Goal: Task Accomplishment & Management: Use online tool/utility

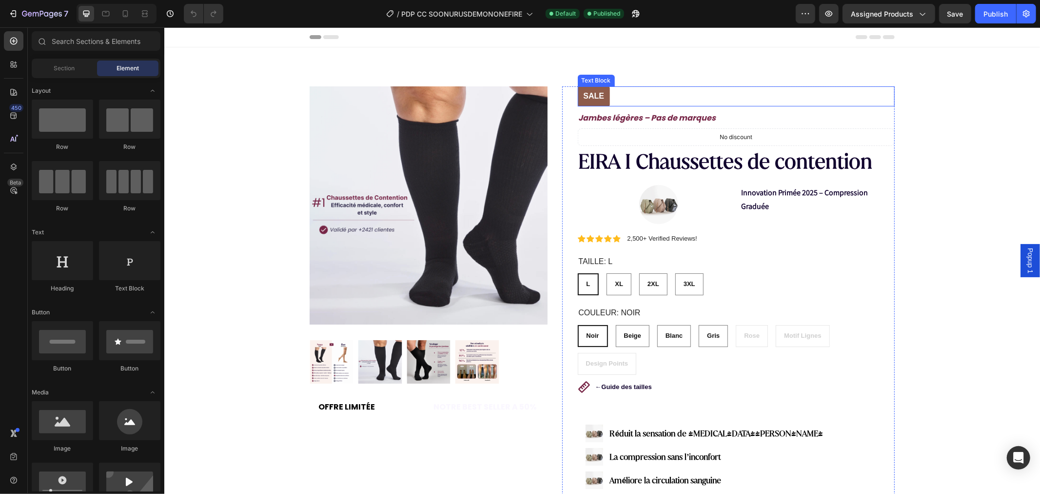
click at [586, 93] on p "Sale" at bounding box center [593, 96] width 21 height 10
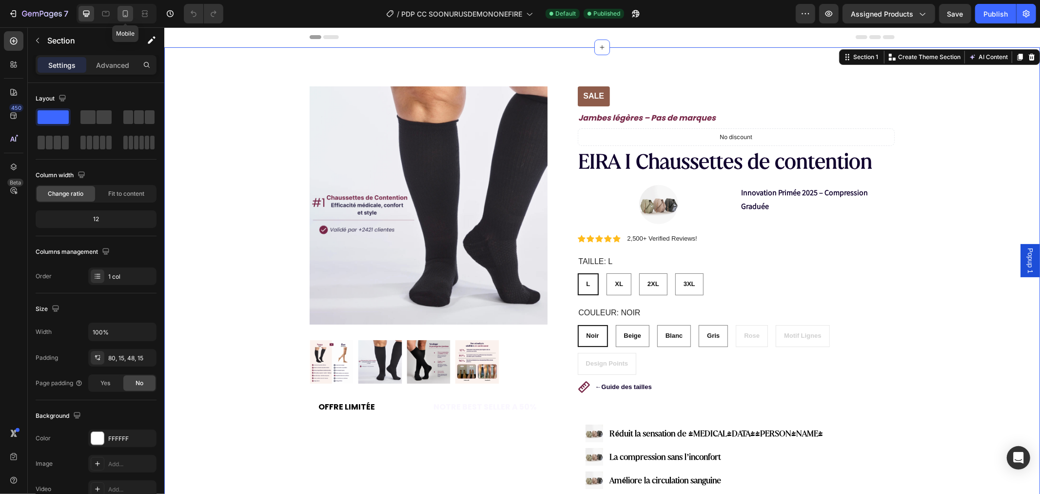
click at [125, 13] on icon at bounding box center [125, 14] width 10 height 10
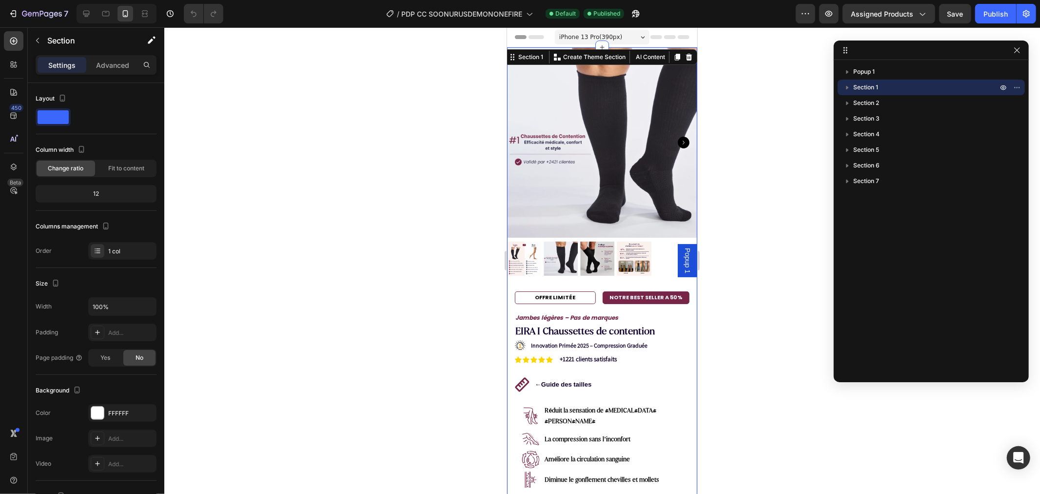
click at [751, 196] on div at bounding box center [602, 260] width 876 height 466
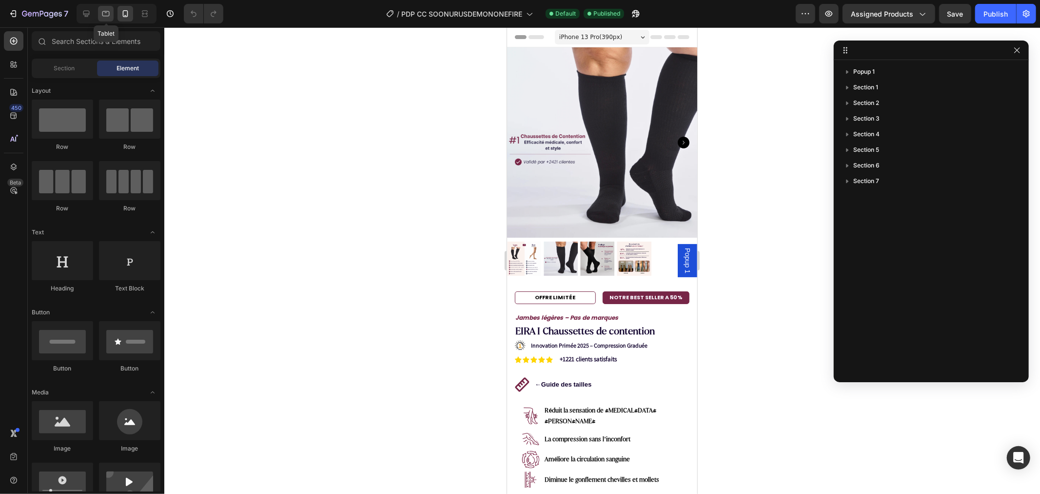
click at [110, 16] on icon at bounding box center [106, 14] width 10 height 10
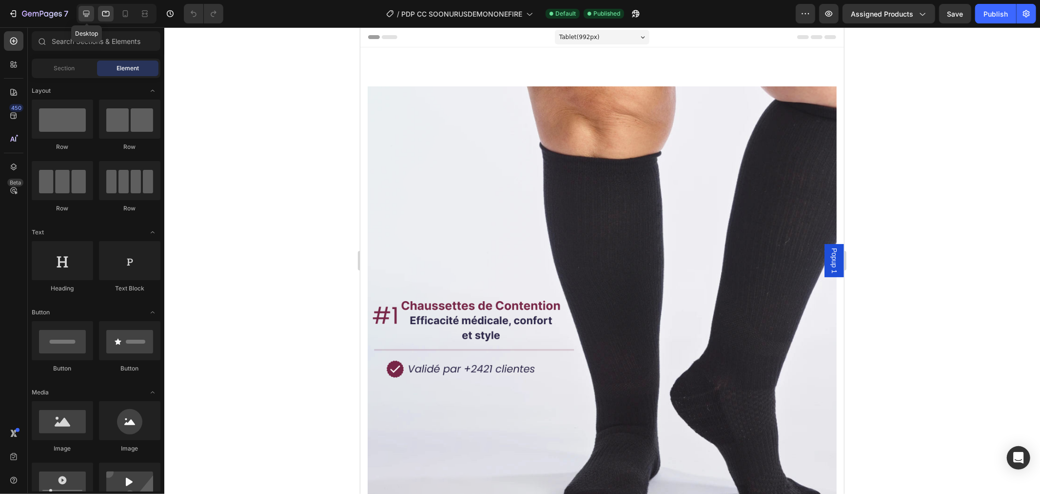
click at [85, 16] on icon at bounding box center [86, 14] width 10 height 10
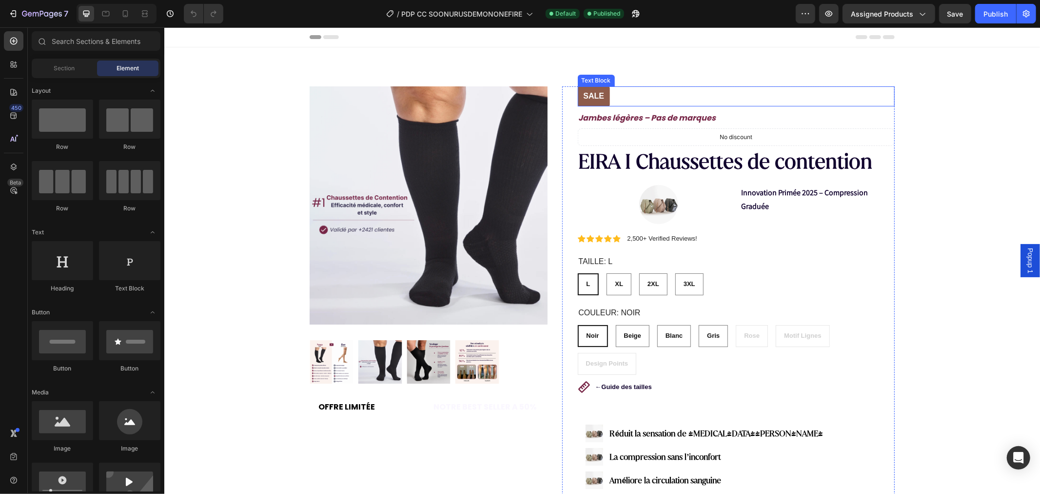
click at [579, 89] on div "Sale" at bounding box center [594, 96] width 33 height 20
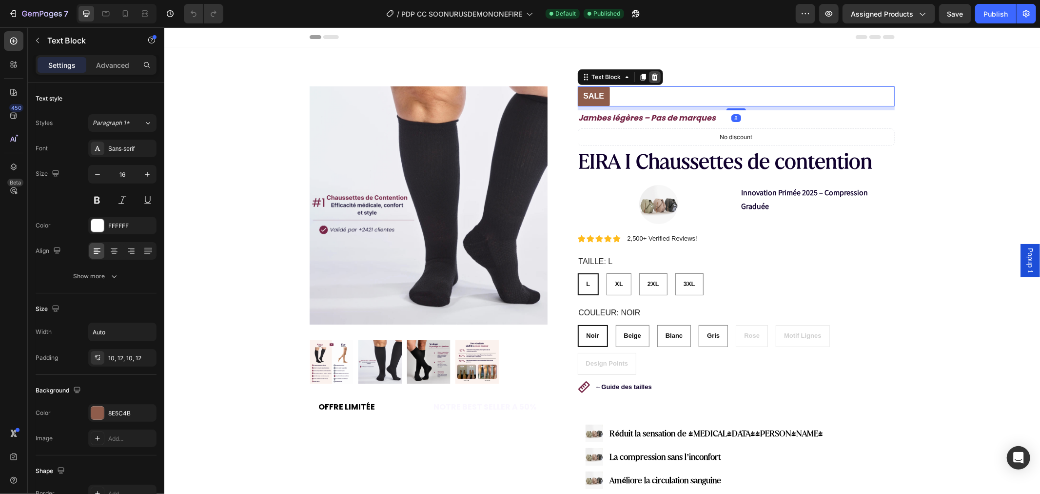
click at [651, 81] on div at bounding box center [655, 77] width 12 height 12
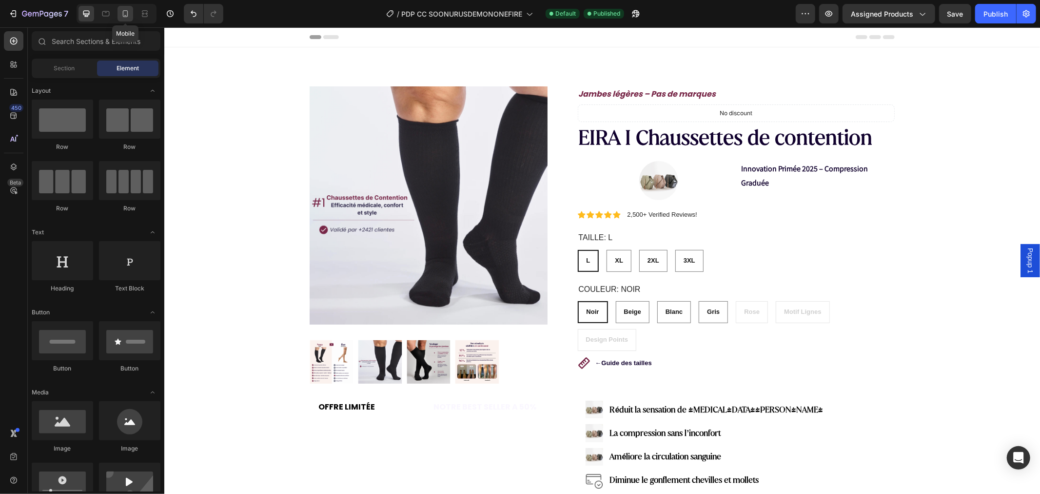
click at [127, 10] on icon at bounding box center [125, 13] width 5 height 7
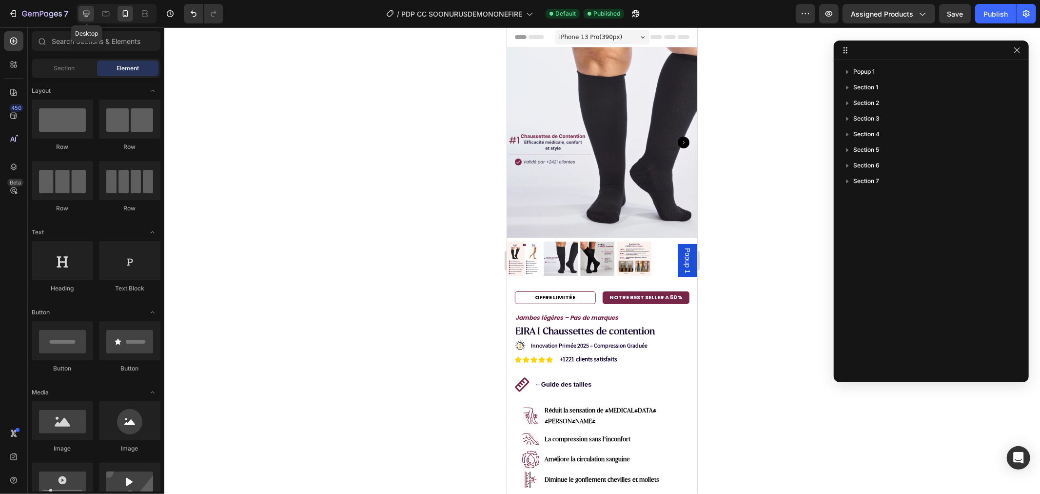
click at [90, 15] on icon at bounding box center [86, 14] width 10 height 10
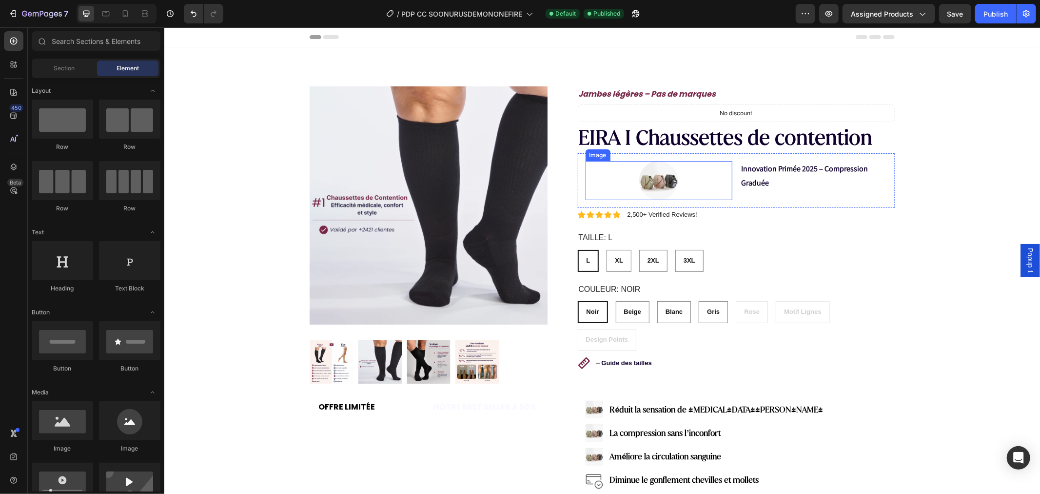
click at [647, 181] on img at bounding box center [658, 179] width 39 height 39
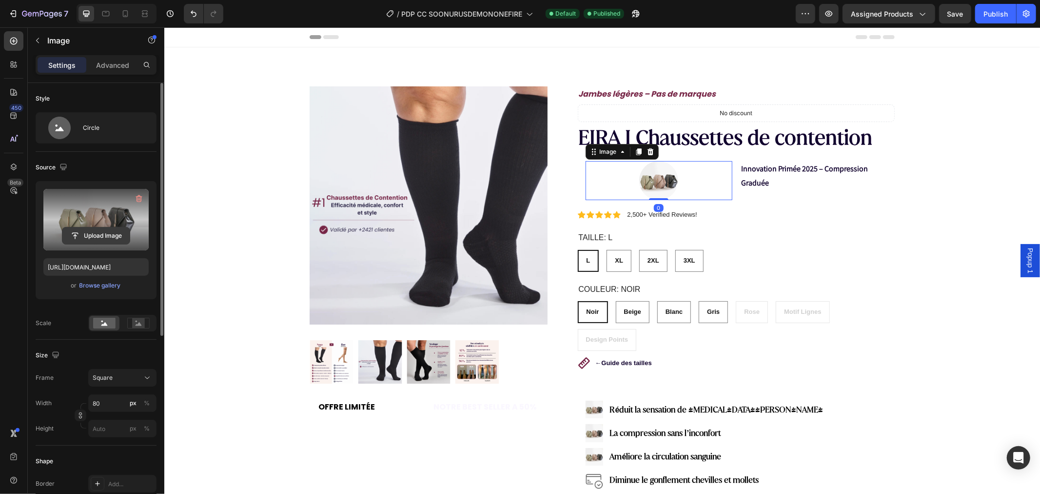
click at [91, 231] on input "file" at bounding box center [95, 235] width 67 height 17
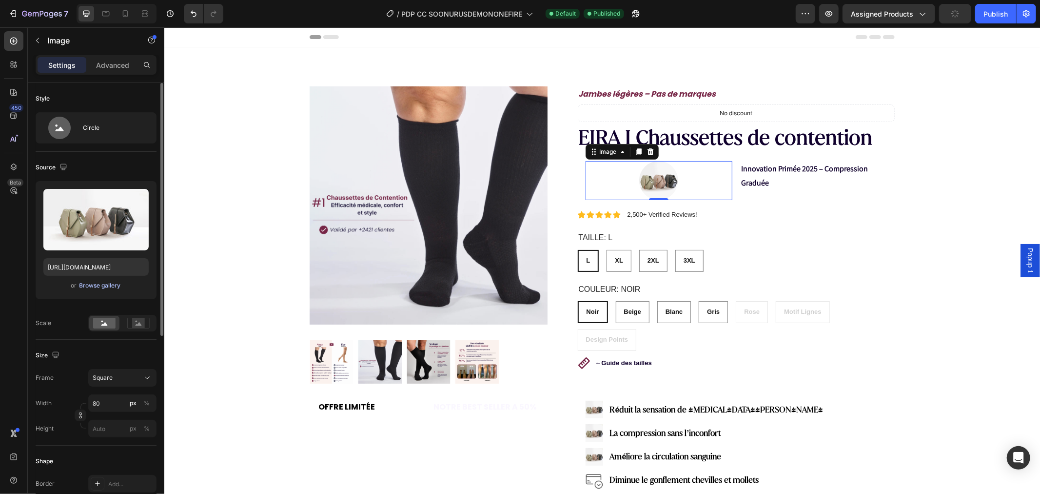
click at [98, 285] on div "Browse gallery" at bounding box center [100, 285] width 41 height 9
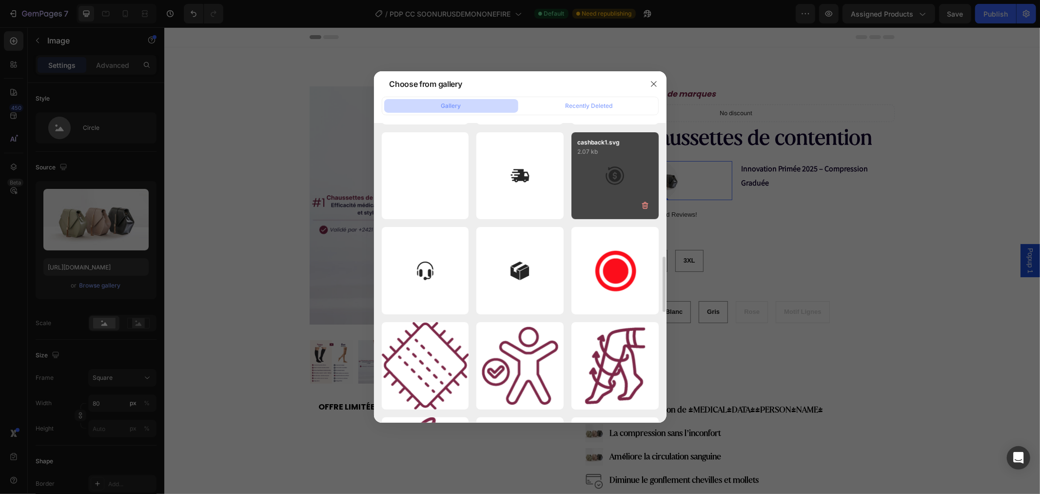
scroll to position [433, 0]
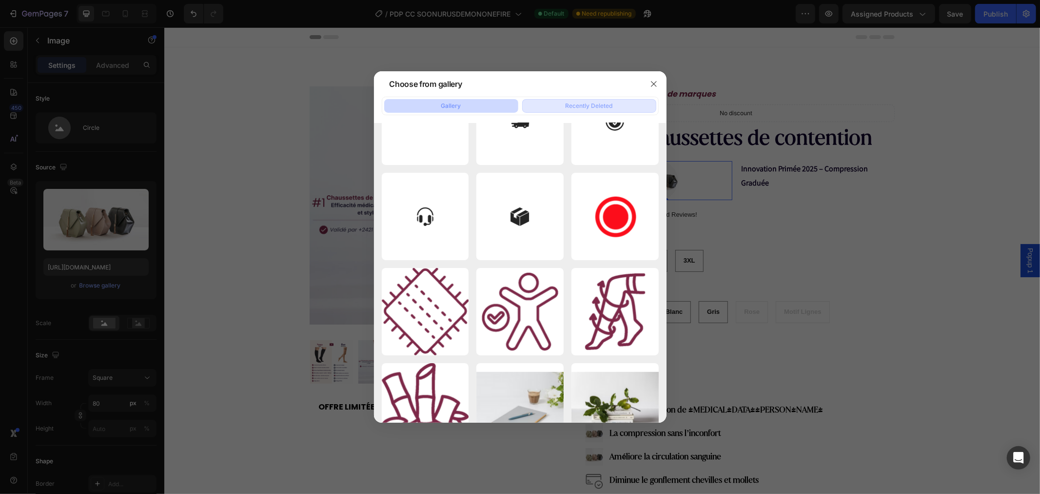
click at [583, 104] on div "Recently Deleted" at bounding box center [589, 105] width 47 height 9
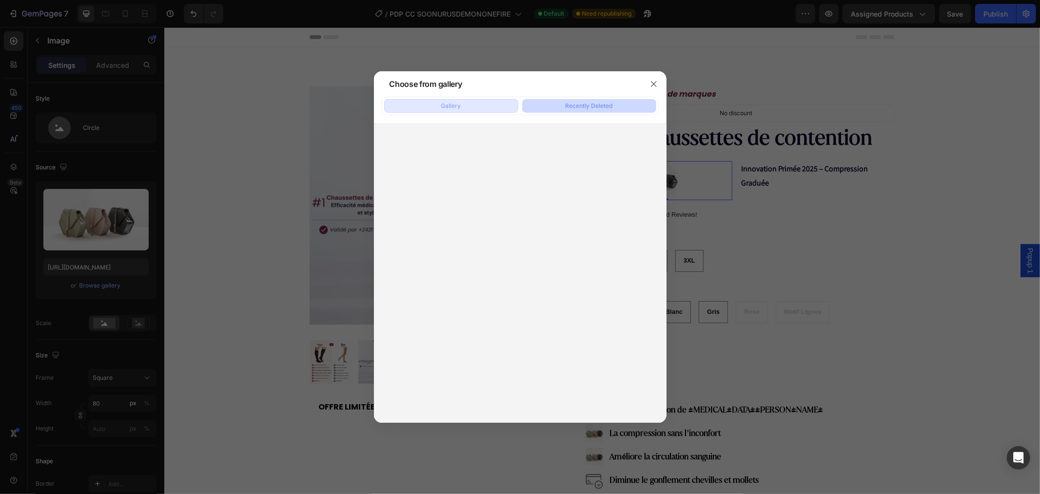
click at [476, 106] on button "Gallery" at bounding box center [451, 106] width 134 height 14
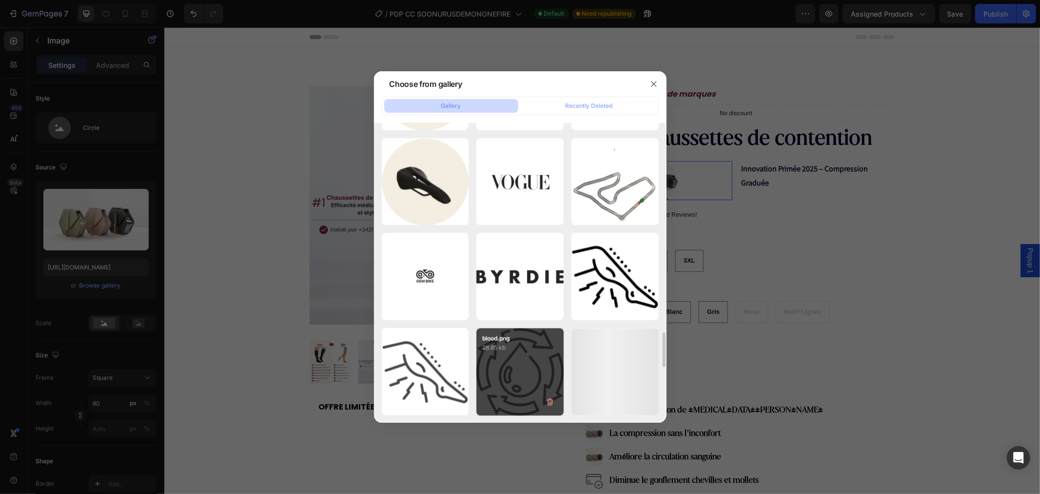
scroll to position [2014, 0]
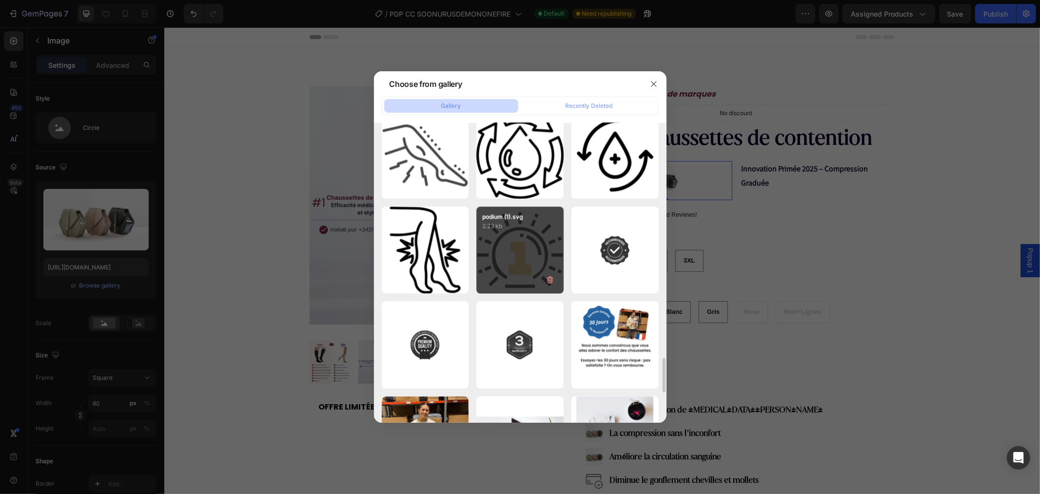
click at [514, 247] on div "podium (1).svg 2.23 kb" at bounding box center [520, 249] width 87 height 87
type input "[URL][DOMAIN_NAME]"
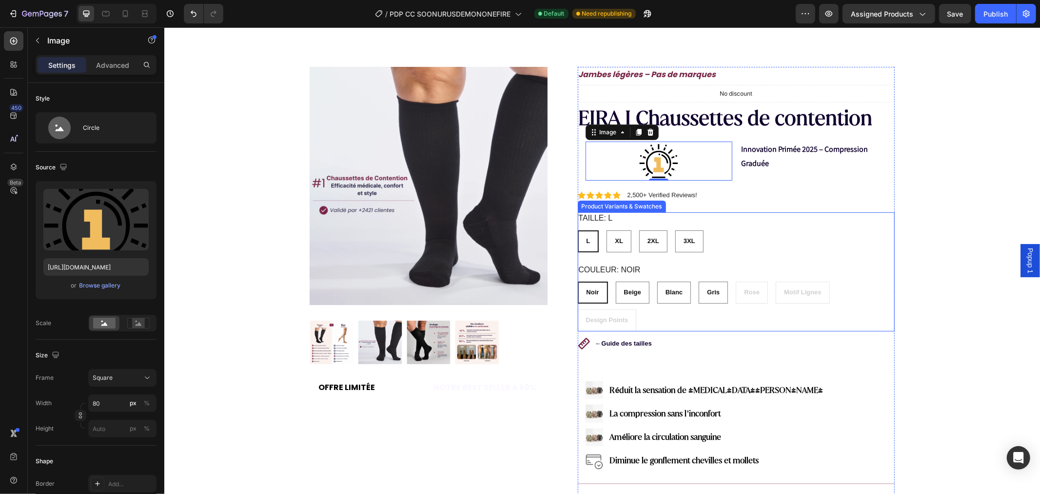
scroll to position [54, 0]
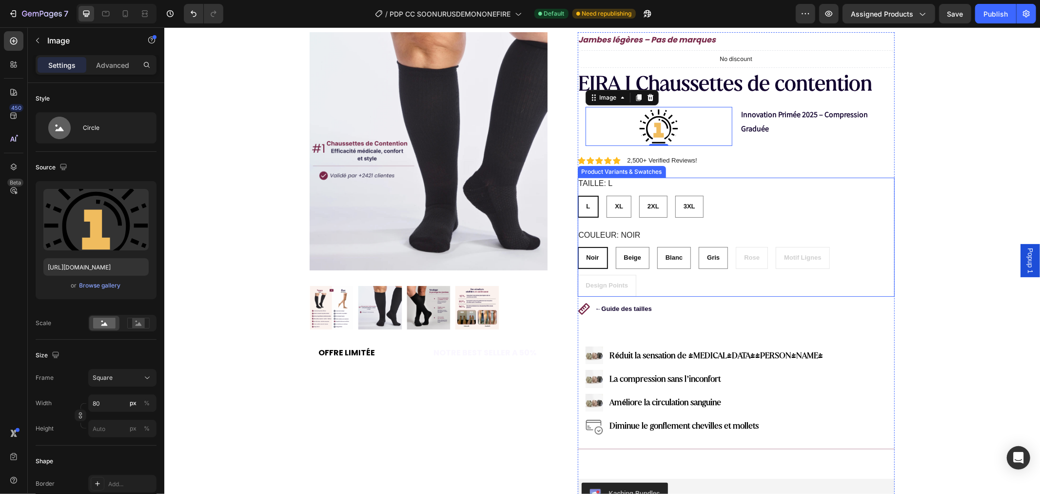
click at [751, 201] on div "L L L XL XL XL 2XL 2XL 2XL 3XL 3XL 3XL" at bounding box center [737, 206] width 318 height 22
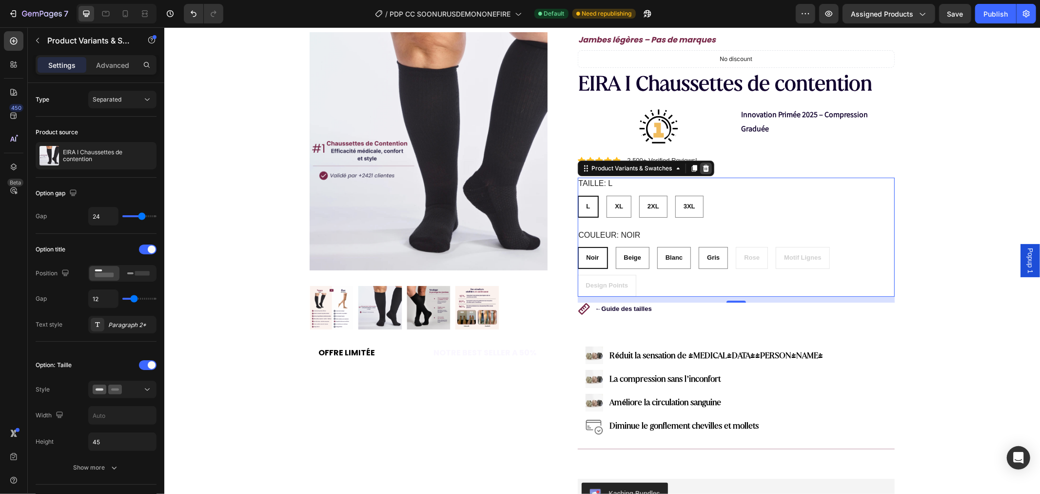
click at [703, 165] on icon at bounding box center [705, 167] width 6 height 7
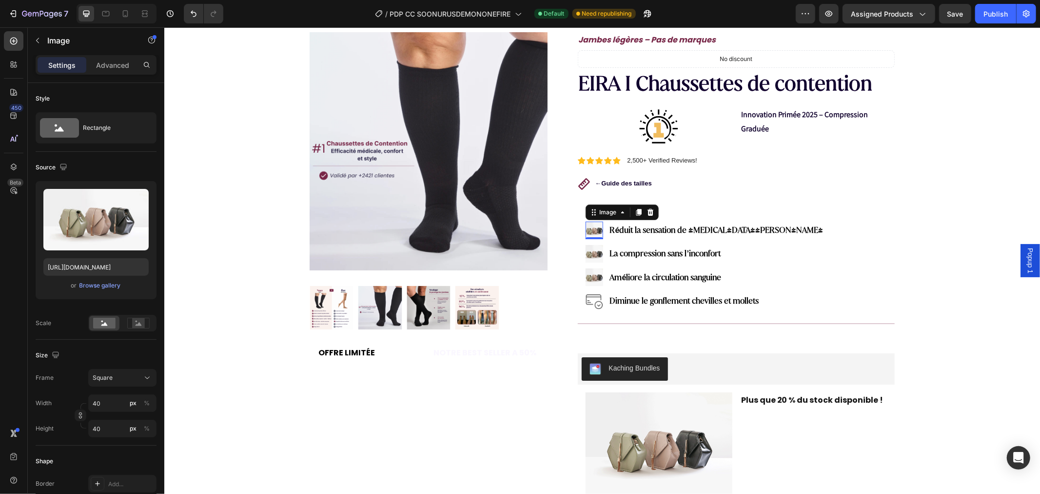
click at [593, 228] on img at bounding box center [594, 230] width 18 height 18
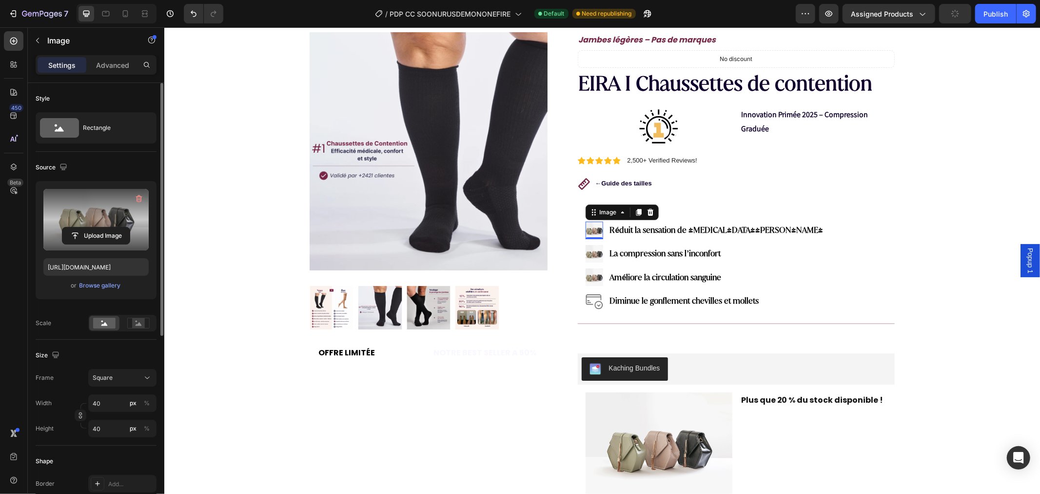
click at [108, 225] on label at bounding box center [95, 219] width 105 height 61
click at [108, 227] on input "file" at bounding box center [95, 235] width 67 height 17
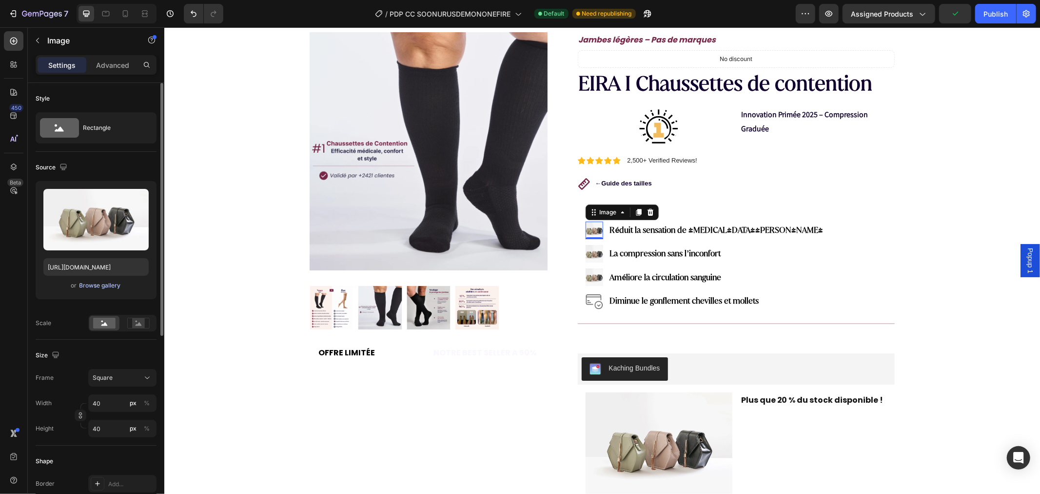
click at [91, 288] on div "Browse gallery" at bounding box center [100, 285] width 41 height 9
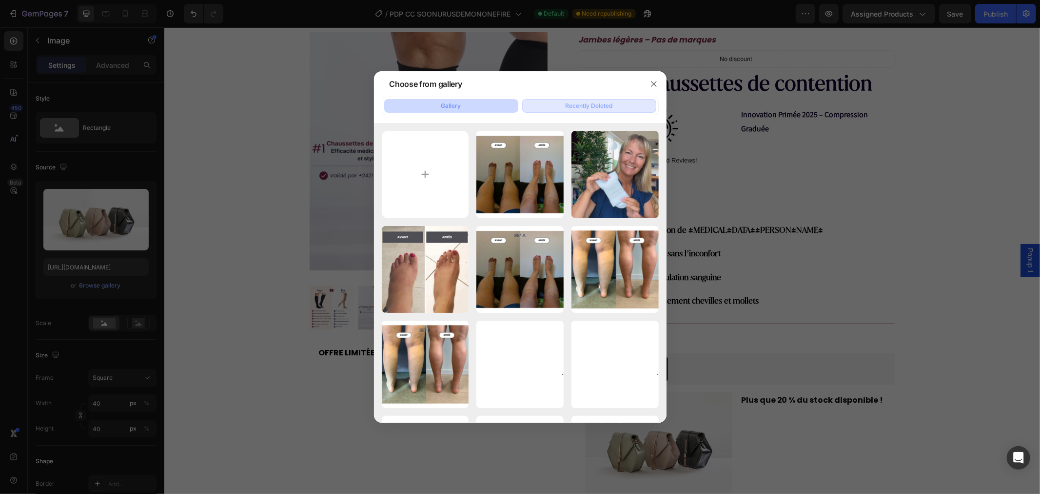
click at [561, 109] on button "Recently Deleted" at bounding box center [589, 106] width 134 height 14
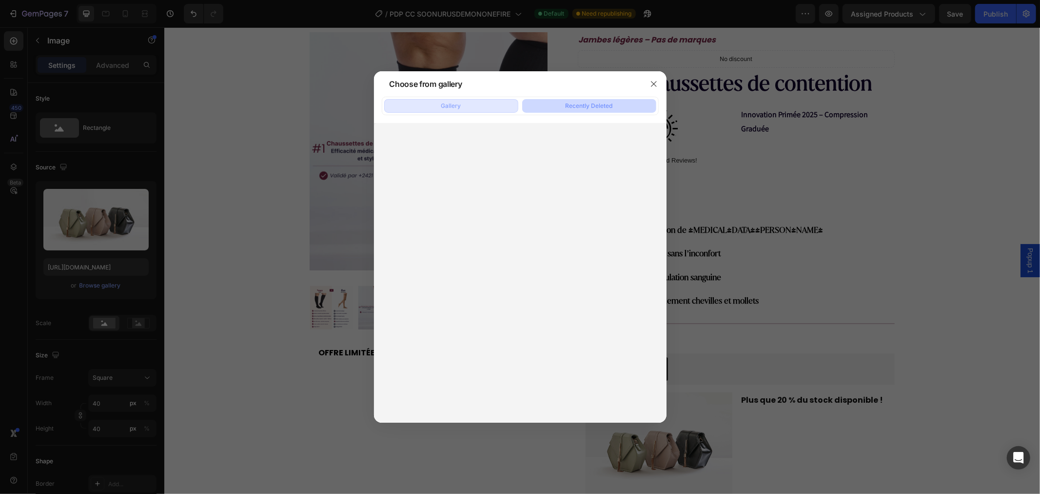
click at [465, 103] on button "Gallery" at bounding box center [451, 106] width 134 height 14
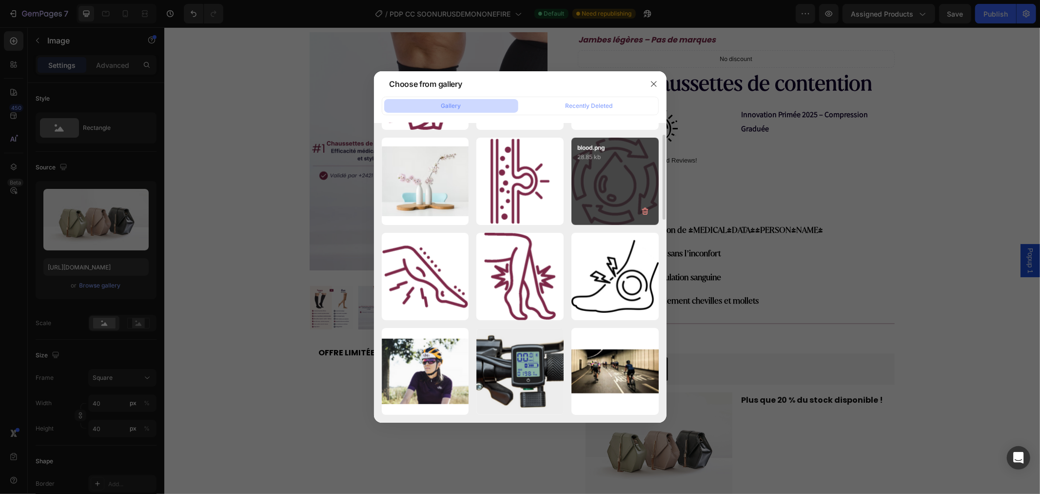
scroll to position [812, 0]
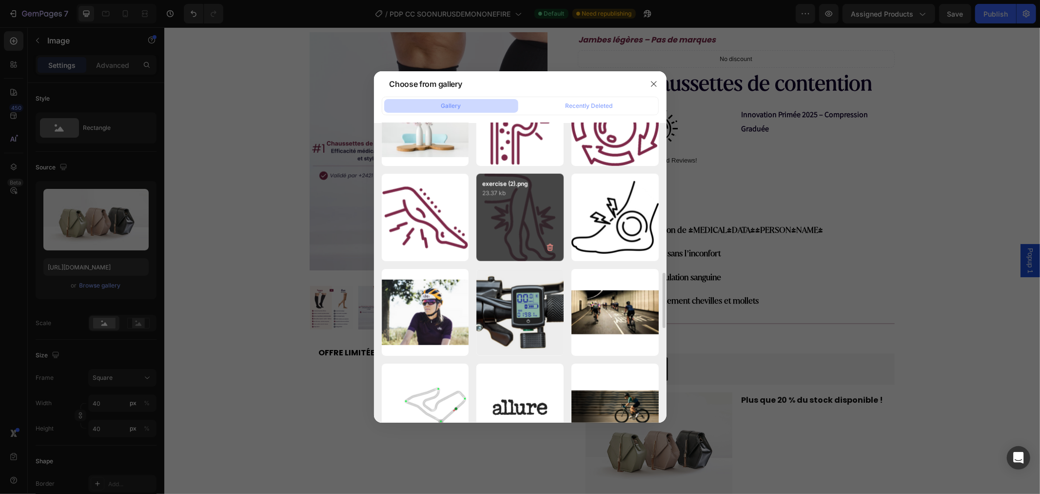
click at [529, 201] on div "exercise (2).png 23.37 kb" at bounding box center [520, 217] width 87 height 87
type input "[URL][DOMAIN_NAME]"
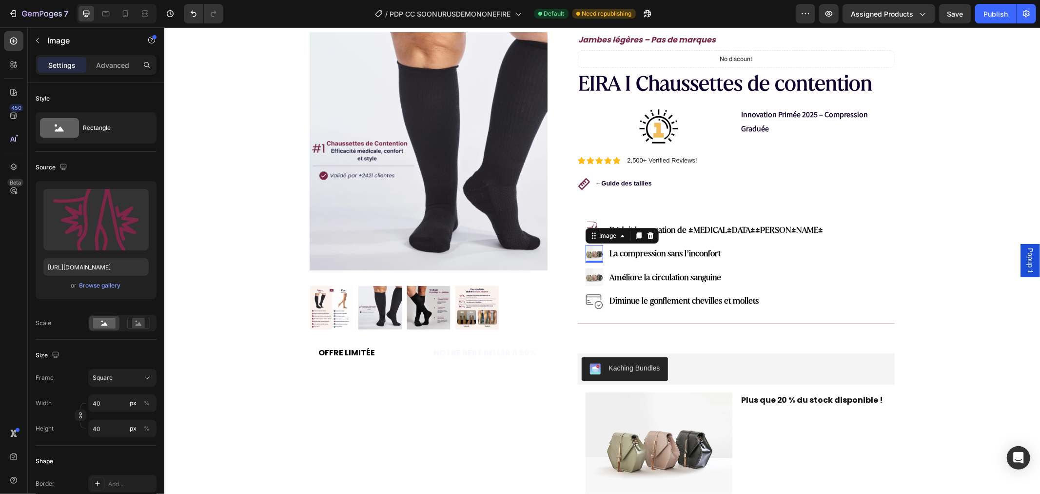
click at [587, 249] on img at bounding box center [594, 253] width 18 height 18
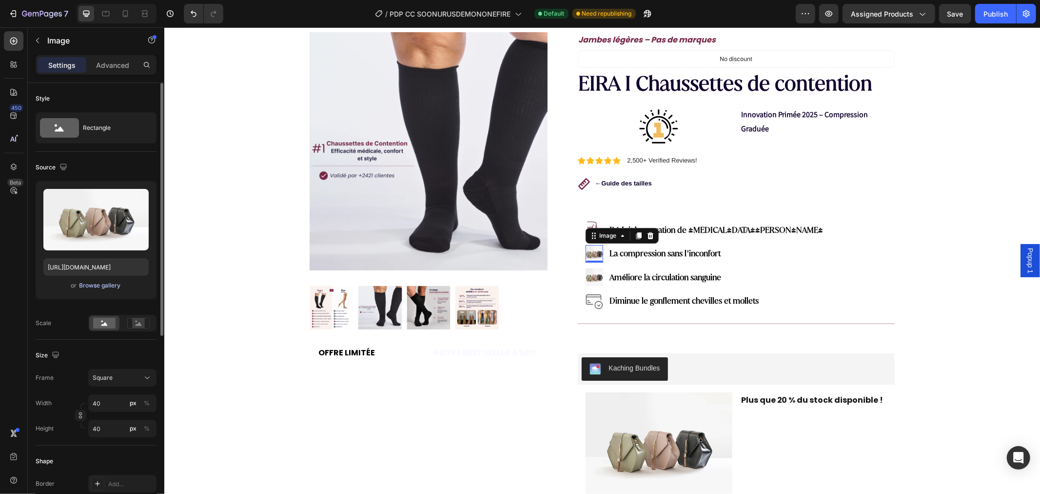
click at [100, 287] on div "Browse gallery" at bounding box center [100, 285] width 41 height 9
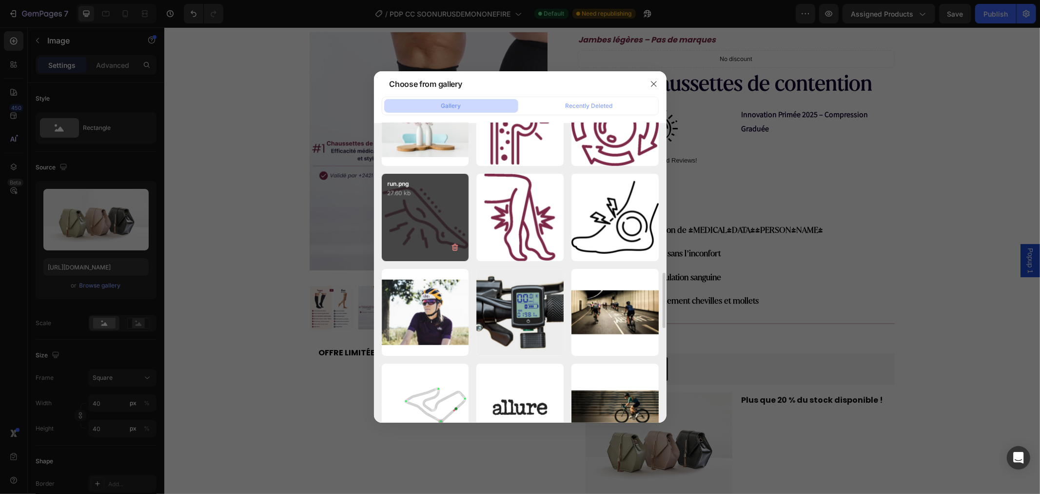
click at [446, 210] on div "run.png 27.60 kb" at bounding box center [425, 217] width 87 height 87
type input "[URL][DOMAIN_NAME]"
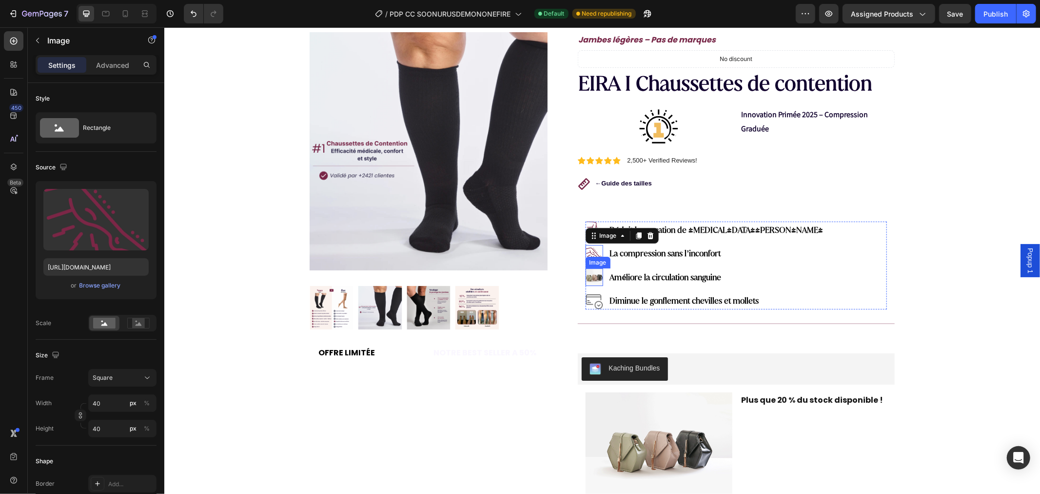
click at [585, 277] on img at bounding box center [594, 277] width 18 height 18
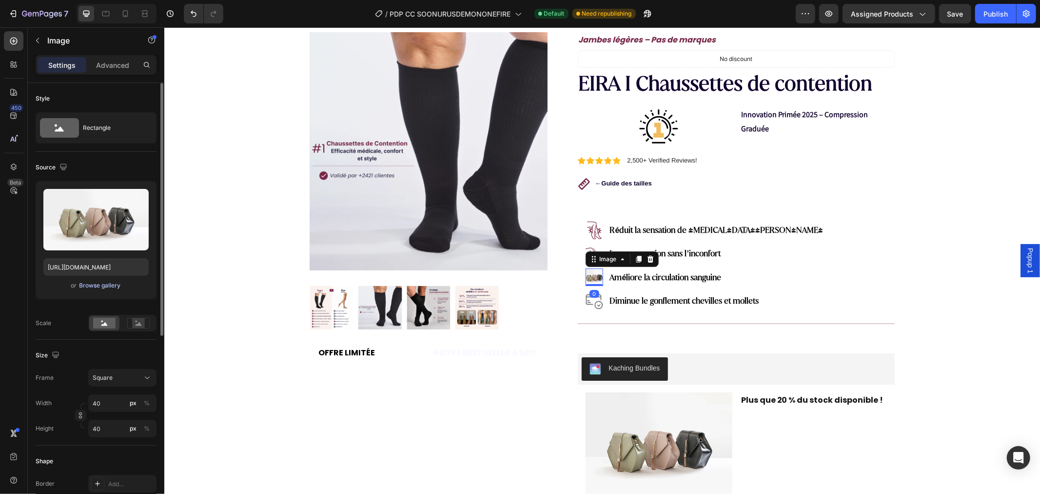
click at [94, 283] on div "Browse gallery" at bounding box center [100, 285] width 41 height 9
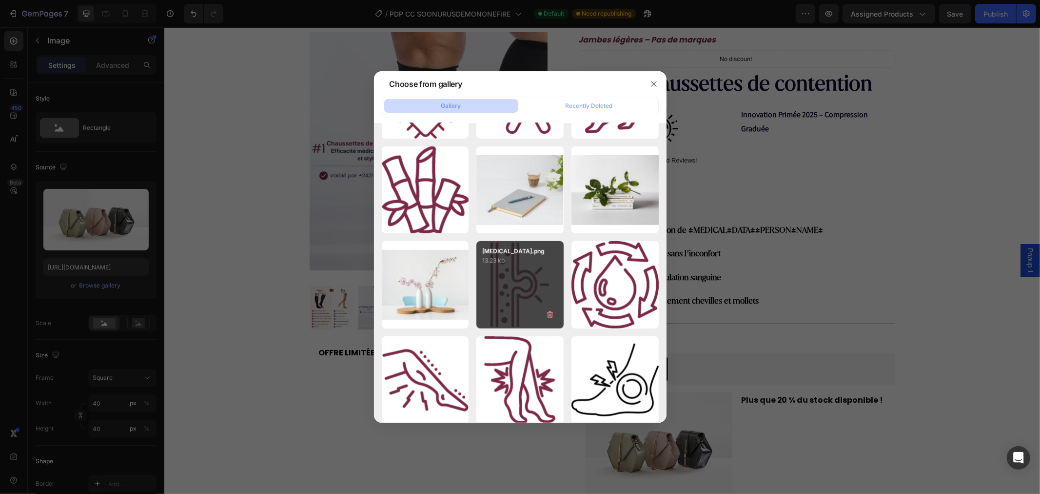
scroll to position [703, 0]
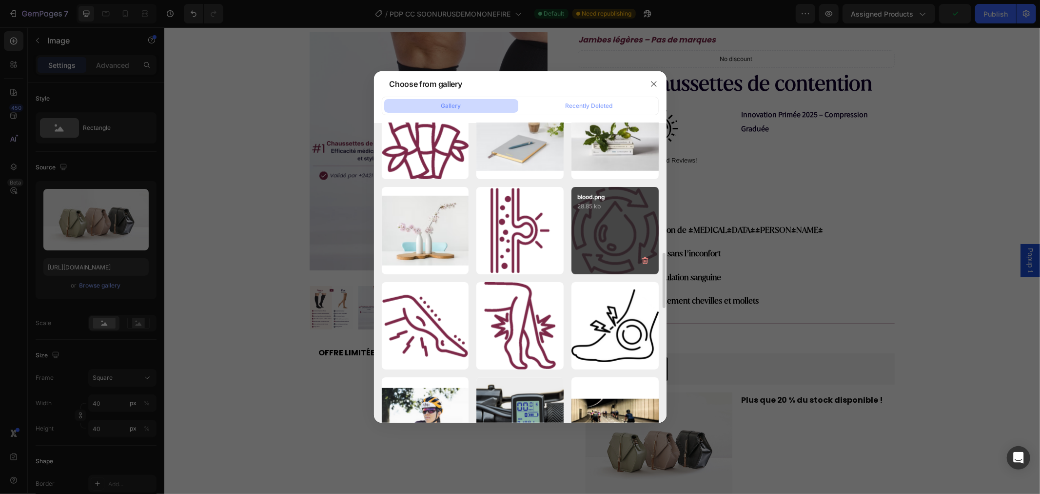
click at [602, 227] on div "blood.png 28.85 kb" at bounding box center [615, 230] width 87 height 87
type input "[URL][DOMAIN_NAME]"
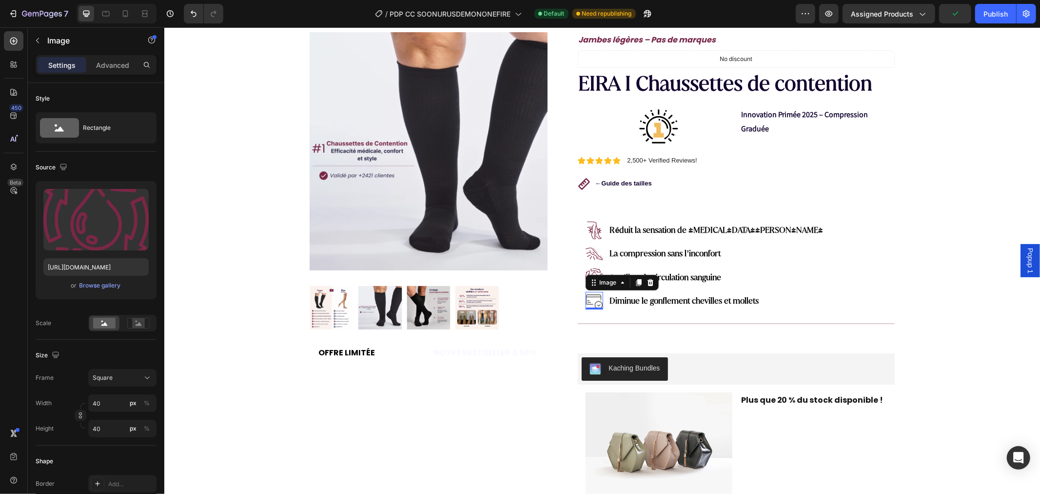
click at [585, 299] on img at bounding box center [594, 300] width 18 height 18
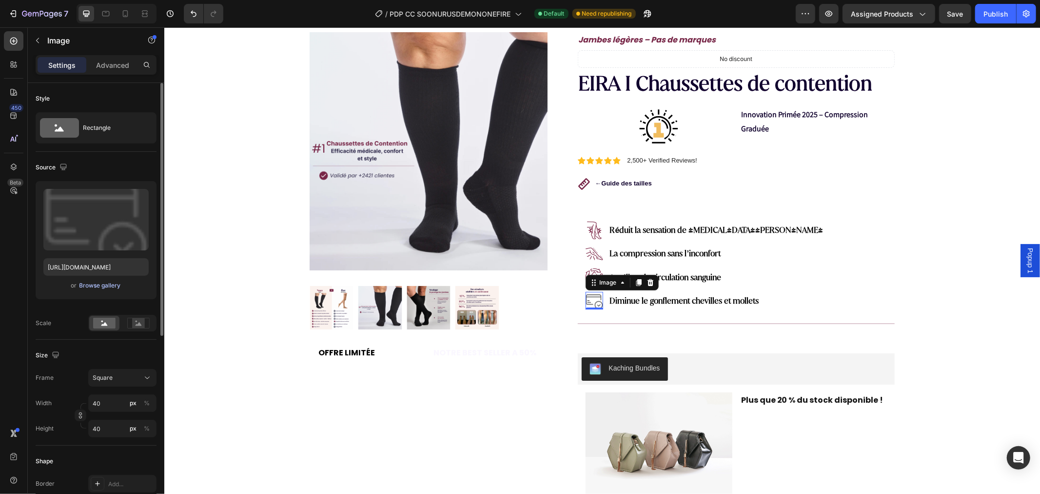
click at [97, 288] on div "Browse gallery" at bounding box center [100, 285] width 41 height 9
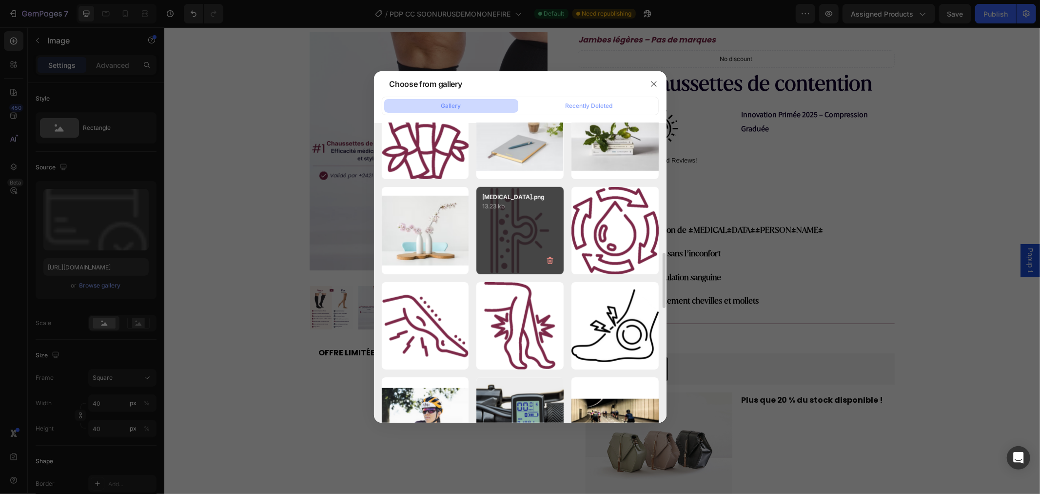
click at [509, 226] on div "[MEDICAL_DATA].png 13.23 kb" at bounding box center [520, 230] width 87 height 87
type input "[URL][DOMAIN_NAME]"
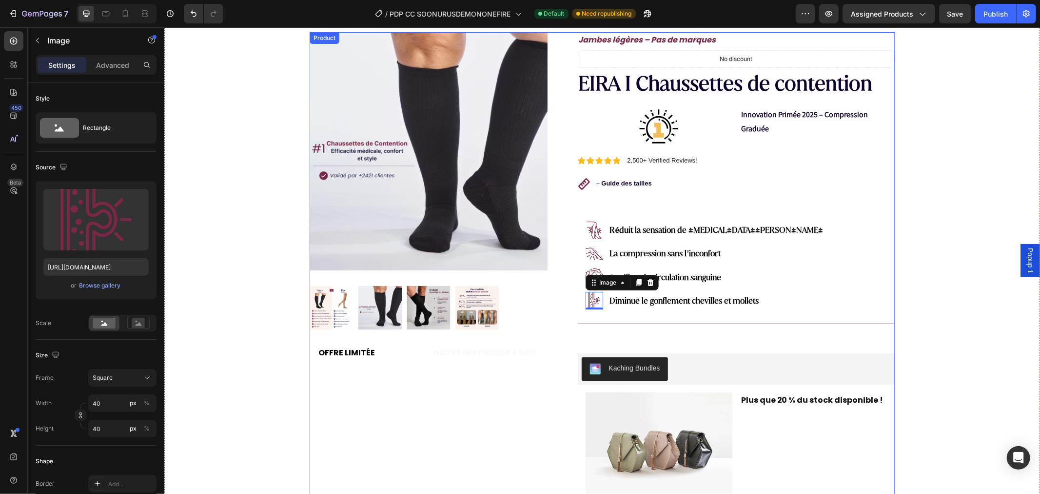
click at [446, 387] on div "Product Images Row OFFRE LIMITÉE Text Block NOTRE BEST SELLER A 50% Text Block …" at bounding box center [428, 411] width 238 height 759
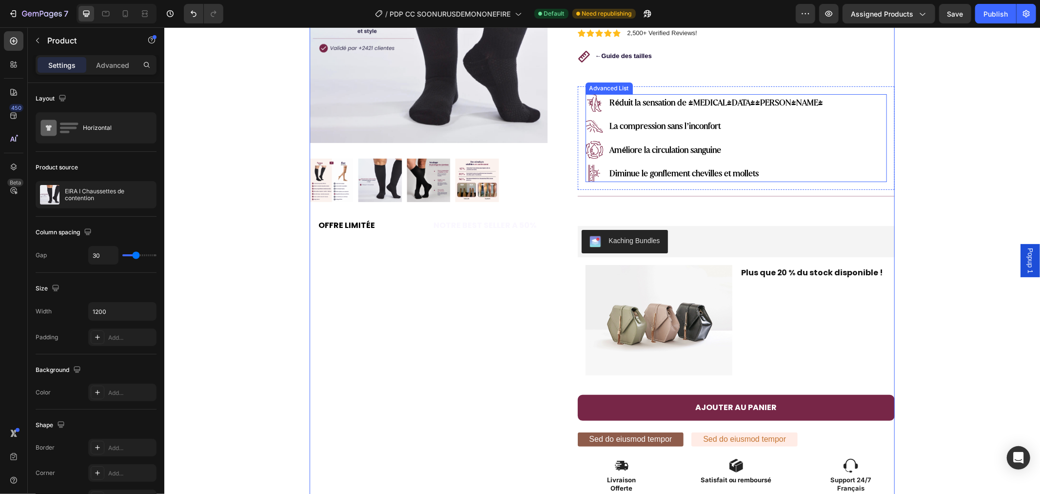
scroll to position [217, 0]
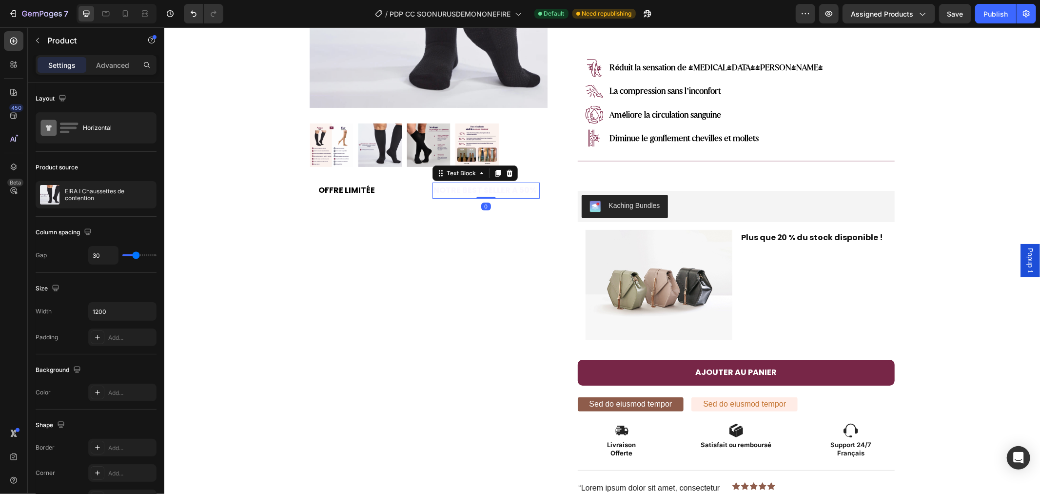
click at [457, 188] on p "NOTRE BEST SELLER A 50%" at bounding box center [485, 190] width 105 height 14
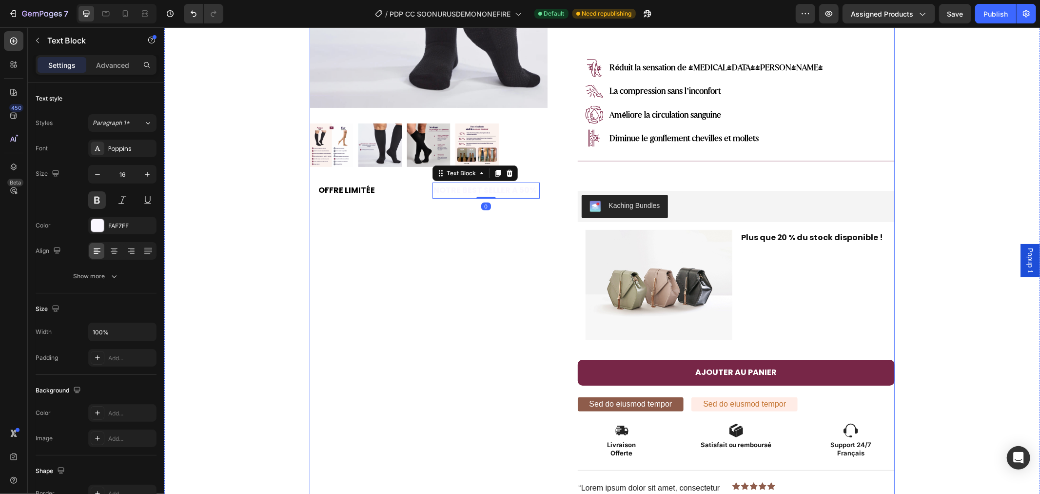
click at [390, 226] on div "Product Images Row OFFRE LIMITÉE Text Block NOTRE BEST SELLER A 50% Text Block …" at bounding box center [428, 248] width 238 height 759
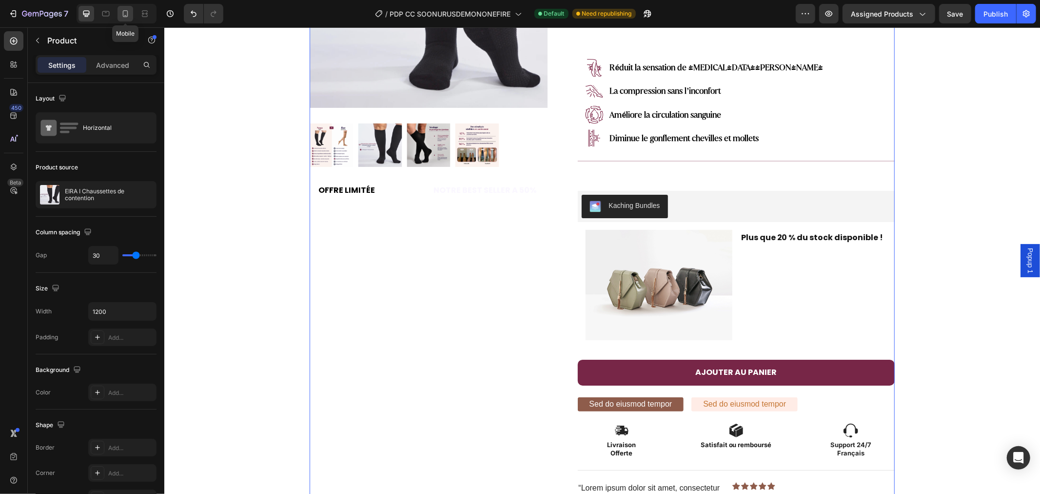
click at [124, 14] on icon at bounding box center [125, 14] width 10 height 10
type input "0"
type input "100%"
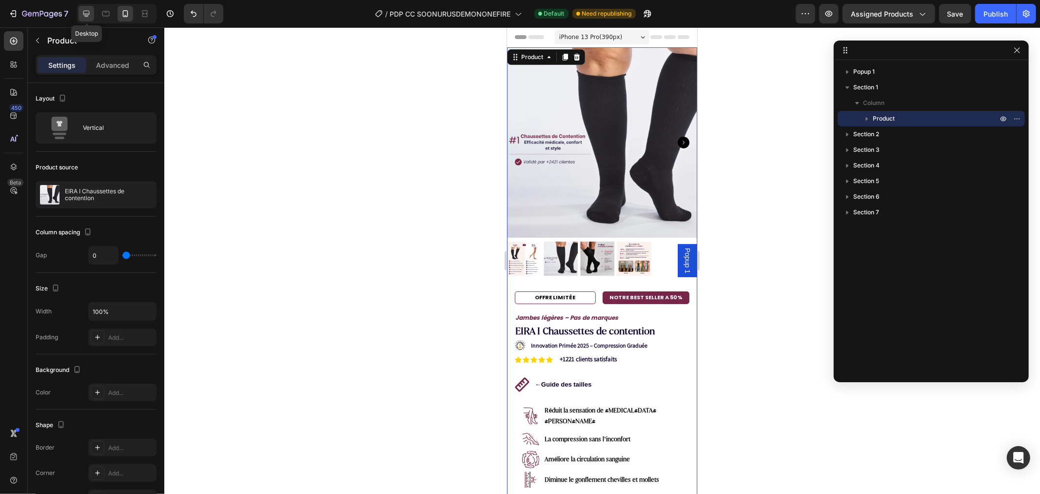
click at [83, 20] on div at bounding box center [87, 14] width 16 height 16
type input "30"
type input "1200"
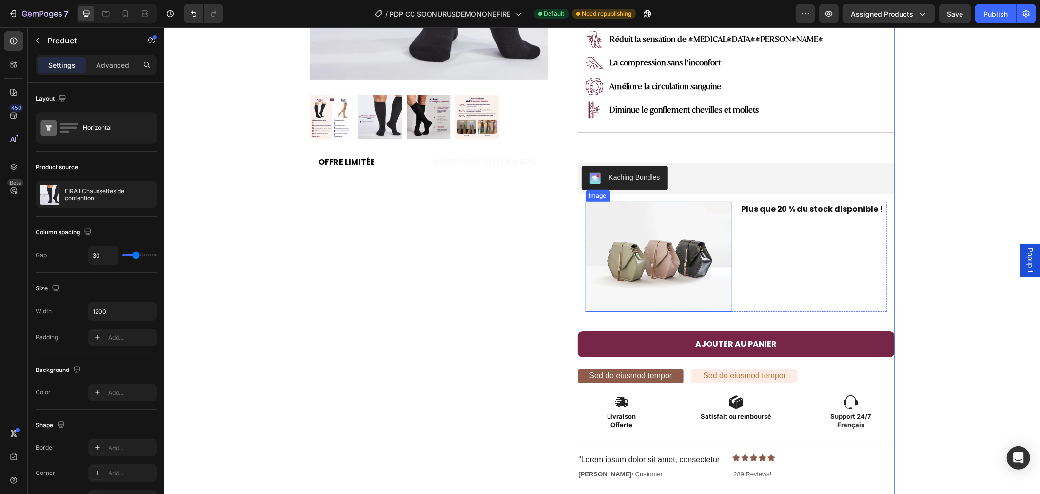
scroll to position [296, 0]
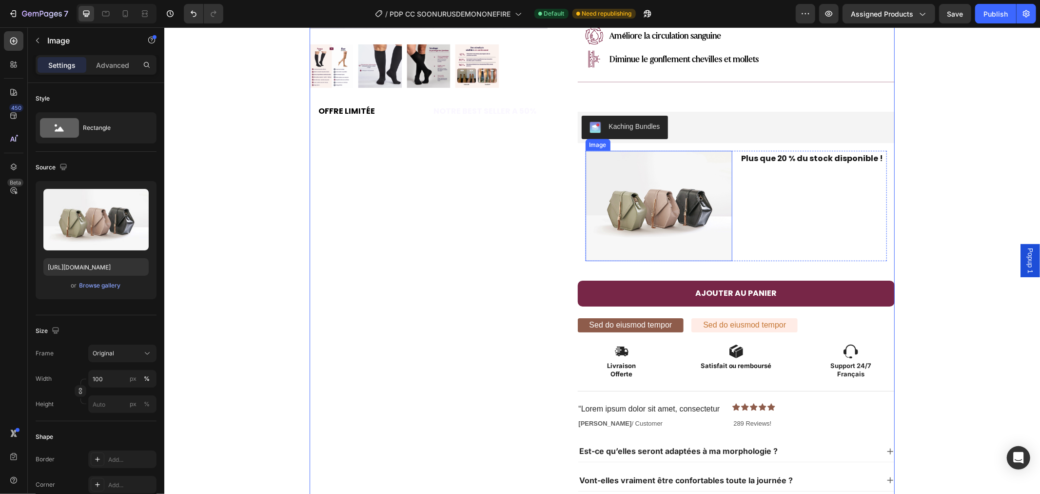
click at [636, 181] on img at bounding box center [658, 205] width 147 height 110
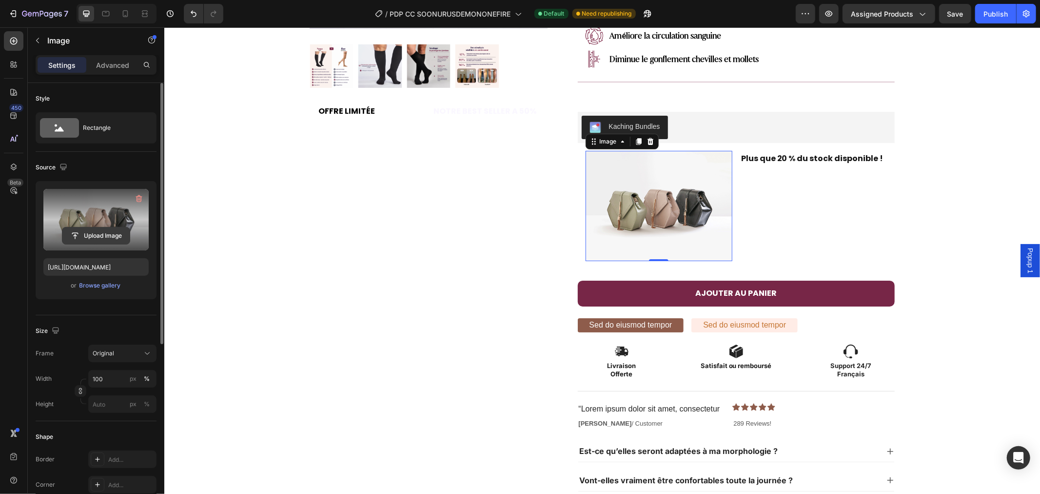
click at [110, 228] on input "file" at bounding box center [95, 235] width 67 height 17
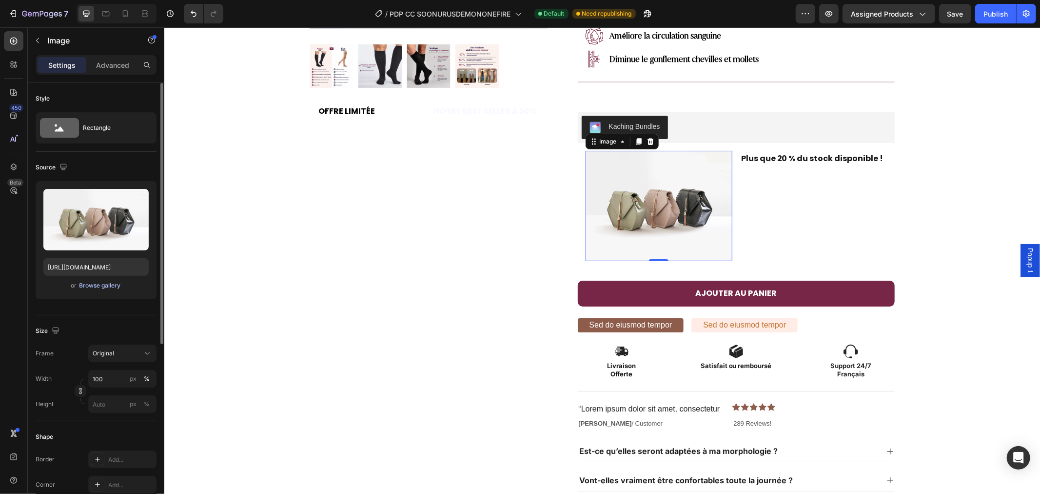
click at [106, 287] on div "Browse gallery" at bounding box center [100, 285] width 41 height 9
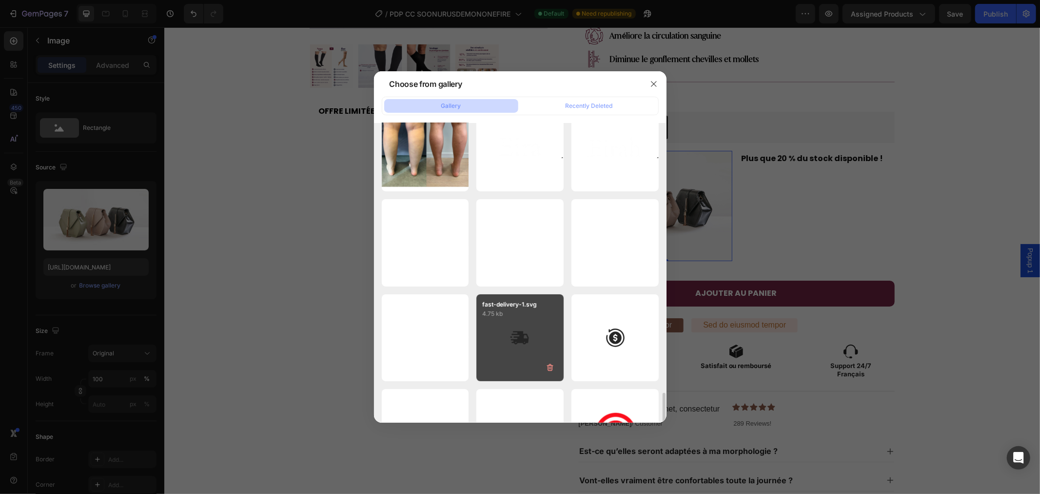
scroll to position [379, 0]
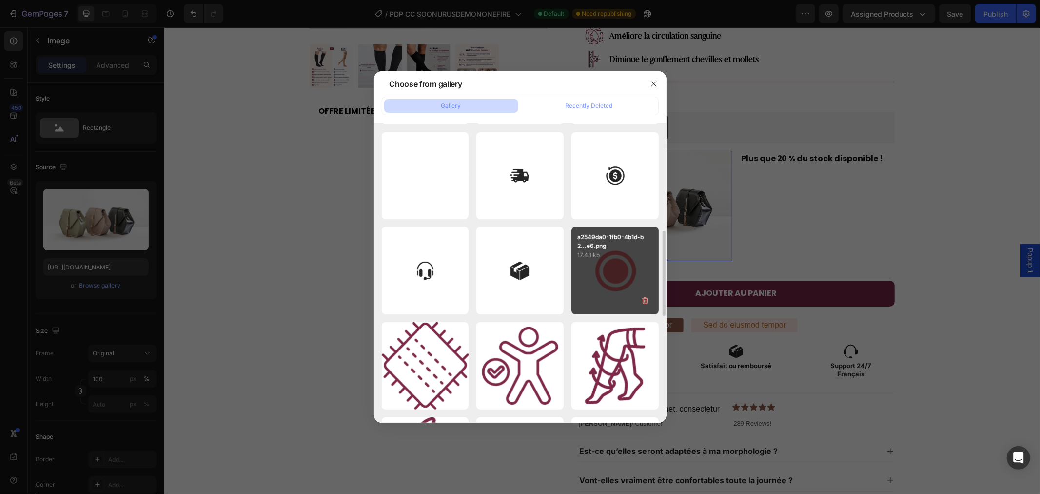
click at [606, 241] on p "a2549da0-1fb0-4b1d-b2...e6.png" at bounding box center [616, 242] width 76 height 18
type input "[URL][DOMAIN_NAME]"
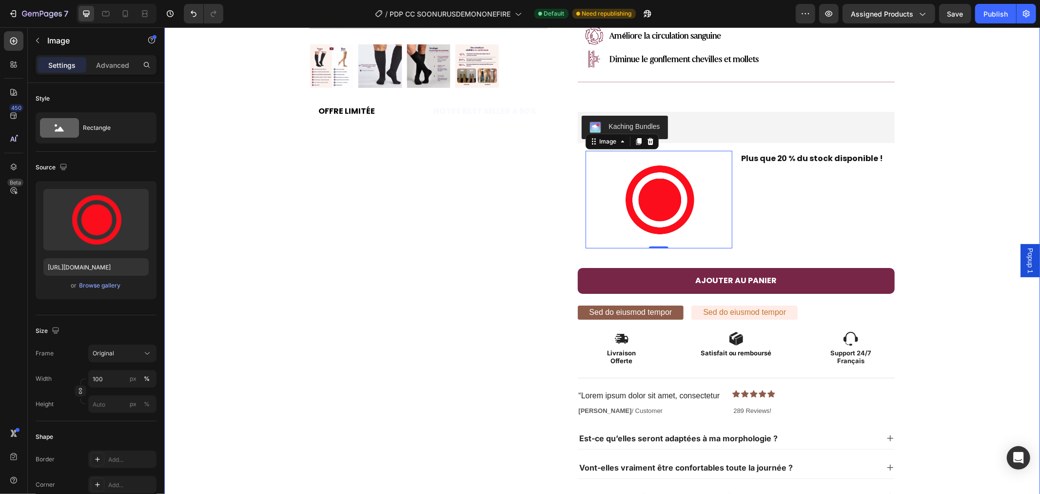
click at [310, 188] on div "Product Images Row OFFRE LIMITÉE Text Block NOTRE BEST SELLER A 50% Text Block …" at bounding box center [428, 163] width 238 height 746
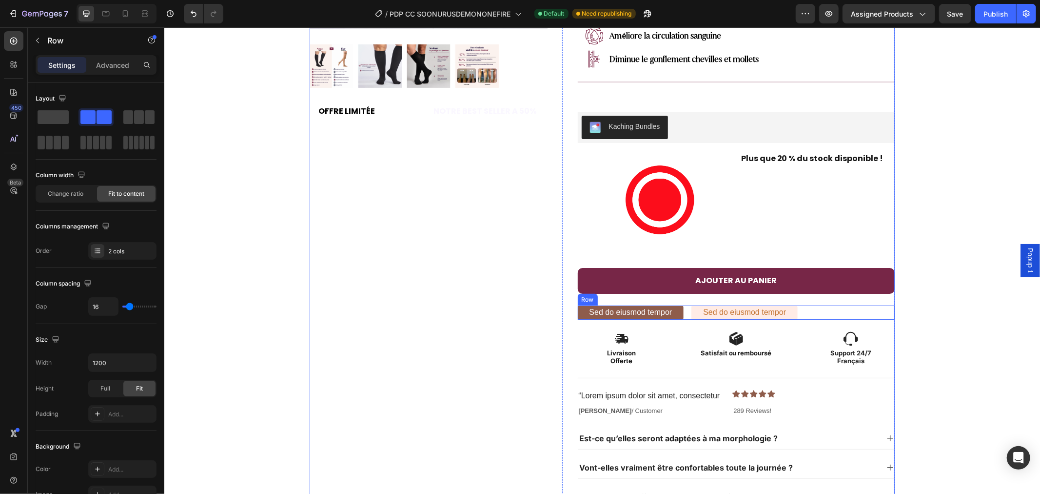
drag, startPoint x: 826, startPoint y: 308, endPoint x: 832, endPoint y: 308, distance: 5.9
click at [826, 308] on div "Sed do eiusmod tempor Text Block Sed do eiusmod tempor Text Block Row" at bounding box center [737, 312] width 318 height 14
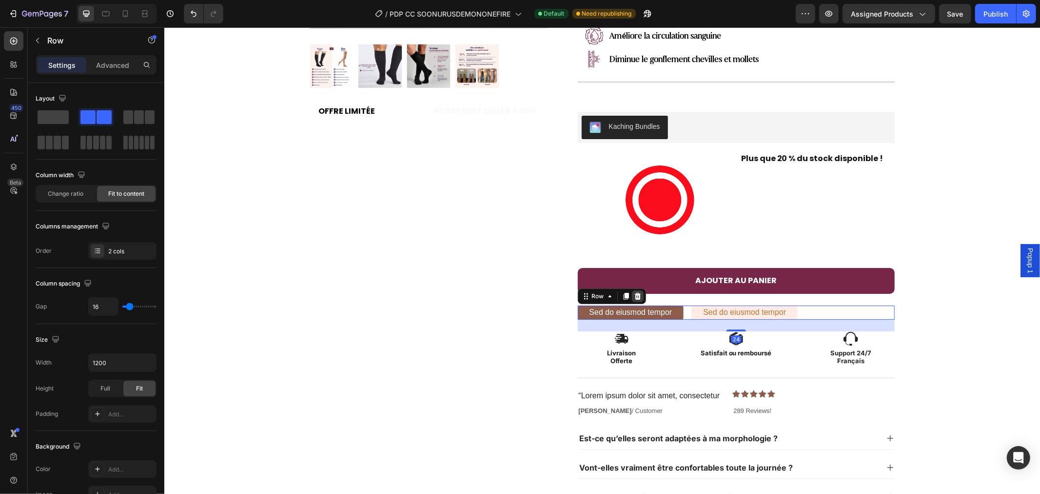
click at [634, 292] on icon at bounding box center [638, 296] width 8 height 8
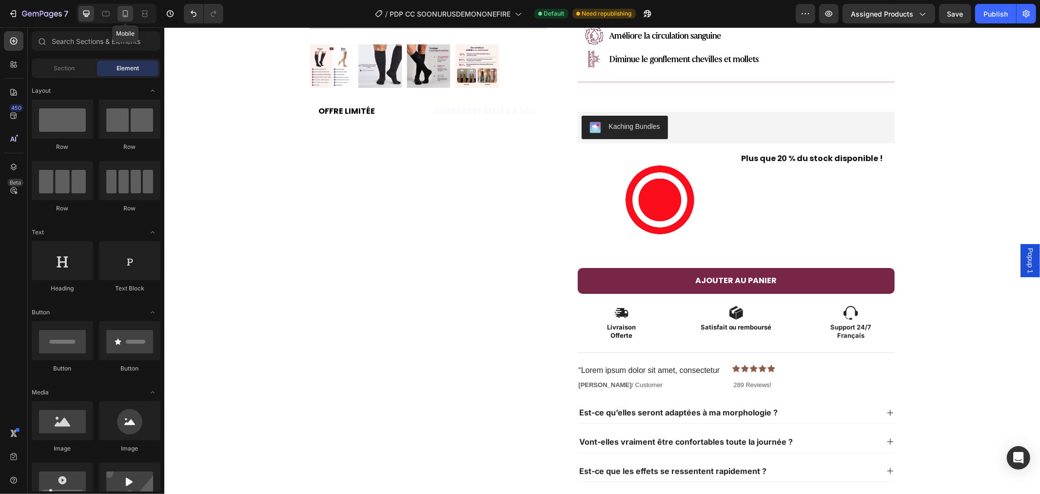
click at [124, 11] on icon at bounding box center [125, 13] width 5 height 7
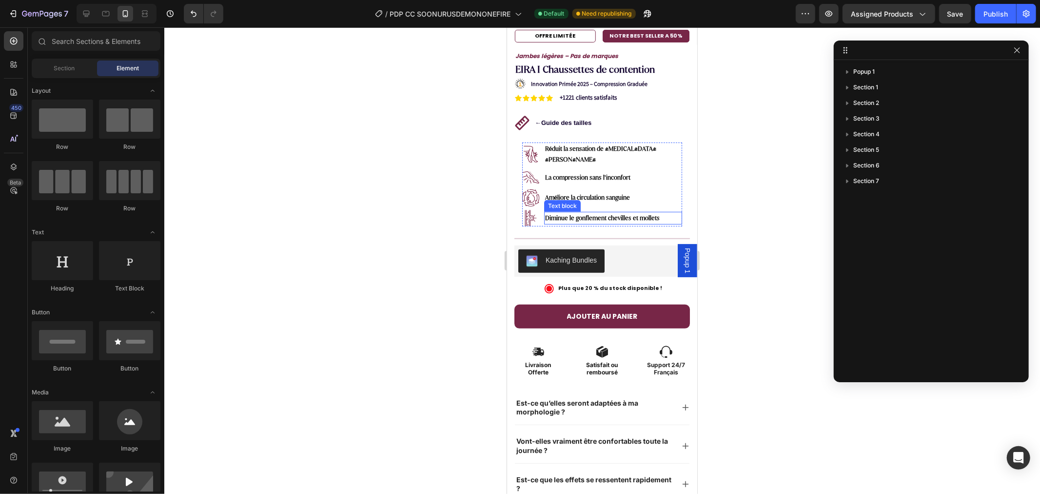
scroll to position [133, 0]
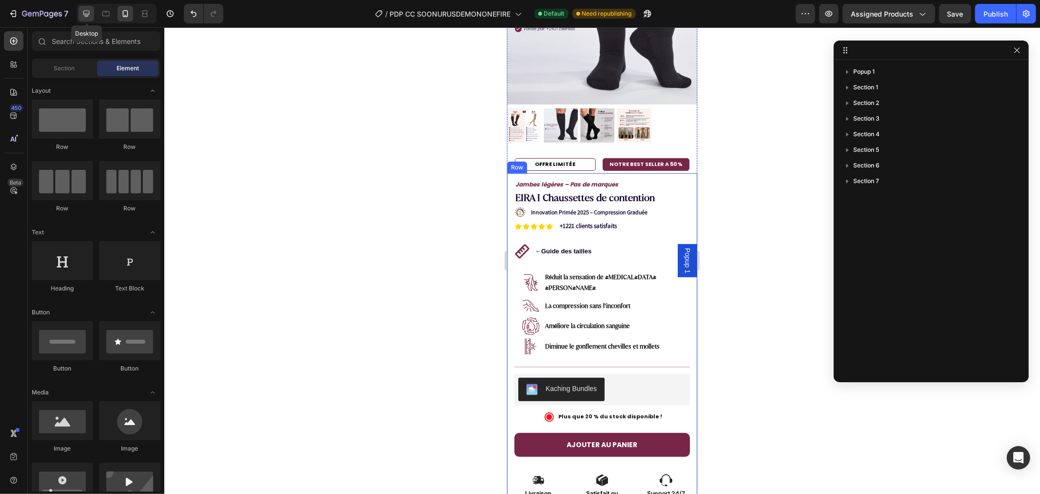
click at [87, 11] on icon at bounding box center [86, 14] width 6 height 6
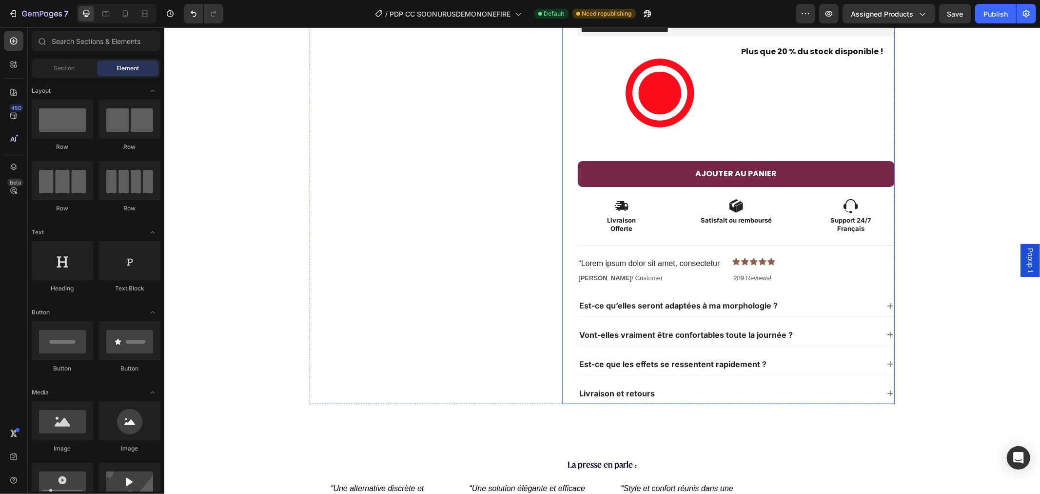
scroll to position [404, 0]
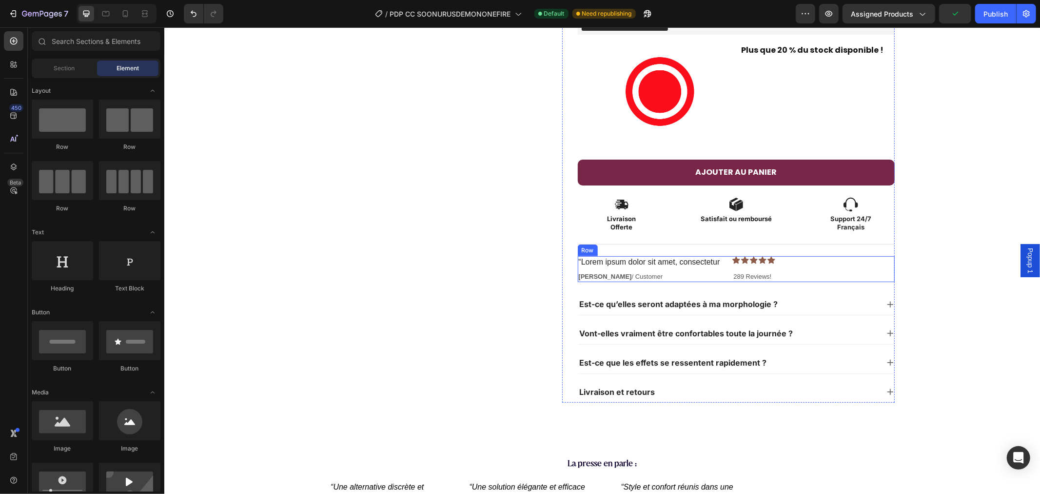
click at [859, 274] on div "“Lorem ipsum dolor sit amet, consectetur Text Block [PERSON_NAME] / Customer Te…" at bounding box center [737, 269] width 318 height 26
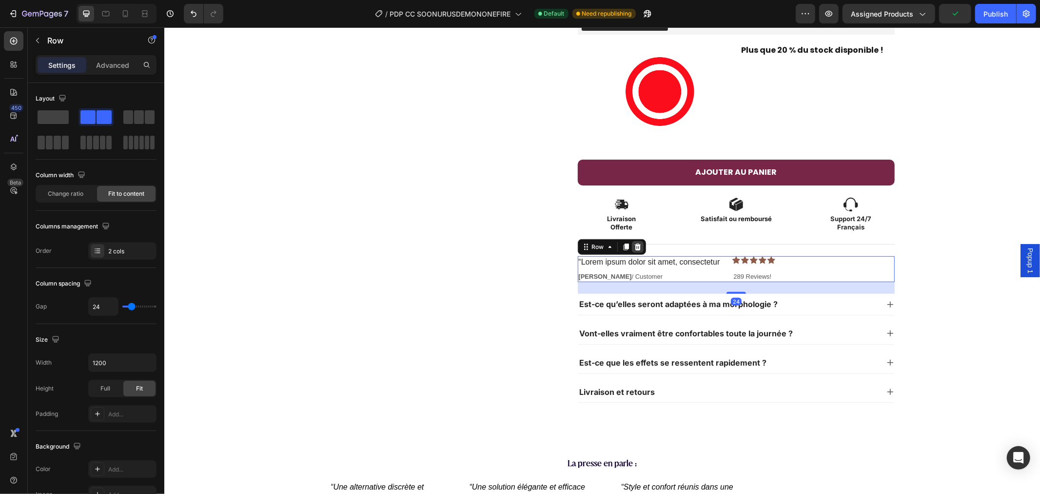
click at [634, 242] on icon at bounding box center [638, 246] width 8 height 8
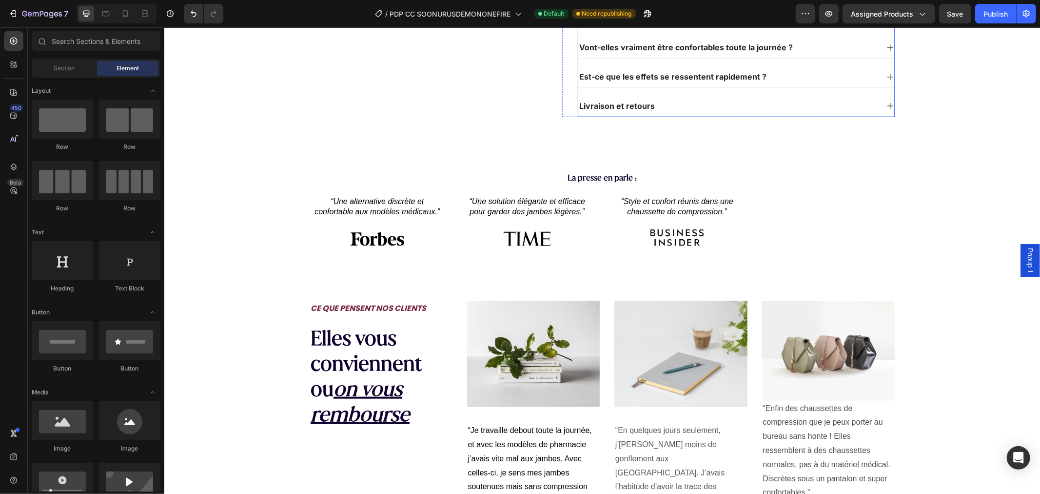
scroll to position [675, 0]
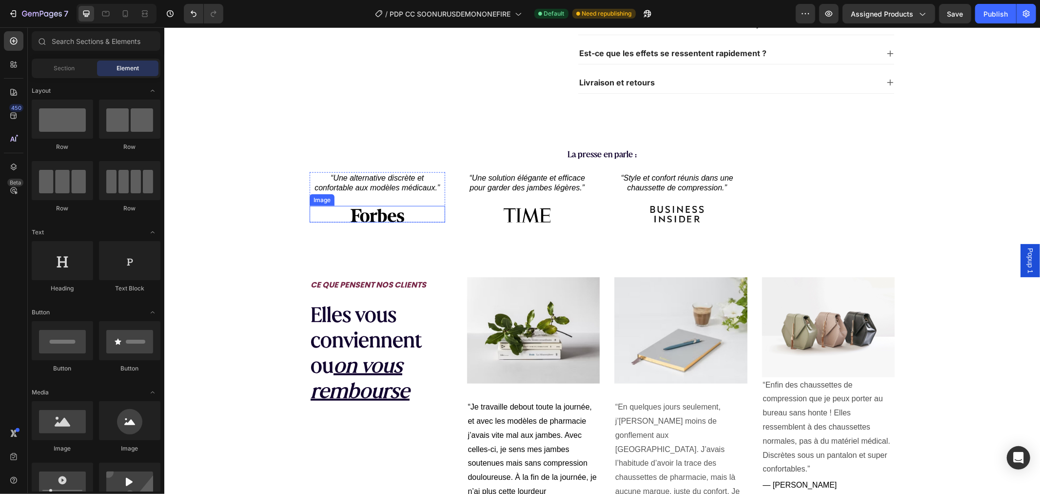
click at [373, 210] on img at bounding box center [377, 213] width 54 height 17
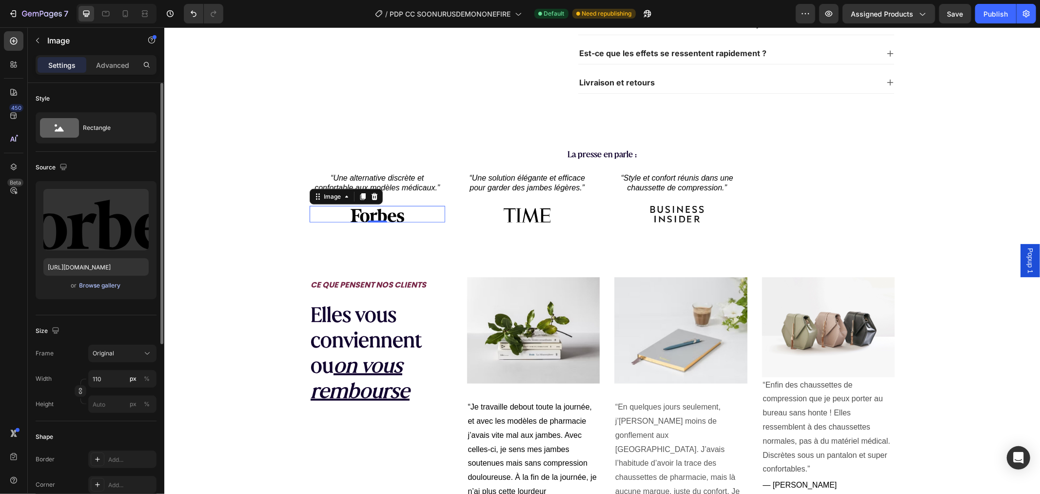
click at [86, 287] on div "Browse gallery" at bounding box center [100, 285] width 41 height 9
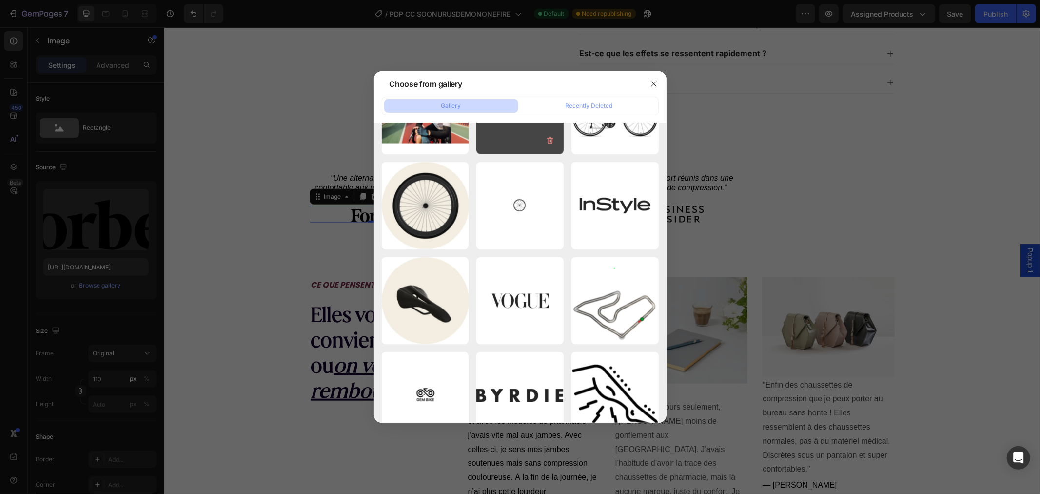
scroll to position [1786, 0]
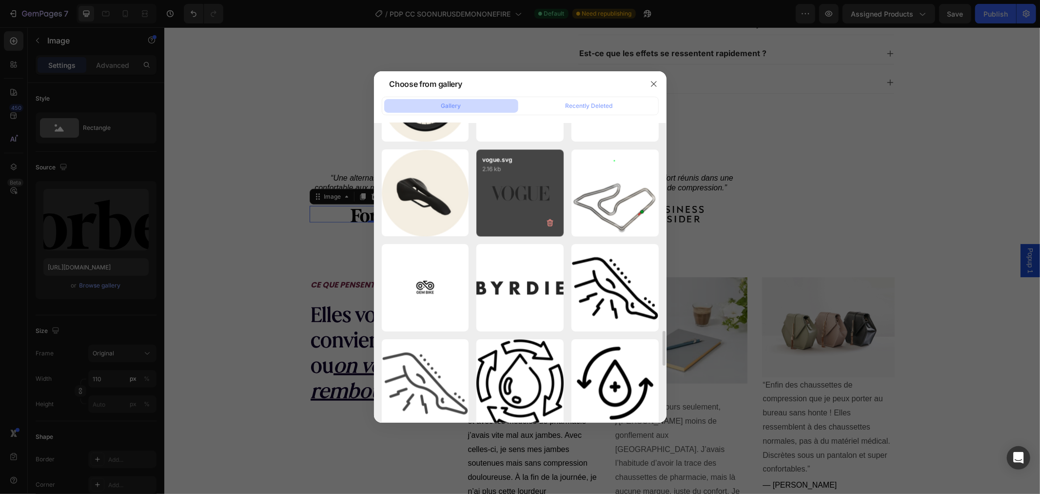
click at [512, 202] on div "vogue.svg 2.16 kb" at bounding box center [520, 192] width 87 height 87
type input "[URL][DOMAIN_NAME]"
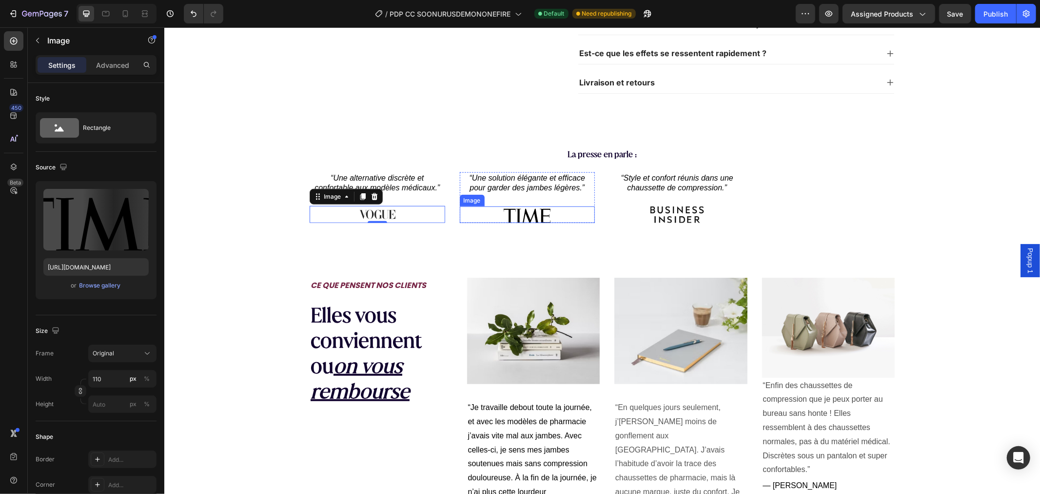
click at [532, 211] on img at bounding box center [527, 214] width 54 height 17
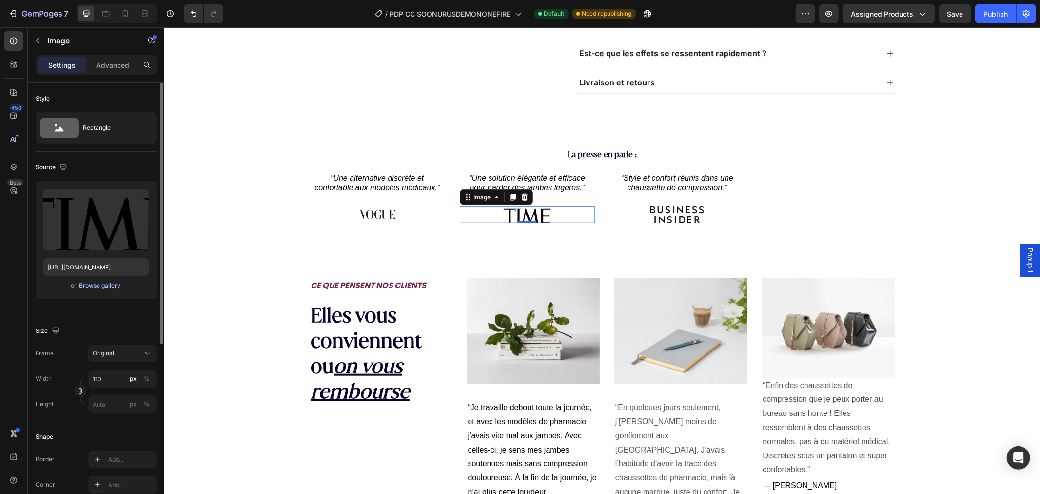
click at [115, 284] on div "Browse gallery" at bounding box center [100, 285] width 41 height 9
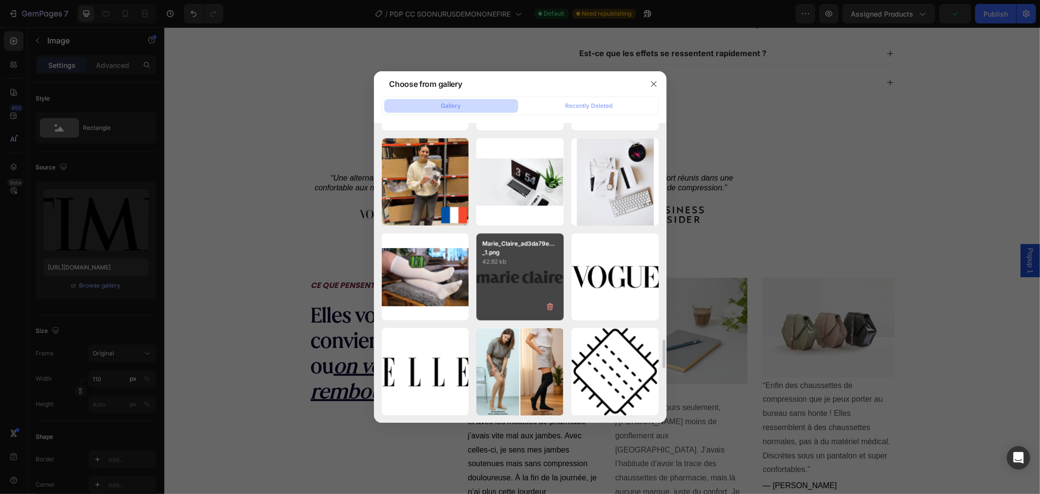
scroll to position [2380, 0]
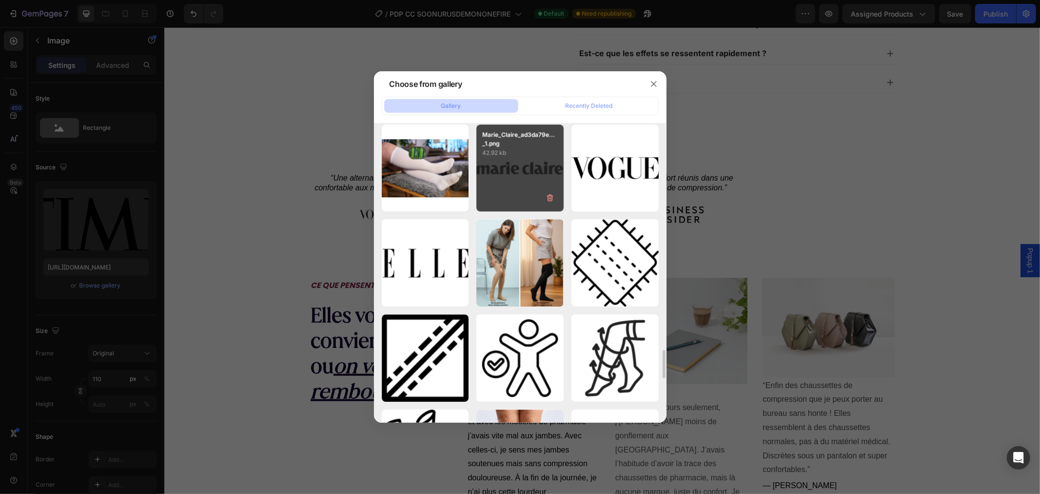
click at [526, 178] on div "Marie_Claire_ad3da79e..._1.png 42.92 kb" at bounding box center [520, 167] width 87 height 87
type input "[URL][DOMAIN_NAME]"
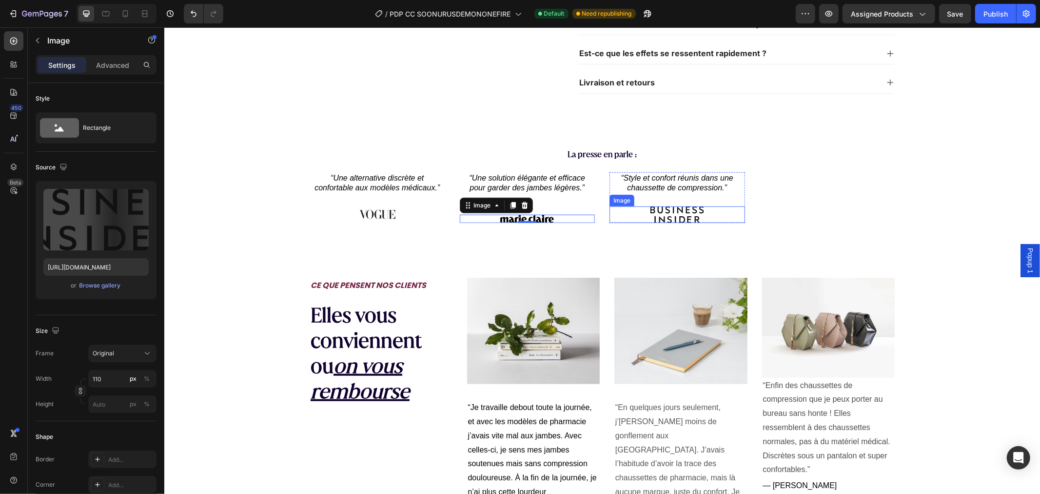
click at [682, 218] on img at bounding box center [677, 214] width 54 height 17
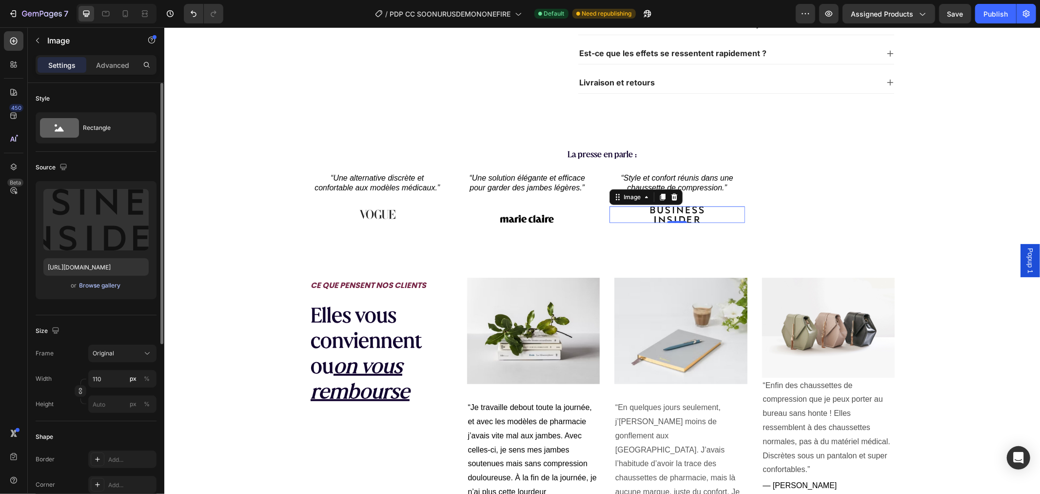
click at [111, 285] on div "Browse gallery" at bounding box center [100, 285] width 41 height 9
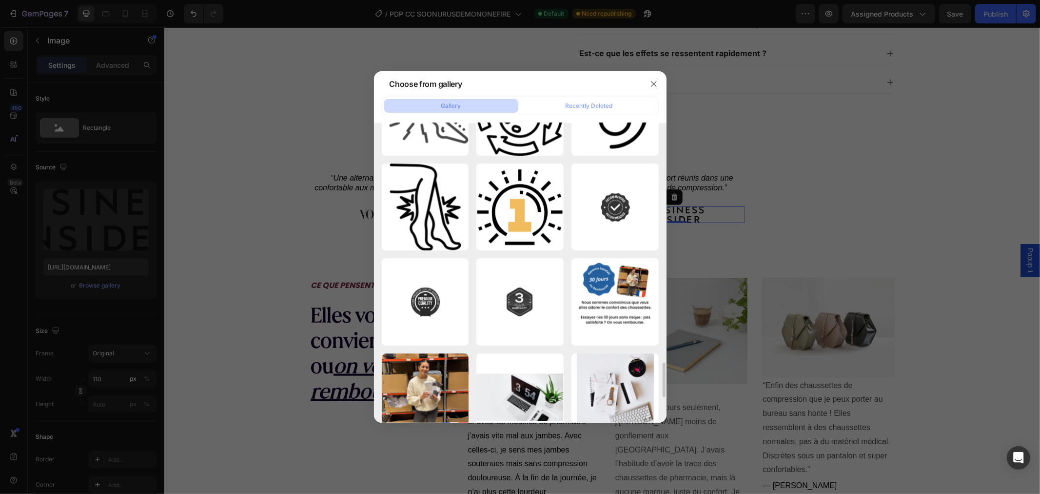
scroll to position [2326, 0]
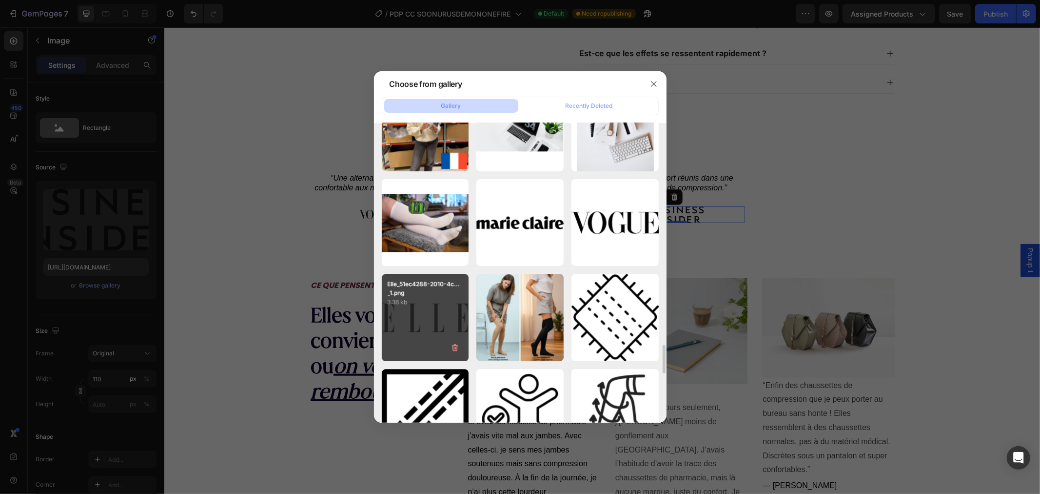
drag, startPoint x: 432, startPoint y: 311, endPoint x: 406, endPoint y: 312, distance: 26.4
click at [432, 311] on div "Elle_51ec4288-2010-4c..._1.png 3.36 kb" at bounding box center [425, 317] width 87 height 87
type input "[URL][DOMAIN_NAME]"
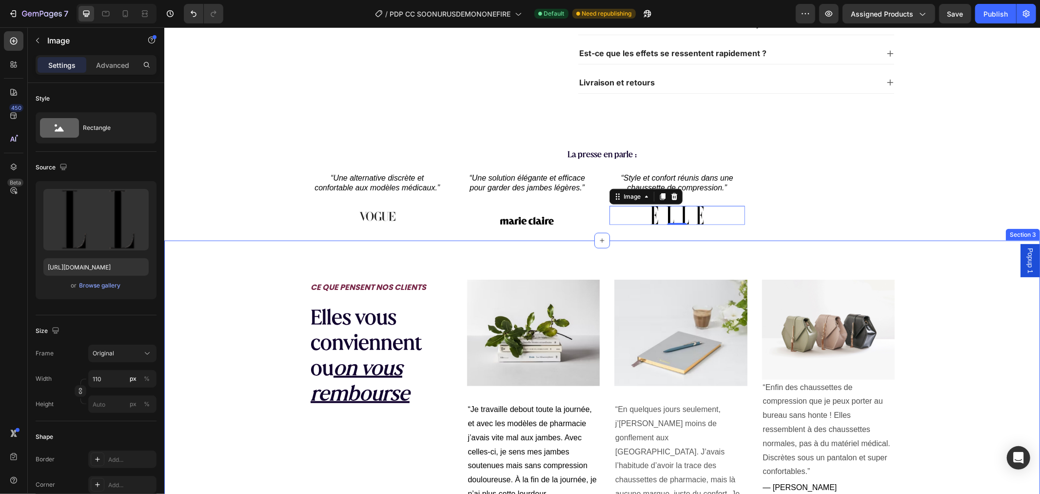
click at [266, 270] on div "CE QUE PENSENT NOS CLIENTS Text Block Elles vous conviennent ou on vous rembour…" at bounding box center [602, 408] width 876 height 337
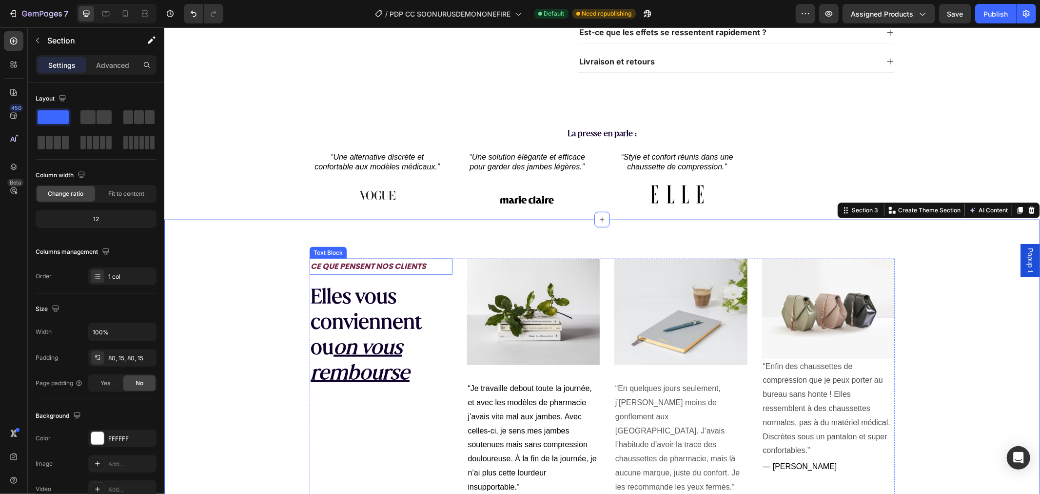
scroll to position [838, 0]
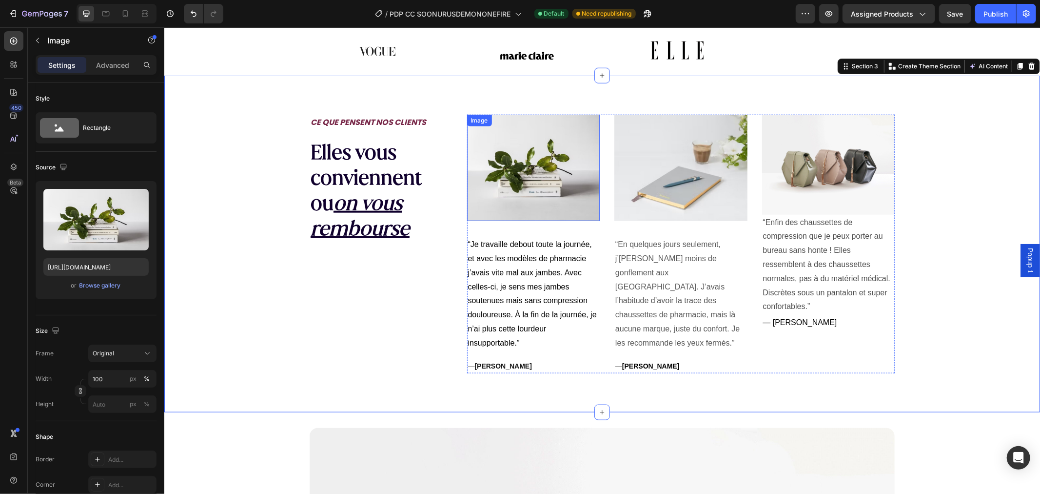
click at [552, 159] on img at bounding box center [533, 167] width 133 height 106
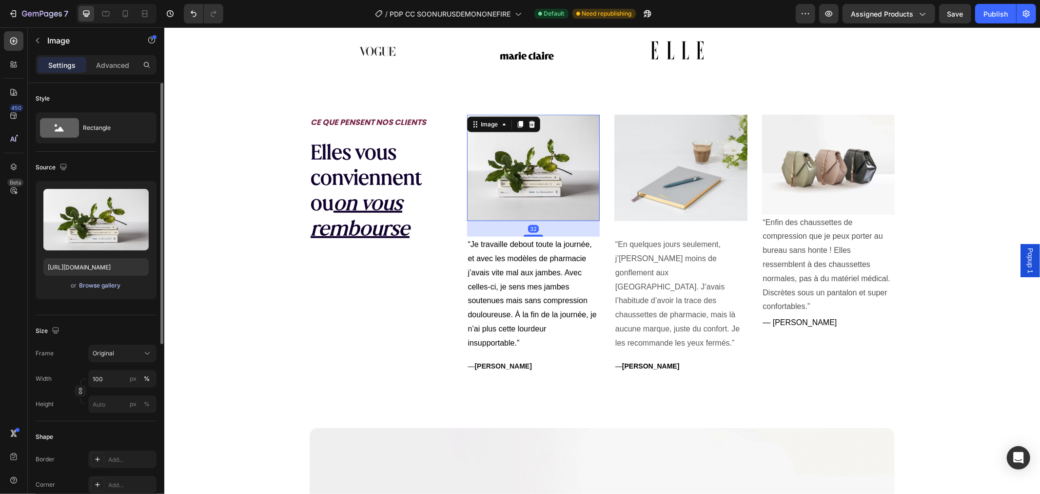
click at [93, 285] on div "Browse gallery" at bounding box center [100, 285] width 41 height 9
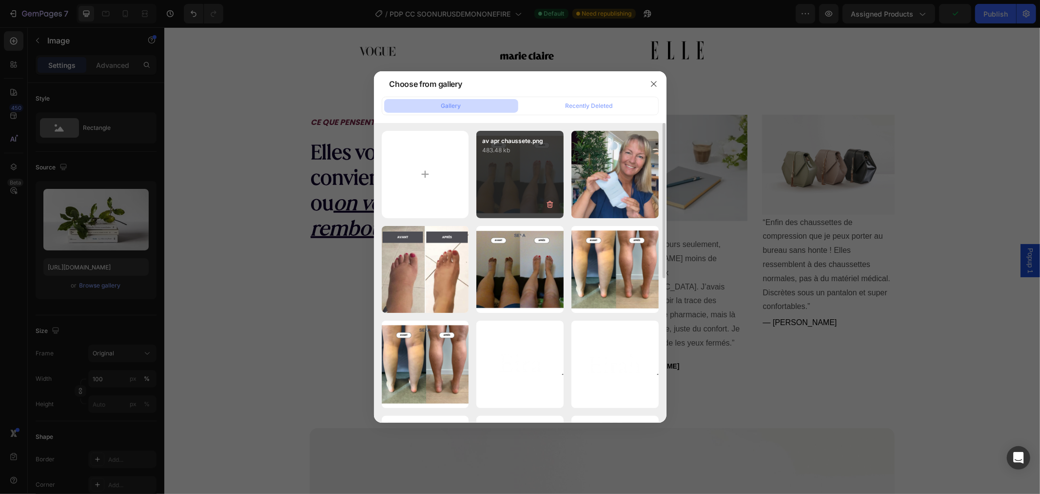
click at [523, 174] on div "av apr chaussete.png 483.48 kb" at bounding box center [520, 174] width 87 height 87
type input "[URL][DOMAIN_NAME]"
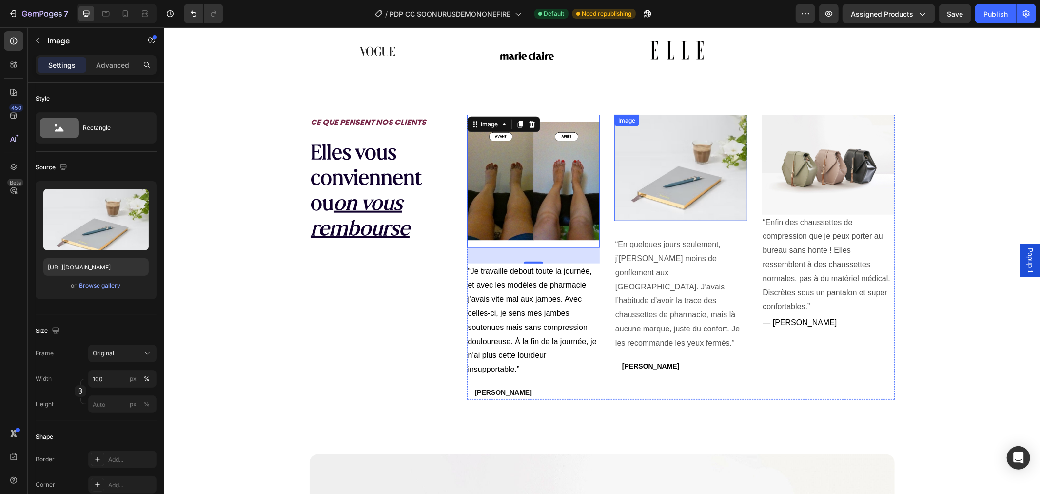
click at [655, 171] on img at bounding box center [680, 167] width 133 height 106
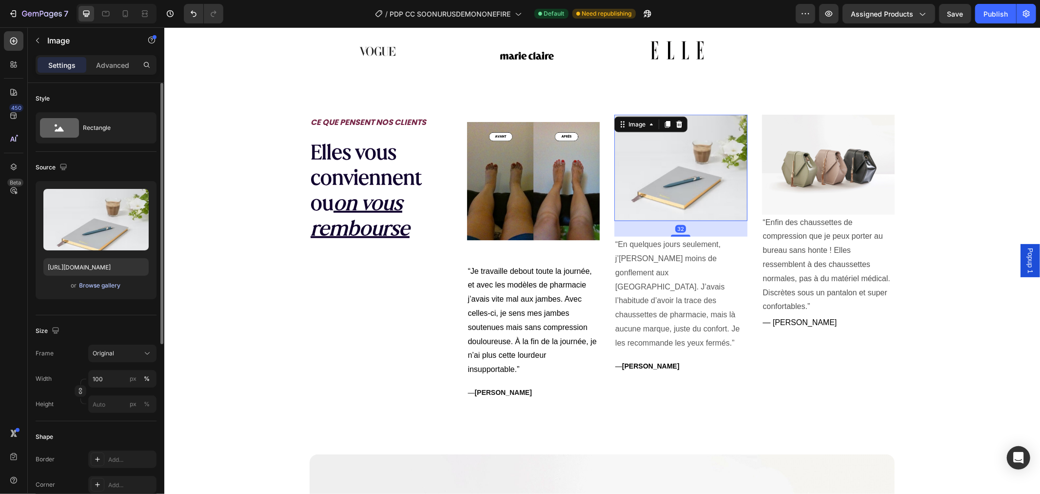
drag, startPoint x: 93, startPoint y: 290, endPoint x: 97, endPoint y: 287, distance: 5.2
click at [93, 290] on div "or Browse gallery" at bounding box center [95, 286] width 105 height 12
click at [105, 286] on div "Browse gallery" at bounding box center [100, 285] width 41 height 9
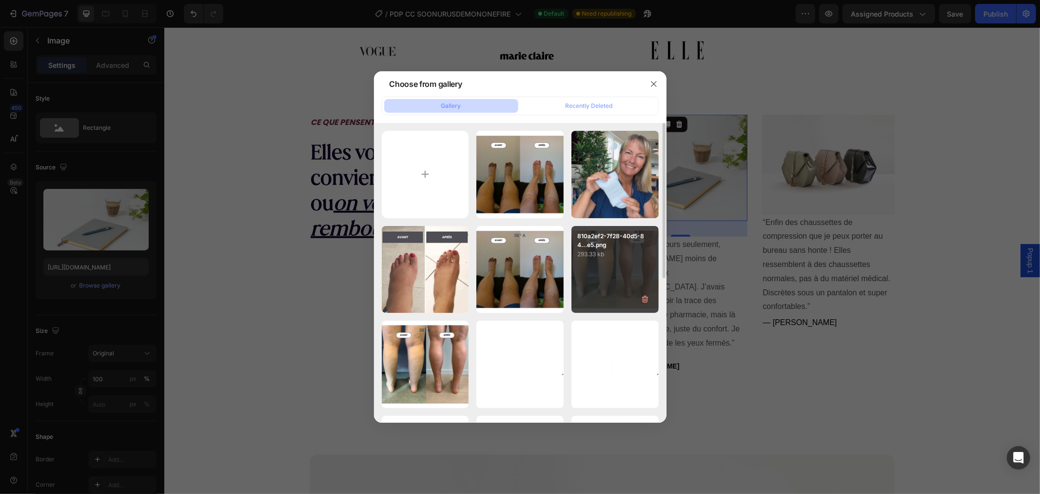
drag, startPoint x: 616, startPoint y: 266, endPoint x: 633, endPoint y: 268, distance: 17.2
click at [616, 267] on div "810a2ef2-7f28-40d5-84...e5.png 293.33 kb" at bounding box center [615, 269] width 87 height 87
type input "[URL][DOMAIN_NAME]"
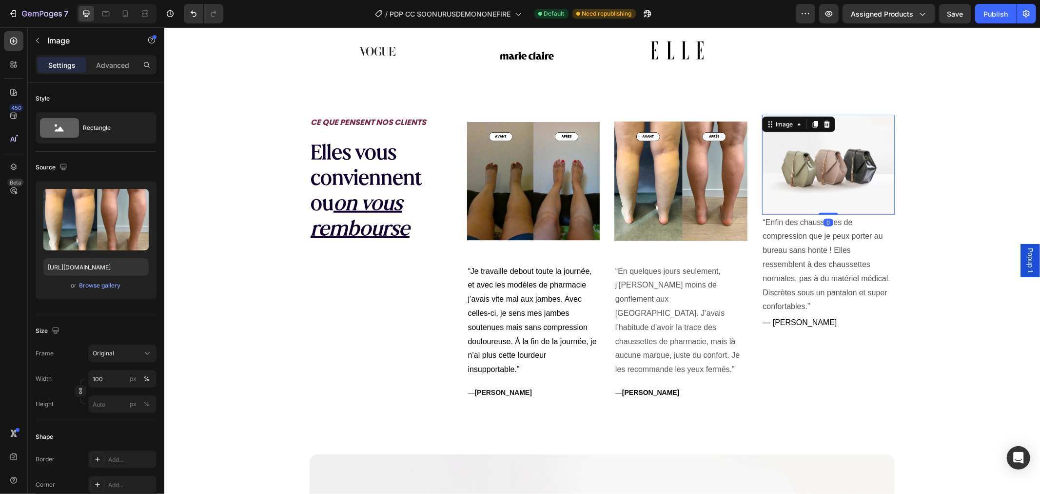
click at [817, 174] on img at bounding box center [828, 164] width 133 height 100
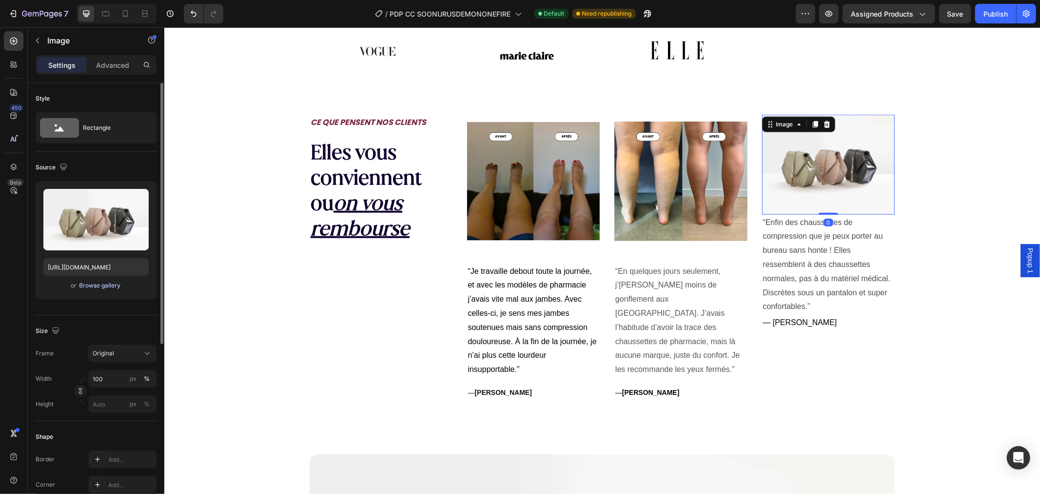
click at [110, 283] on div "Browse gallery" at bounding box center [100, 285] width 41 height 9
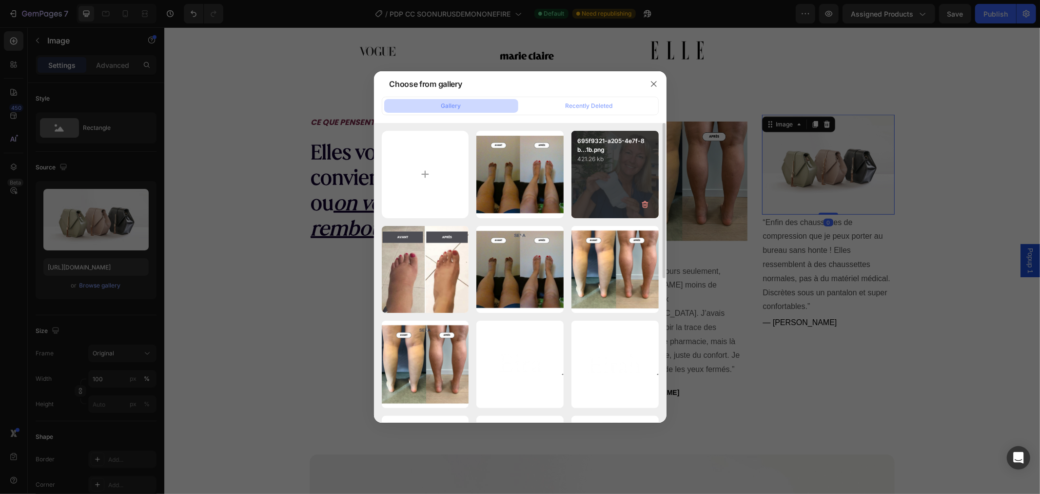
click at [626, 167] on div "695f9321-a205-4e7f-8b...1b.png 421.26 kb" at bounding box center [615, 174] width 87 height 87
type input "[URL][DOMAIN_NAME]"
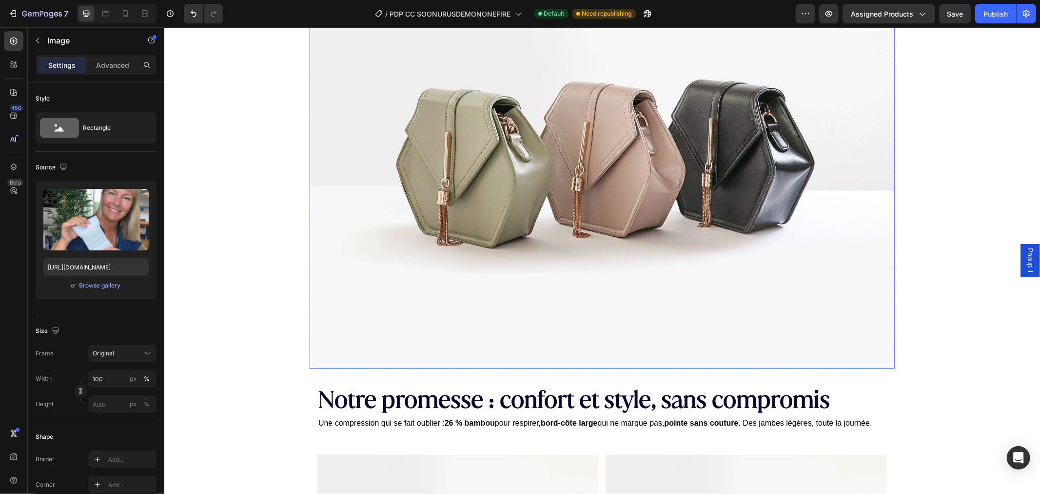
scroll to position [1542, 0]
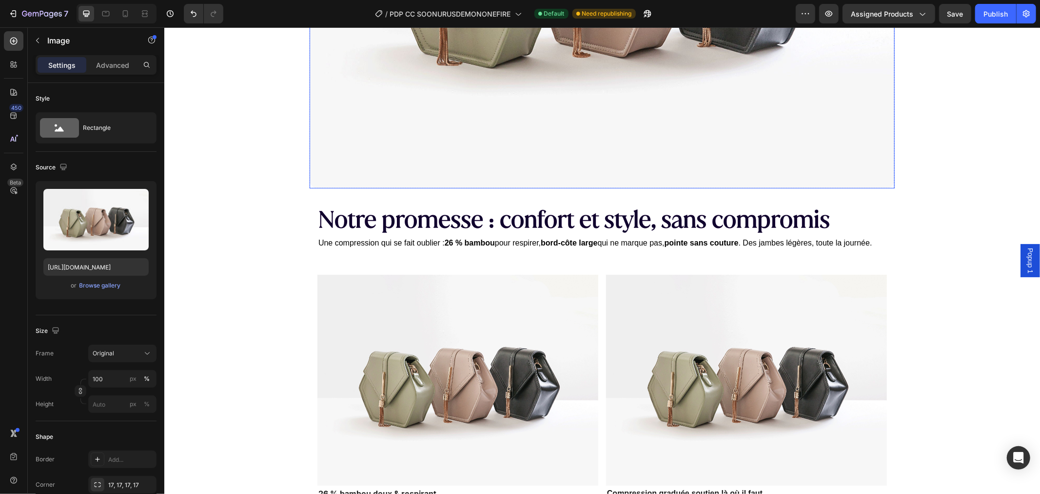
click at [100, 284] on div "Browse gallery" at bounding box center [100, 285] width 41 height 9
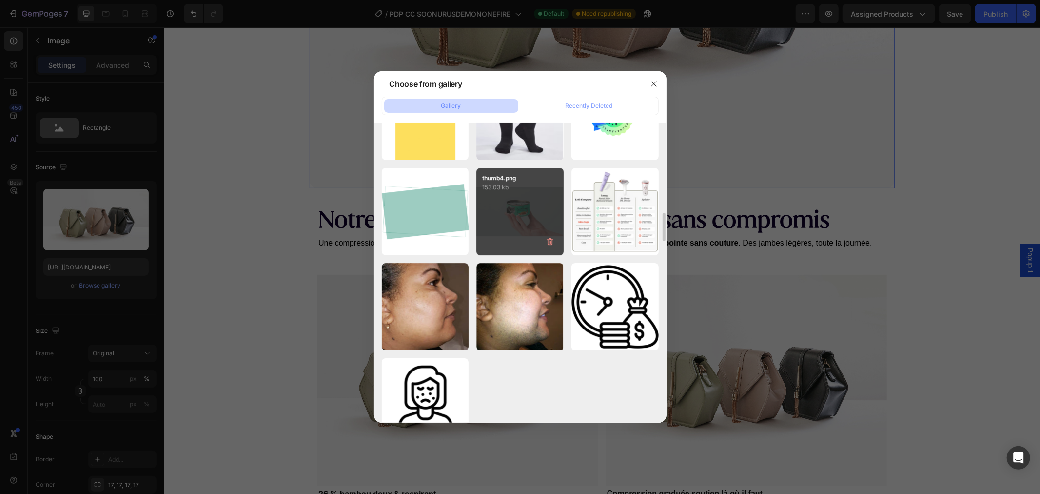
scroll to position [2594, 0]
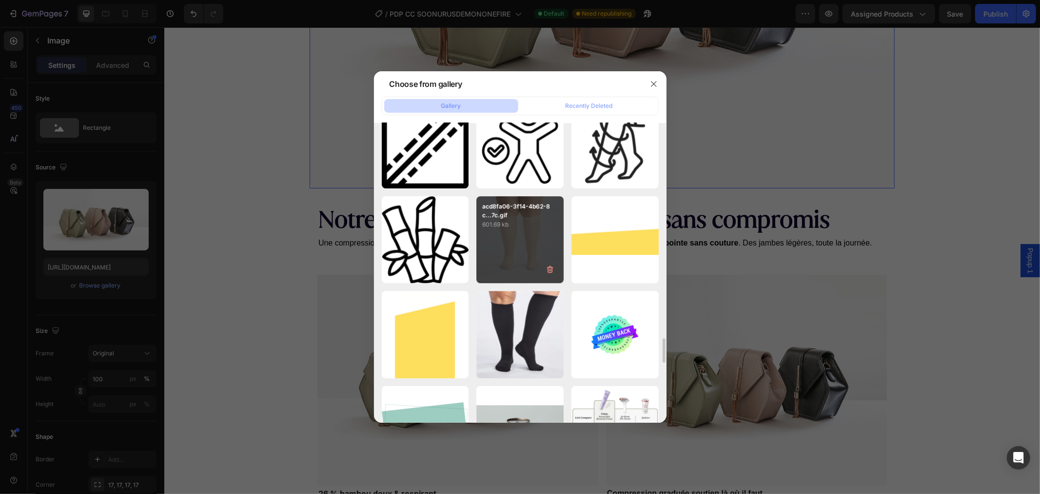
click at [520, 224] on p "601.69 kb" at bounding box center [520, 225] width 76 height 10
type input "[URL][DOMAIN_NAME]"
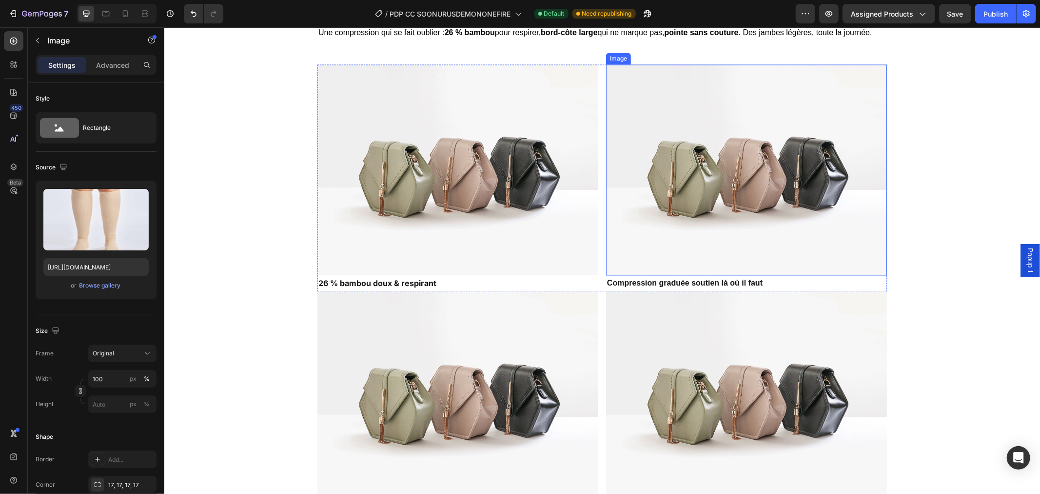
scroll to position [1976, 0]
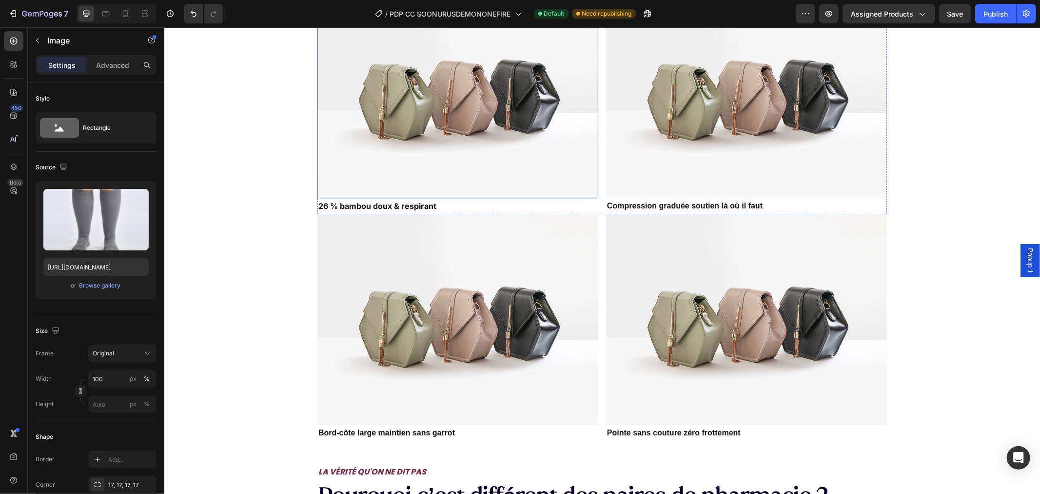
click at [427, 109] on img at bounding box center [457, 92] width 281 height 211
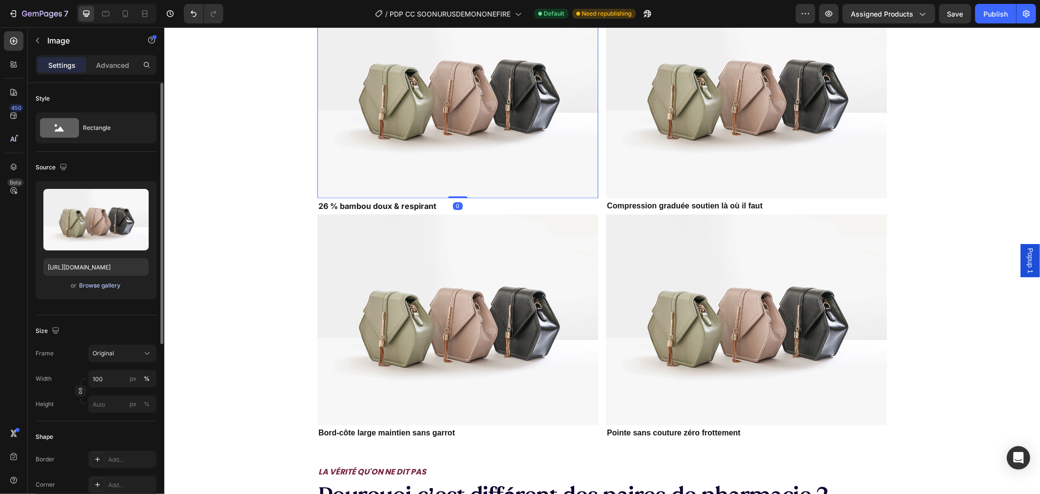
click at [92, 284] on div "Browse gallery" at bounding box center [100, 285] width 41 height 9
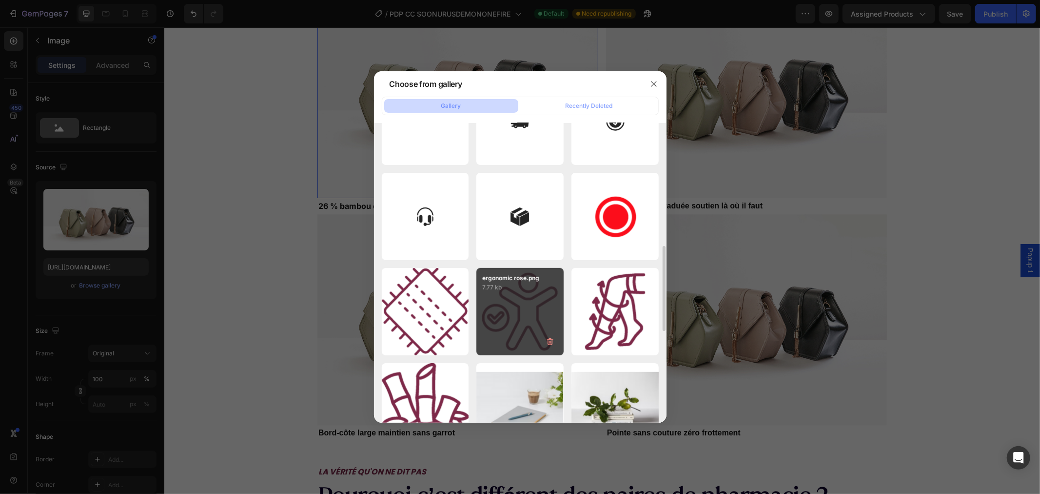
scroll to position [486, 0]
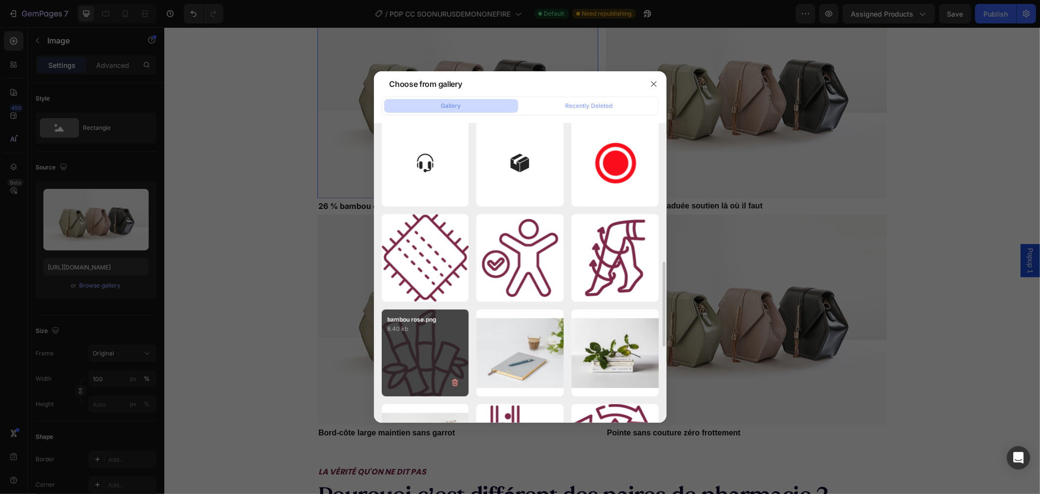
click at [431, 353] on div "bambou rose.png 8.40 kb" at bounding box center [425, 352] width 87 height 87
type input "[URL][DOMAIN_NAME]"
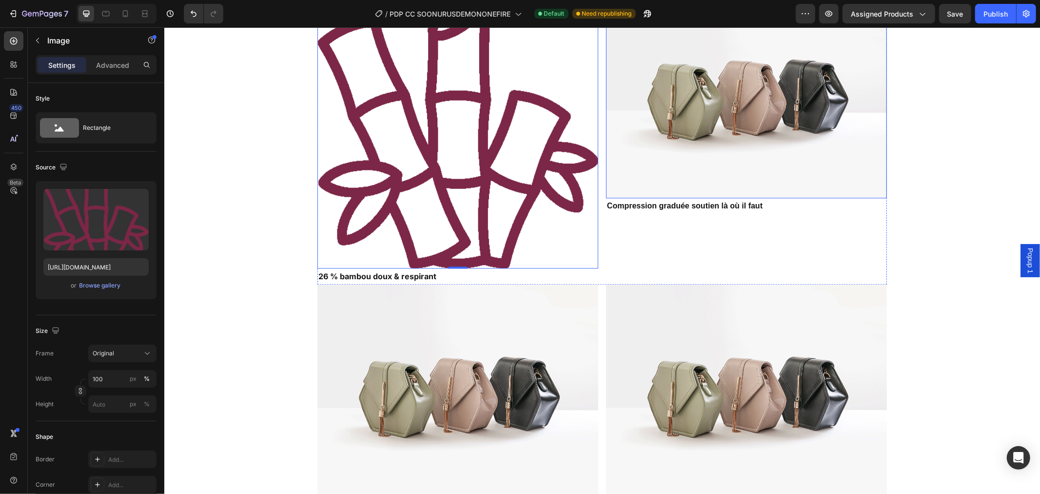
click at [676, 160] on img at bounding box center [746, 92] width 281 height 211
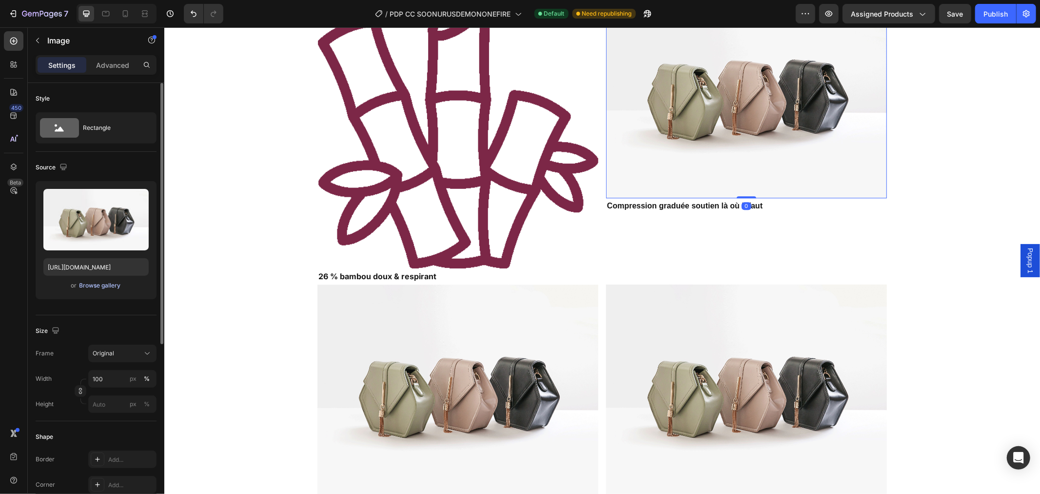
click at [108, 288] on div "Browse gallery" at bounding box center [100, 285] width 41 height 9
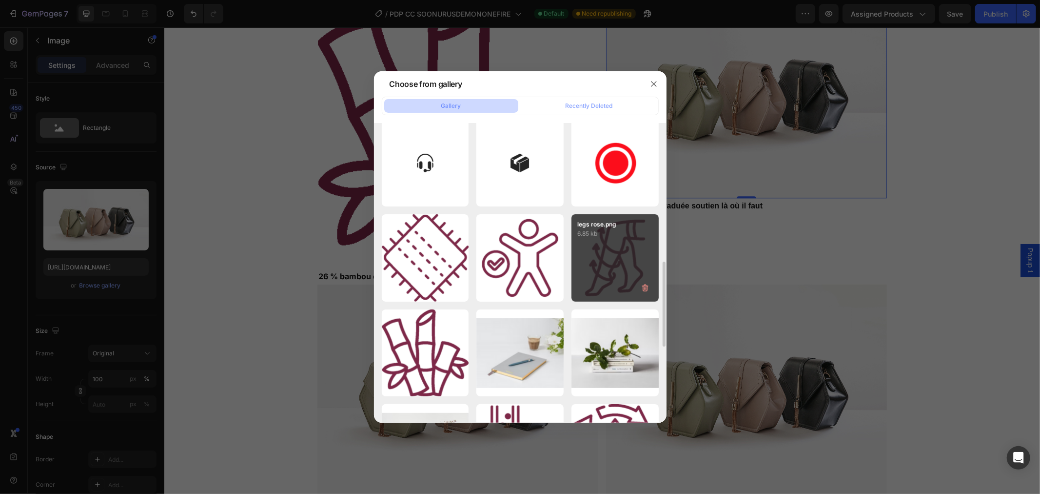
click at [612, 260] on div "legs rose.png 6.85 kb" at bounding box center [615, 257] width 87 height 87
type input "[URL][DOMAIN_NAME]"
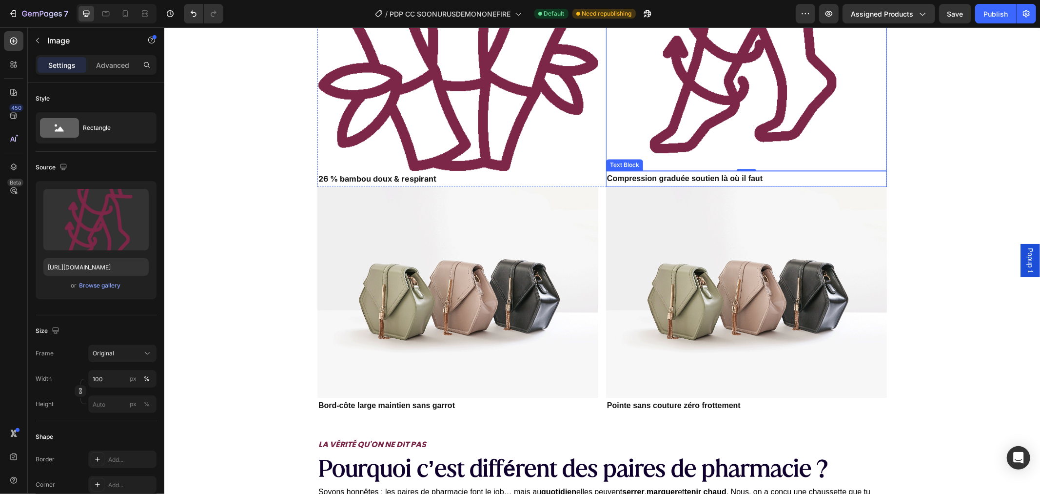
scroll to position [2193, 0]
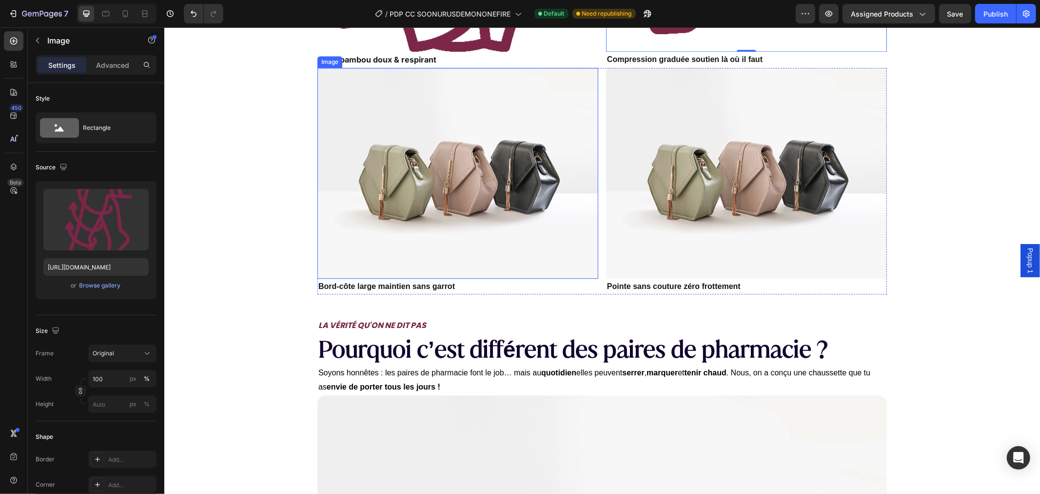
click at [445, 233] on img at bounding box center [457, 172] width 281 height 211
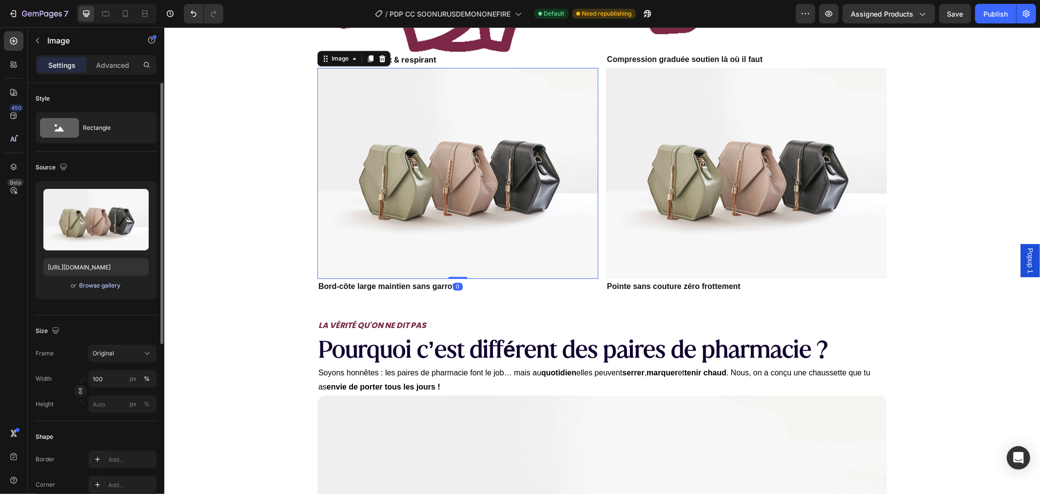
click at [109, 283] on div "Browse gallery" at bounding box center [100, 285] width 41 height 9
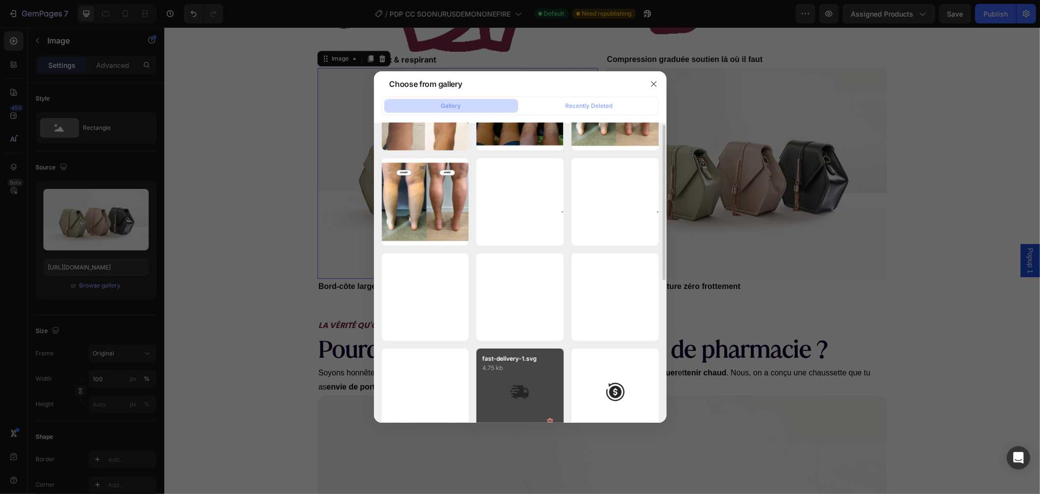
scroll to position [379, 0]
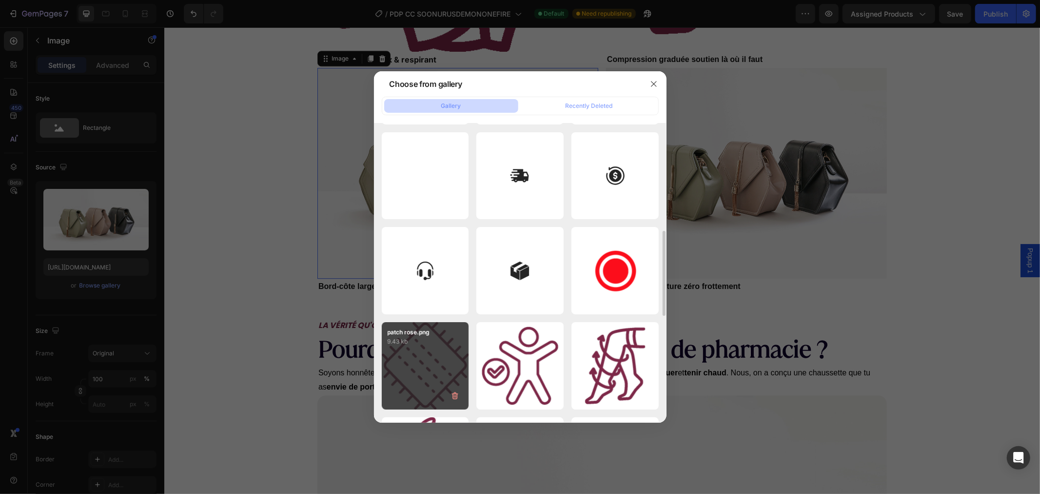
click at [426, 344] on p "9.43 kb" at bounding box center [426, 342] width 76 height 10
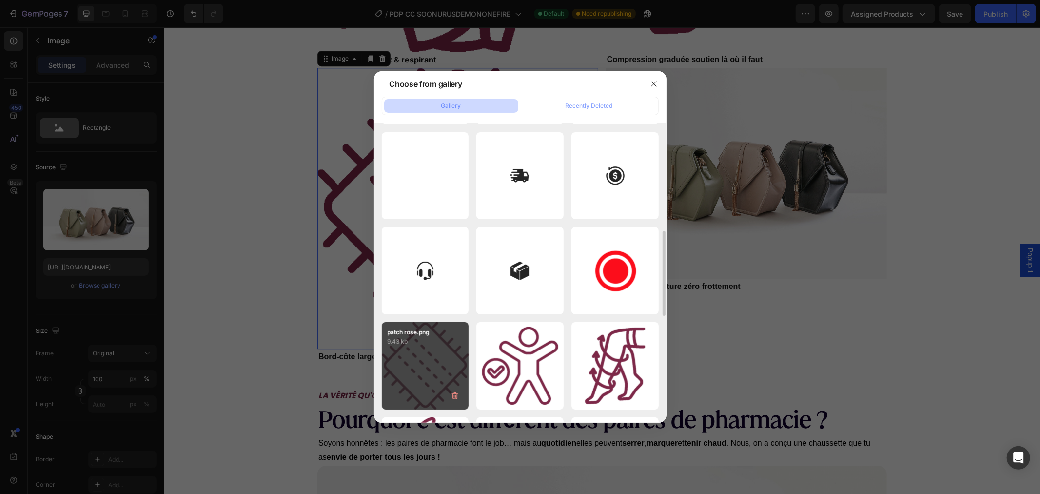
type input "[URL][DOMAIN_NAME]"
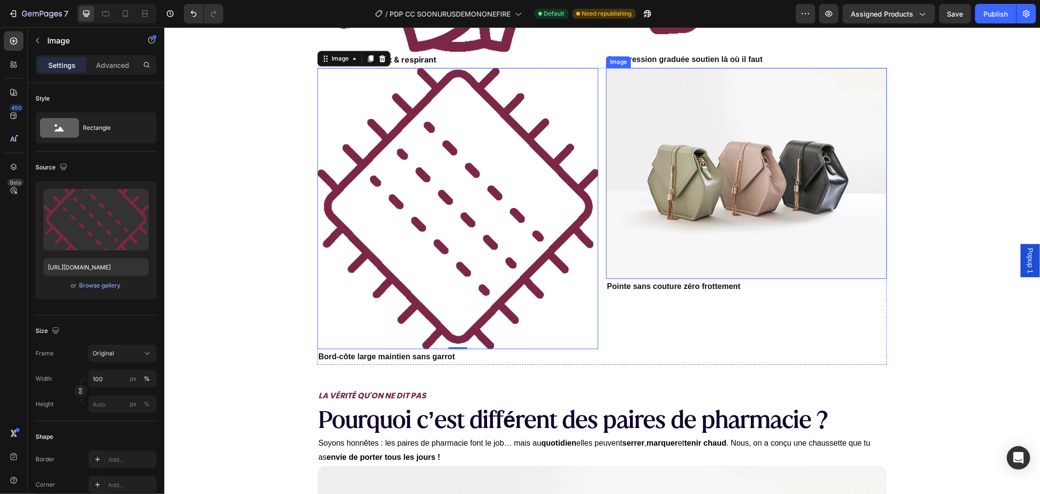
click at [688, 239] on img at bounding box center [746, 172] width 281 height 211
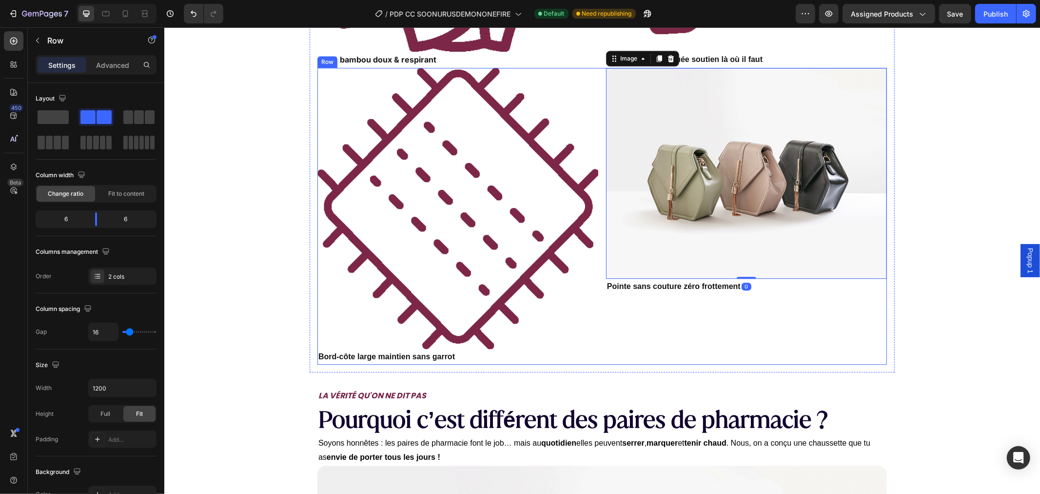
click at [658, 302] on div "Image 0 Pointe sans couture zéro frottement Text Block" at bounding box center [746, 215] width 281 height 297
click at [683, 245] on img at bounding box center [746, 172] width 281 height 211
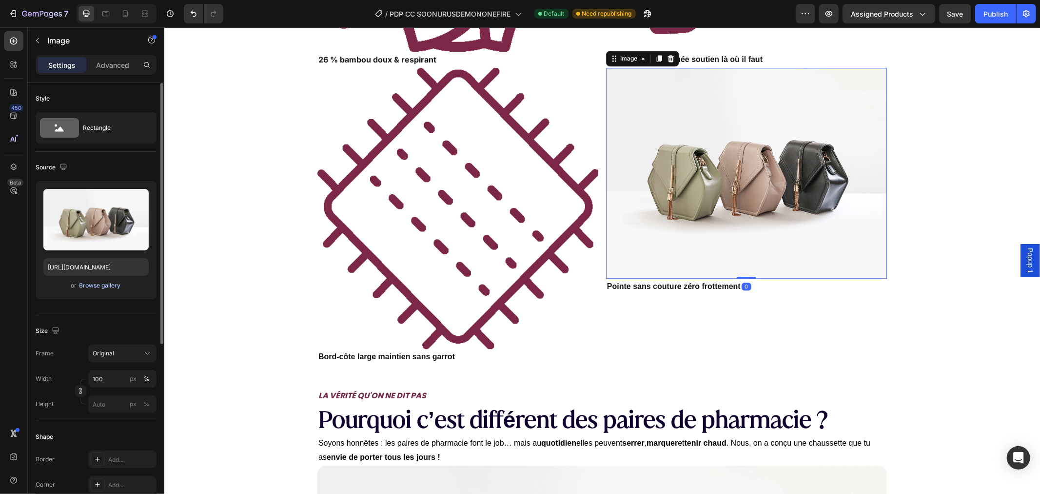
click at [95, 283] on div "Browse gallery" at bounding box center [100, 285] width 41 height 9
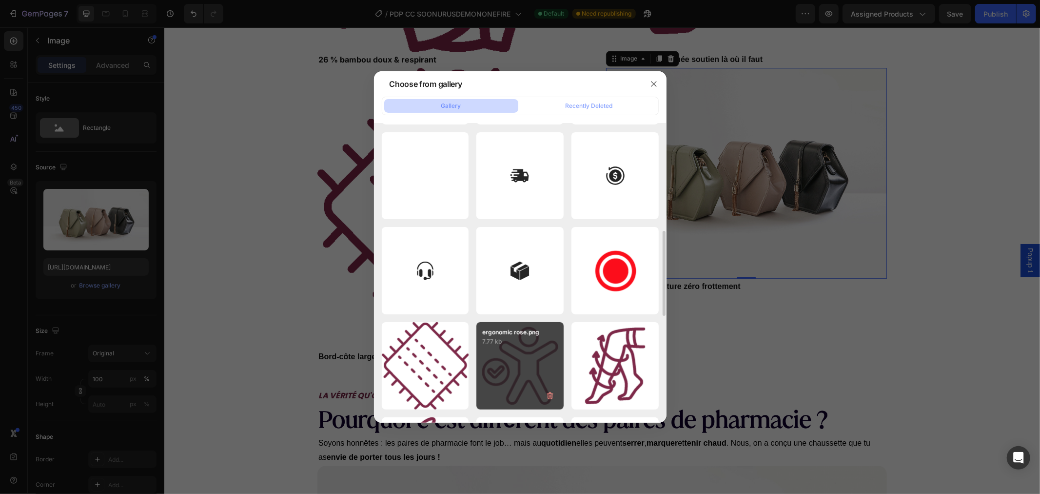
click at [529, 327] on div "ergonomic rose.png 7.77 kb" at bounding box center [520, 334] width 87 height 24
type input "[URL][DOMAIN_NAME]"
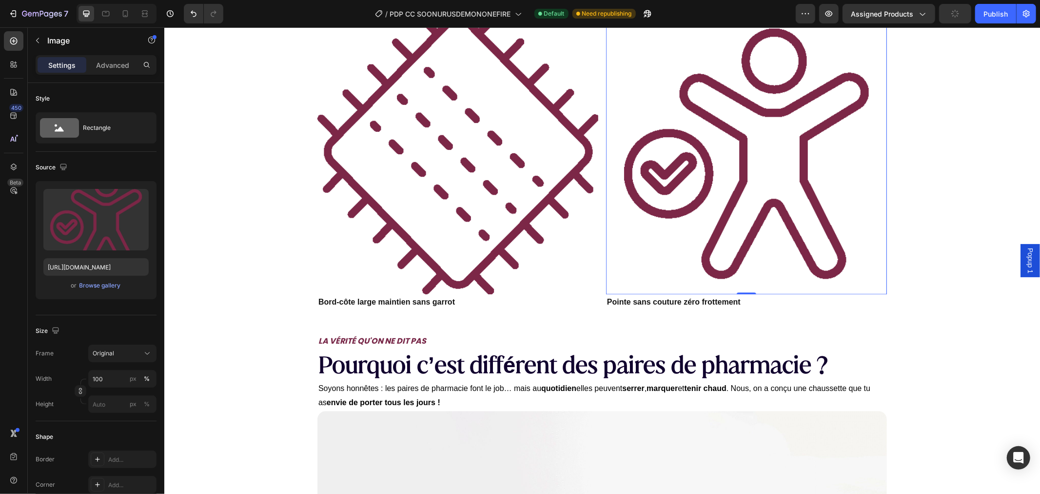
scroll to position [2572, 0]
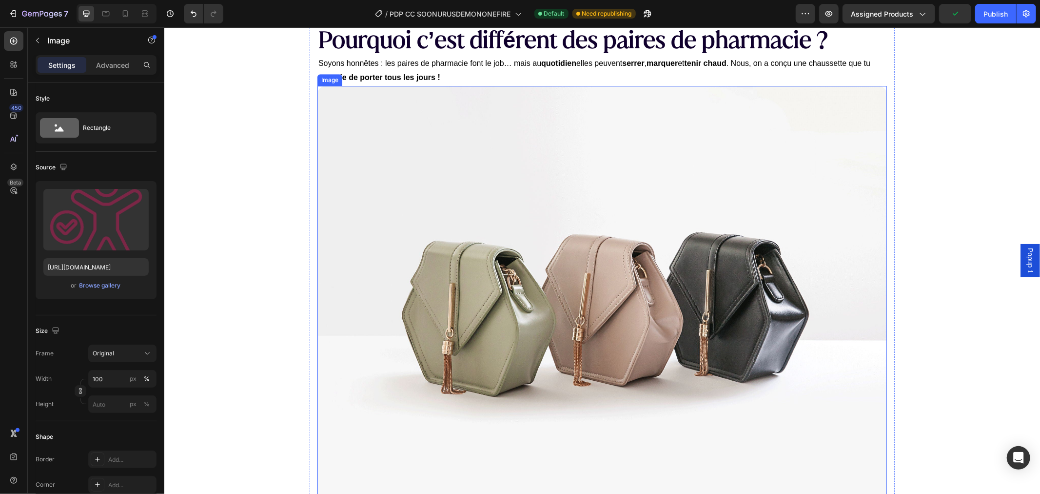
click at [615, 188] on img at bounding box center [602, 298] width 570 height 427
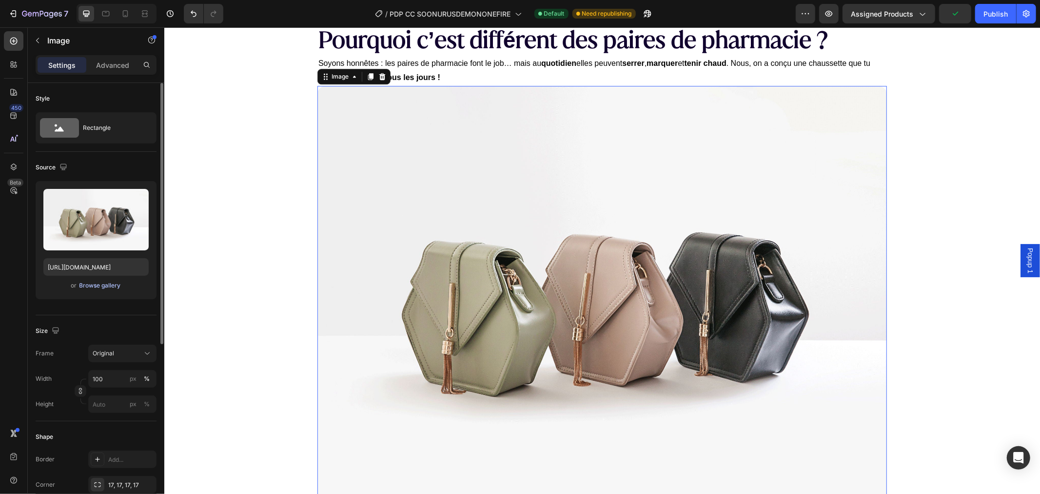
click at [108, 285] on div "Browse gallery" at bounding box center [100, 285] width 41 height 9
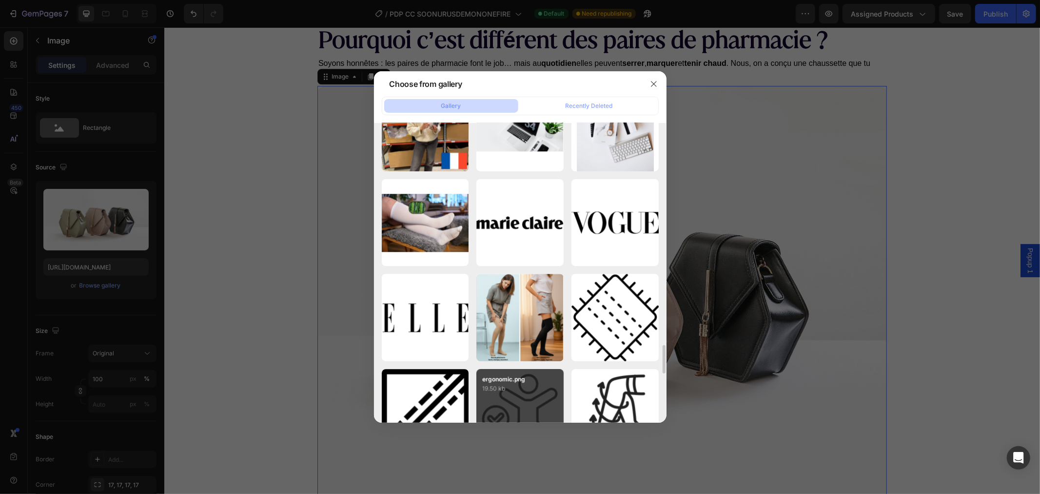
scroll to position [2543, 0]
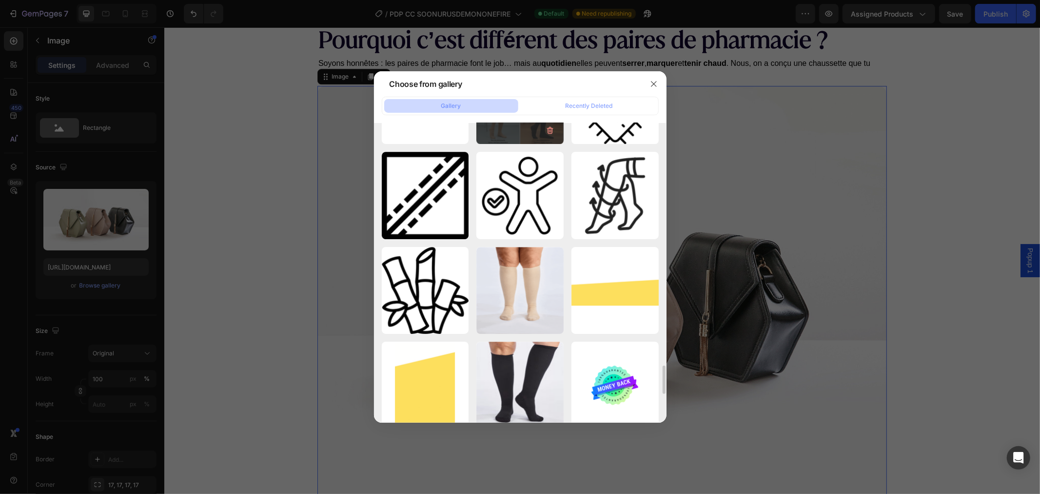
click at [520, 135] on div "Bas de pharmacie [PERSON_NAME]...rt.png 1490.74 kb" at bounding box center [520, 100] width 87 height 87
type input "[URL][DOMAIN_NAME]"
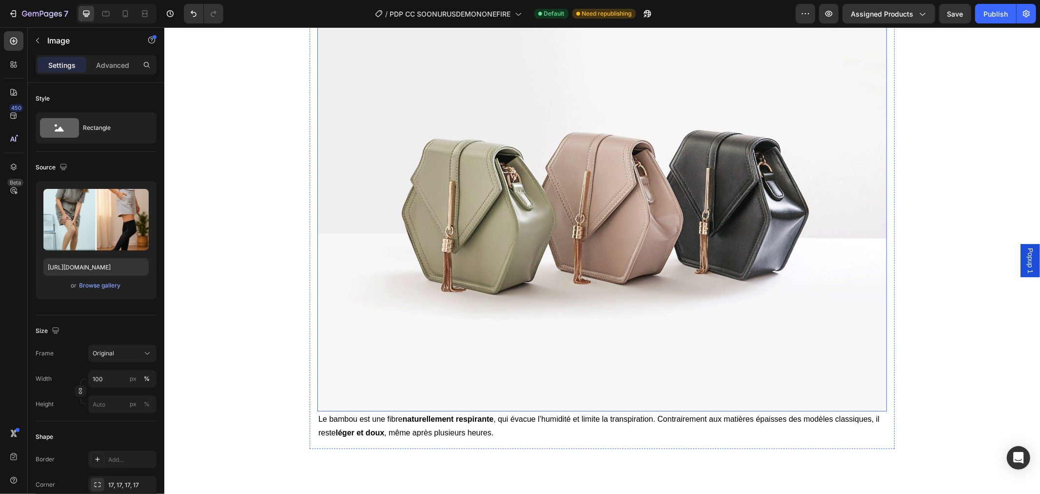
scroll to position [3439, 0]
click at [533, 208] on img at bounding box center [602, 195] width 570 height 427
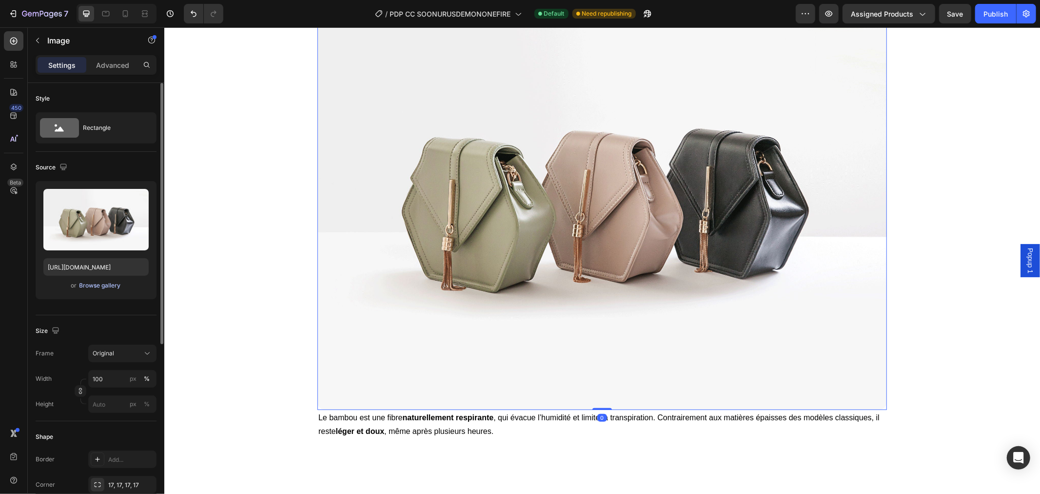
click at [111, 281] on div "Browse gallery" at bounding box center [100, 285] width 41 height 9
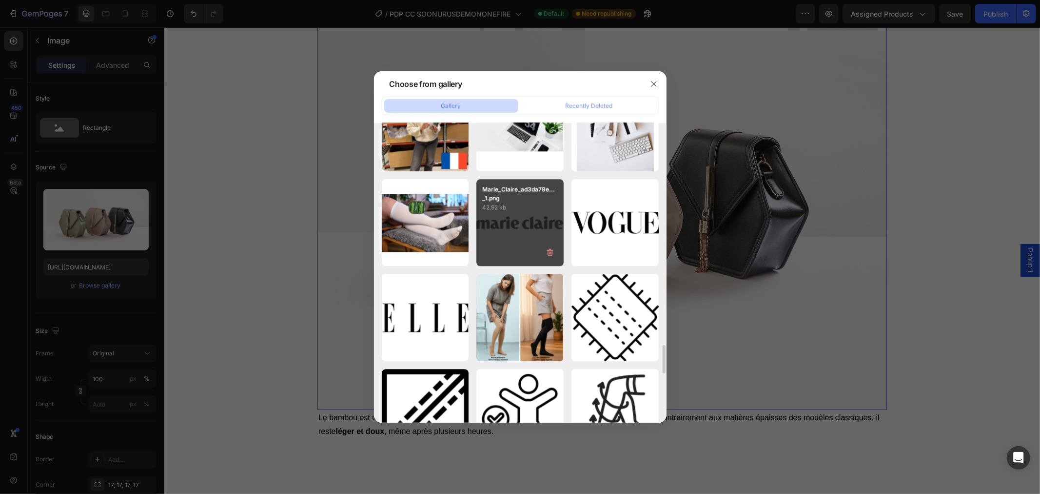
scroll to position [2380, 0]
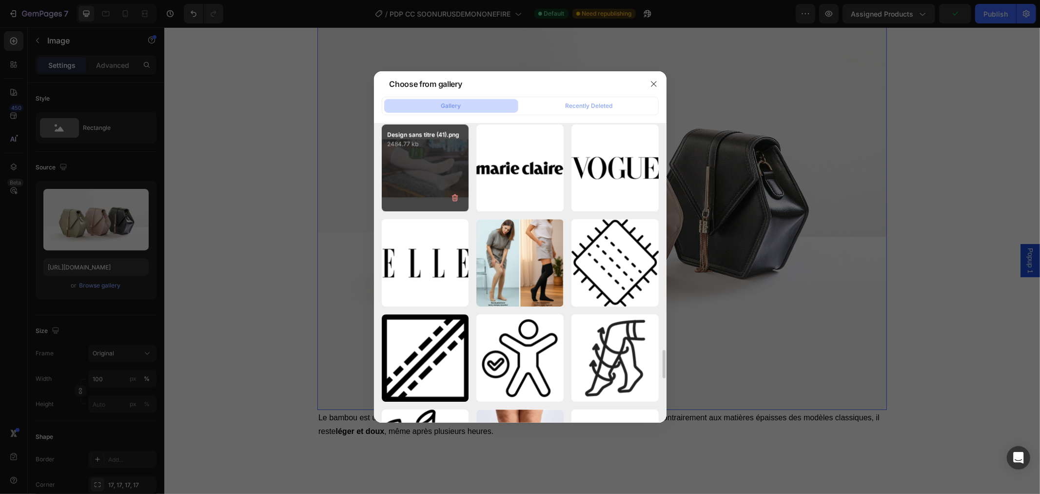
click at [433, 165] on div "Design sans titre (41).png 2484.77 kb" at bounding box center [425, 167] width 87 height 87
type input "[URL][DOMAIN_NAME]"
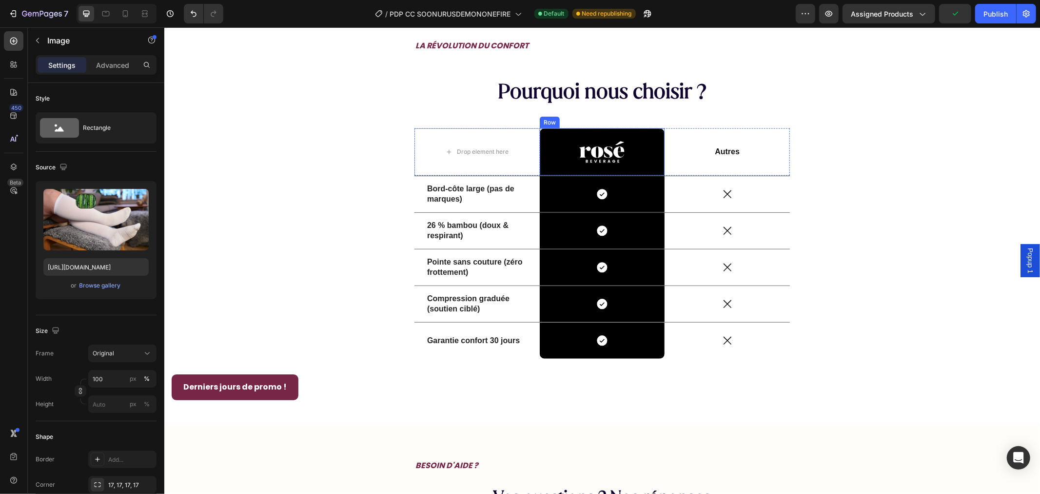
scroll to position [3927, 0]
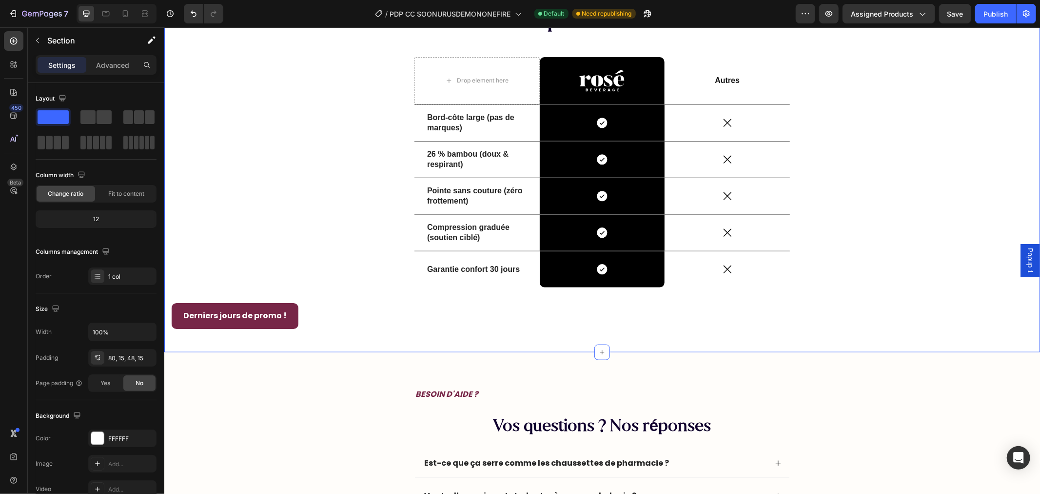
click at [890, 94] on div "LA RÉVOLUTION DU CONFORT Text Block Pourquoi nous choisir ? Heading Drop elemen…" at bounding box center [601, 147] width 861 height 362
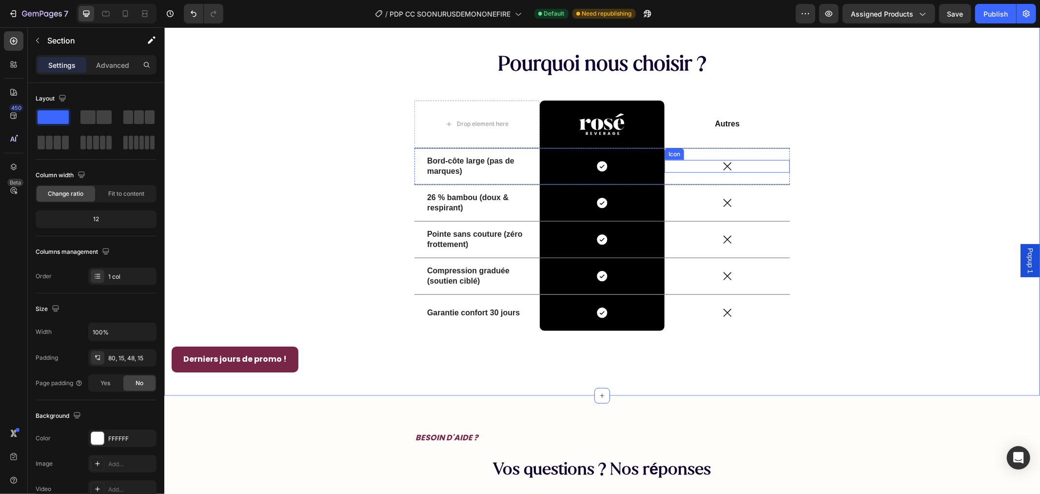
scroll to position [3764, 0]
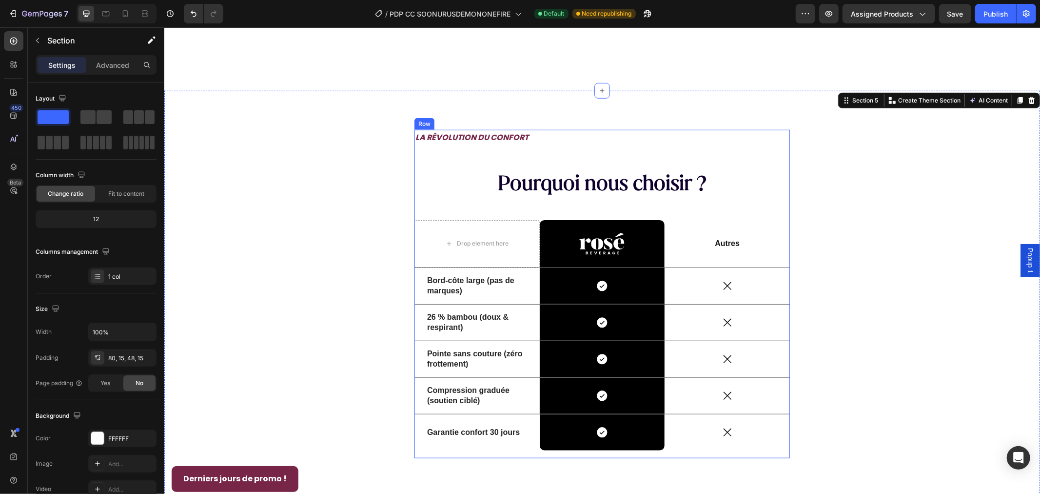
click at [520, 149] on div "LA RÉVOLUTION DU CONFORT Text Block Pourquoi nous choisir ? Heading Drop elemen…" at bounding box center [602, 293] width 376 height 328
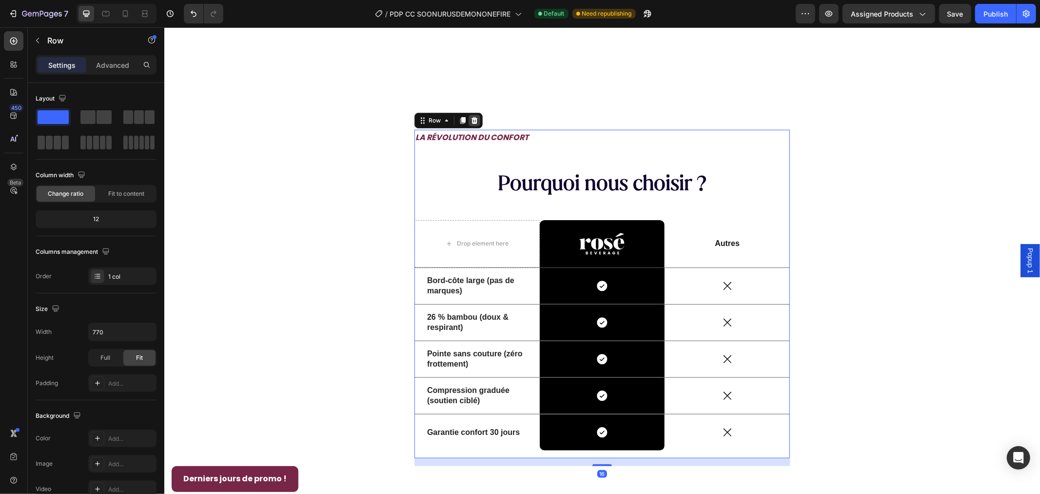
click at [471, 120] on icon at bounding box center [474, 120] width 6 height 7
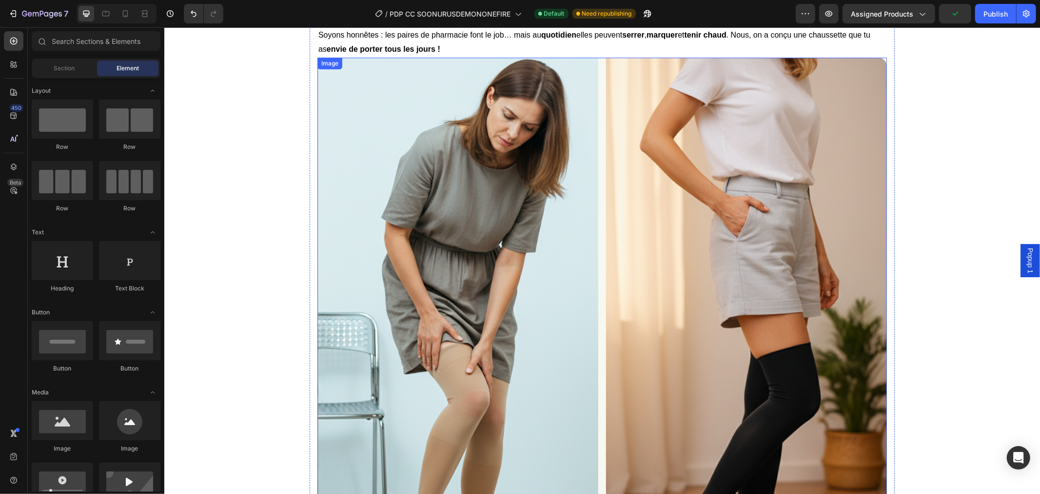
scroll to position [2565, 0]
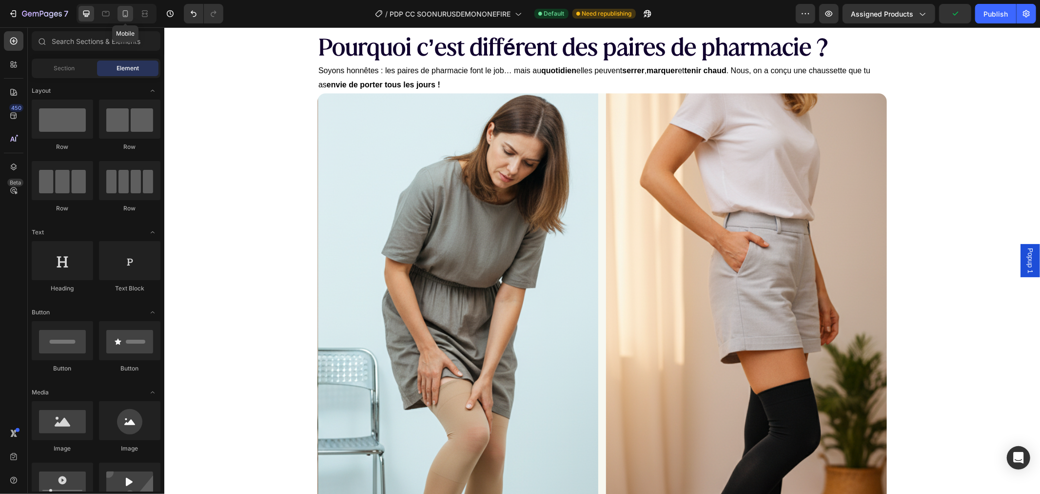
click at [129, 17] on icon at bounding box center [125, 14] width 10 height 10
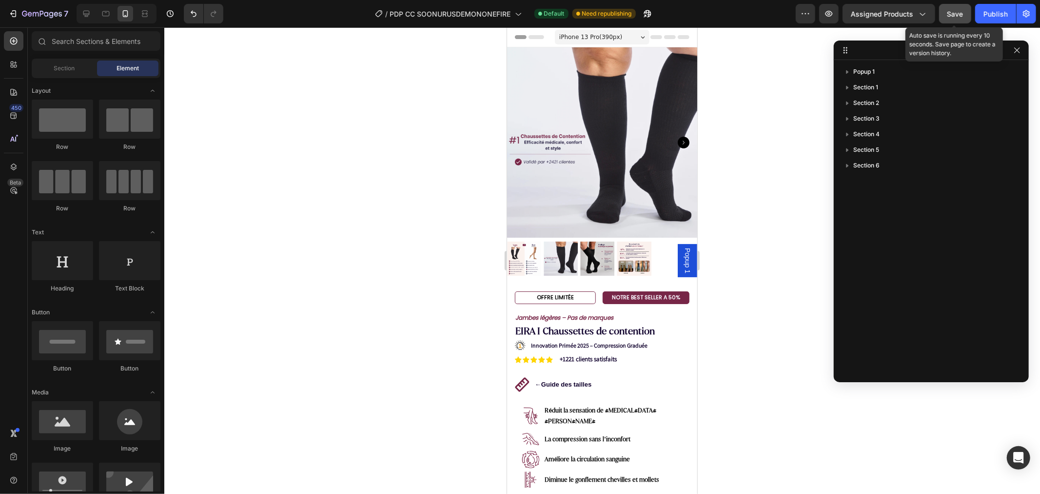
click at [959, 7] on button "Save" at bounding box center [956, 14] width 32 height 20
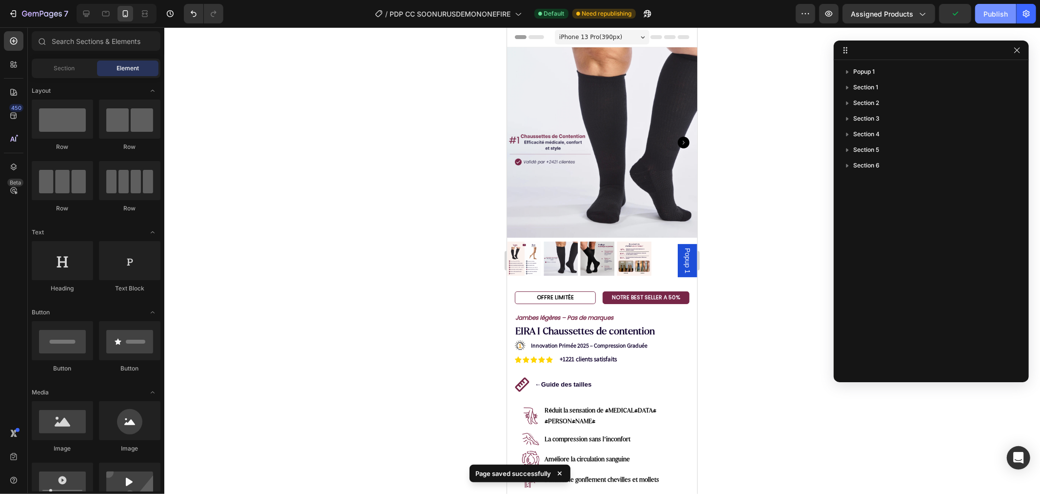
click at [991, 11] on div "Publish" at bounding box center [996, 14] width 24 height 10
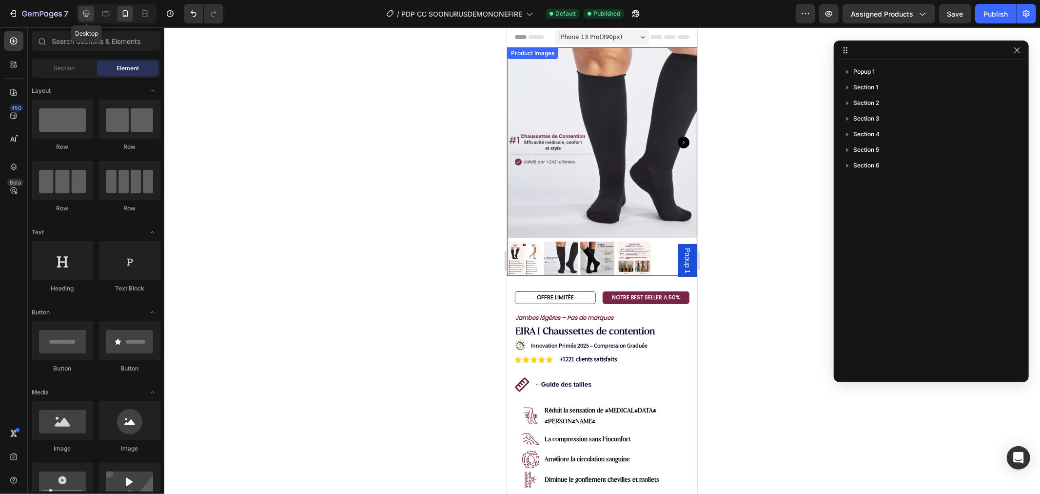
click at [88, 14] on icon at bounding box center [86, 14] width 6 height 6
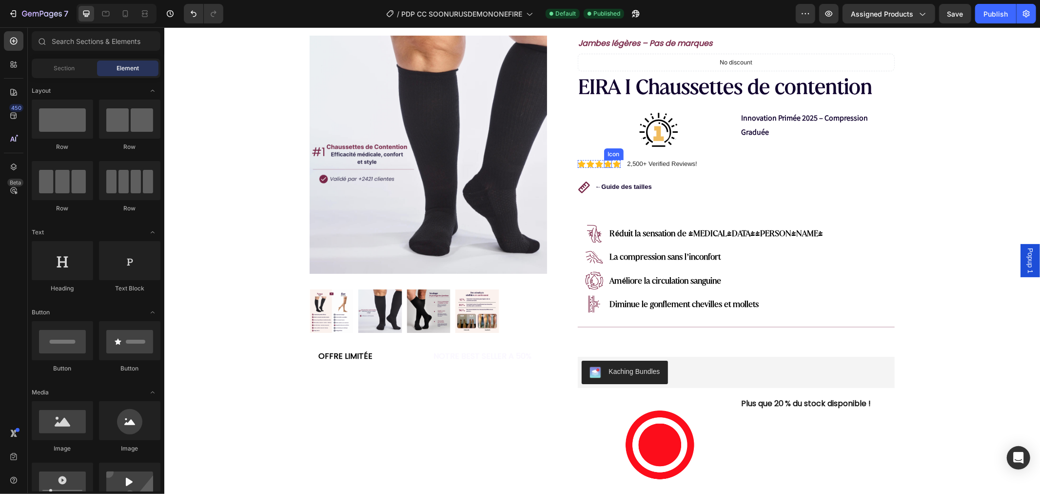
scroll to position [325, 0]
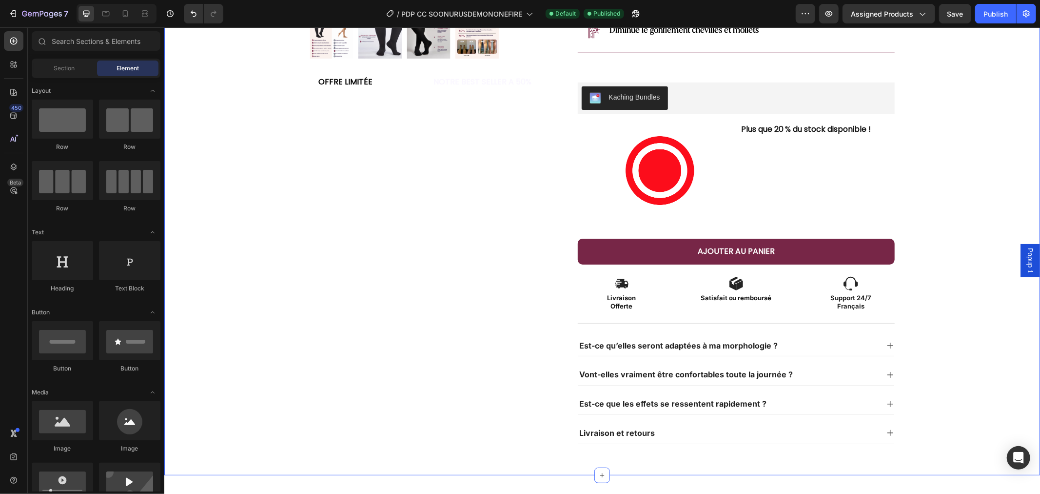
click at [811, 160] on div "Plus que 20 % du stock disponible ! Text Block" at bounding box center [813, 170] width 147 height 98
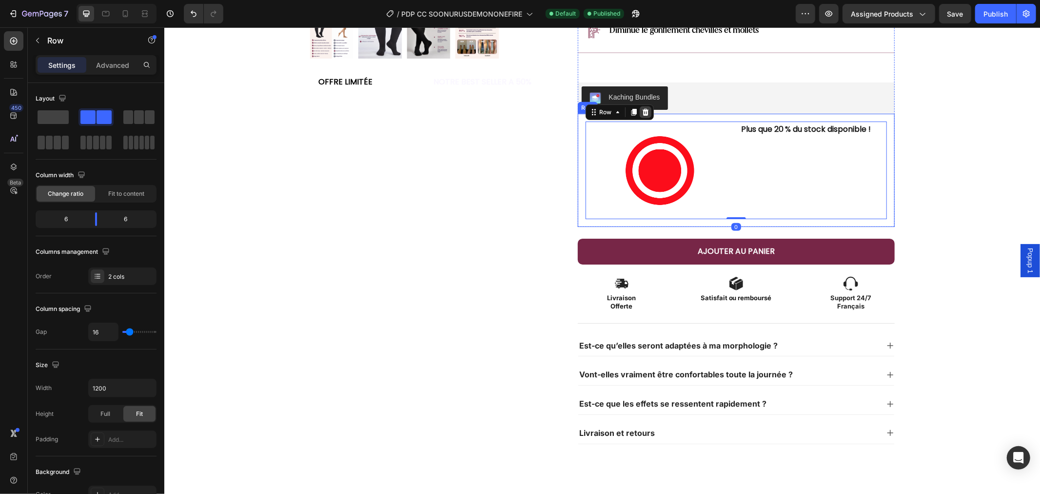
click at [640, 112] on div at bounding box center [646, 112] width 12 height 12
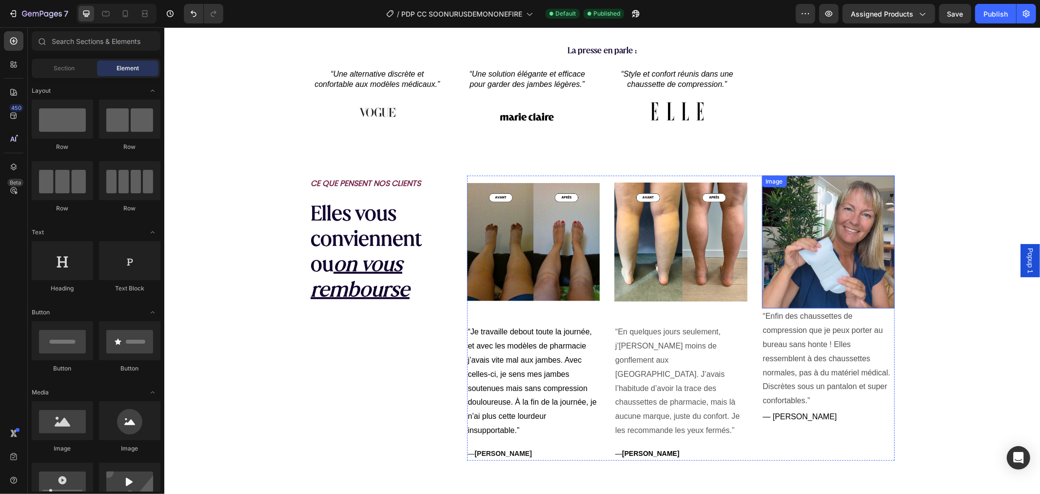
scroll to position [921, 0]
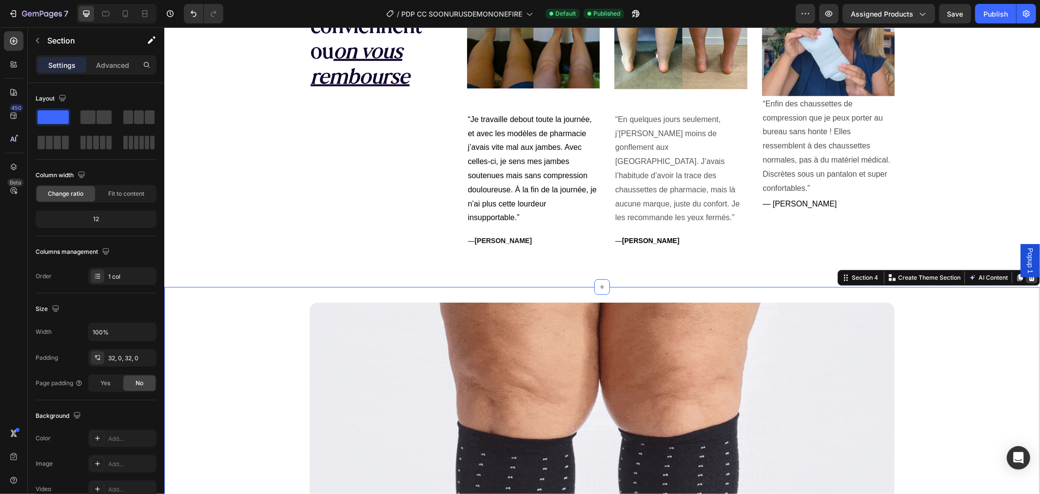
click at [1026, 281] on div at bounding box center [1032, 277] width 12 height 12
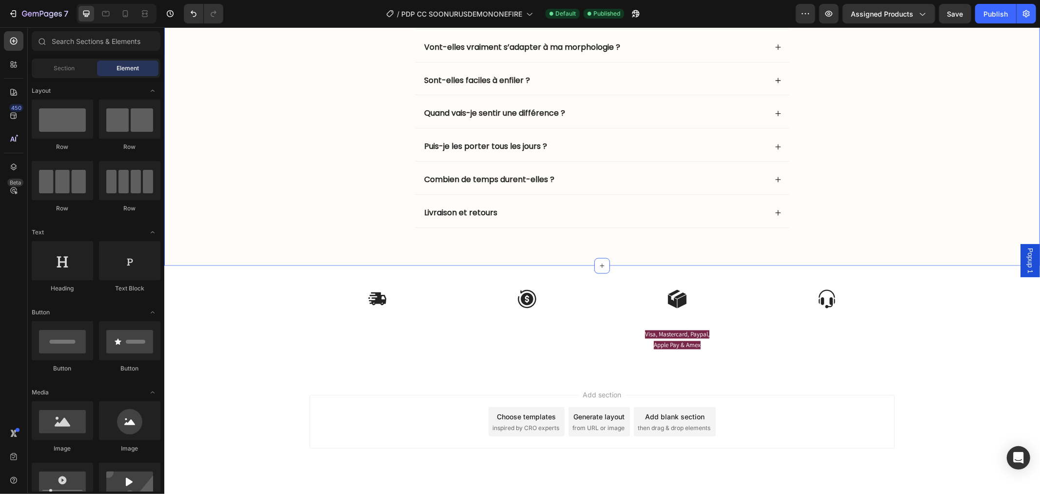
scroll to position [1219, 0]
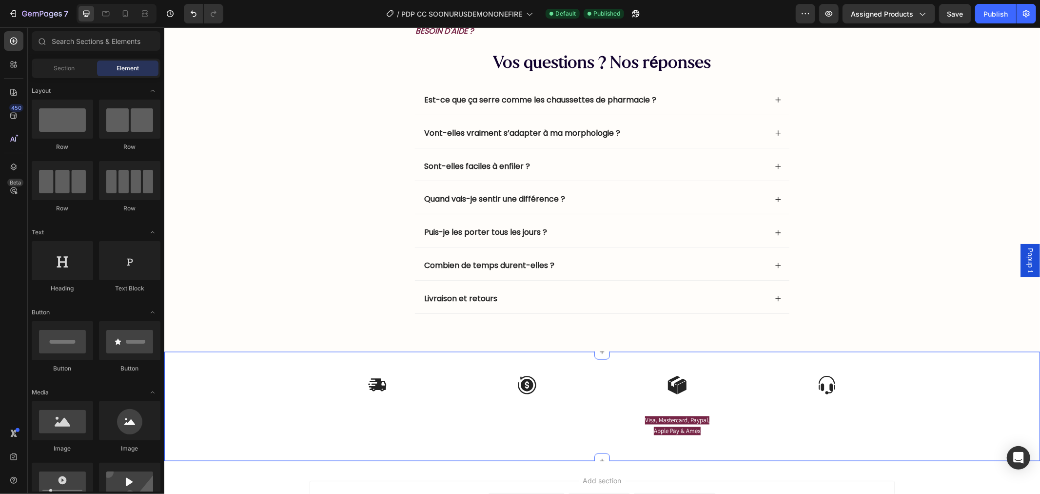
click at [987, 363] on div "Image Retour et échanges Facile Text Block sous 30 jours Text Block Image Livra…" at bounding box center [602, 406] width 876 height 110
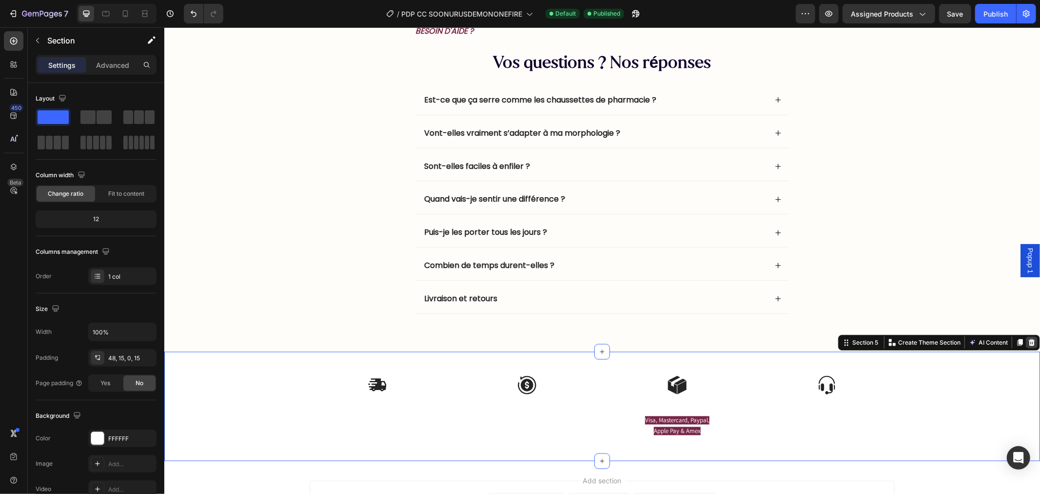
click at [1029, 340] on icon at bounding box center [1032, 342] width 6 height 7
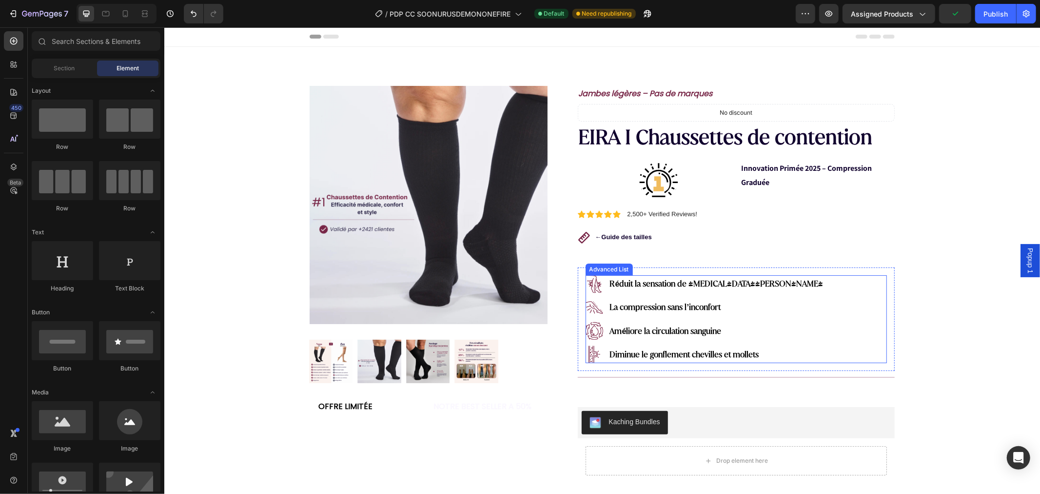
scroll to position [0, 0]
click at [740, 195] on div "Innovation Primée 2025 – Compression Graduée Text Block" at bounding box center [813, 179] width 147 height 39
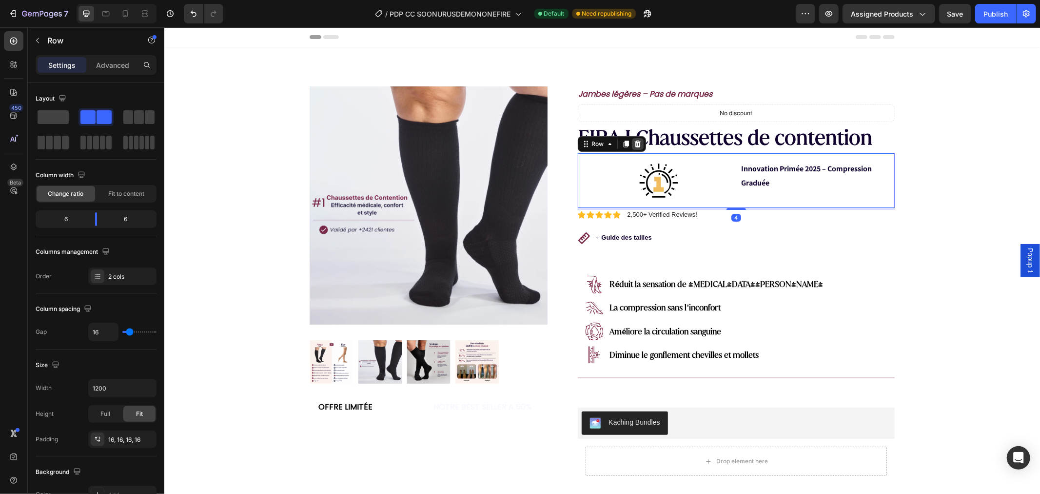
click at [634, 141] on icon at bounding box center [637, 143] width 6 height 7
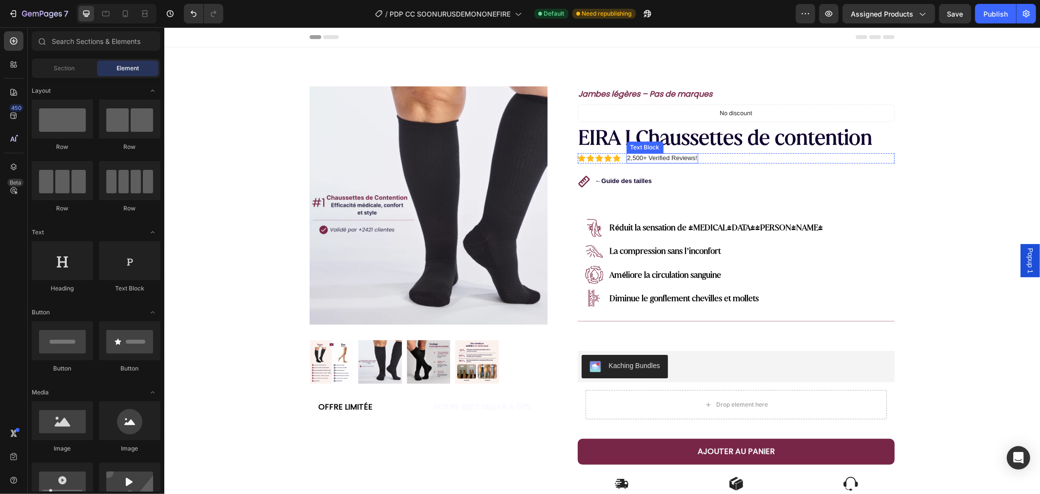
click at [652, 157] on p "2,500+ Verified Reviews!" at bounding box center [662, 158] width 70 height 8
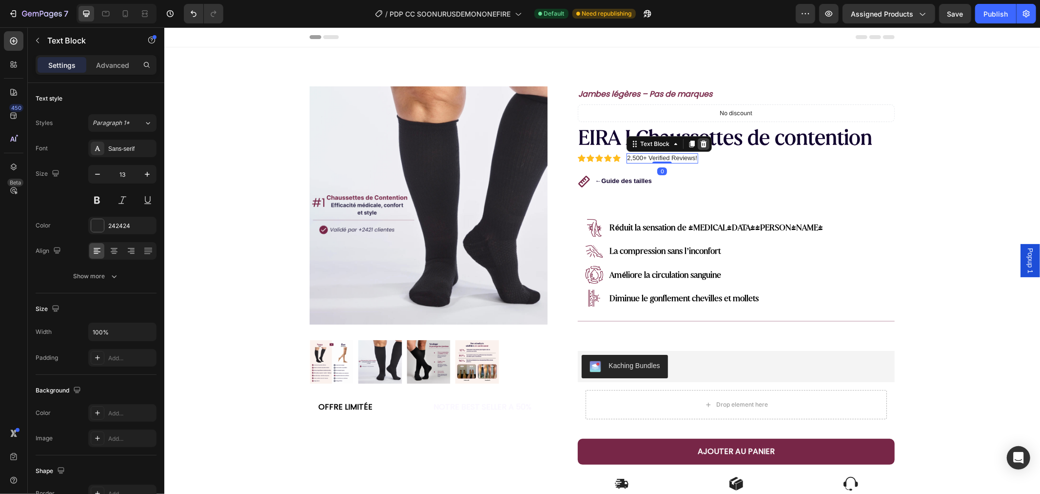
click at [700, 141] on icon at bounding box center [704, 144] width 8 height 8
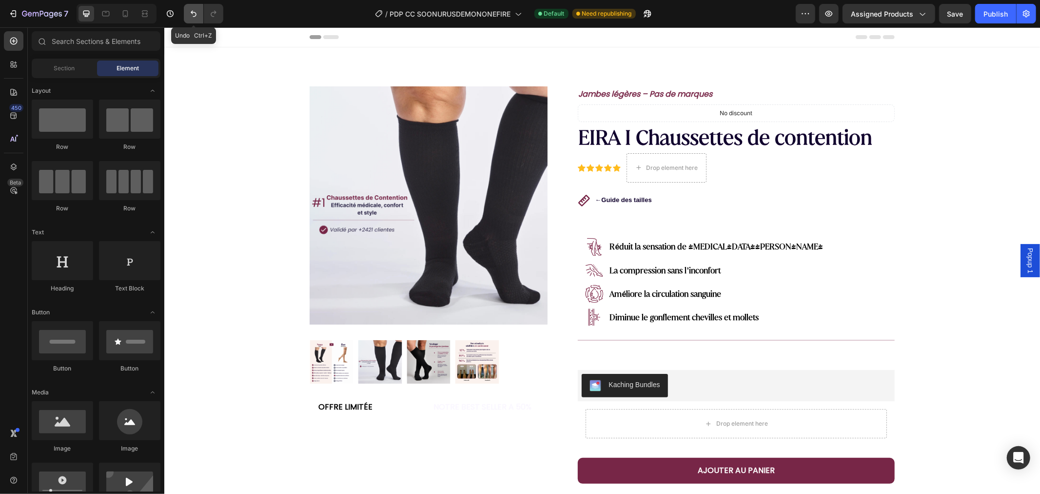
click at [193, 11] on icon "Undo/Redo" at bounding box center [194, 14] width 10 height 10
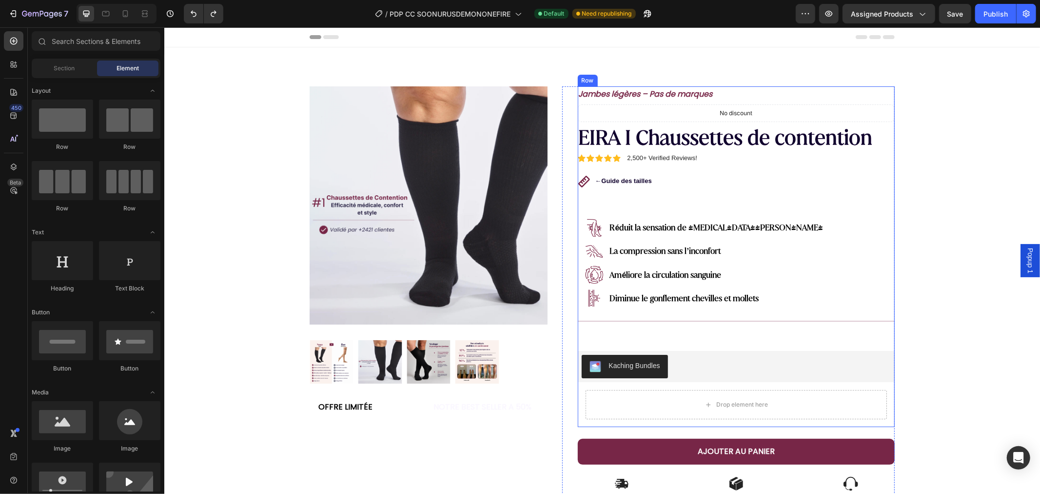
click at [658, 161] on div "2,500+ Verified Reviews! Text Block" at bounding box center [662, 158] width 72 height 10
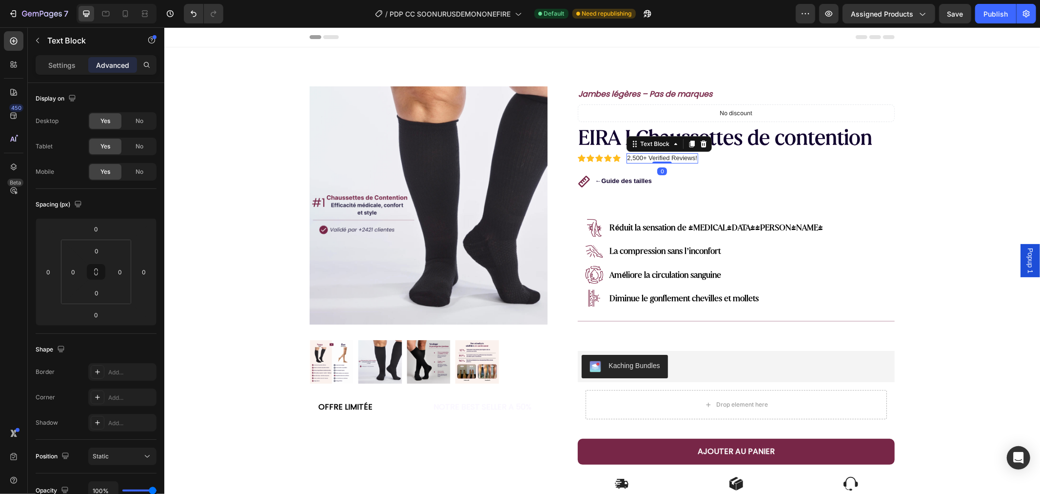
click at [658, 161] on div at bounding box center [662, 162] width 20 height 2
click at [685, 159] on p "2,500+ Verified Reviews!" at bounding box center [662, 158] width 70 height 8
click at [627, 156] on p "0+2" at bounding box center [632, 158] width 11 height 8
click at [632, 156] on p "0+2" at bounding box center [632, 158] width 11 height 8
click at [742, 159] on div "Icon Icon Icon Icon Icon Icon List etifasitas setnielc 0002+ Text Block 0 Row" at bounding box center [737, 158] width 318 height 10
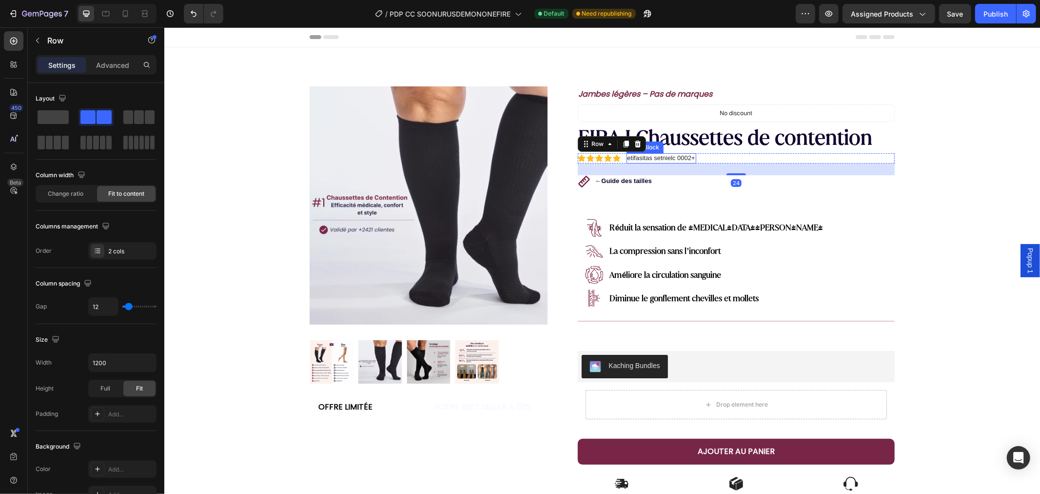
click at [664, 157] on p "etifasitas setnielc 0002+" at bounding box center [661, 158] width 68 height 8
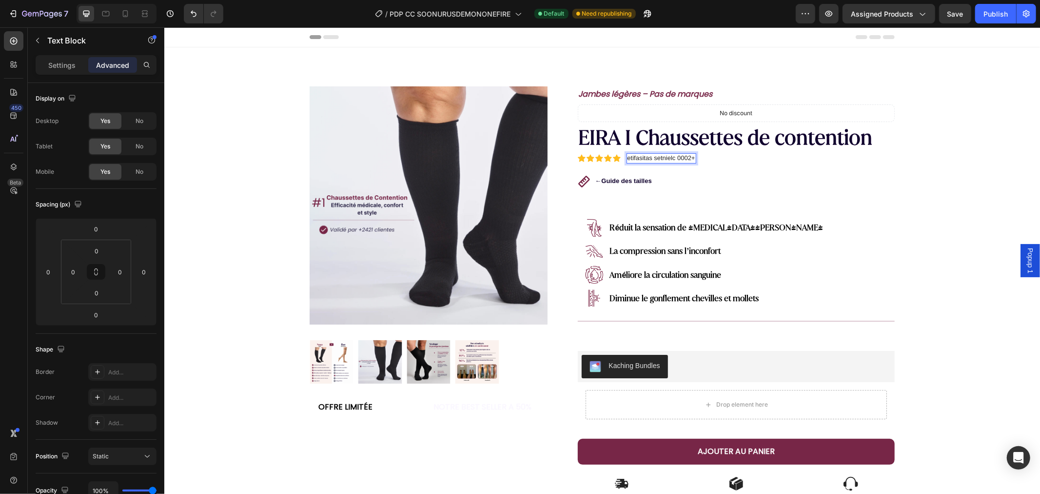
click at [638, 157] on p "etifasitas setnielc 0002+" at bounding box center [661, 158] width 68 height 8
click at [632, 158] on p "etifasitas setnielc 0002+" at bounding box center [661, 158] width 68 height 8
click at [684, 158] on p "etifasitas setnielc 0002+" at bounding box center [661, 158] width 68 height 8
click at [692, 156] on div "etifasitas setnielc 0002+" at bounding box center [661, 158] width 70 height 10
click at [700, 160] on div "Icon Icon Icon Icon Icon Icon List etifasitas setnielc 0002+ Text Block 0 Row" at bounding box center [737, 158] width 318 height 10
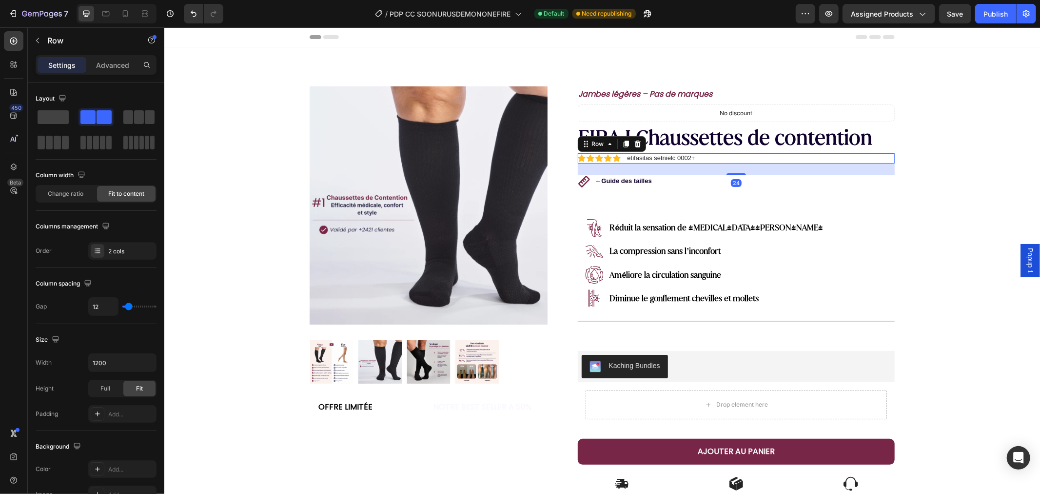
click at [680, 157] on p "etifasitas setnielc 0002+" at bounding box center [661, 158] width 68 height 8
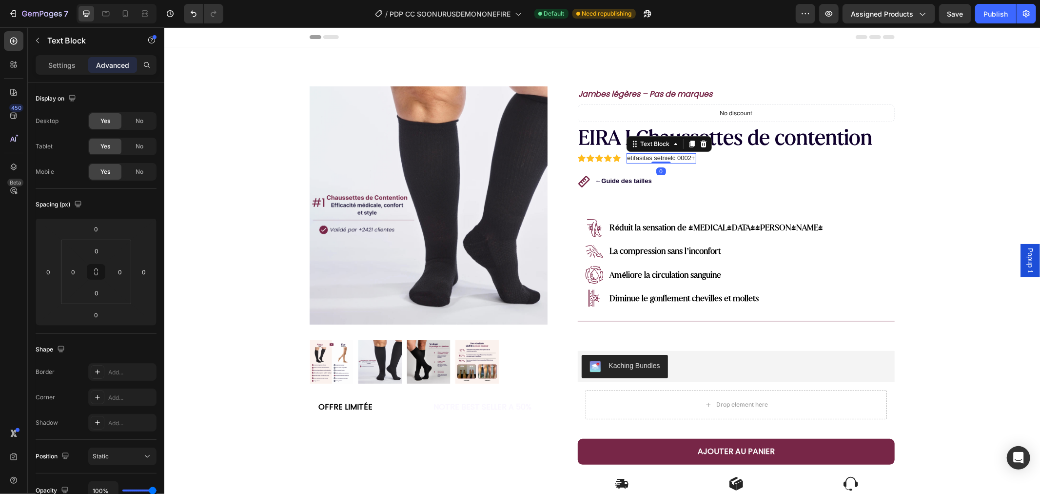
click at [700, 143] on icon at bounding box center [704, 144] width 8 height 8
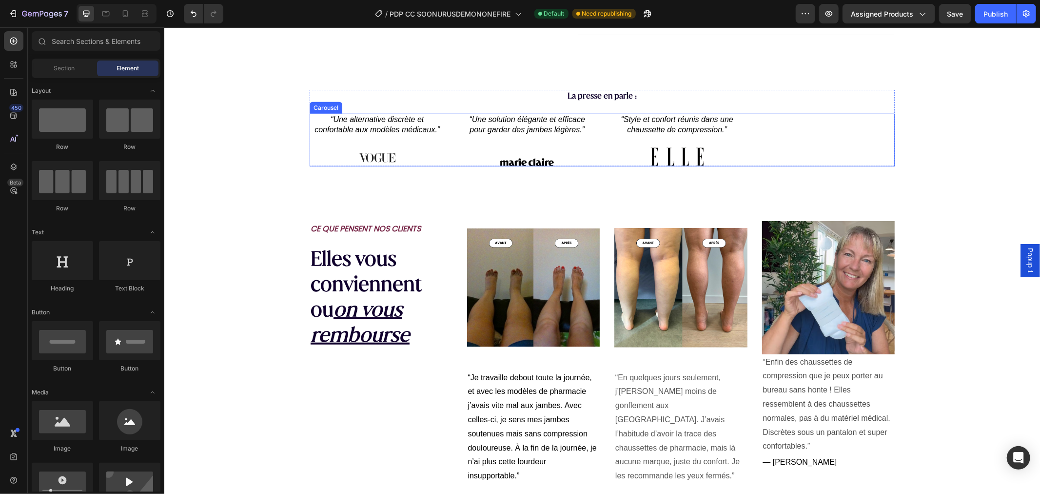
scroll to position [650, 0]
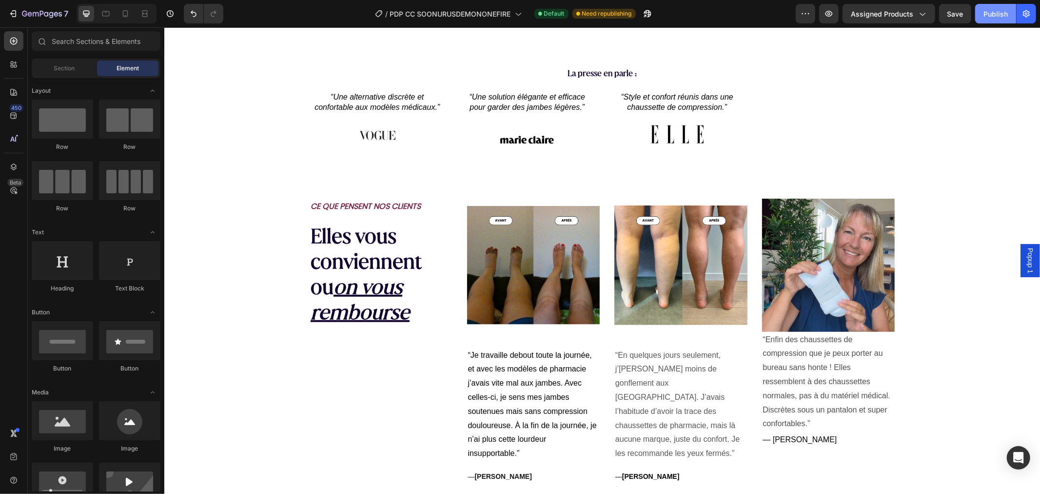
click at [996, 15] on div "Publish" at bounding box center [996, 14] width 24 height 10
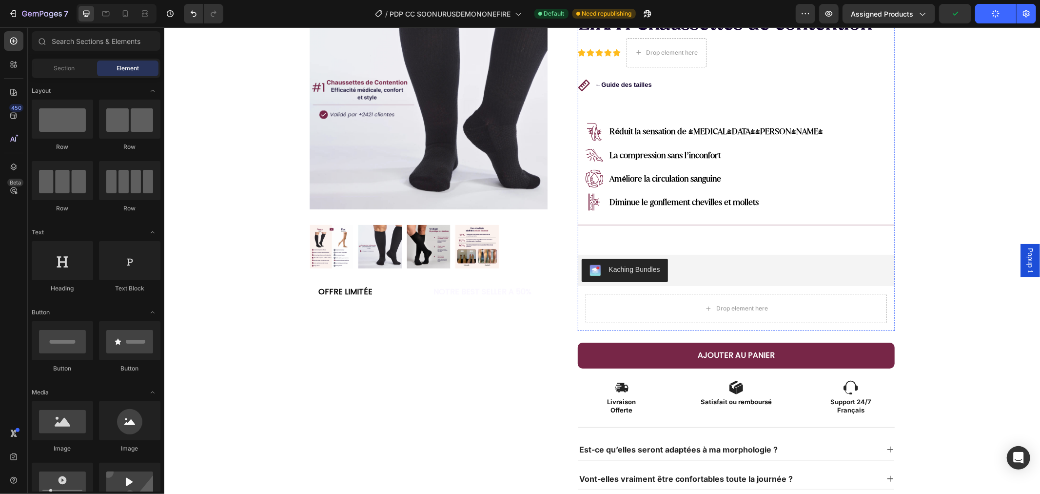
scroll to position [0, 0]
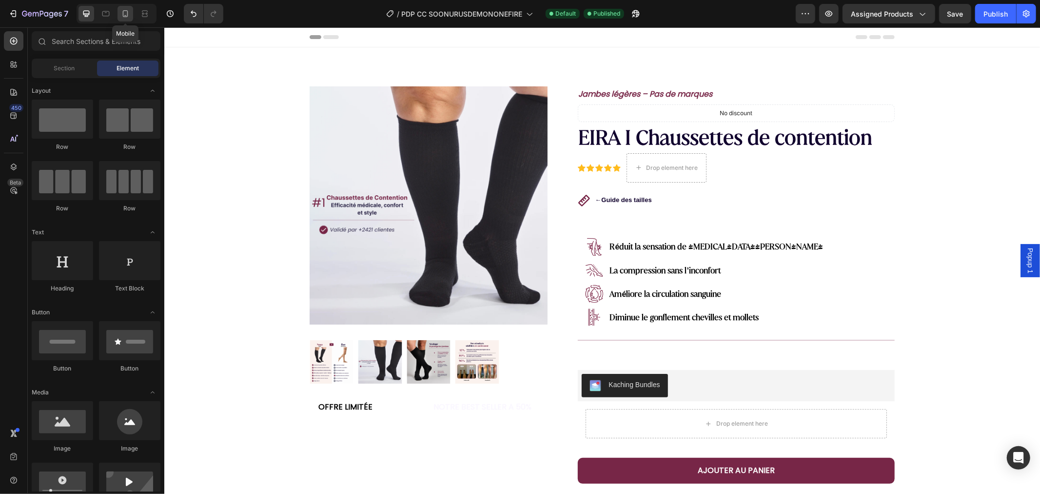
click at [122, 10] on icon at bounding box center [125, 14] width 10 height 10
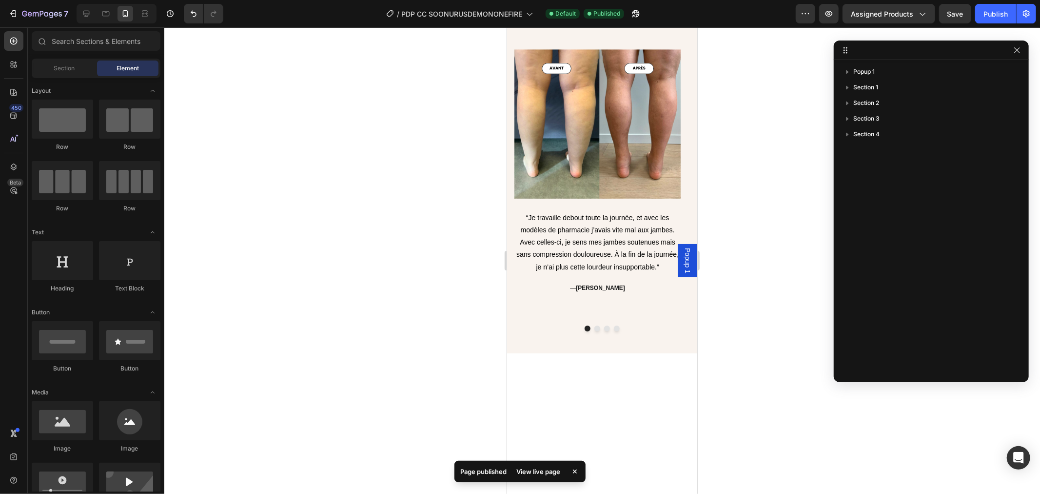
scroll to position [644, 0]
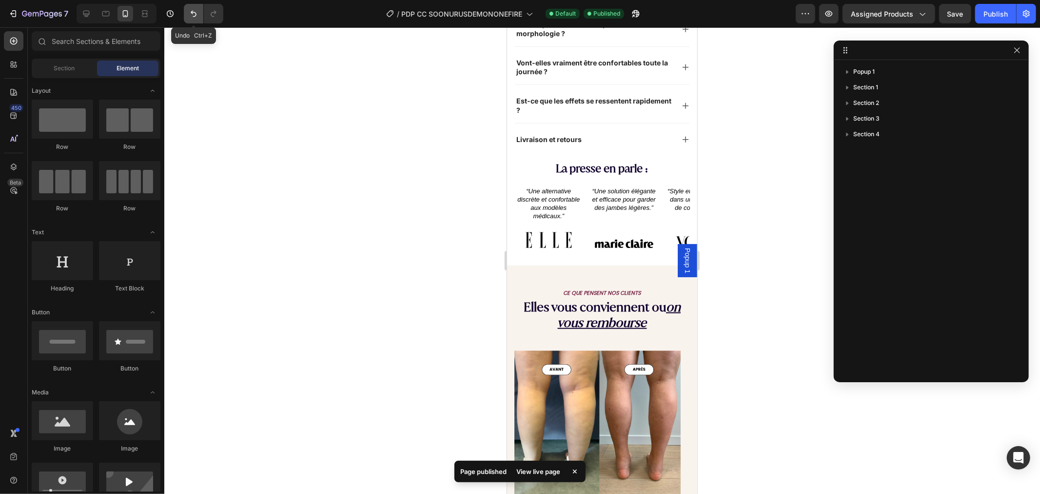
click at [191, 10] on icon "Undo/Redo" at bounding box center [194, 14] width 10 height 10
click at [194, 11] on icon "Undo/Redo" at bounding box center [194, 14] width 10 height 10
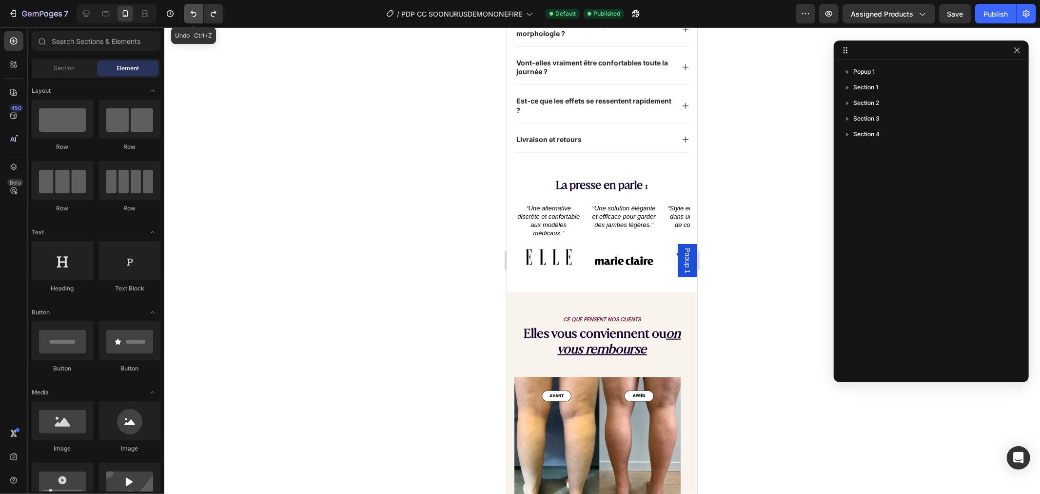
click at [194, 11] on icon "Undo/Redo" at bounding box center [194, 14] width 10 height 10
click at [194, 12] on icon "Undo/Redo" at bounding box center [194, 14] width 10 height 10
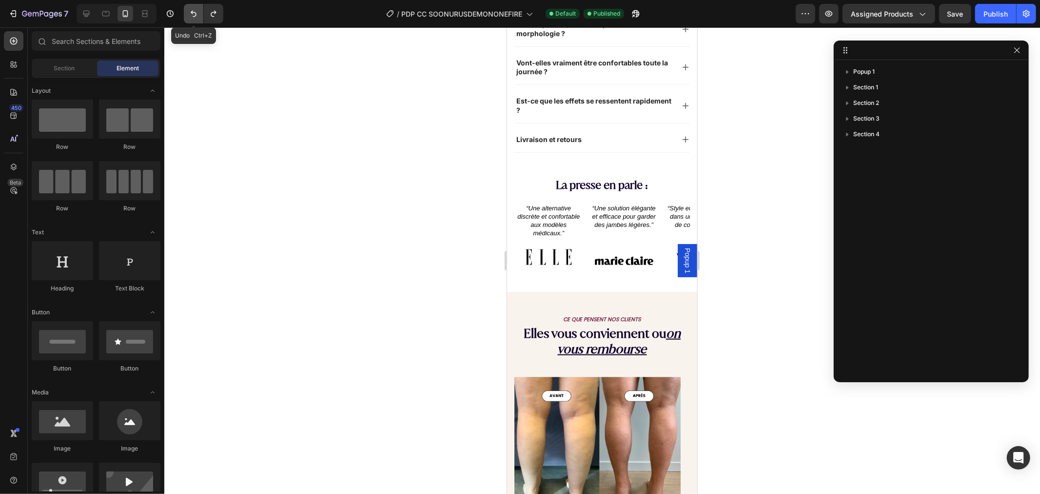
click at [193, 14] on icon "Undo/Redo" at bounding box center [194, 14] width 10 height 10
click at [193, 15] on icon "Undo/Redo" at bounding box center [194, 14] width 10 height 10
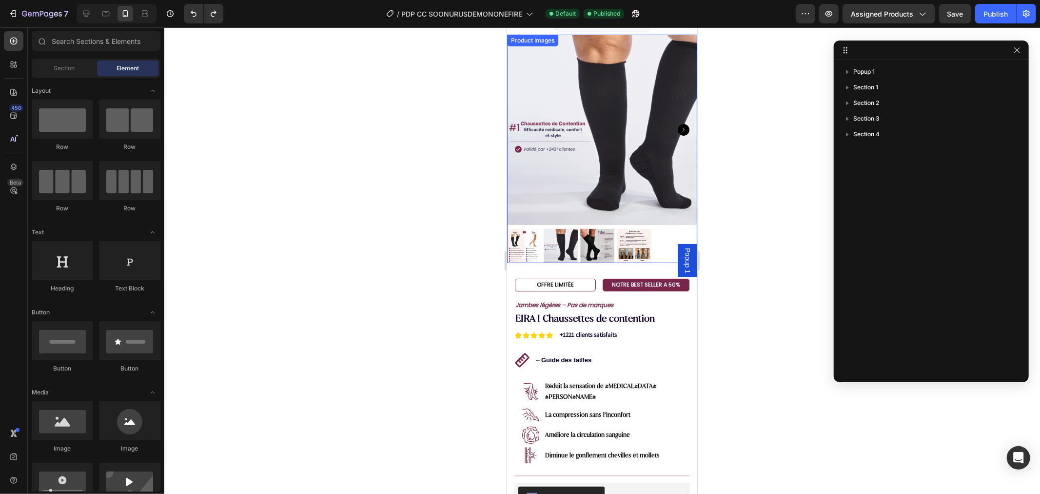
scroll to position [0, 0]
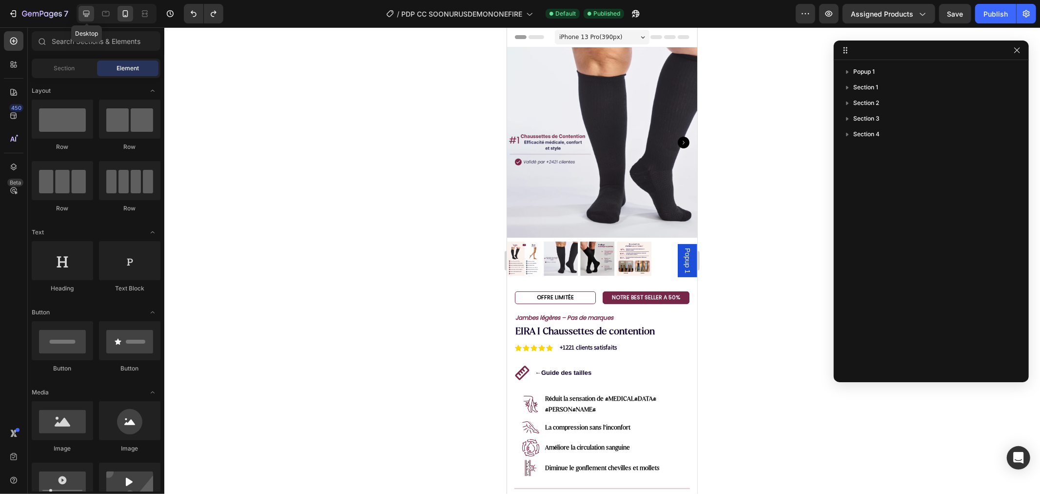
click at [90, 10] on icon at bounding box center [86, 14] width 10 height 10
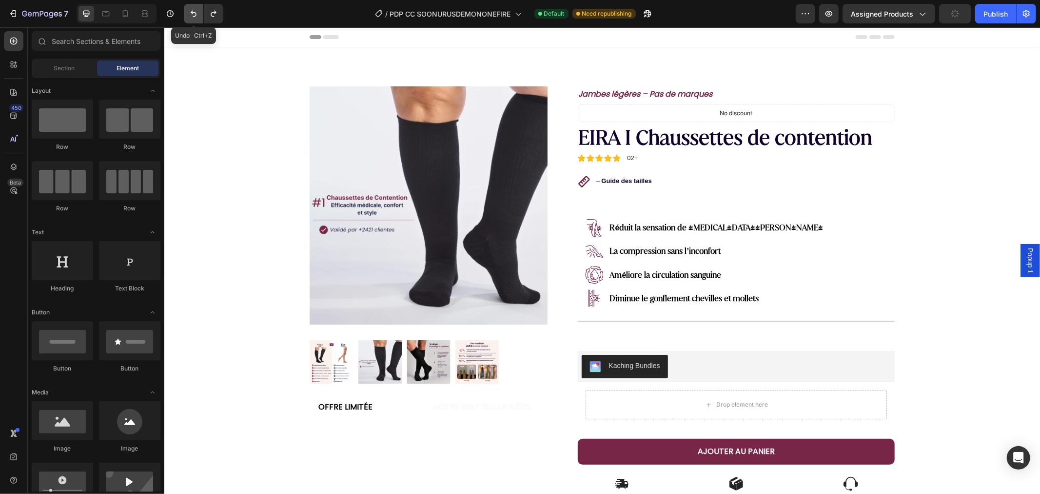
click at [196, 11] on icon "Undo/Redo" at bounding box center [194, 14] width 10 height 10
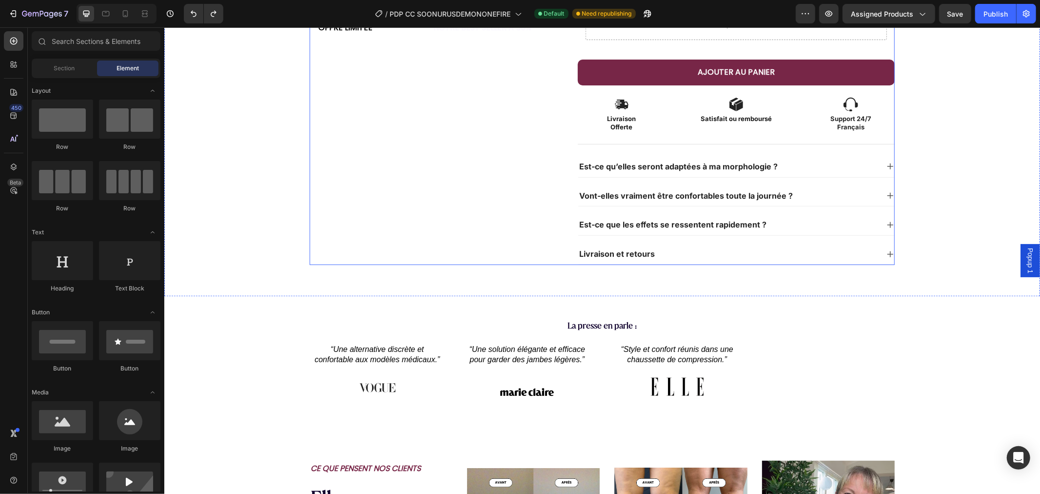
scroll to position [759, 0]
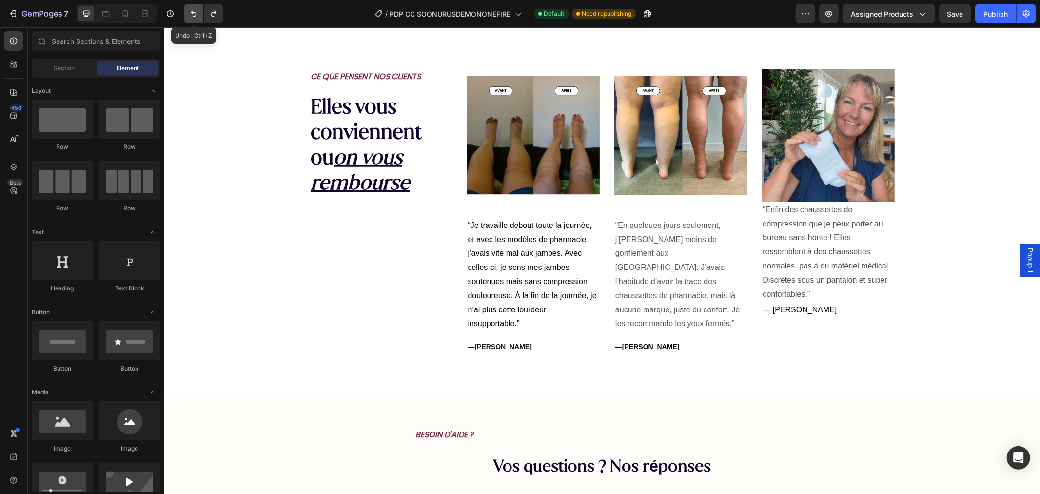
click at [194, 15] on icon "Undo/Redo" at bounding box center [194, 14] width 10 height 10
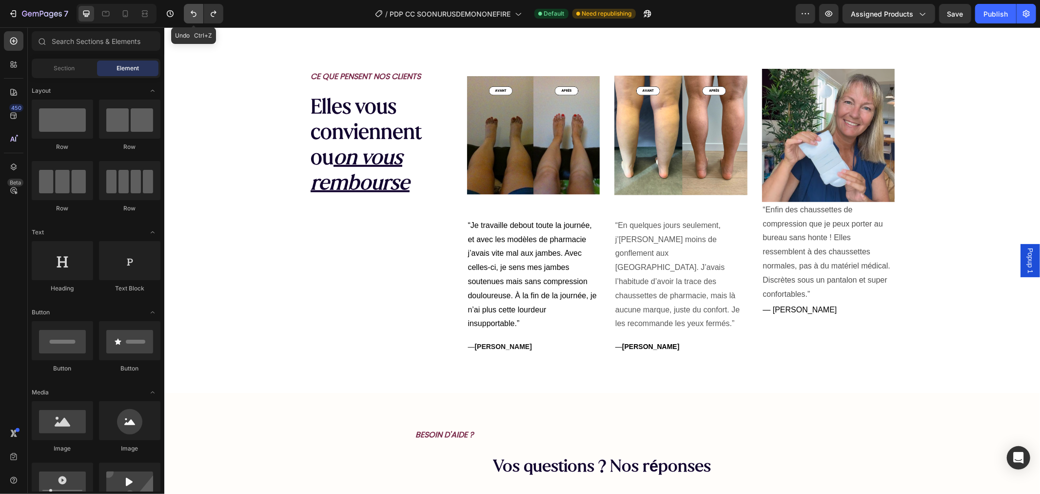
click at [192, 15] on icon "Undo/Redo" at bounding box center [194, 14] width 10 height 10
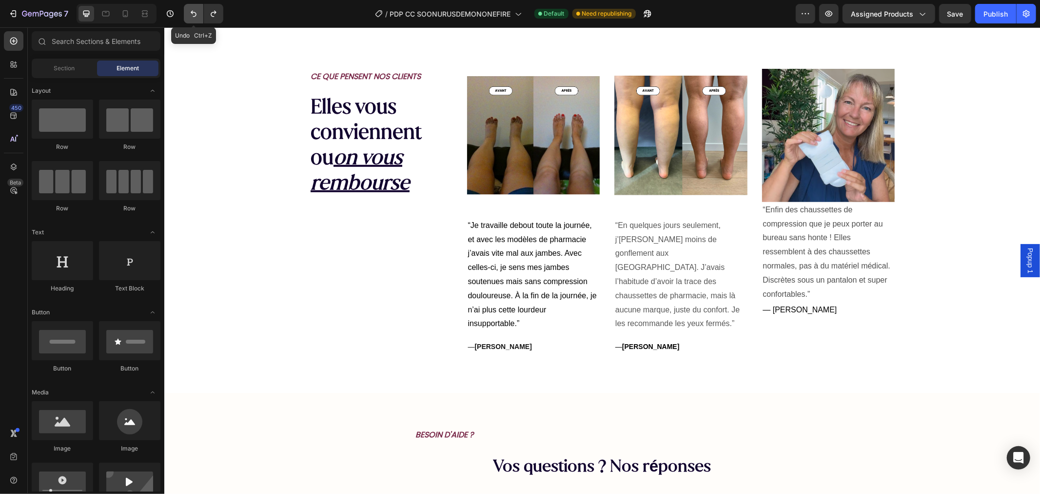
click at [192, 15] on icon "Undo/Redo" at bounding box center [194, 14] width 10 height 10
click at [192, 14] on icon "Undo/Redo" at bounding box center [194, 14] width 10 height 10
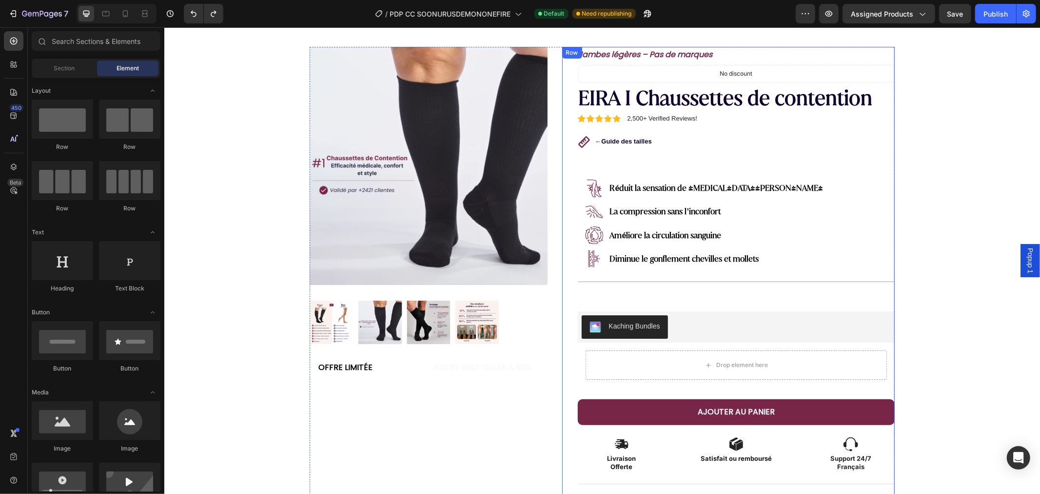
scroll to position [0, 0]
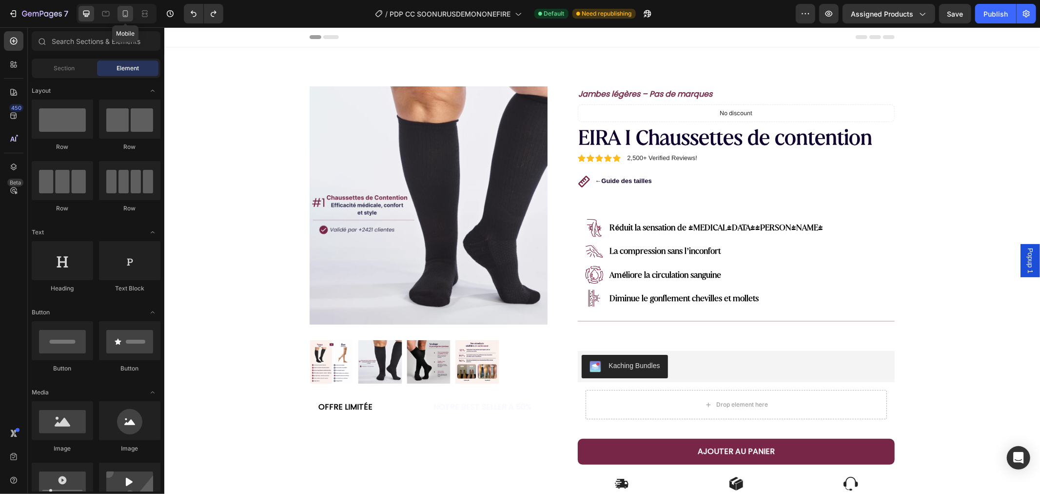
click at [128, 10] on icon at bounding box center [125, 14] width 10 height 10
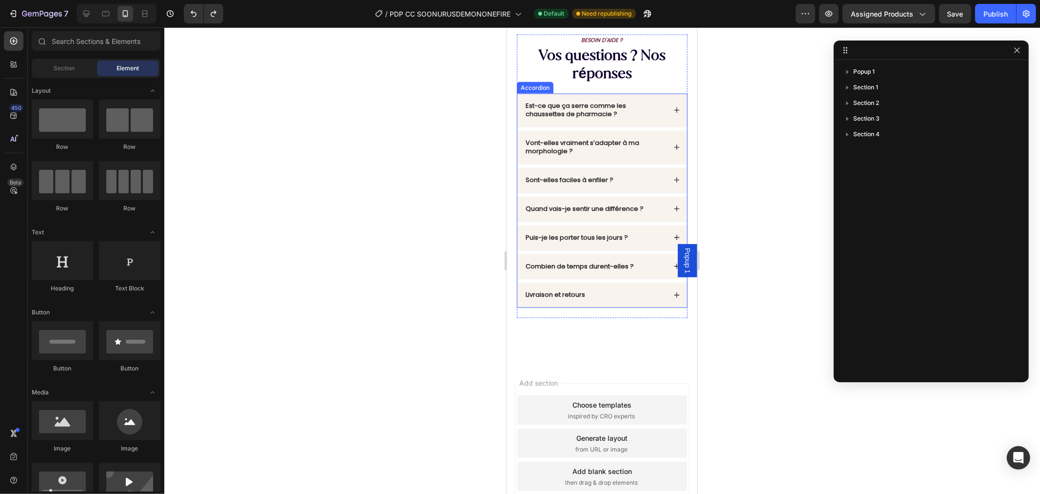
scroll to position [1023, 0]
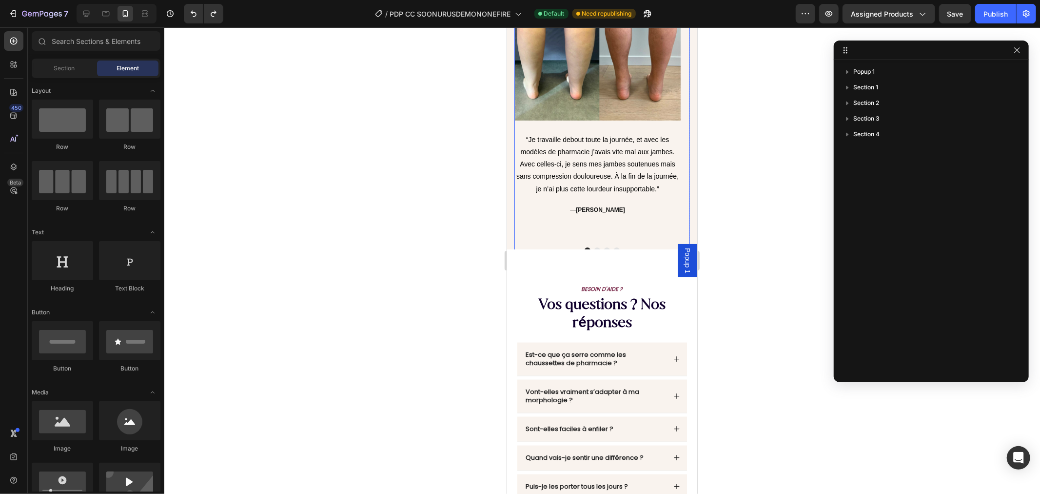
click at [536, 213] on p "— [PERSON_NAME]" at bounding box center [597, 209] width 164 height 11
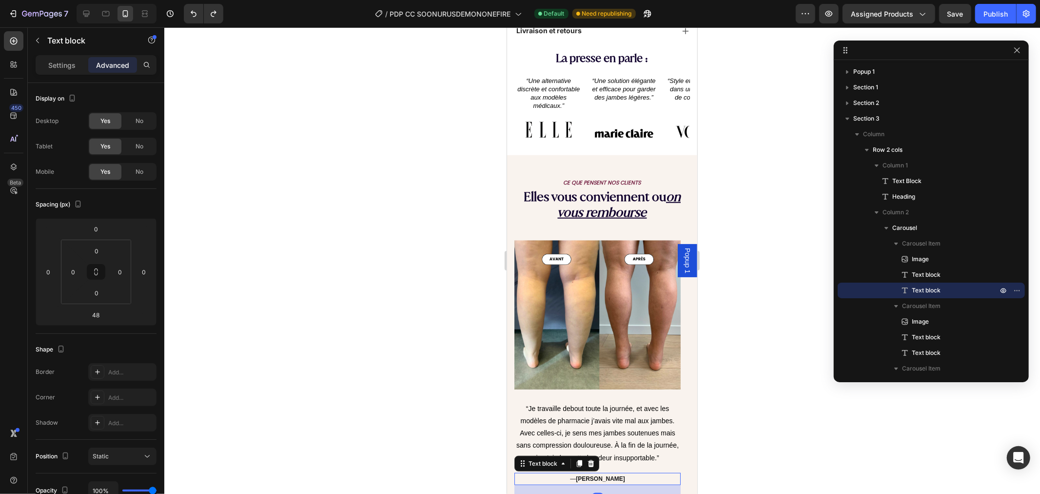
scroll to position [753, 0]
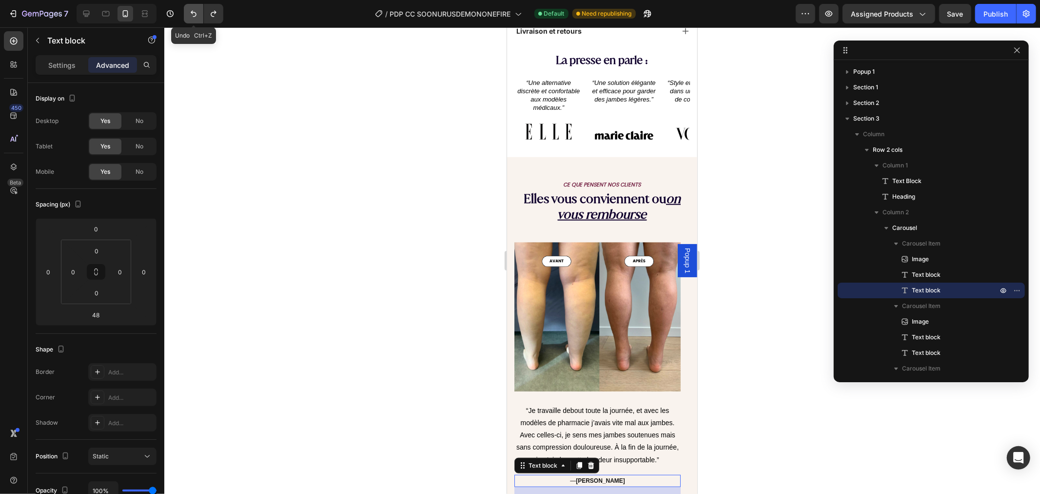
click at [192, 13] on icon "Undo/Redo" at bounding box center [194, 14] width 6 height 6
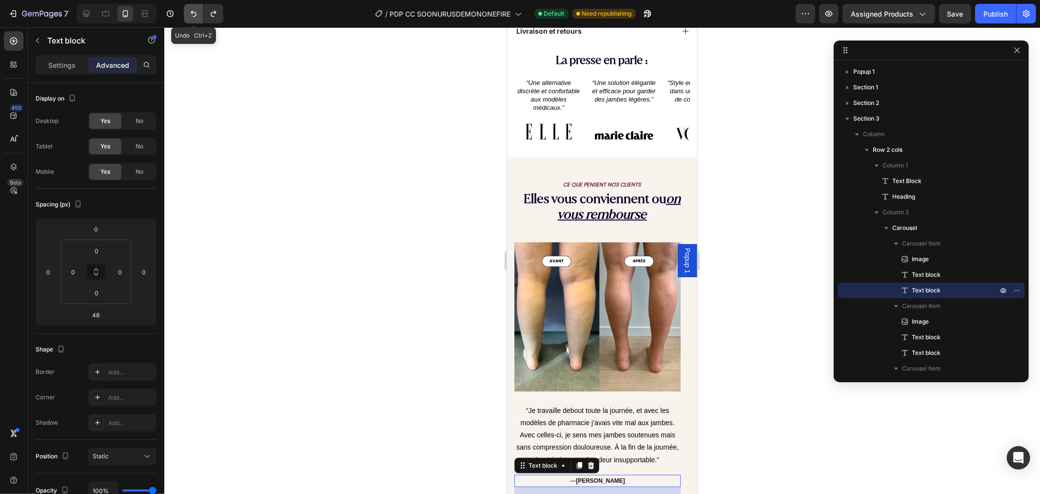
click at [192, 13] on icon "Undo/Redo" at bounding box center [194, 14] width 6 height 6
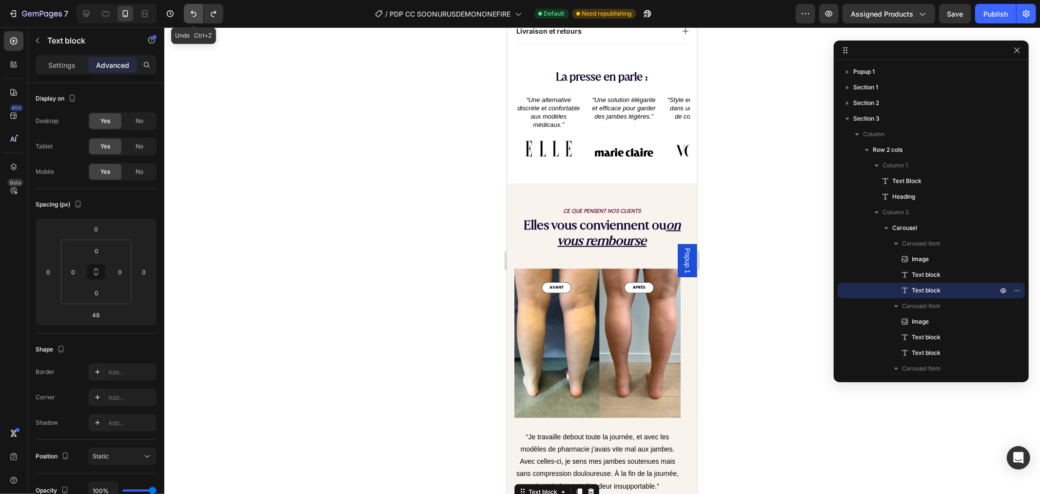
click at [192, 12] on icon "Undo/Redo" at bounding box center [194, 14] width 6 height 6
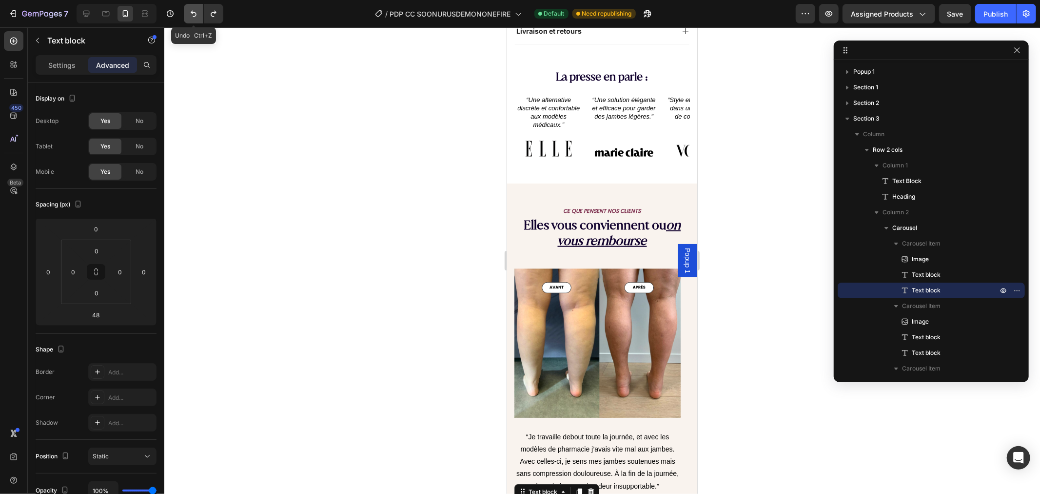
click at [192, 12] on icon "Undo/Redo" at bounding box center [194, 14] width 6 height 6
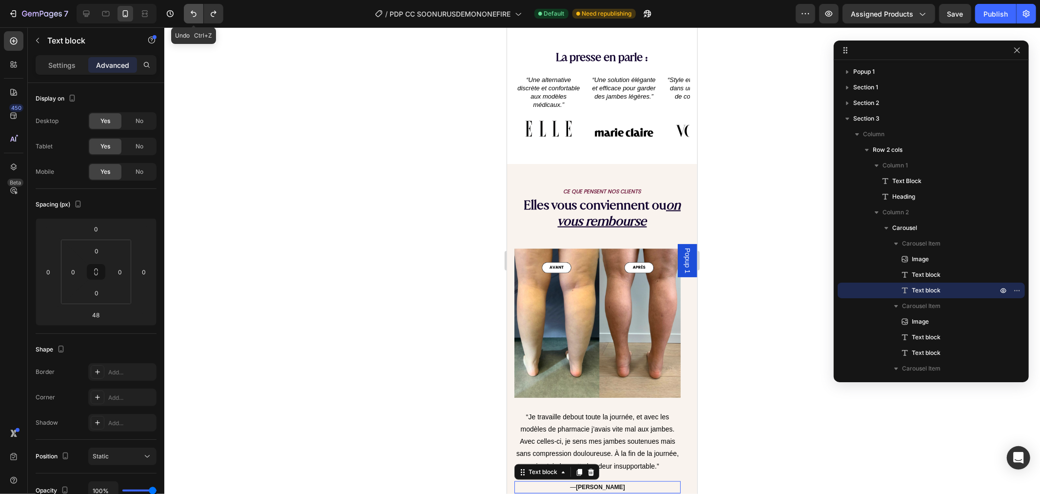
scroll to position [748, 0]
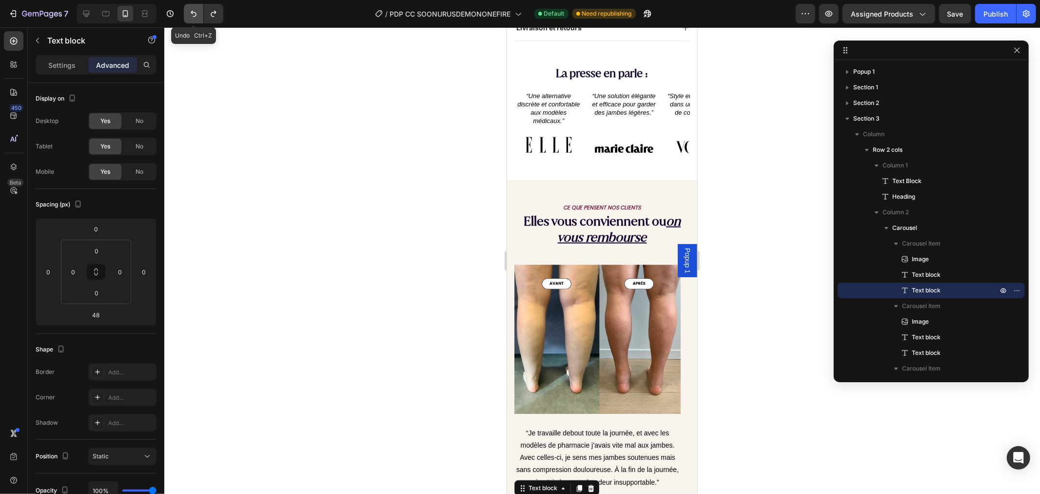
click at [192, 12] on icon "Undo/Redo" at bounding box center [194, 14] width 6 height 6
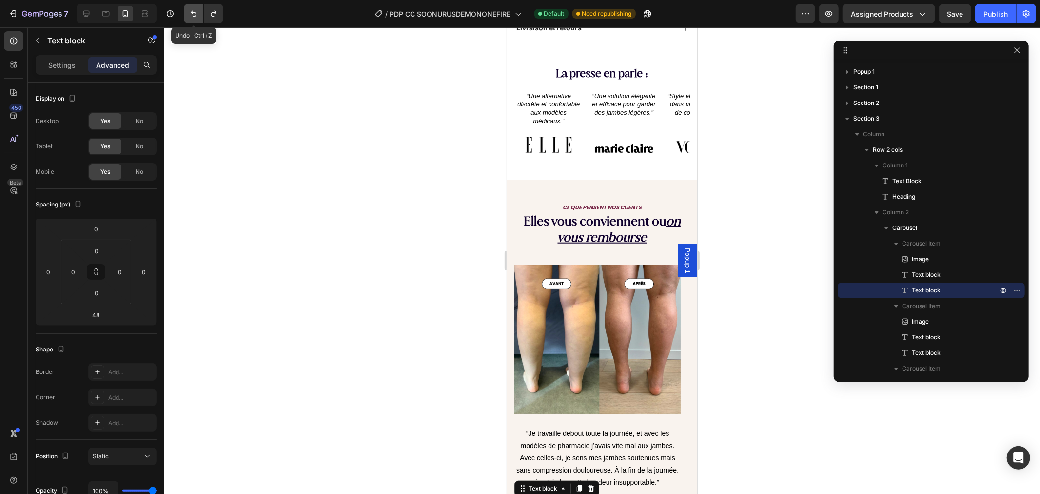
click at [192, 12] on icon "Undo/Redo" at bounding box center [194, 14] width 6 height 6
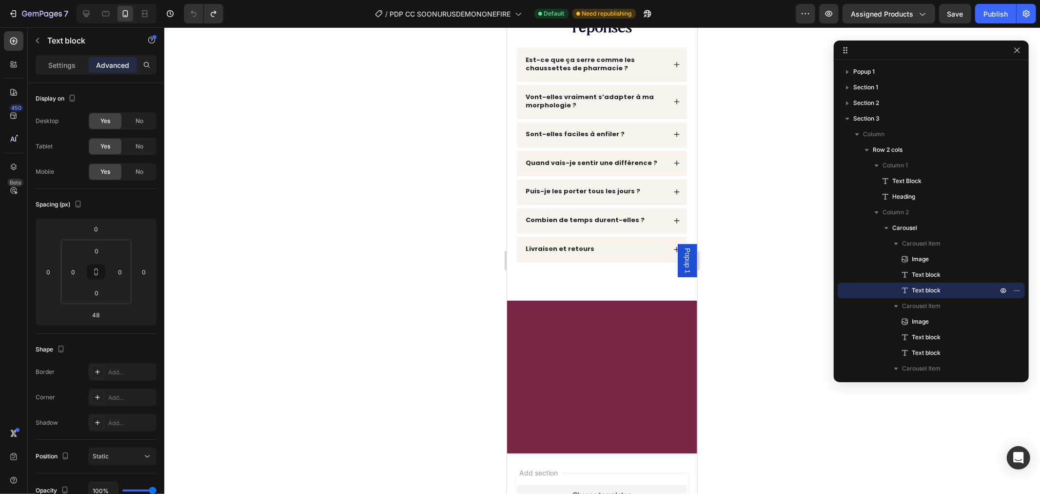
click at [413, 144] on div at bounding box center [602, 260] width 876 height 466
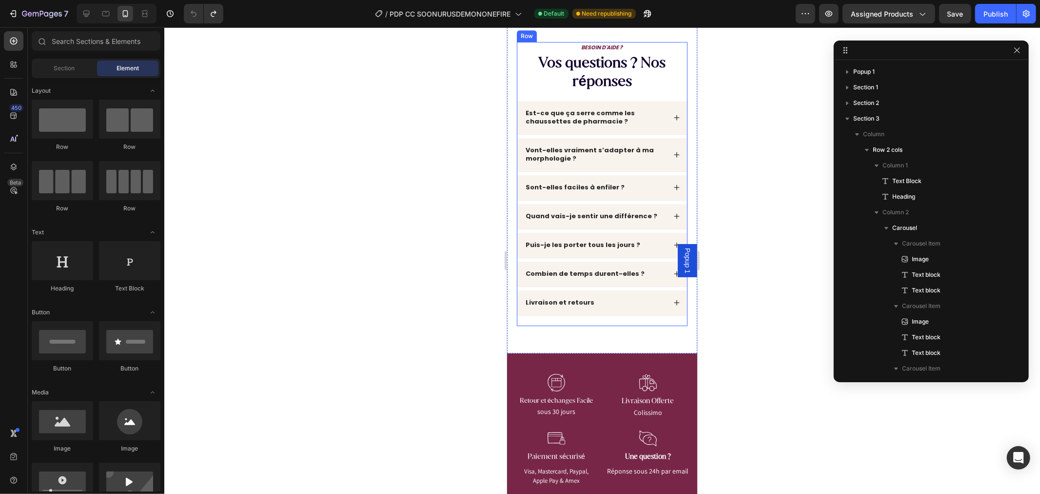
scroll to position [2428, 0]
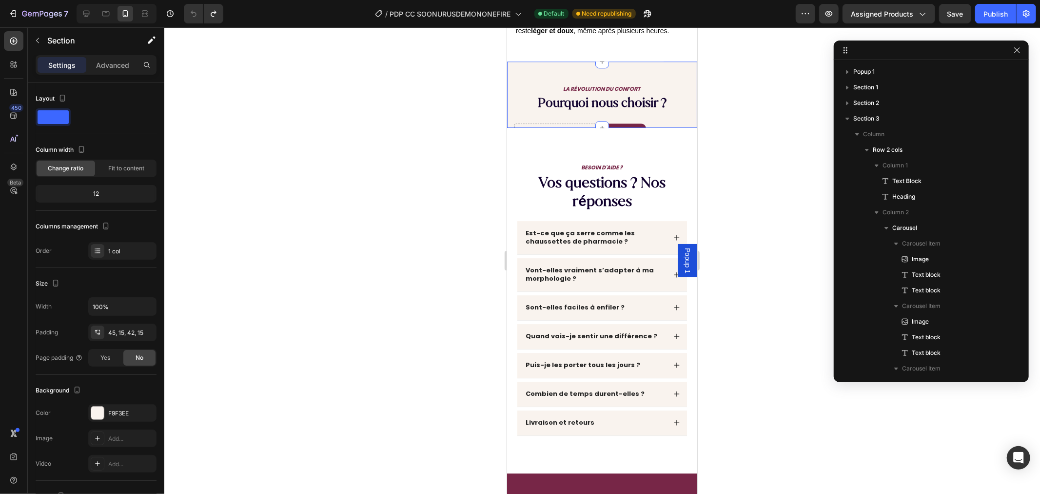
click at [531, 72] on div "LA RÉVOLUTION DU CONFORT Text Block Pourquoi nous choisir ? Heading Drop elemen…" at bounding box center [602, 94] width 190 height 66
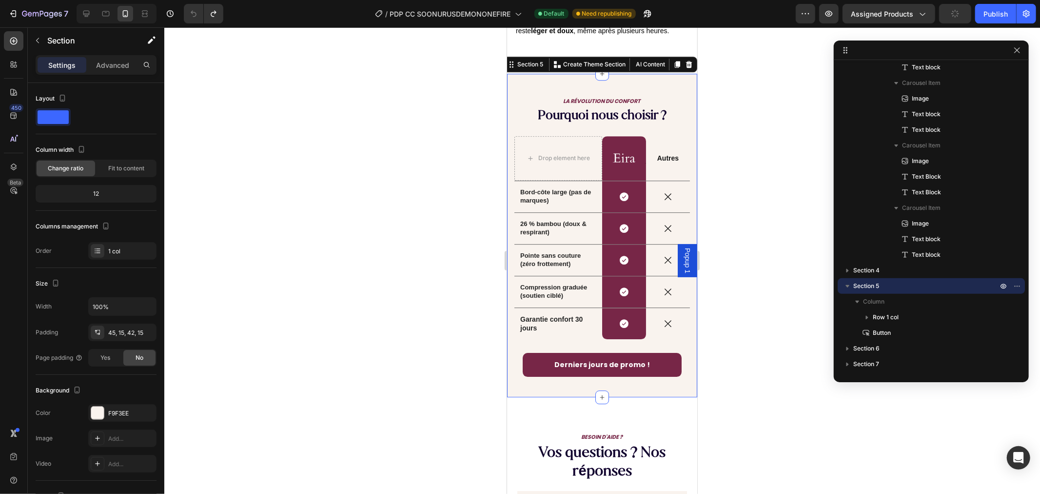
click at [452, 104] on div at bounding box center [602, 260] width 876 height 466
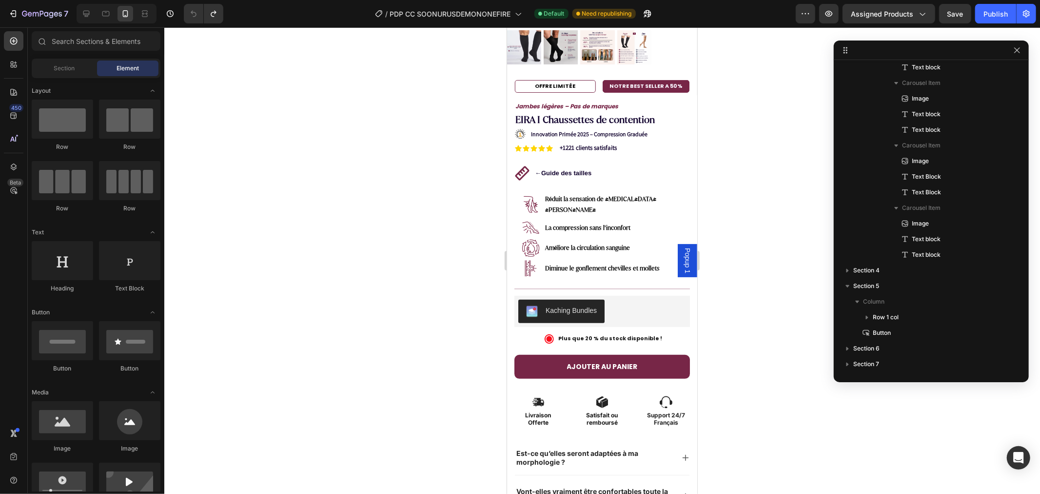
scroll to position [0, 0]
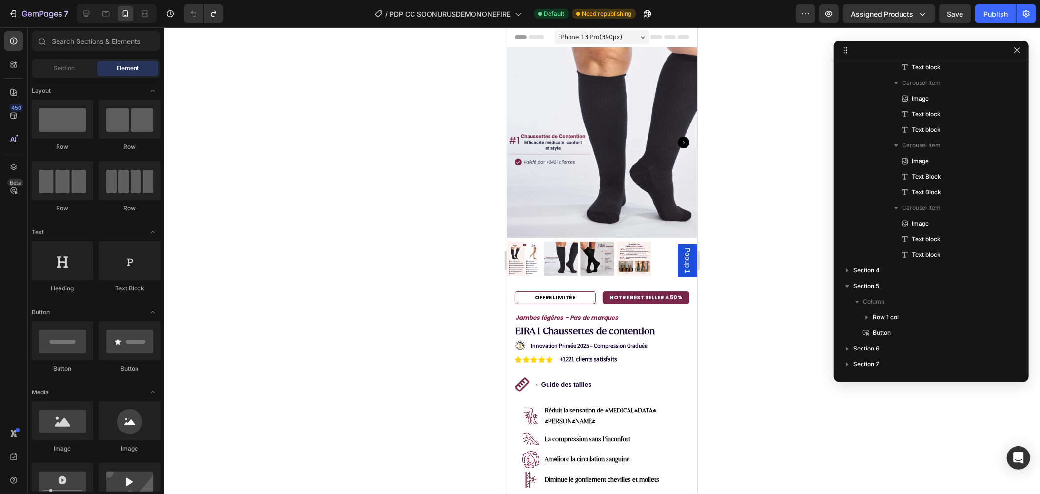
click at [518, 46] on div "Header" at bounding box center [602, 37] width 175 height 20
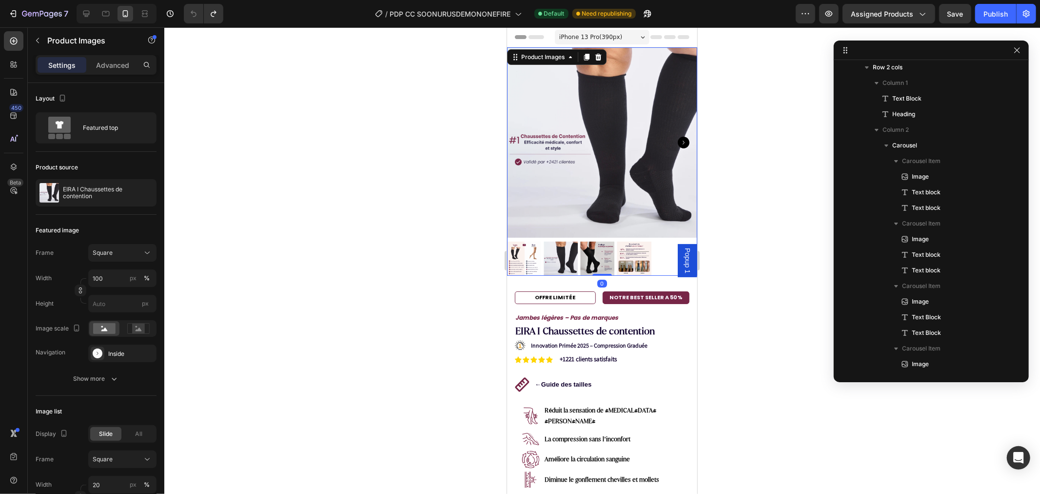
click at [509, 47] on div "Product Images 0" at bounding box center [602, 161] width 190 height 228
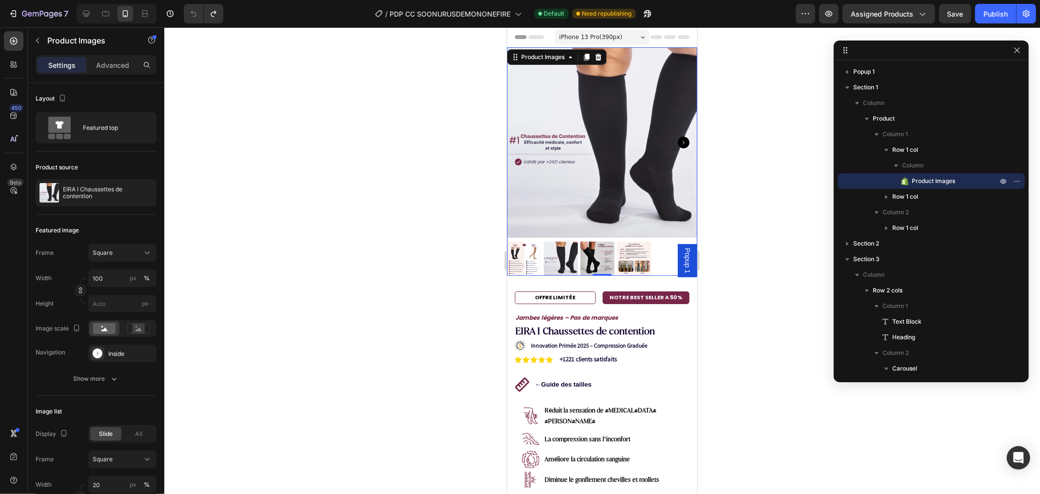
click at [456, 67] on div at bounding box center [602, 260] width 876 height 466
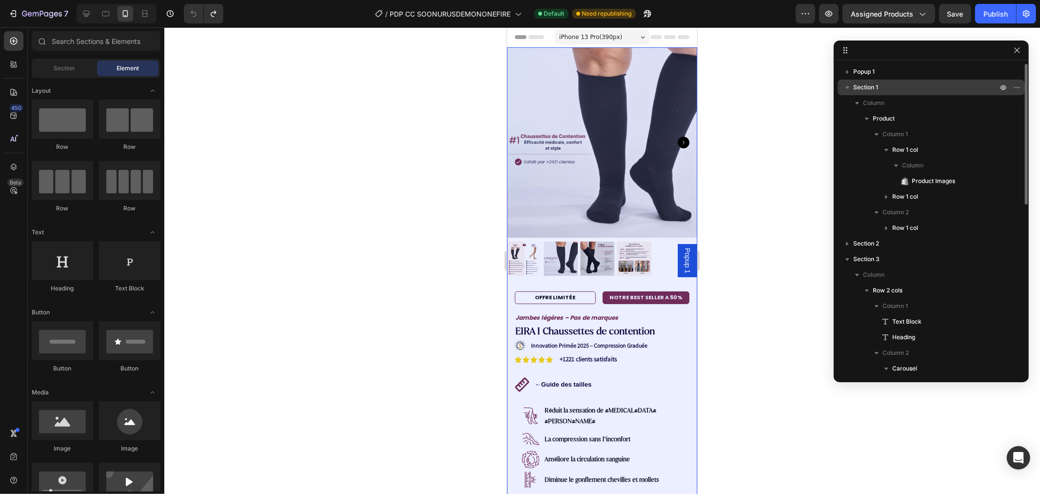
click at [846, 88] on icon "button" at bounding box center [848, 87] width 10 height 10
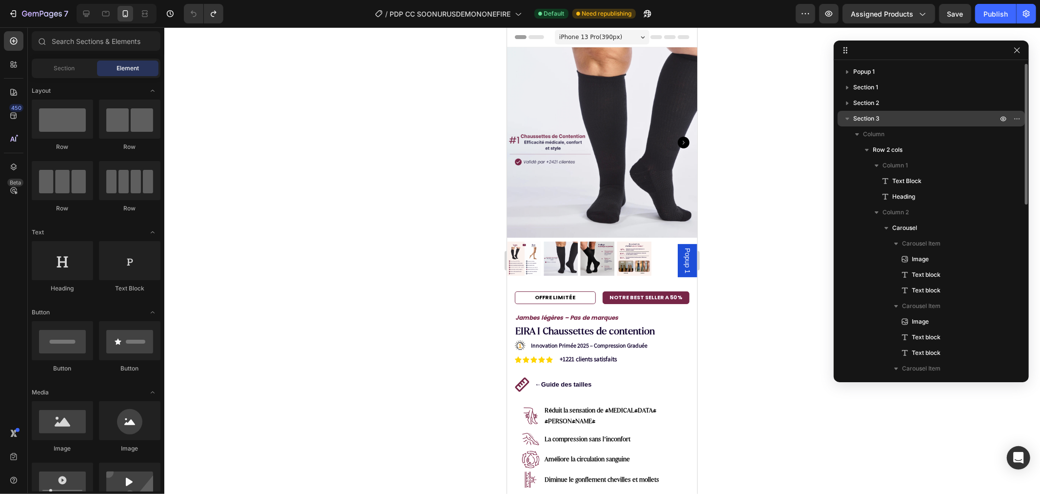
click at [848, 120] on icon "button" at bounding box center [848, 119] width 10 height 10
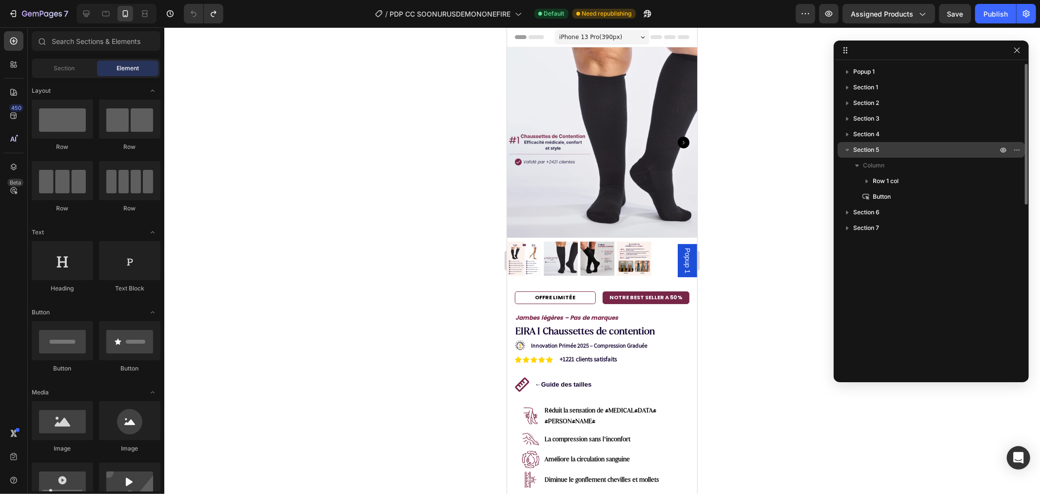
click at [844, 153] on icon "button" at bounding box center [848, 150] width 10 height 10
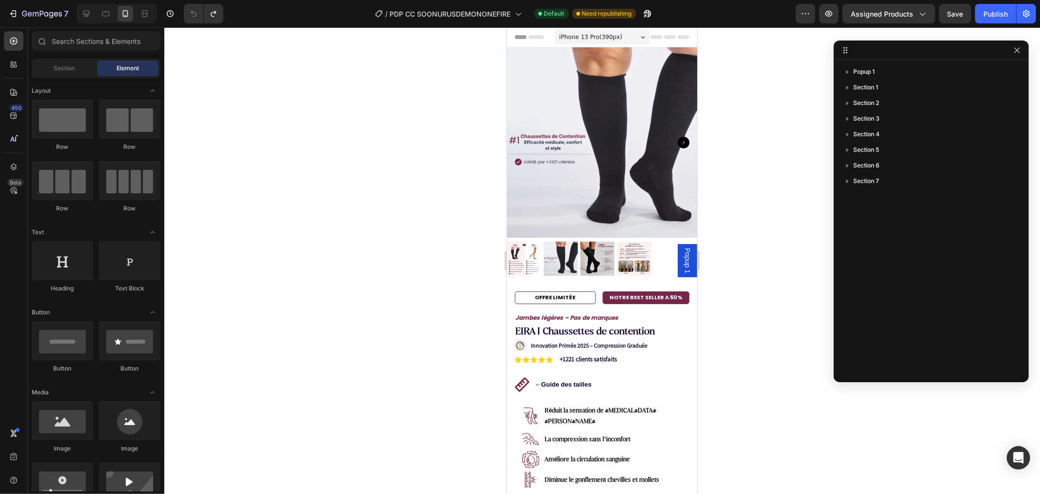
drag, startPoint x: 789, startPoint y: 170, endPoint x: 769, endPoint y: 168, distance: 20.1
click at [787, 171] on div at bounding box center [602, 260] width 876 height 466
click at [105, 16] on icon at bounding box center [105, 13] width 7 height 5
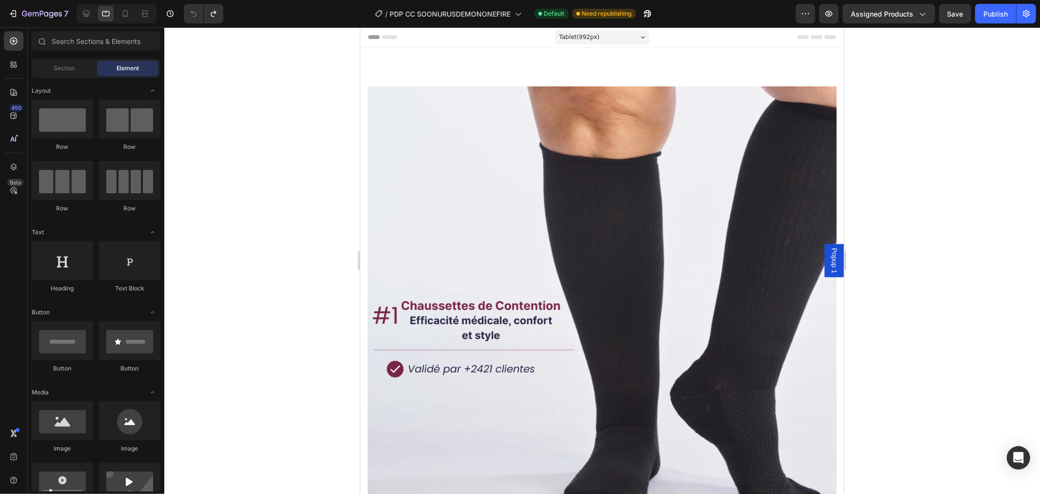
click at [95, 16] on div at bounding box center [117, 14] width 80 height 20
click at [95, 12] on div "Tablet" at bounding box center [117, 14] width 80 height 20
click at [79, 12] on div at bounding box center [87, 14] width 16 height 16
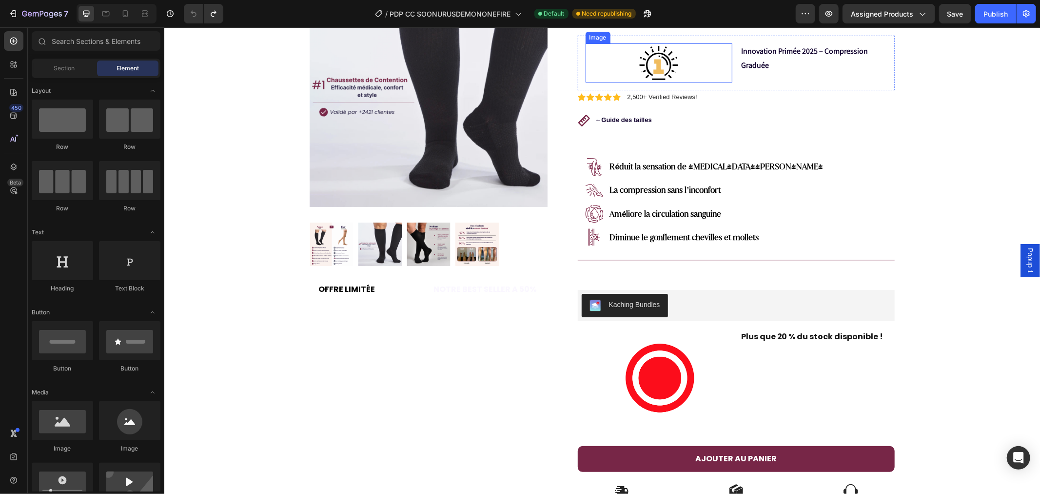
scroll to position [325, 0]
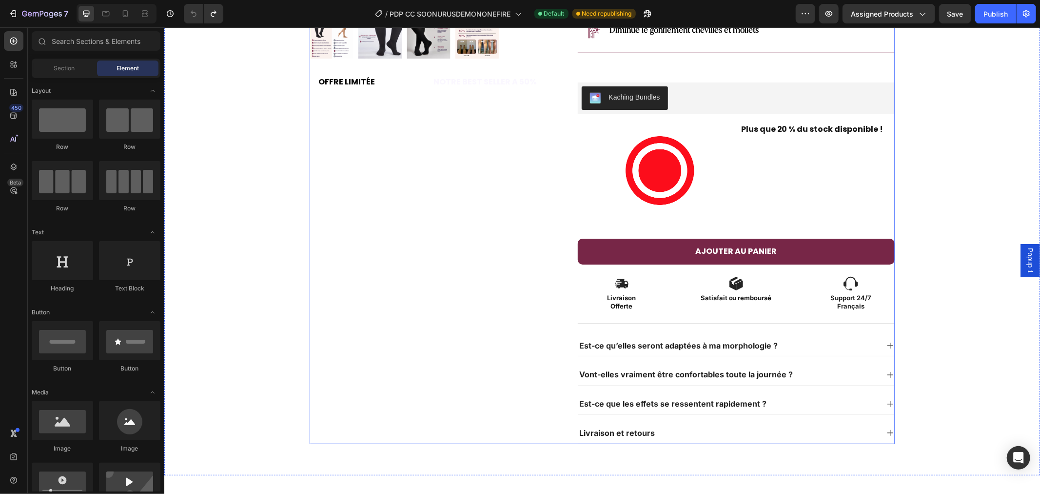
click at [472, 163] on div "Product Images Row OFFRE LIMITÉE Text Block NOTRE BEST SELLER A 50% Text Block …" at bounding box center [428, 102] width 238 height 682
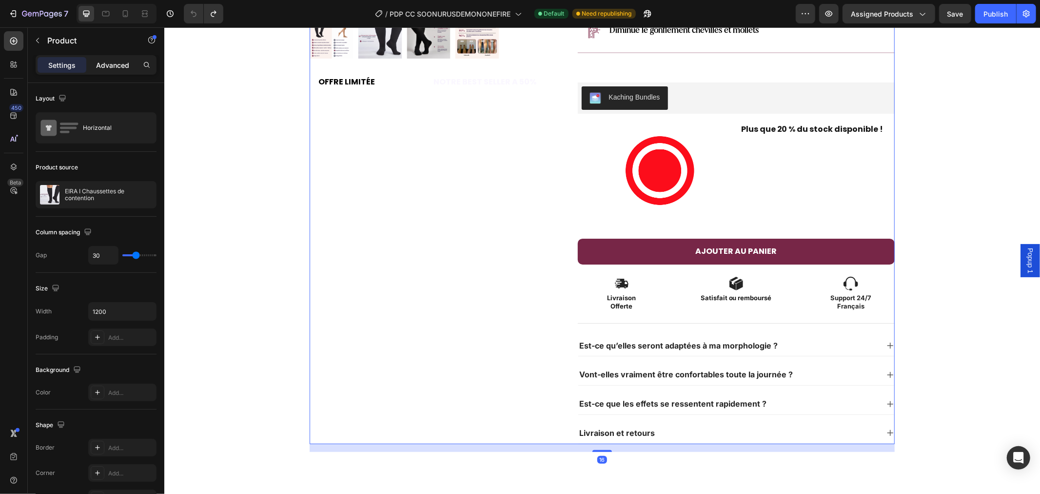
click at [110, 62] on p "Advanced" at bounding box center [112, 65] width 33 height 10
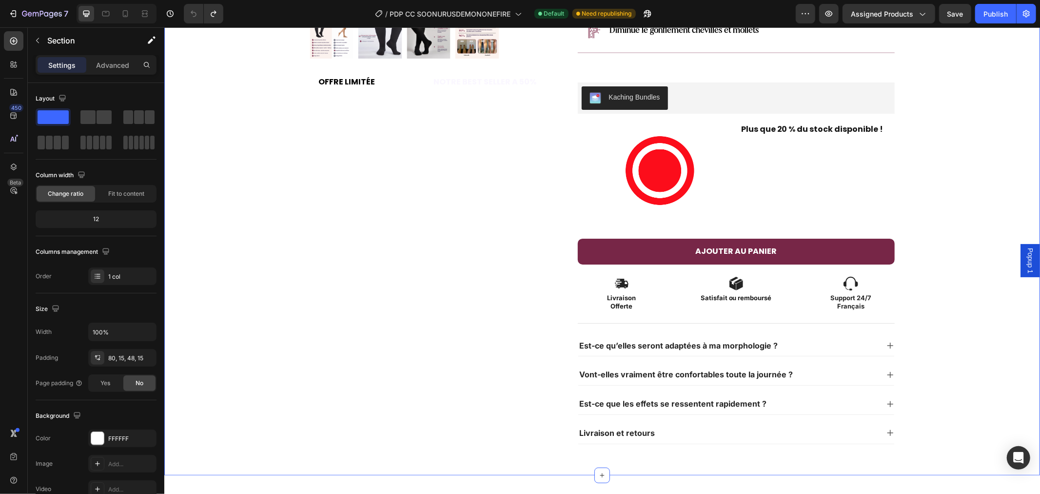
click at [229, 151] on div "Product Images Row OFFRE LIMITÉE Text Block NOTRE BEST SELLER A 50% Text Block …" at bounding box center [601, 106] width 861 height 690
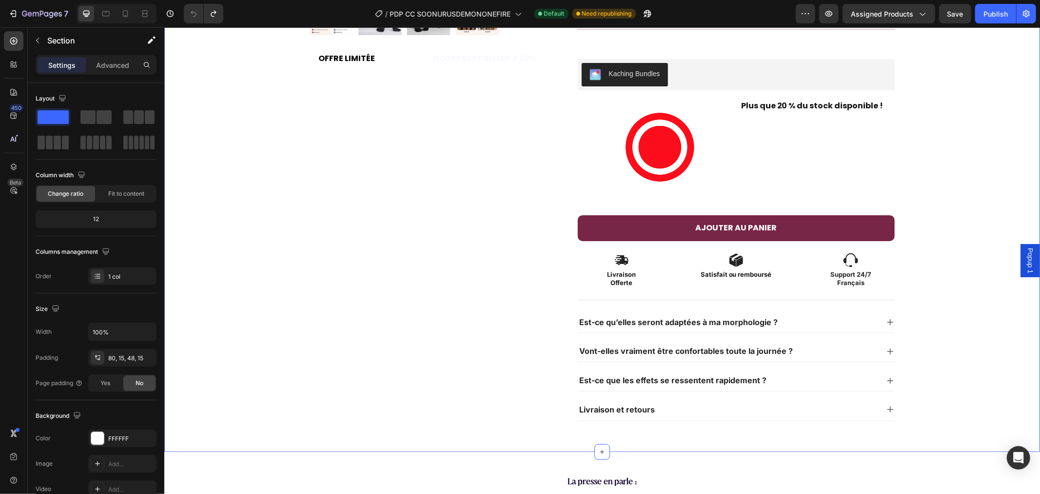
scroll to position [650, 0]
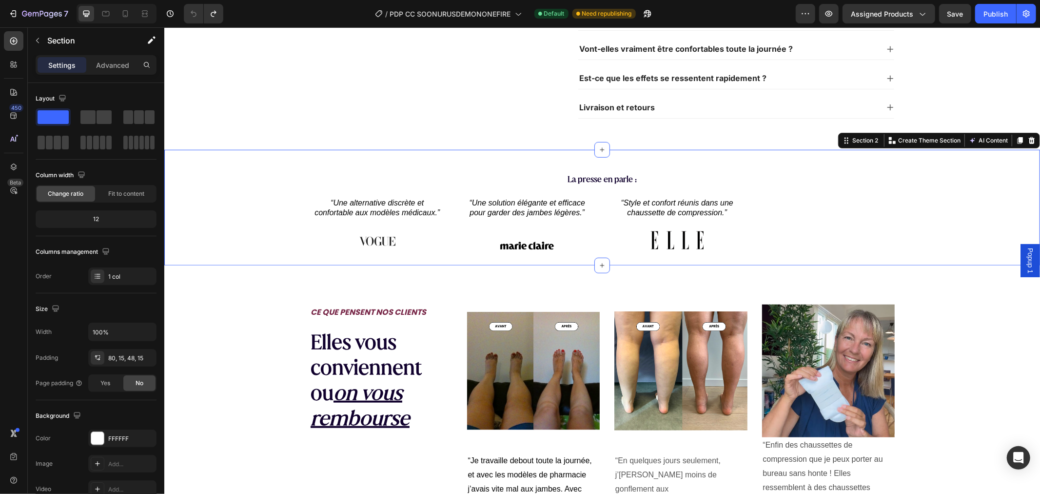
click at [251, 194] on div "La presse en parle : Heading “Une alternative discrète et confortable aux modèl…" at bounding box center [601, 211] width 861 height 77
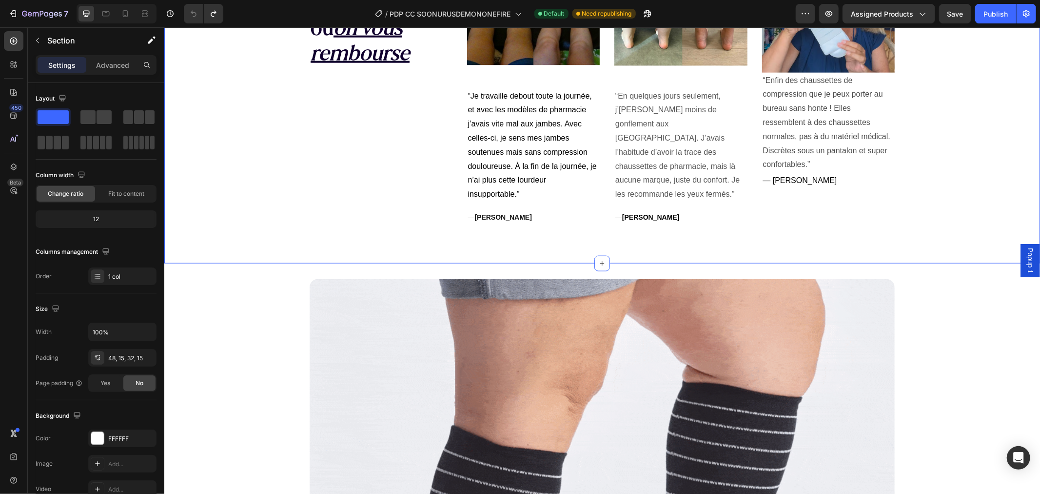
scroll to position [1084, 0]
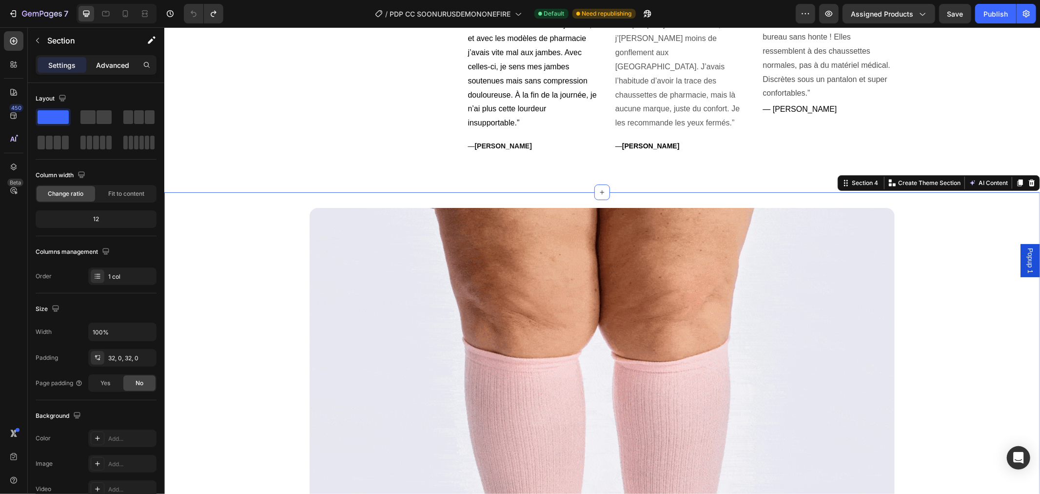
click at [116, 64] on p "Advanced" at bounding box center [112, 65] width 33 height 10
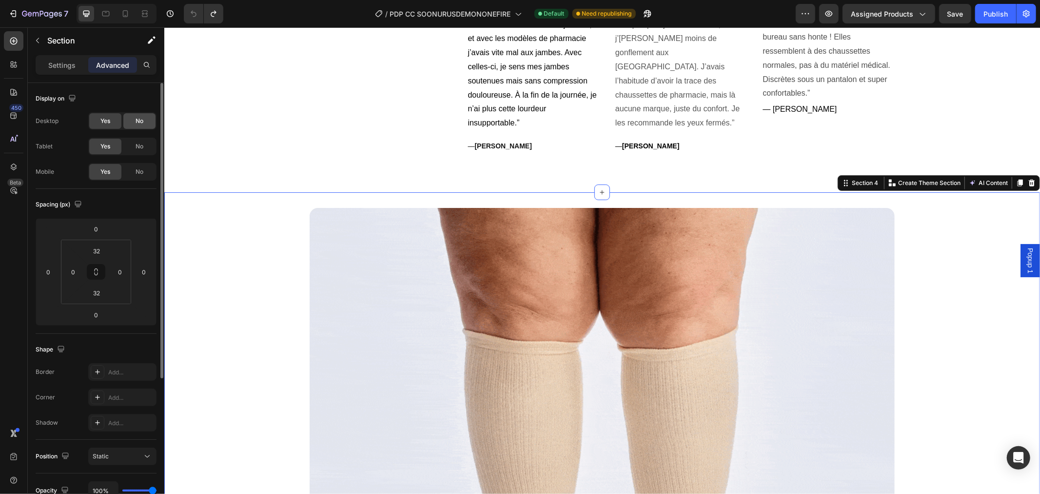
click at [133, 118] on div "No" at bounding box center [139, 121] width 32 height 16
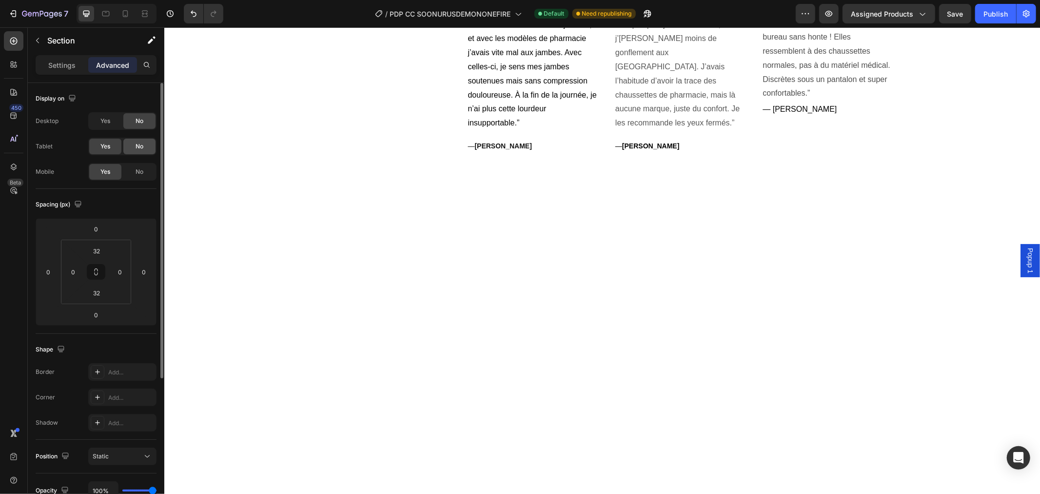
click at [140, 148] on span "No" at bounding box center [140, 146] width 8 height 9
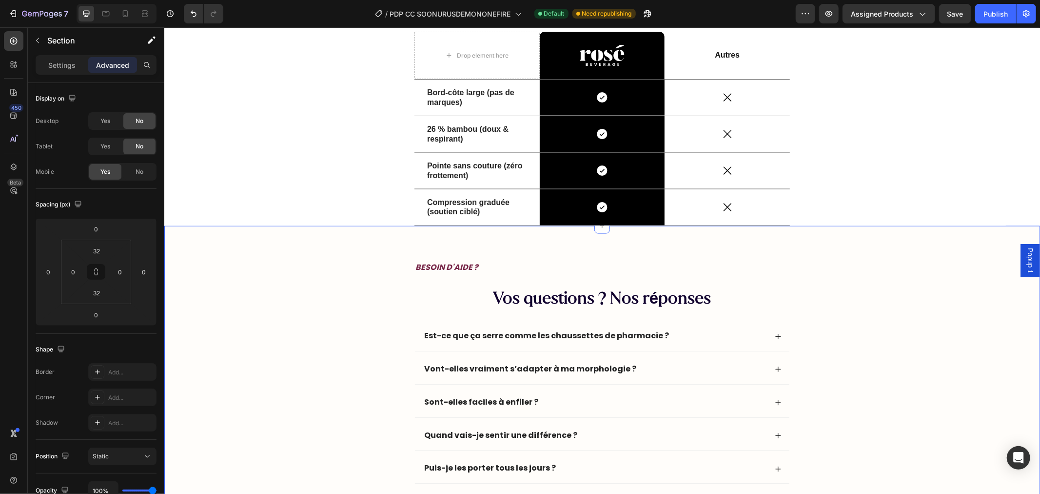
scroll to position [1300, 0]
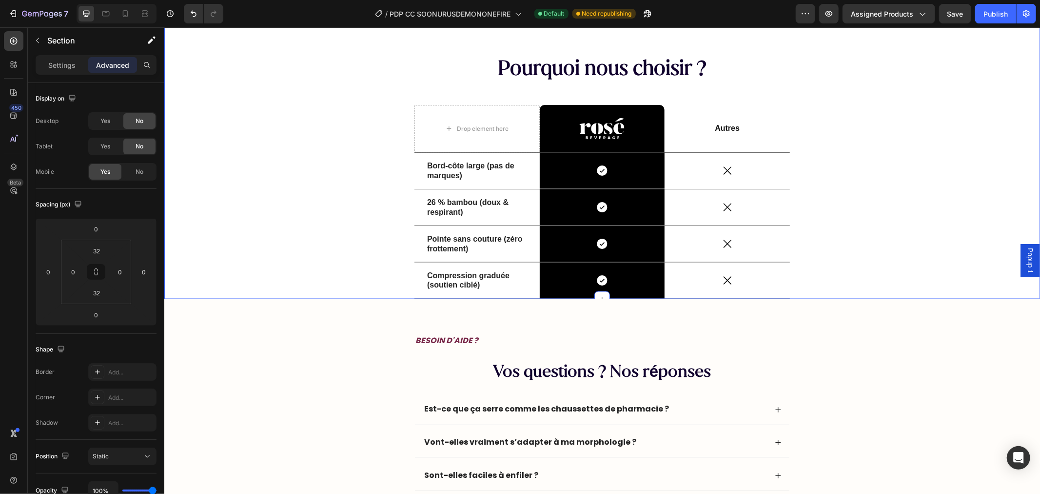
click at [290, 140] on div "LA RÉVOLUTION DU CONFORT Text Block Pourquoi nous choisir ? Heading Drop elemen…" at bounding box center [601, 195] width 861 height 362
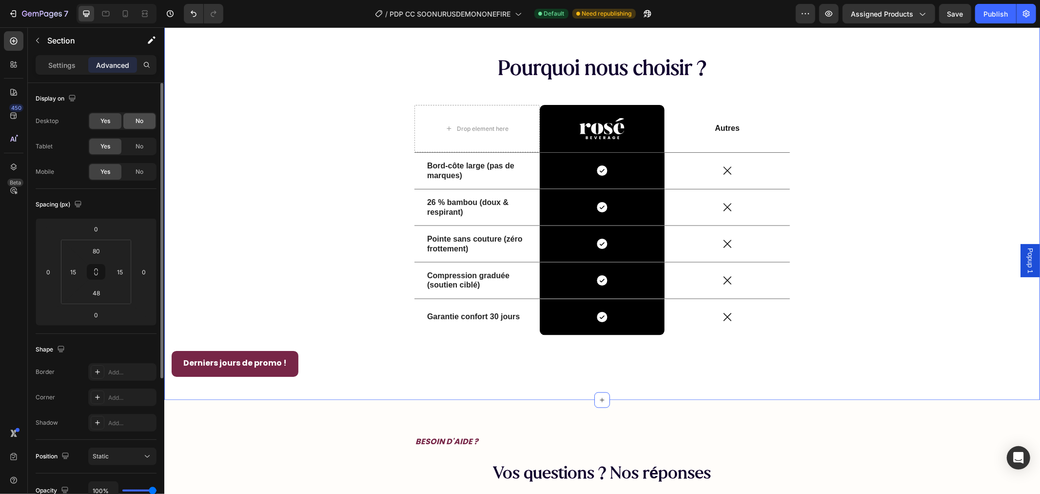
click at [140, 123] on span "No" at bounding box center [140, 121] width 8 height 9
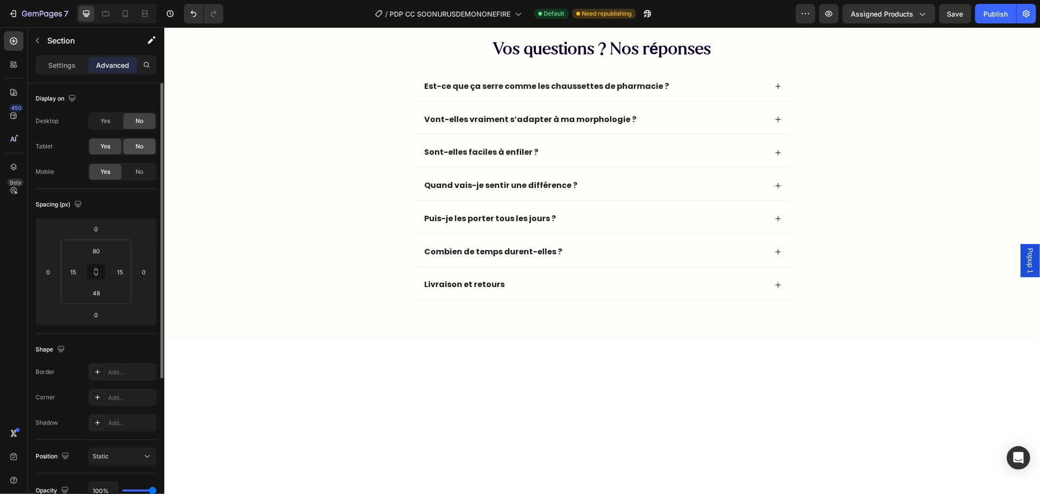
click at [138, 140] on div "No" at bounding box center [139, 147] width 32 height 16
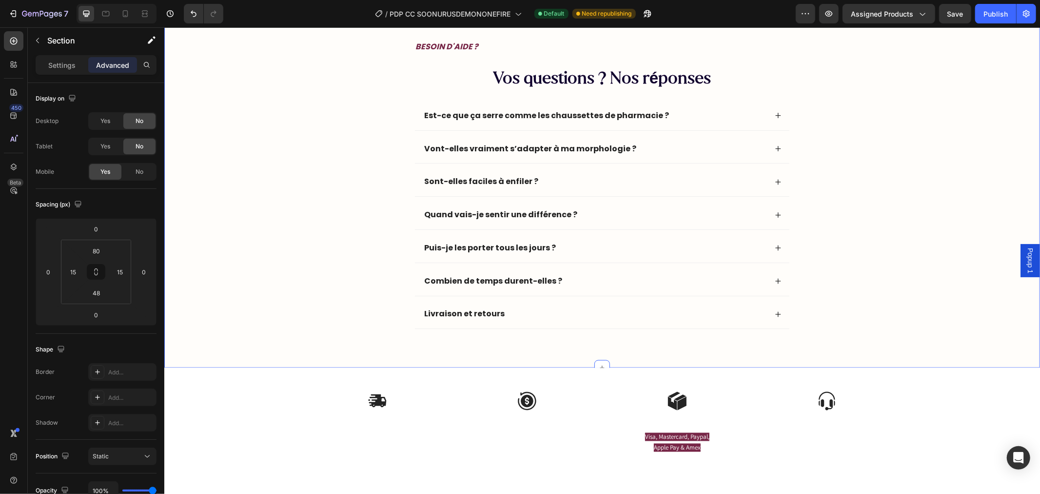
scroll to position [1438, 0]
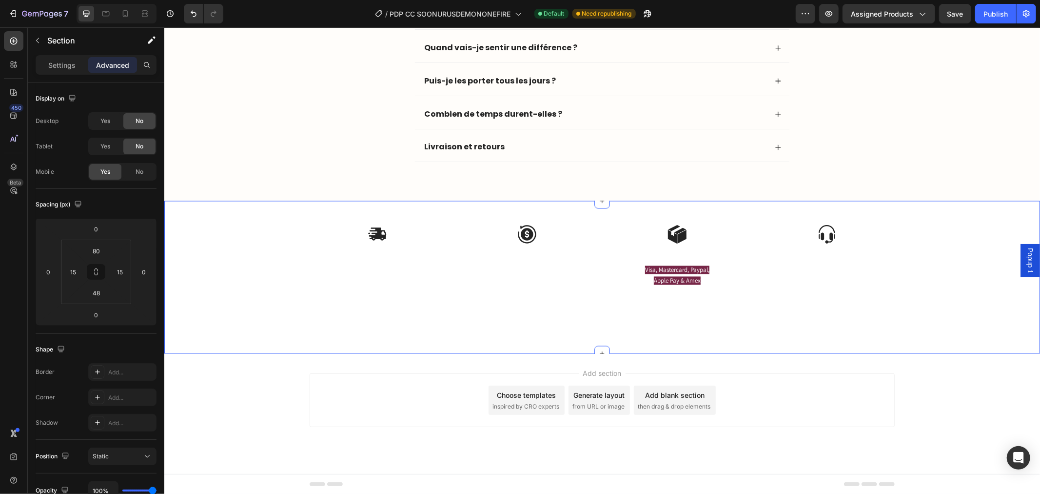
click at [284, 235] on div "Image Retour et échanges Facile Text Block sous 30 jours Text Block Image Livra…" at bounding box center [601, 288] width 861 height 129
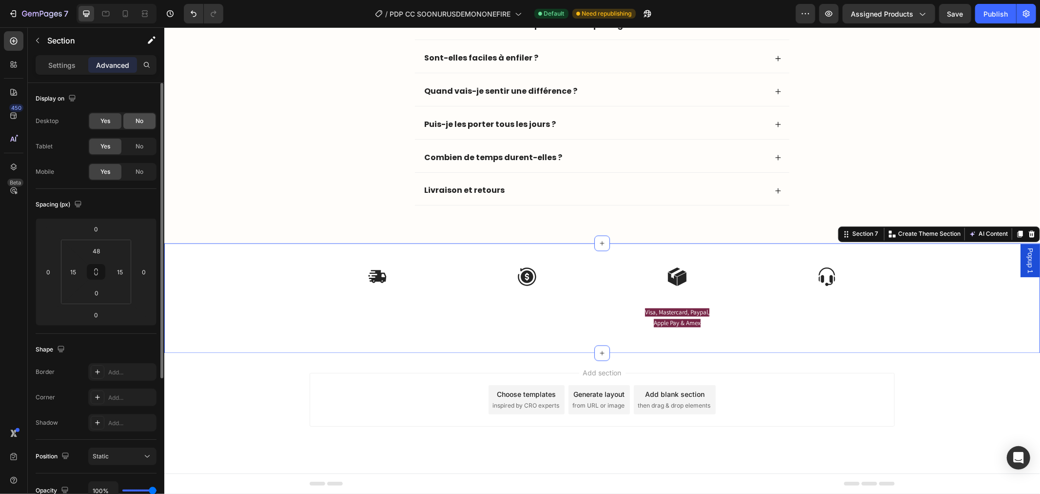
click at [144, 119] on div "No" at bounding box center [139, 121] width 32 height 16
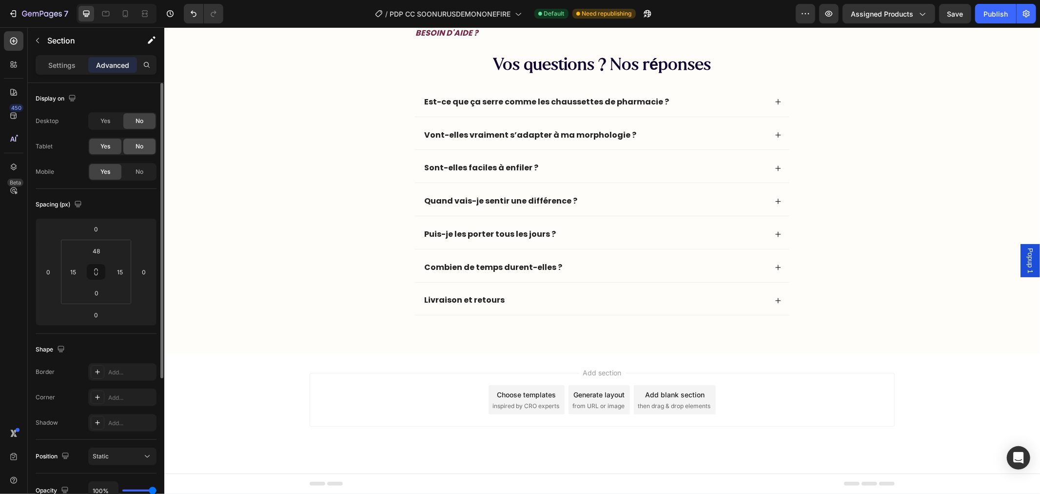
click at [147, 143] on div "No" at bounding box center [139, 147] width 32 height 16
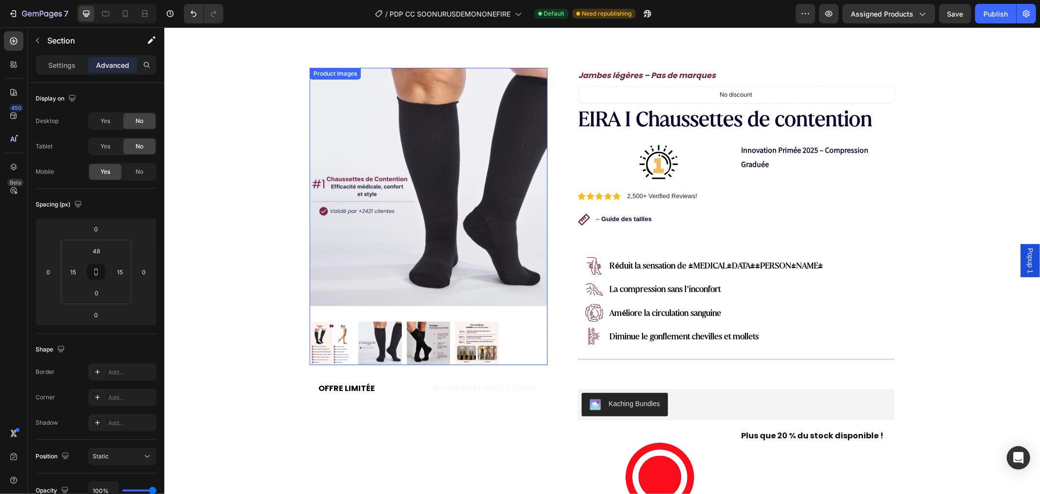
scroll to position [0, 0]
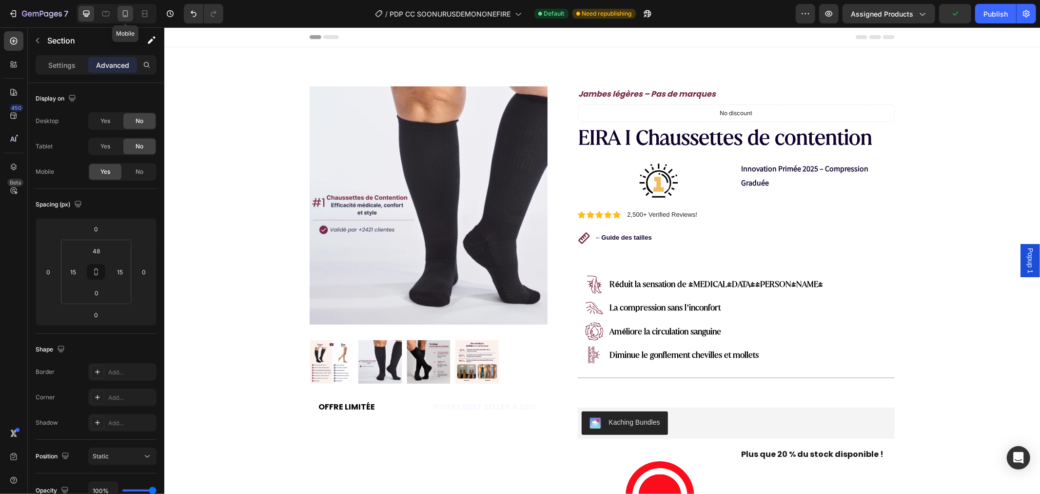
click at [125, 15] on icon at bounding box center [125, 15] width 2 height 1
type input "42"
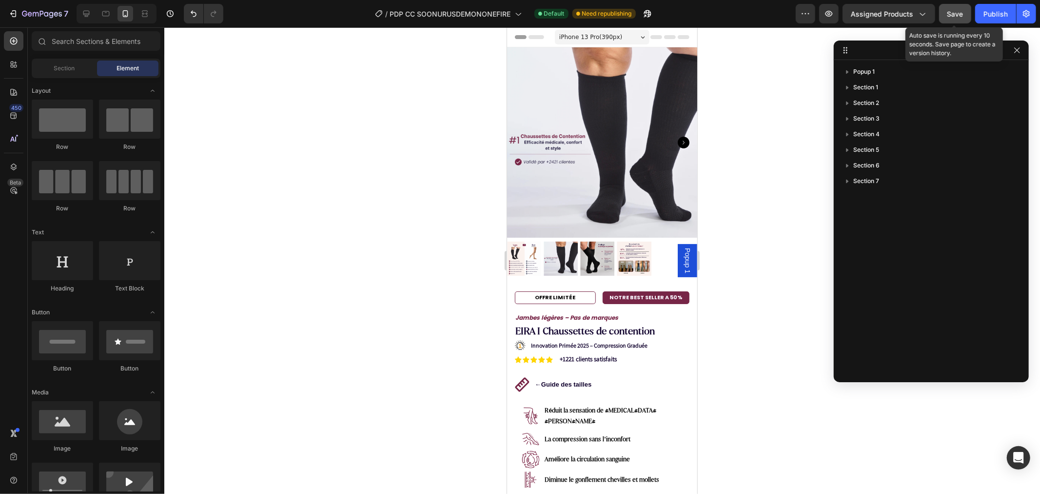
click at [958, 13] on span "Save" at bounding box center [956, 14] width 16 height 8
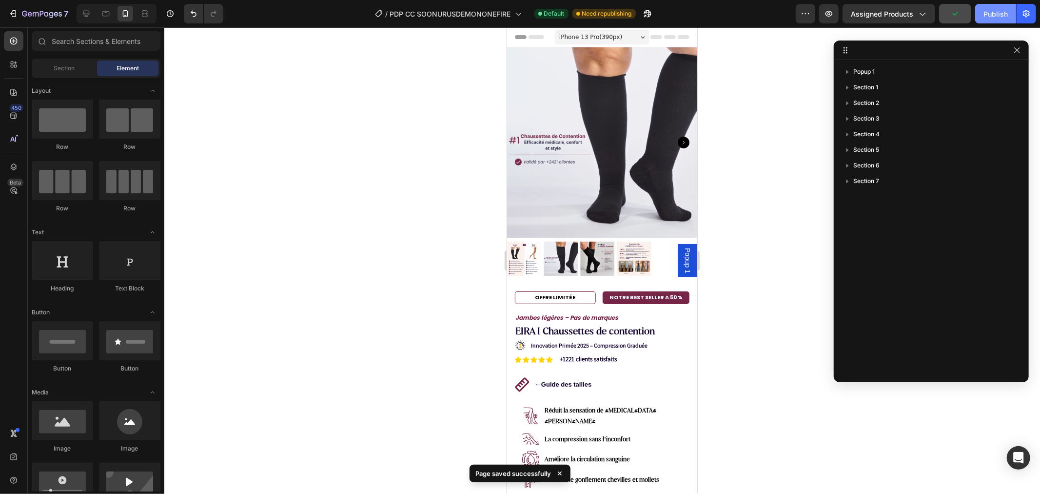
click at [989, 15] on div "Publish" at bounding box center [996, 14] width 24 height 10
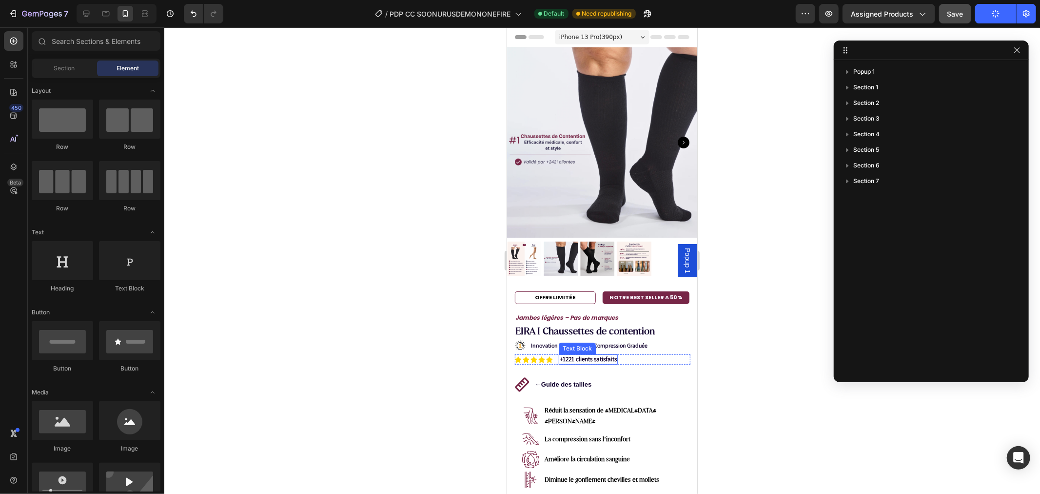
click at [565, 355] on p "+1221 clients satisfaits" at bounding box center [588, 359] width 57 height 8
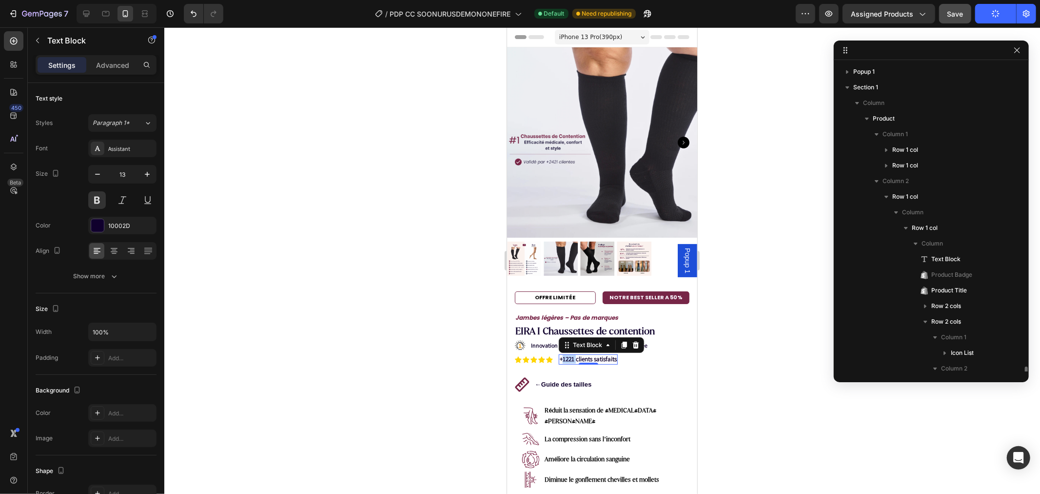
scroll to position [198, 0]
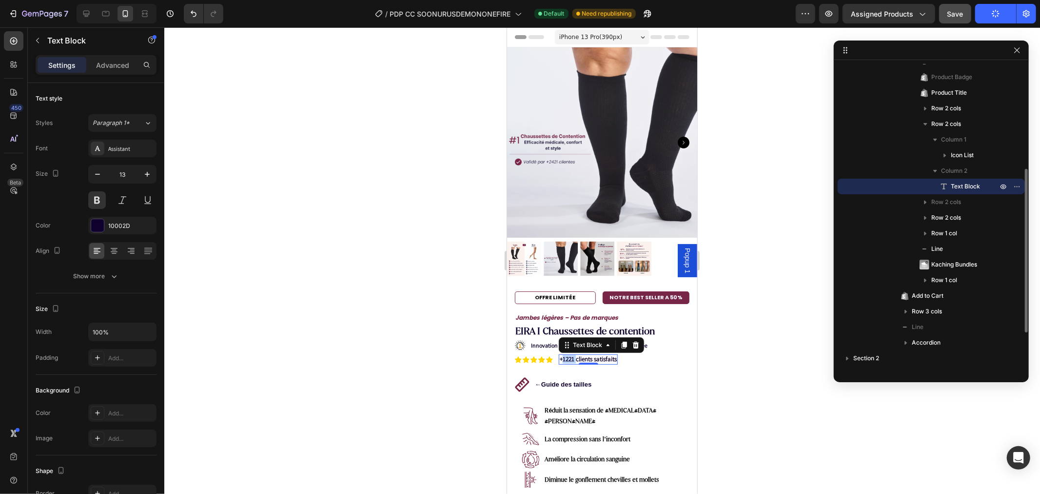
click at [565, 355] on p "+1221 clients satisfaits" at bounding box center [588, 359] width 57 height 8
click at [591, 355] on p "+2000 clients satisfaits" at bounding box center [588, 359] width 57 height 8
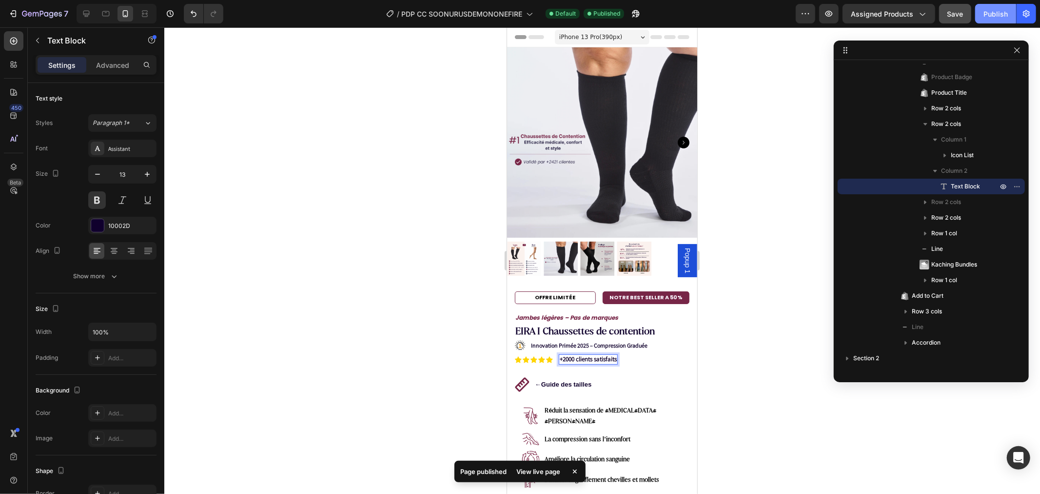
click at [993, 14] on div "Publish" at bounding box center [996, 14] width 24 height 10
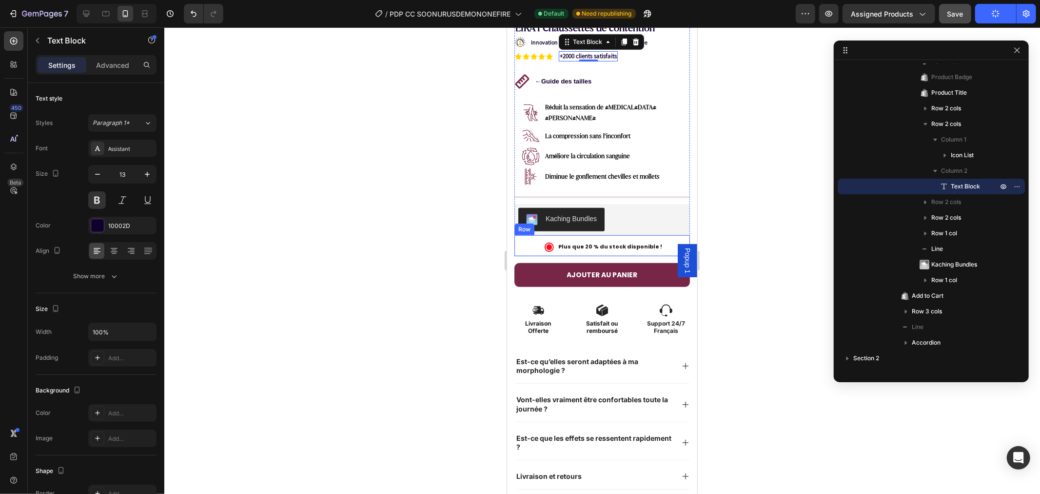
scroll to position [433, 0]
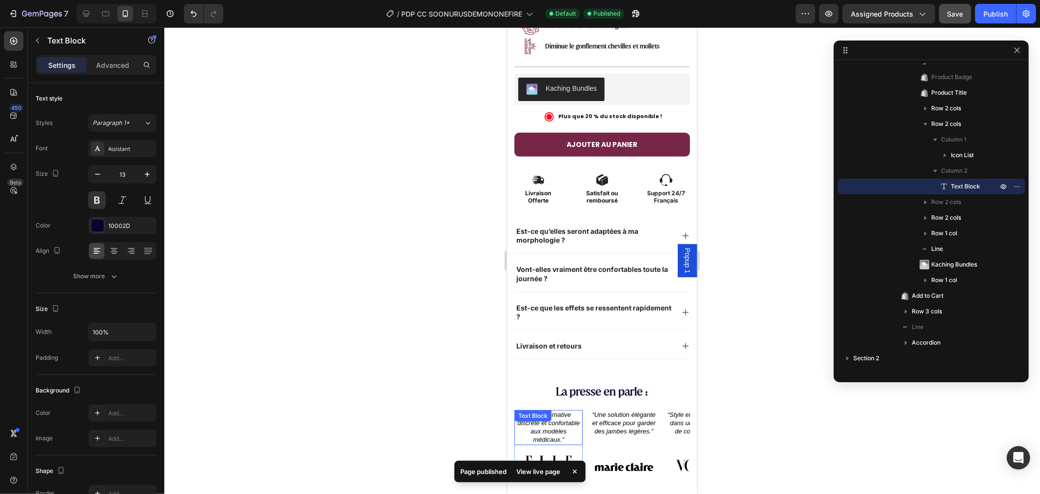
click at [548, 411] on div "Text Block" at bounding box center [532, 415] width 33 height 9
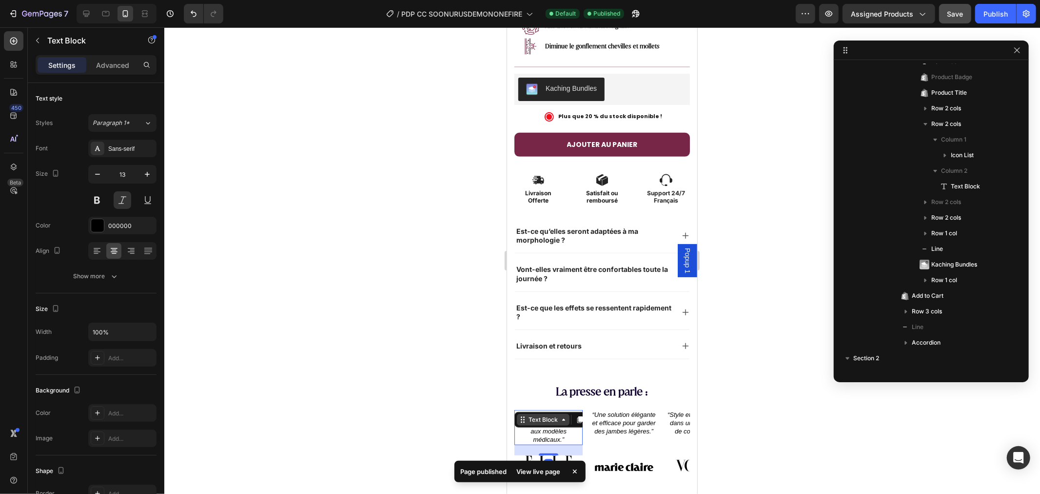
scroll to position [489, 0]
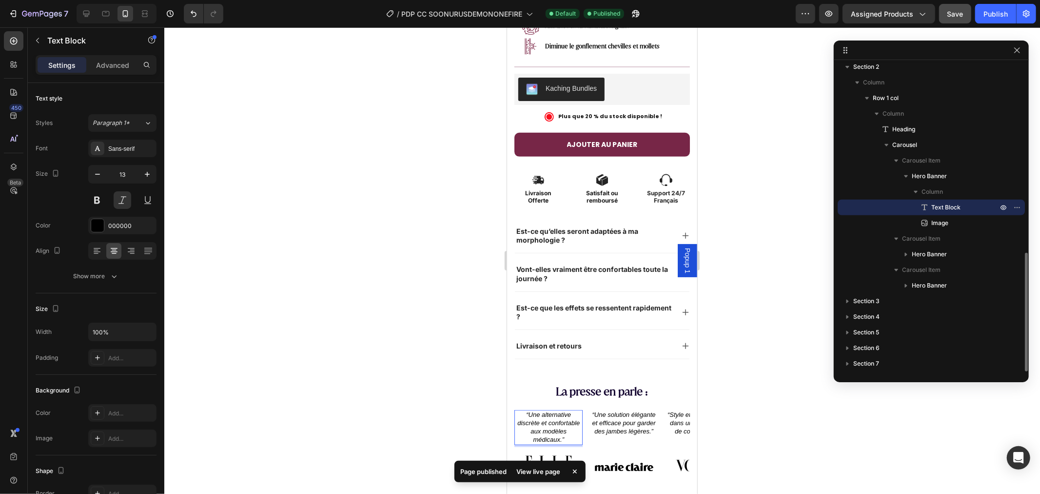
click at [556, 415] on p "“Une alternative discrète et confortable aux modèles médicaux.”" at bounding box center [548, 426] width 66 height 33
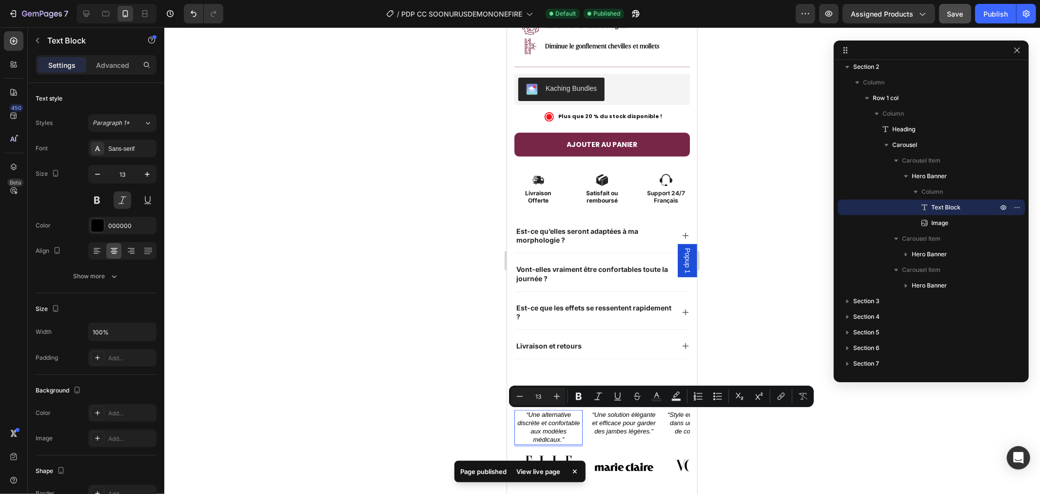
click at [573, 418] on p "“Une alternative discrète et confortable aux modèles médicaux.”" at bounding box center [548, 426] width 66 height 33
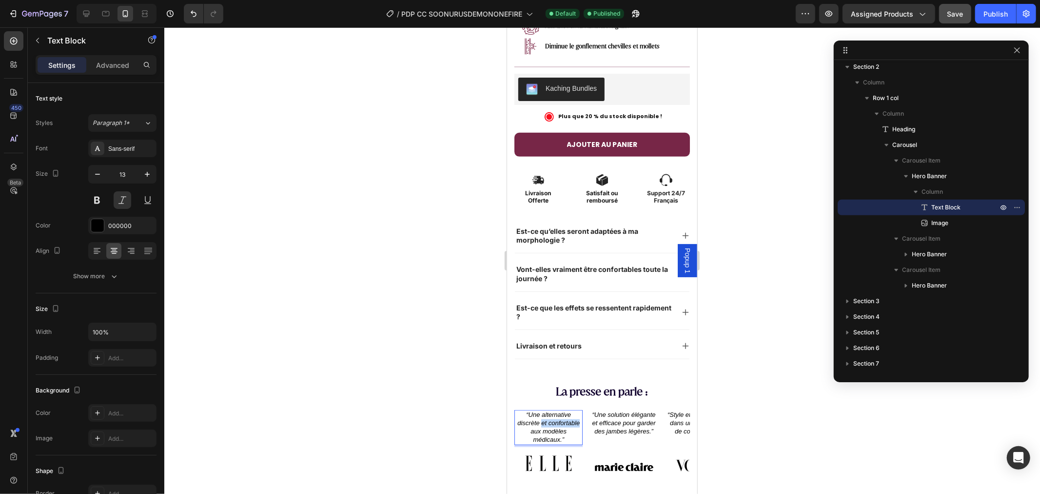
drag, startPoint x: 579, startPoint y: 407, endPoint x: 542, endPoint y: 403, distance: 36.7
click at [542, 410] on p "“Une alternative discrète et confortable aux modèles médicaux.”" at bounding box center [548, 426] width 66 height 33
click at [544, 410] on p "“Une alternative discrète aux modèles médicaux.”" at bounding box center [548, 422] width 66 height 25
click at [451, 436] on div at bounding box center [602, 260] width 876 height 466
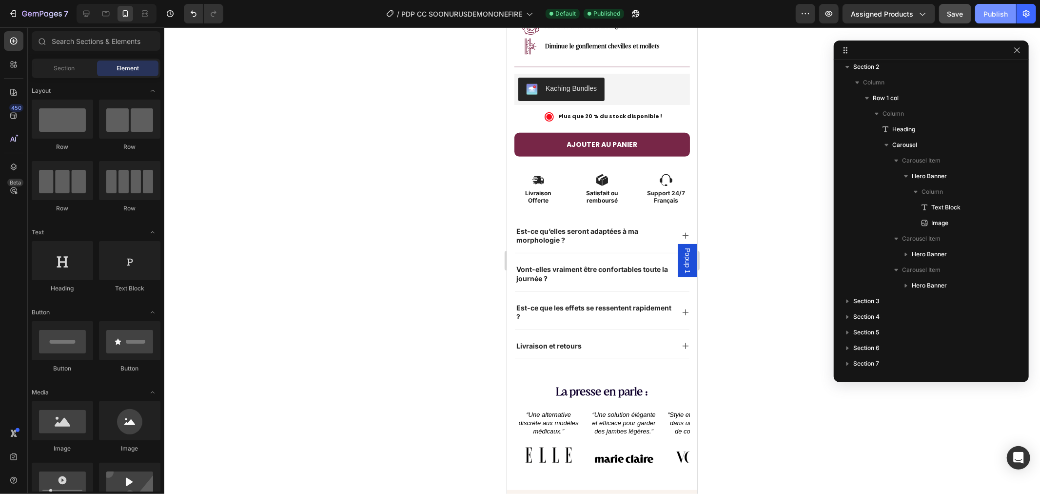
click at [997, 10] on div "Publish" at bounding box center [996, 14] width 24 height 10
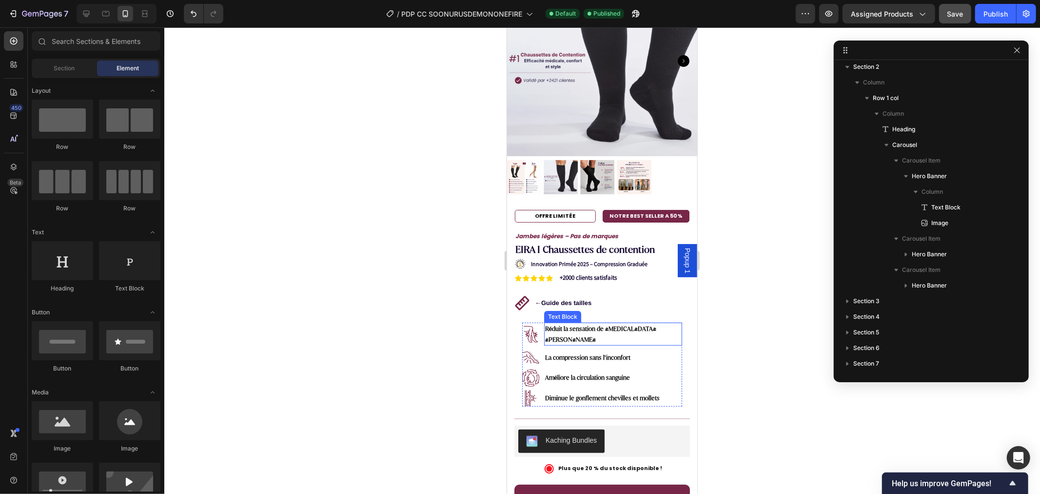
scroll to position [0, 0]
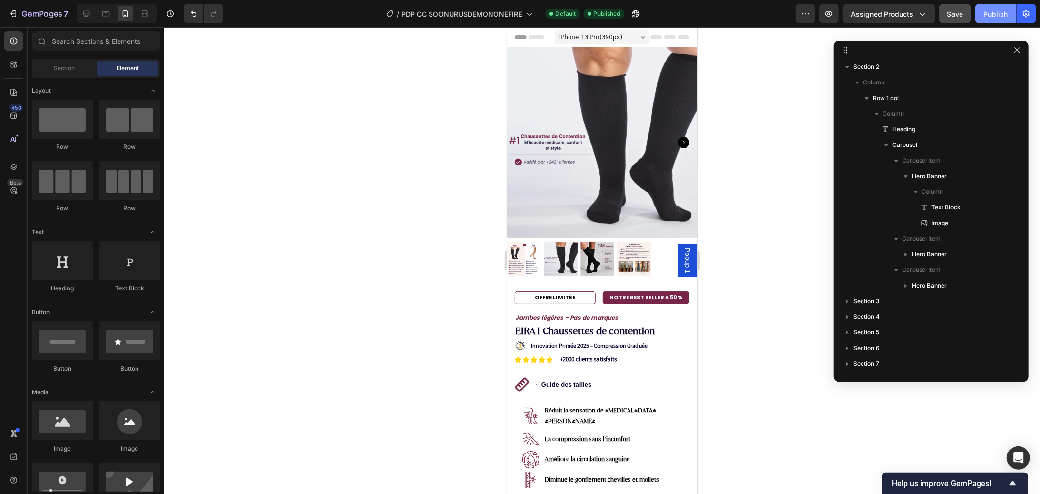
drag, startPoint x: 1001, startPoint y: 10, endPoint x: 998, endPoint y: 5, distance: 6.0
click at [1000, 9] on div "Publish" at bounding box center [996, 14] width 24 height 10
click at [682, 255] on span "Popup 1" at bounding box center [687, 259] width 10 height 25
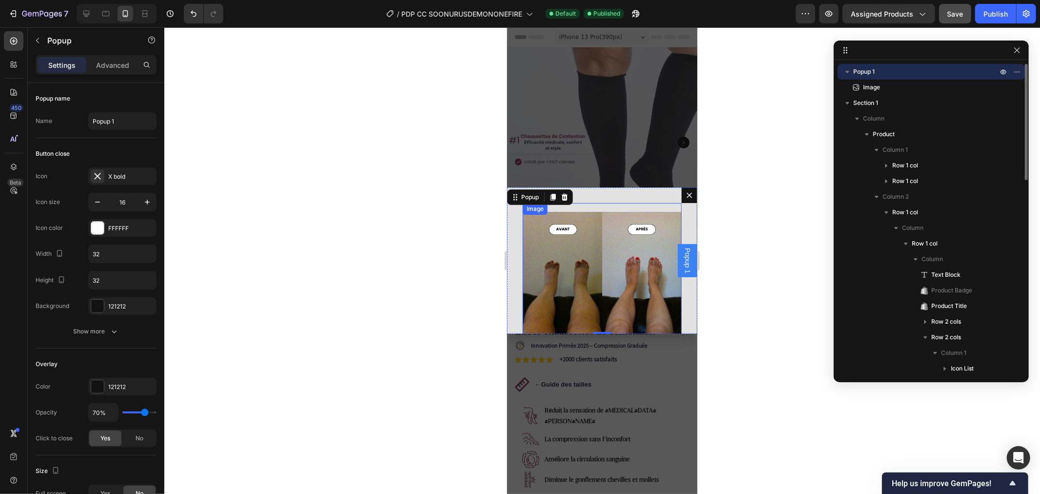
click at [579, 222] on img "Dialog body" at bounding box center [601, 281] width 159 height 159
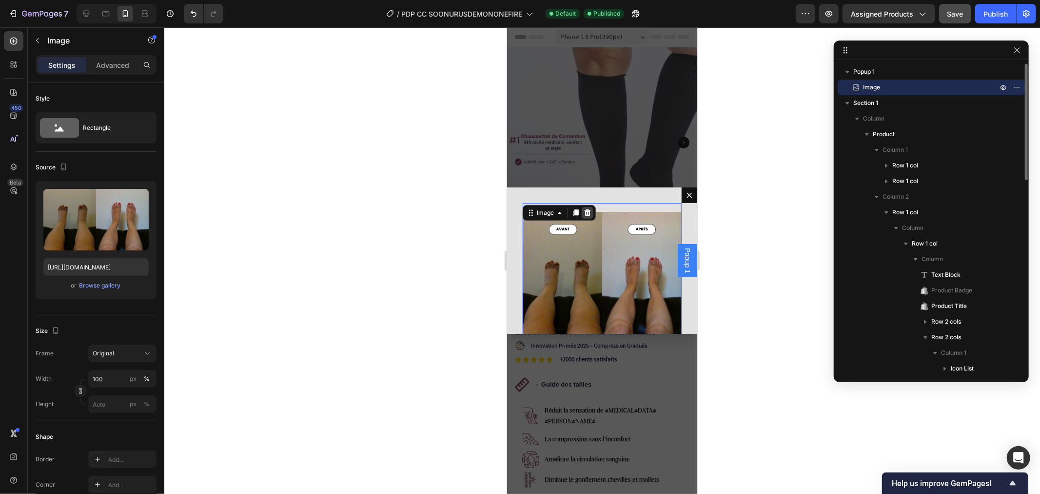
click at [587, 210] on icon "Dialog body" at bounding box center [587, 212] width 6 height 7
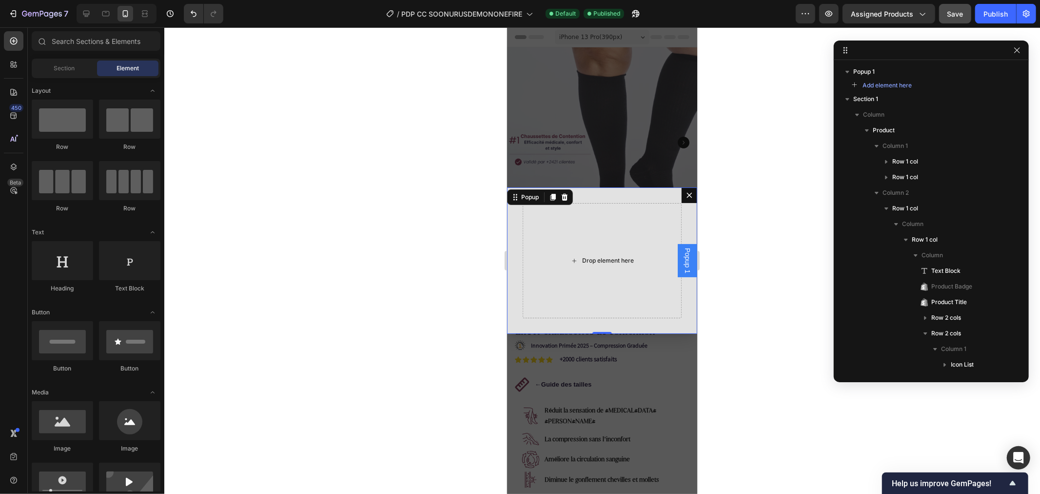
click at [570, 230] on div "Drop element here" at bounding box center [601, 259] width 159 height 115
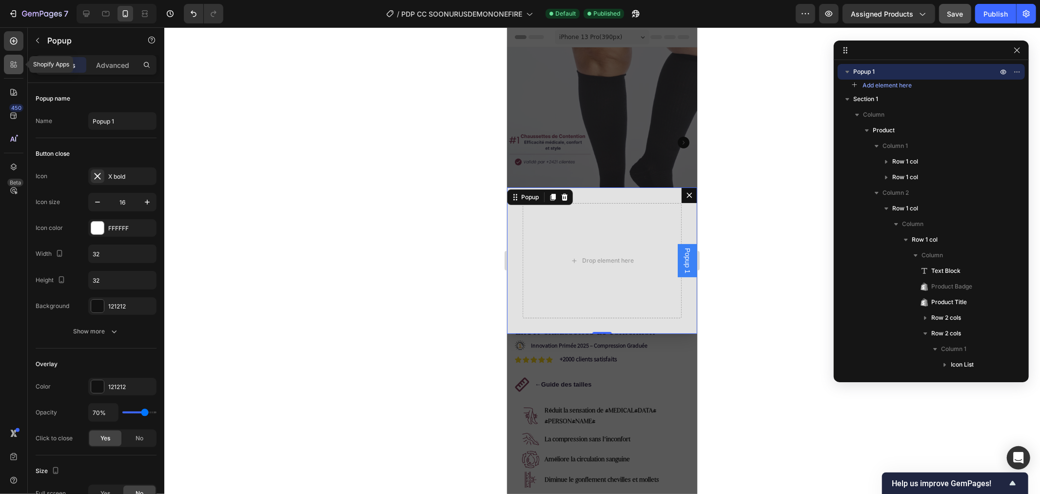
click at [12, 65] on icon at bounding box center [14, 65] width 10 height 10
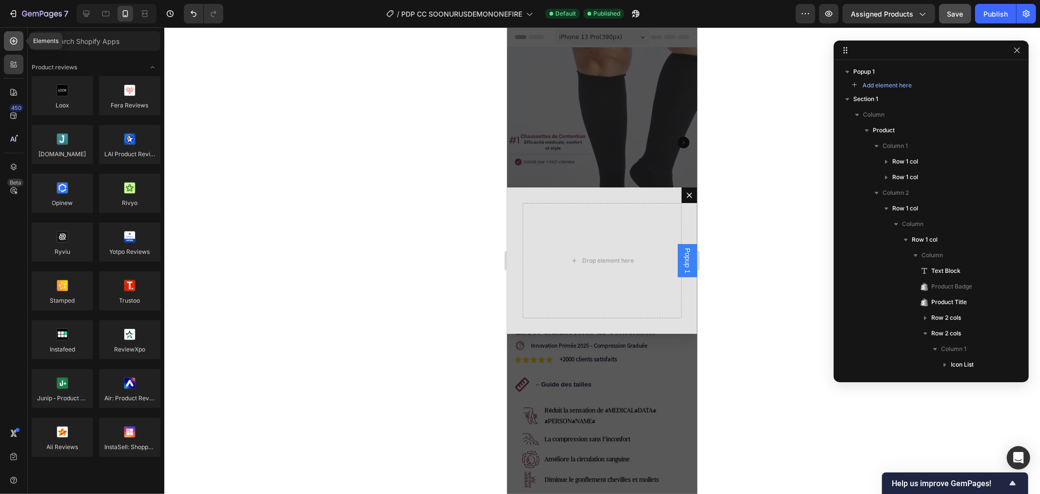
click at [15, 40] on icon at bounding box center [14, 41] width 10 height 10
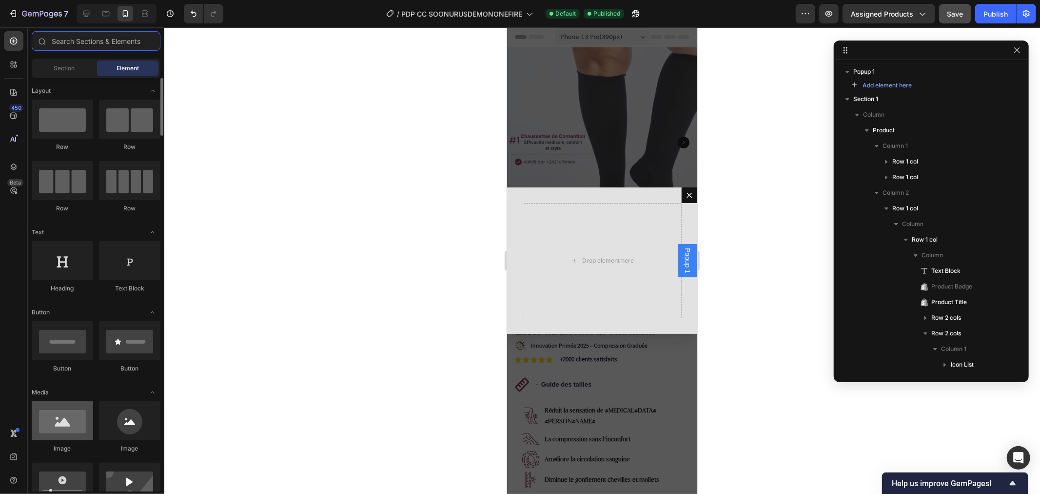
scroll to position [108, 0]
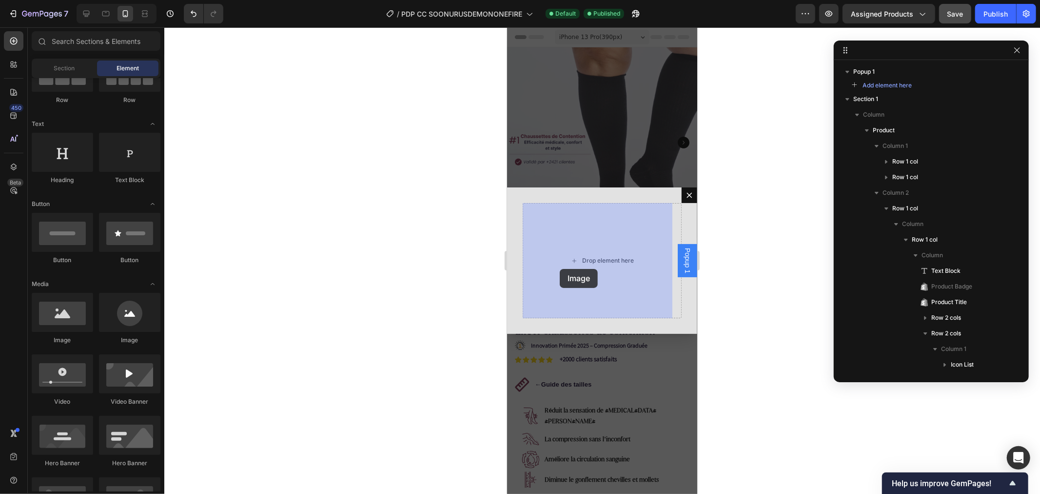
drag, startPoint x: 568, startPoint y: 340, endPoint x: 585, endPoint y: 253, distance: 89.0
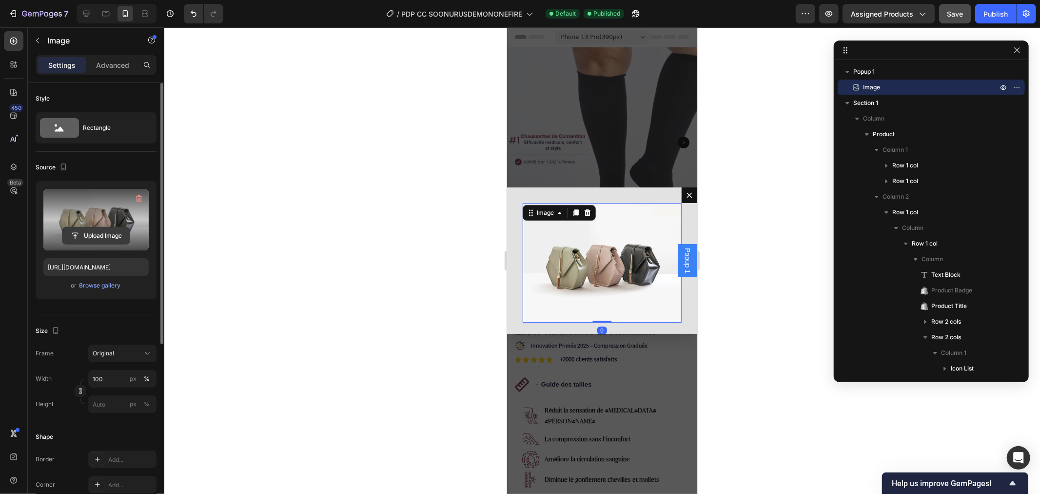
click at [96, 238] on input "file" at bounding box center [95, 235] width 67 height 17
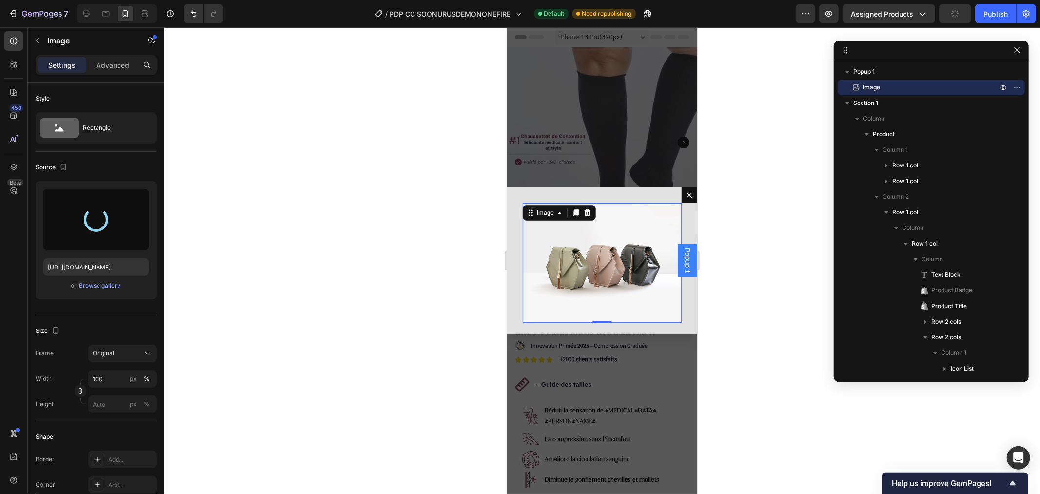
type input "[URL][DOMAIN_NAME]"
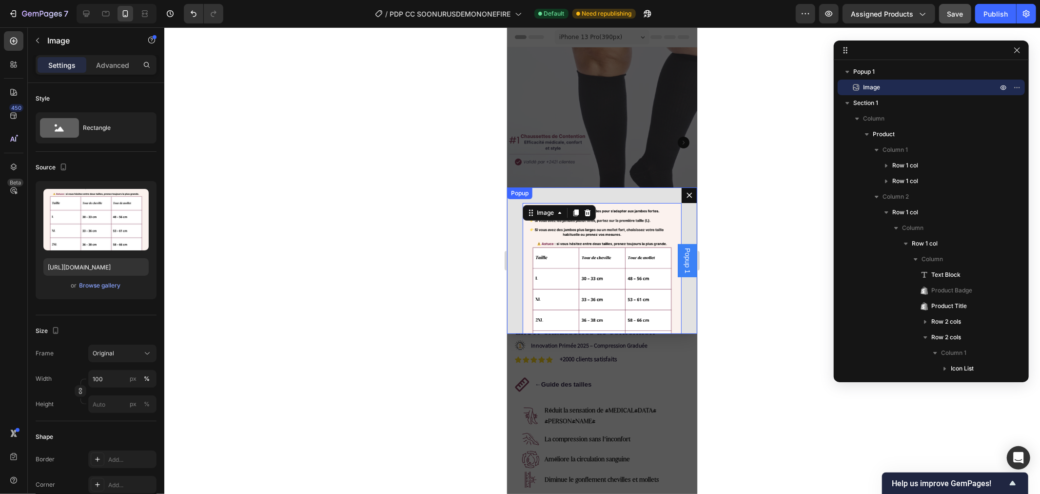
click at [518, 222] on div "Image 0" at bounding box center [602, 260] width 190 height 146
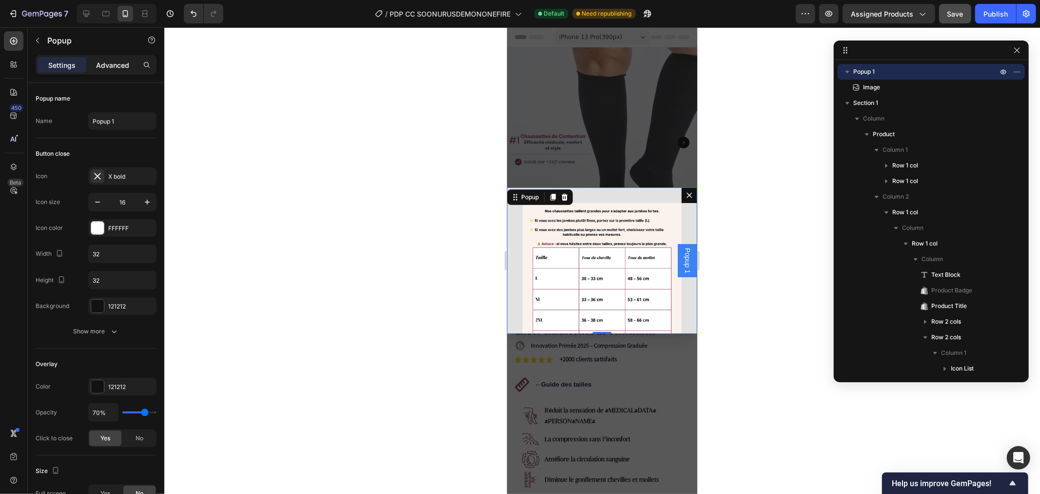
click at [116, 66] on p "Advanced" at bounding box center [112, 65] width 33 height 10
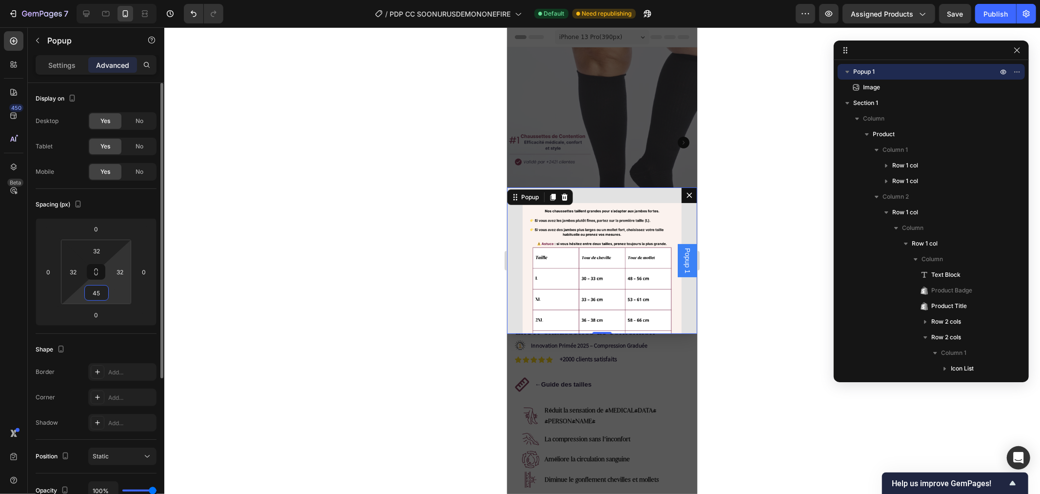
type input "4"
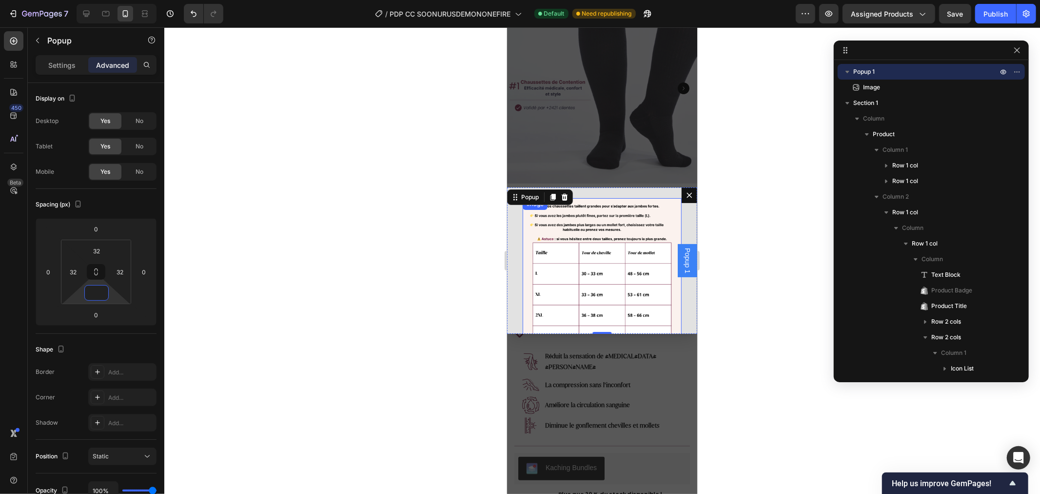
scroll to position [10, 0]
click at [458, 231] on div at bounding box center [602, 260] width 876 height 466
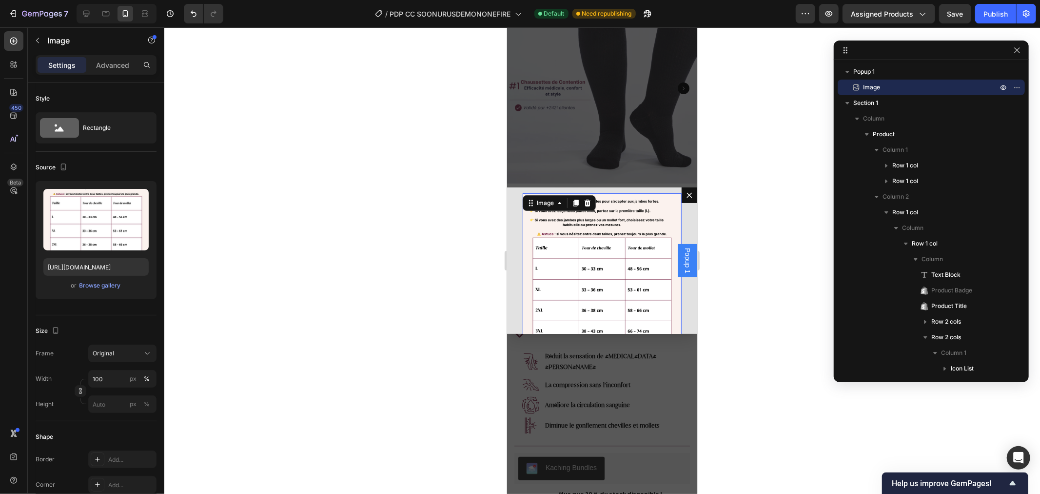
click at [582, 220] on img "Dialog body" at bounding box center [601, 272] width 159 height 159
click at [115, 349] on div "Original" at bounding box center [117, 353] width 48 height 9
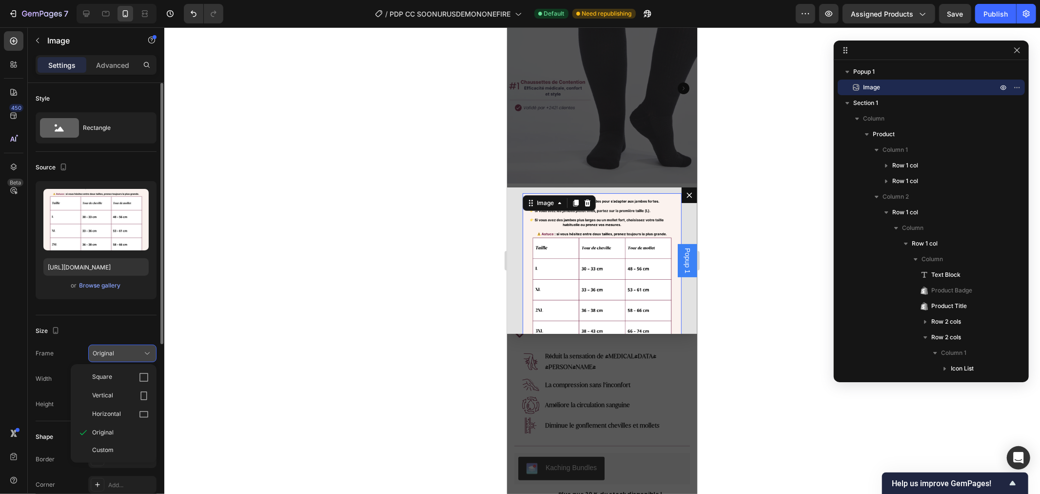
click at [115, 353] on div "Original" at bounding box center [117, 353] width 48 height 9
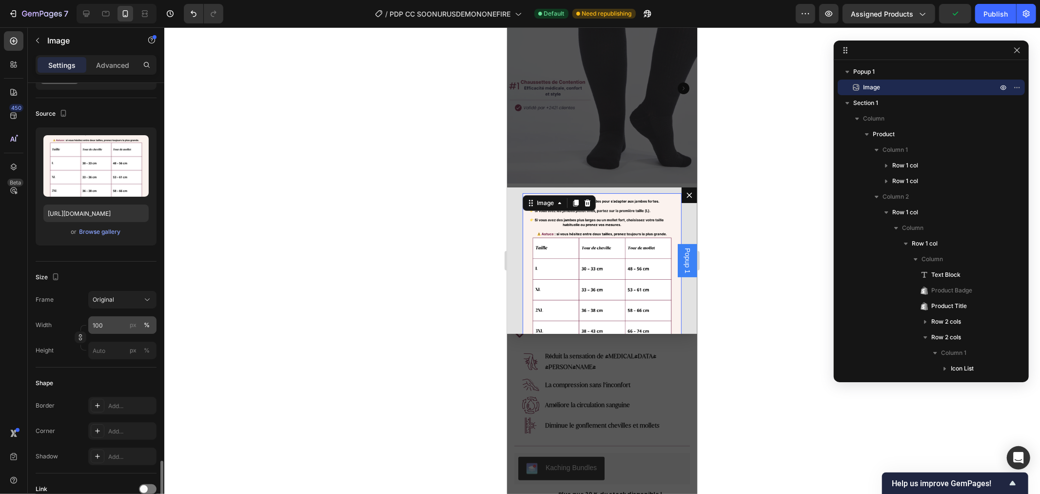
scroll to position [0, 0]
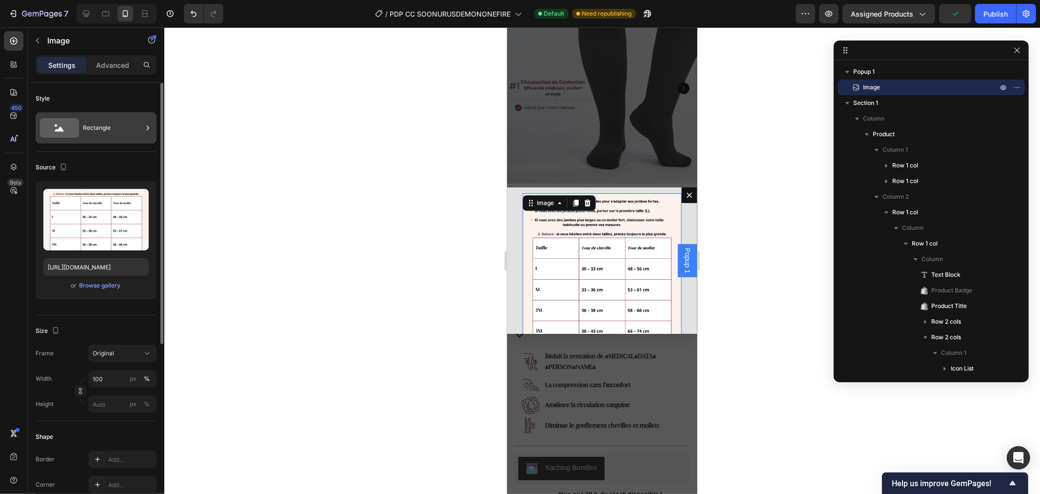
click at [119, 112] on div "Rectangle" at bounding box center [96, 127] width 121 height 31
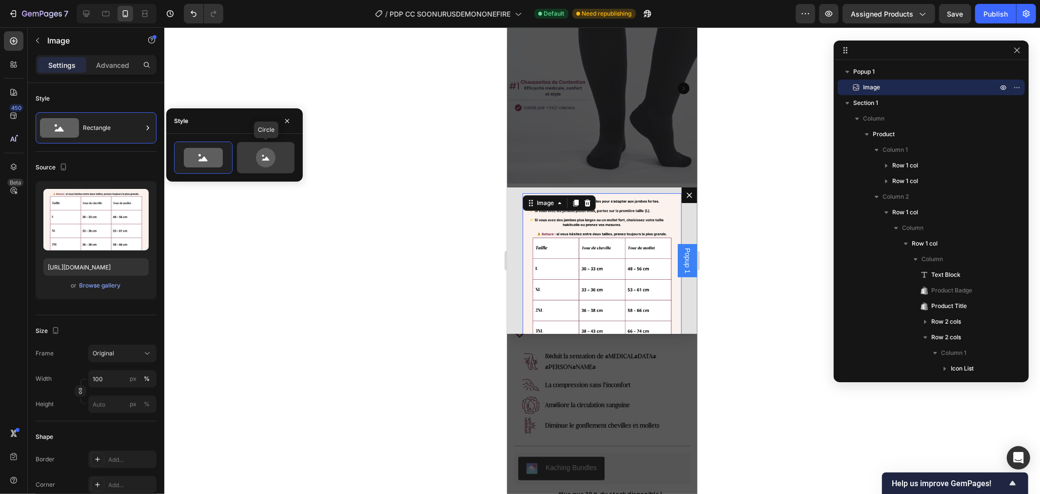
click at [266, 153] on icon at bounding box center [266, 158] width 20 height 20
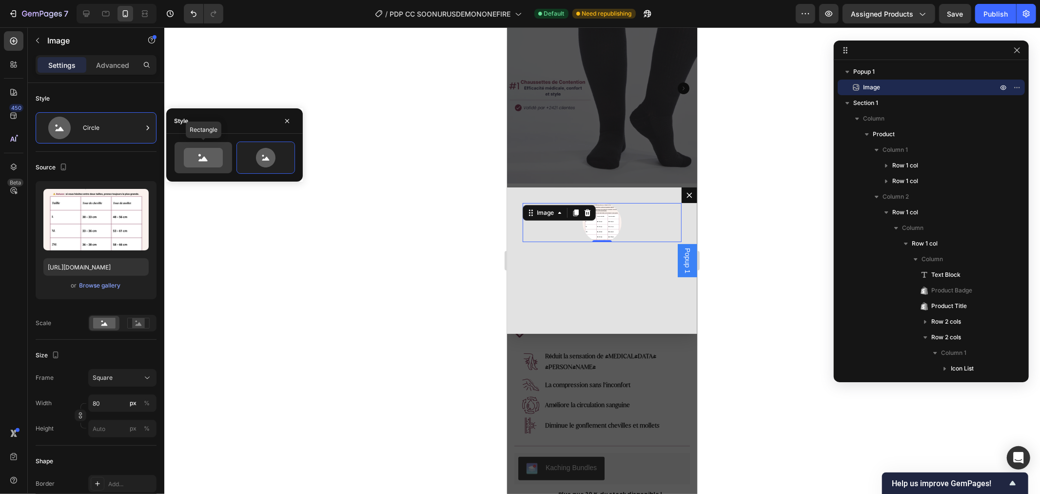
click at [194, 158] on icon at bounding box center [203, 158] width 39 height 20
type input "100"
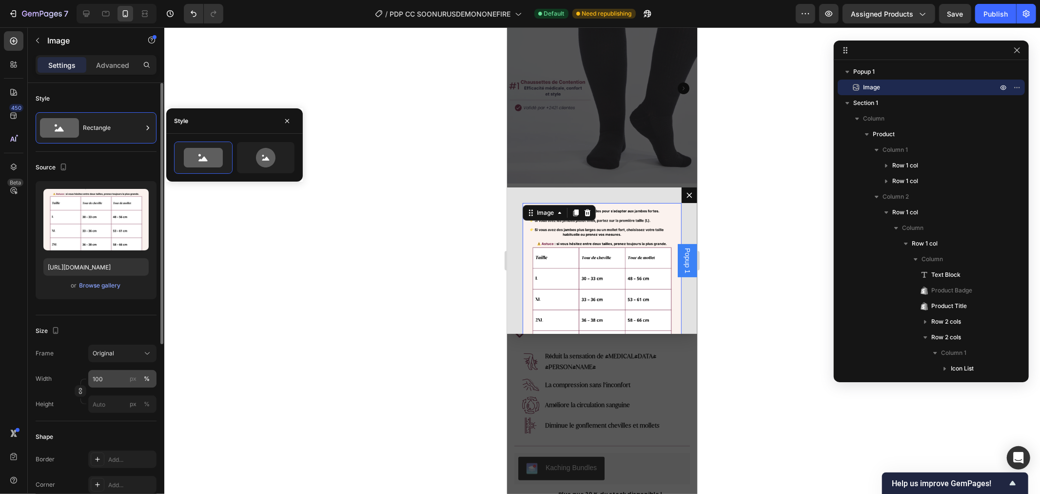
scroll to position [54, 0]
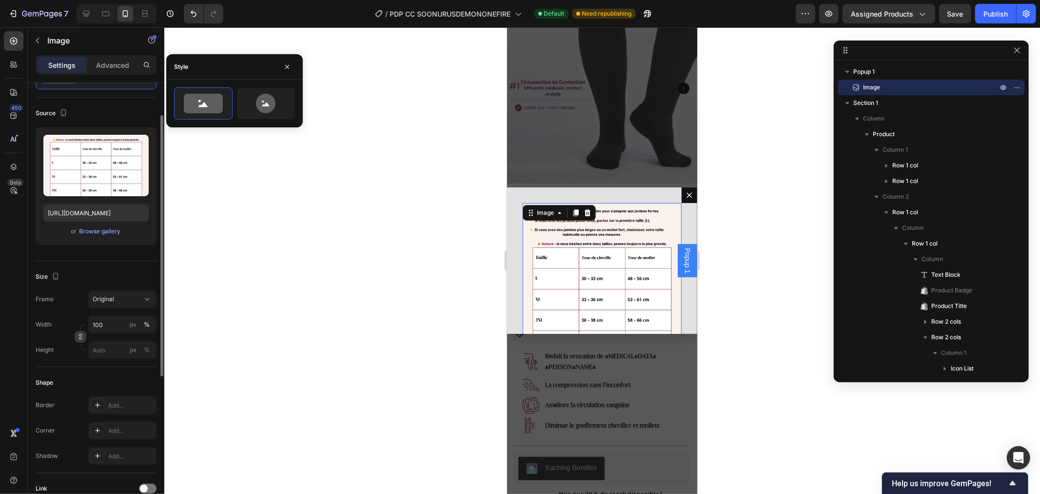
click at [80, 333] on icon "button" at bounding box center [80, 336] width 7 height 7
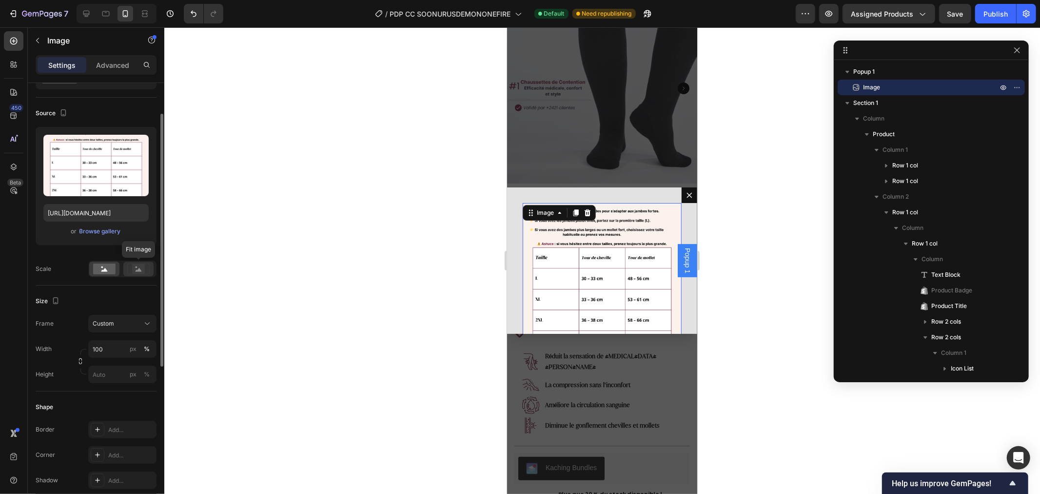
click at [139, 268] on icon at bounding box center [139, 269] width 6 height 3
click at [104, 269] on icon at bounding box center [104, 269] width 6 height 3
click at [80, 360] on icon "button" at bounding box center [80, 361] width 7 height 7
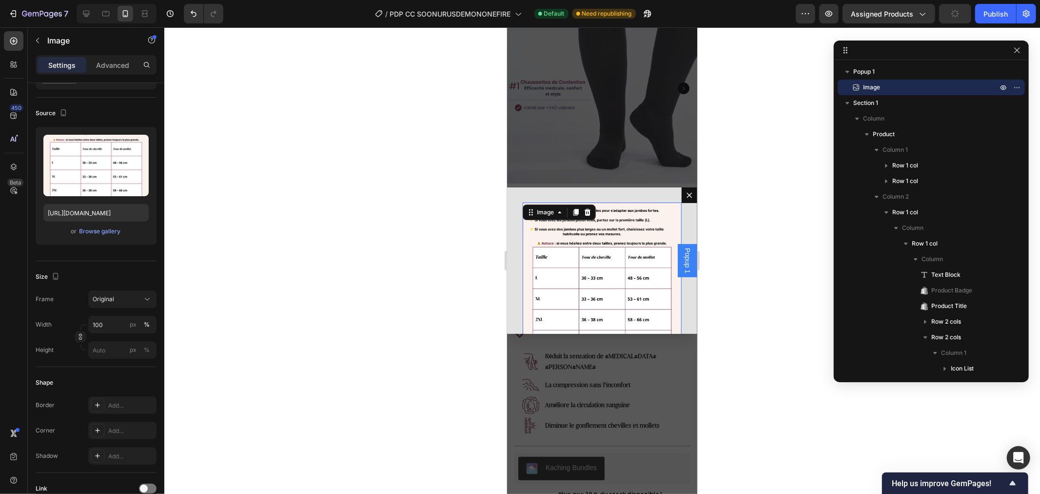
scroll to position [0, 0]
click at [399, 227] on div at bounding box center [602, 260] width 876 height 466
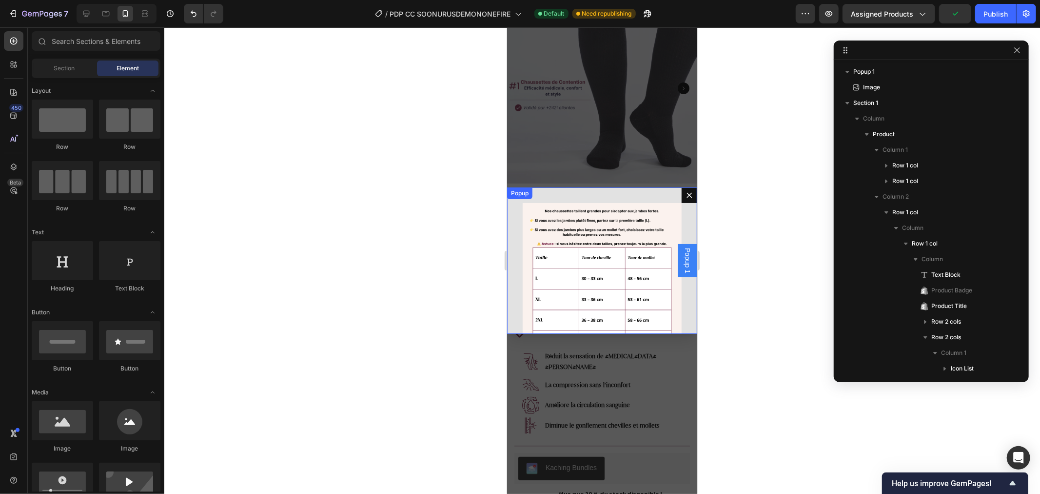
click at [533, 192] on div "Image Popup" at bounding box center [602, 260] width 190 height 146
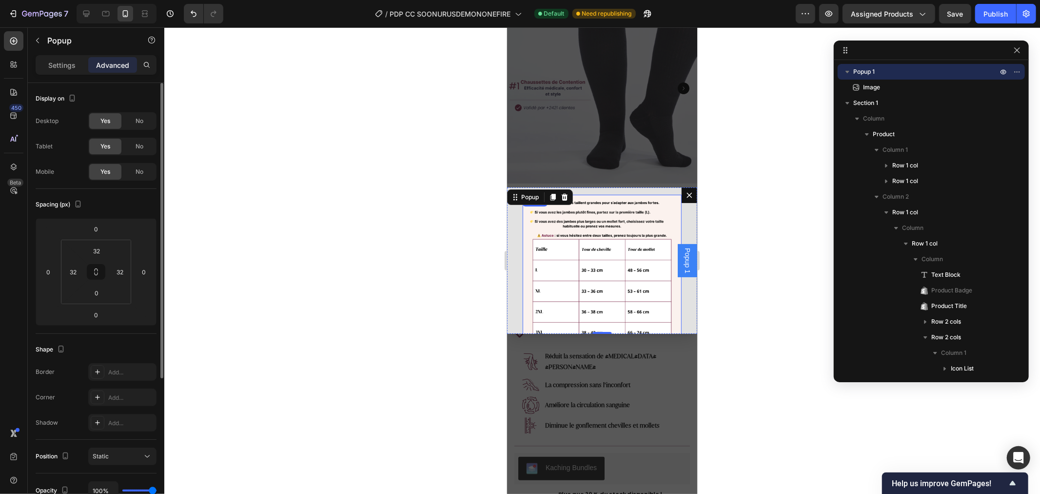
scroll to position [10, 0]
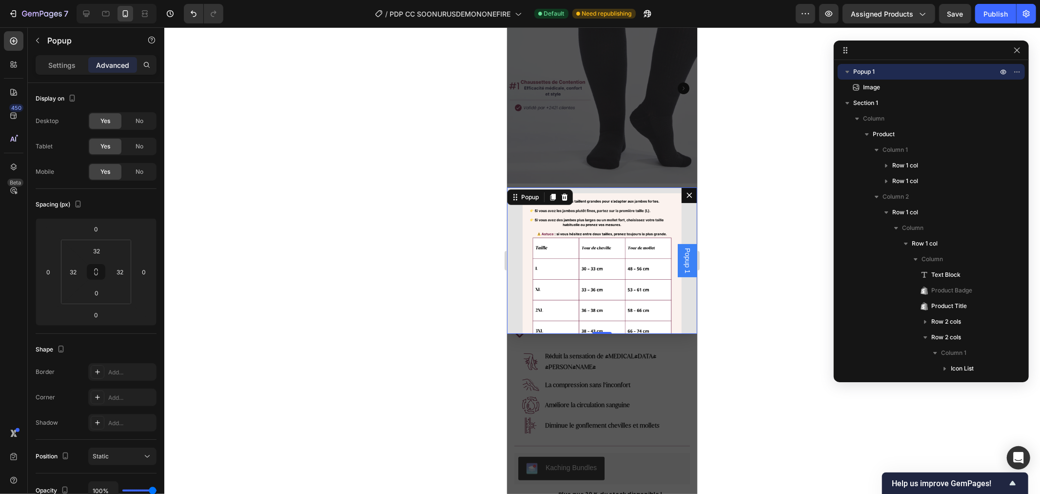
click at [517, 215] on div "Image" at bounding box center [602, 260] width 190 height 146
click at [73, 65] on p "Settings" at bounding box center [61, 65] width 27 height 10
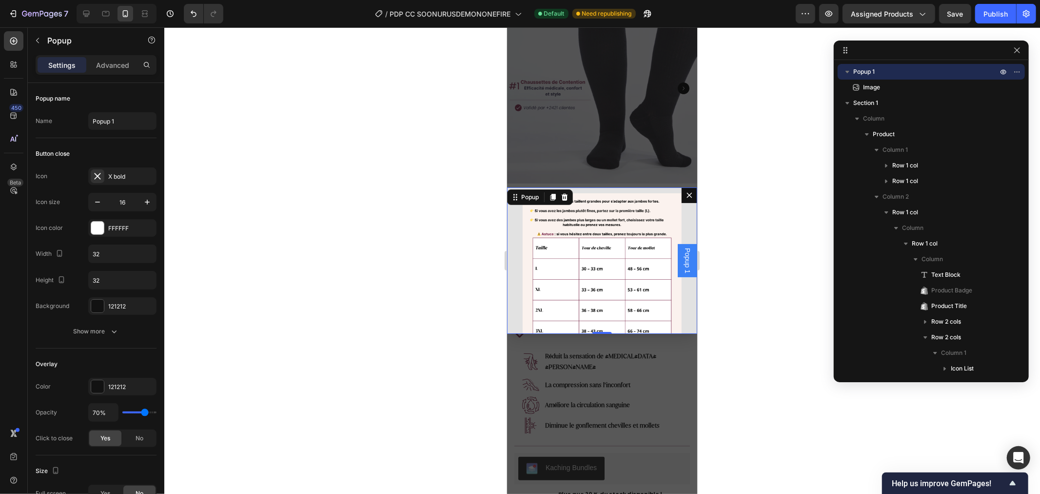
scroll to position [0, 0]
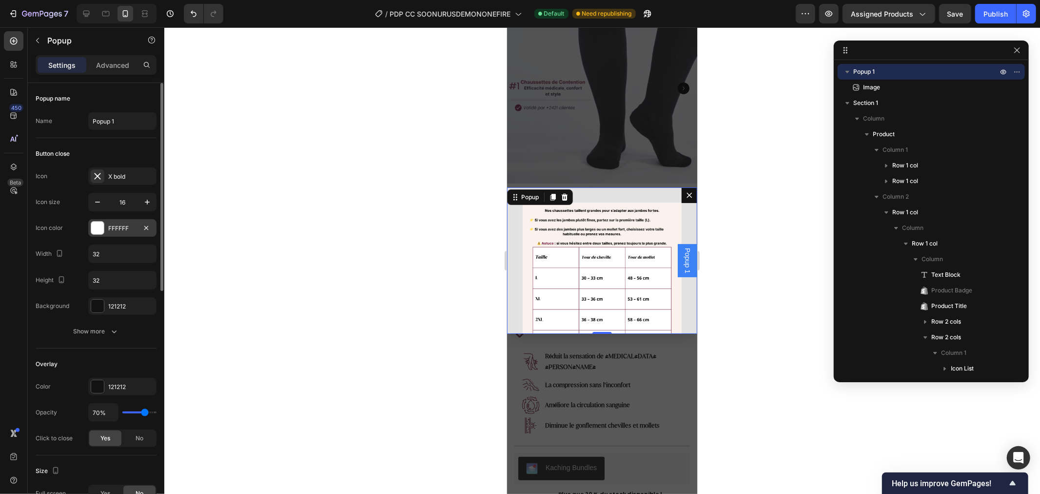
click at [113, 228] on div "FFFFFF" at bounding box center [122, 228] width 28 height 9
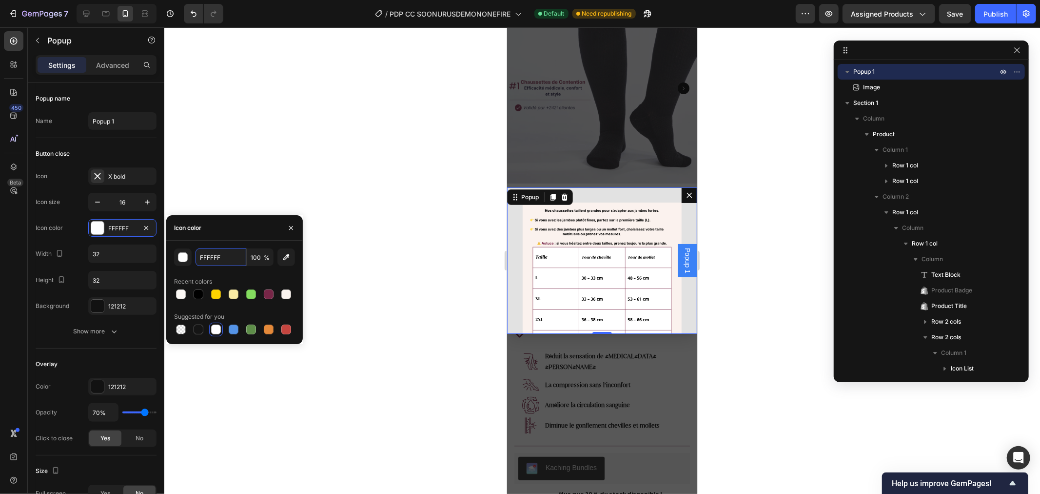
paste input "#FBF2EE"
click at [224, 271] on div "#FBF2EE 100 % Recent colors Suggested for you" at bounding box center [234, 292] width 121 height 88
type input "FBF2EE"
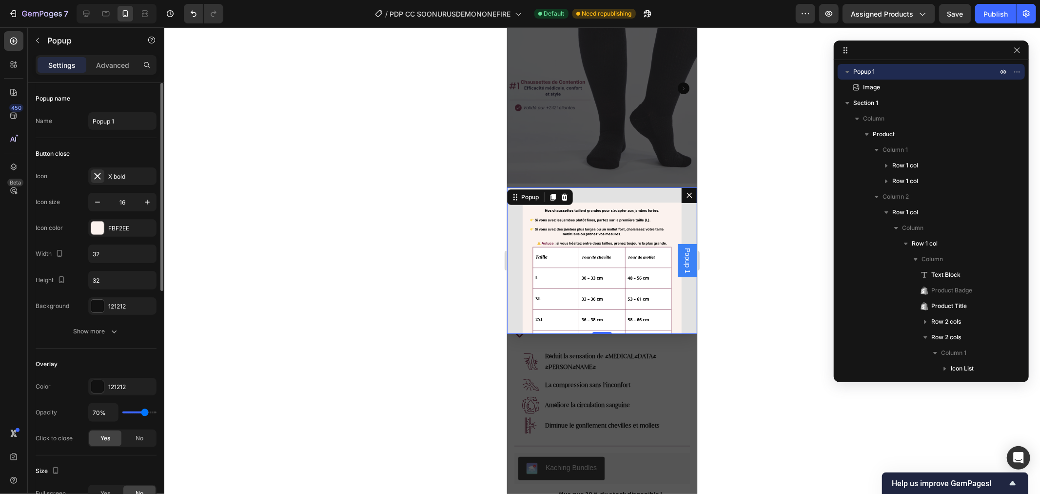
click at [93, 151] on div "Button close" at bounding box center [96, 154] width 121 height 16
click at [187, 14] on button "Undo/Redo" at bounding box center [194, 14] width 20 height 20
click at [40, 37] on icon "button" at bounding box center [38, 41] width 8 height 8
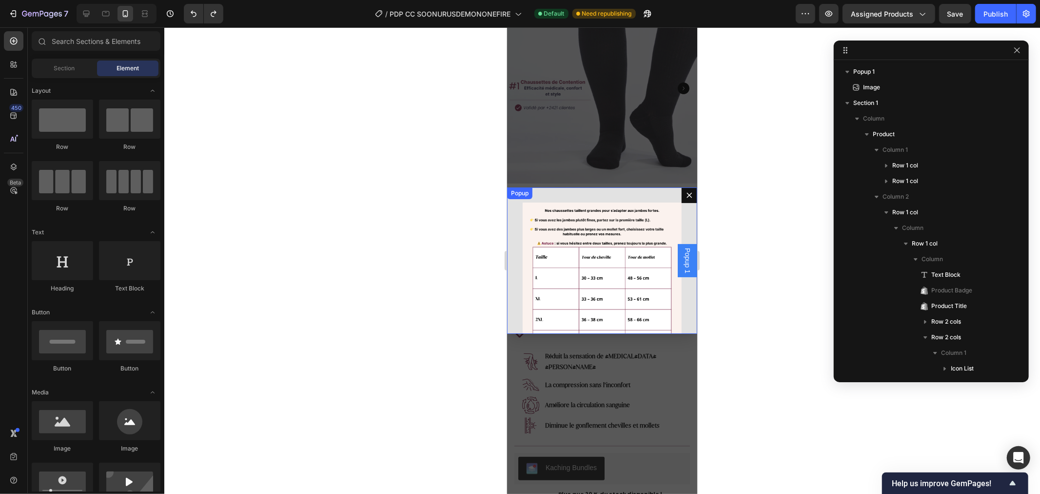
click at [515, 201] on div "Image Popup" at bounding box center [602, 260] width 190 height 146
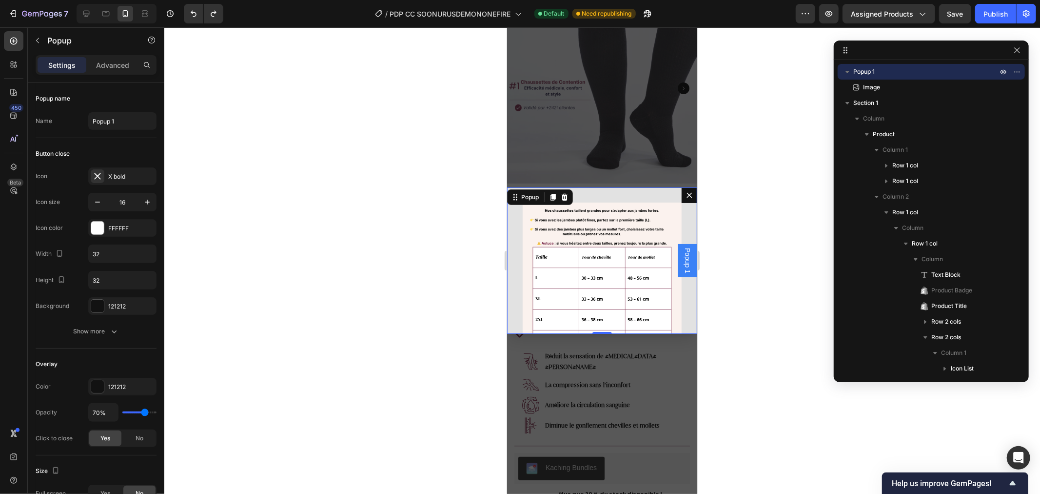
click at [516, 221] on div "Image" at bounding box center [602, 260] width 190 height 146
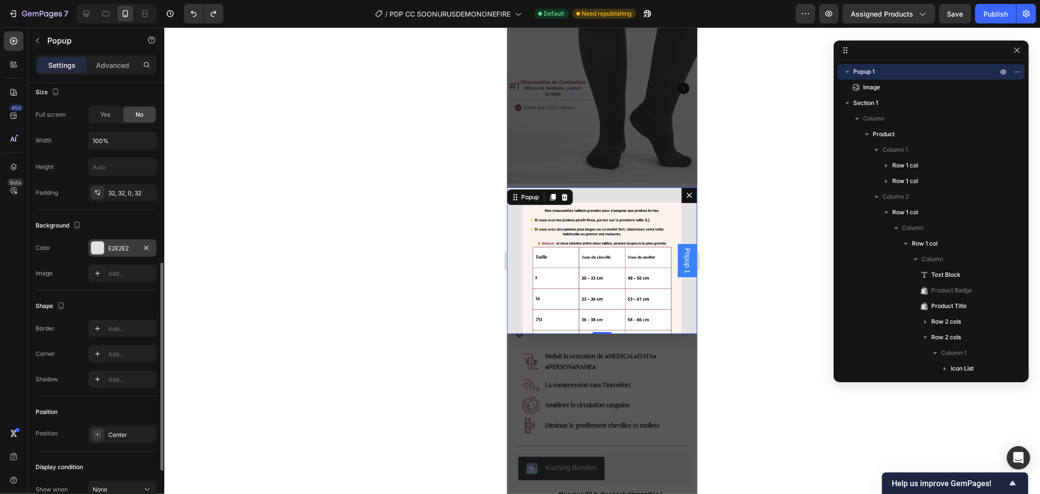
click at [107, 248] on div "E2E2E2" at bounding box center [122, 248] width 68 height 18
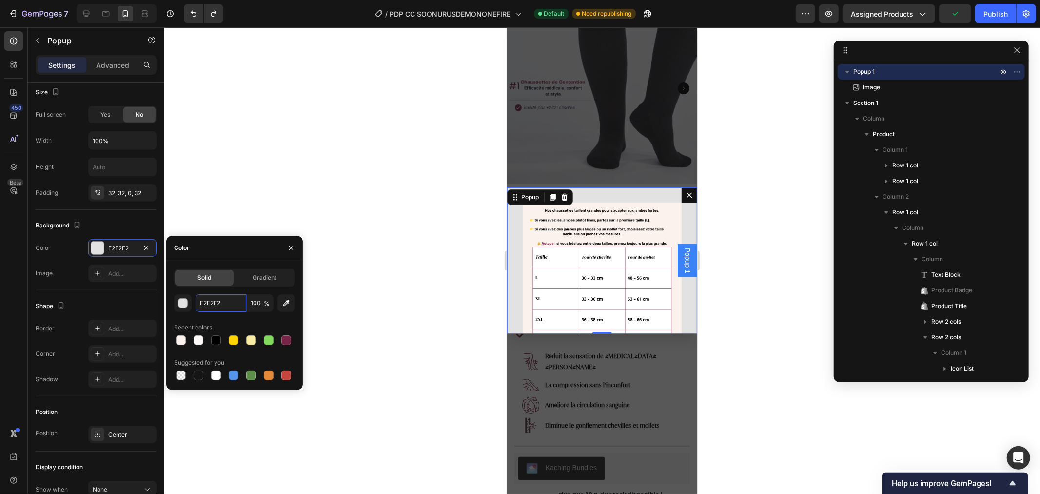
paste input "#FBF2EE"
click at [235, 322] on div "Recent colors" at bounding box center [234, 328] width 121 height 16
type input "FBF2EE"
click at [384, 173] on div at bounding box center [602, 260] width 876 height 466
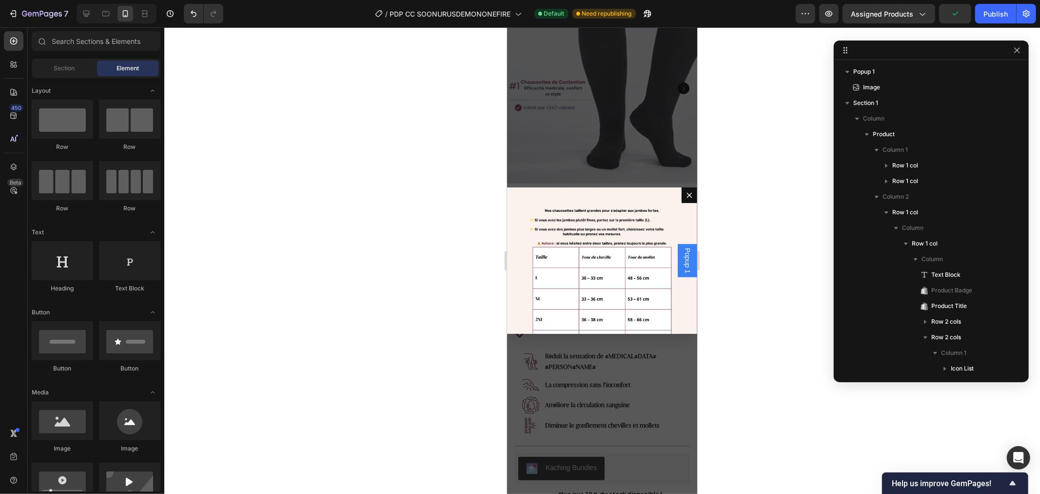
click at [386, 169] on div at bounding box center [602, 260] width 876 height 466
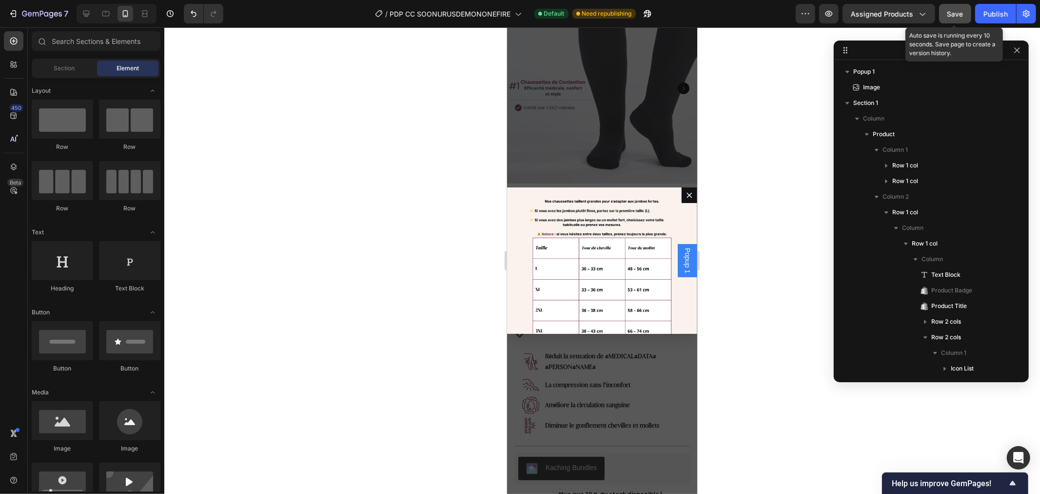
click at [952, 12] on span "Save" at bounding box center [956, 14] width 16 height 8
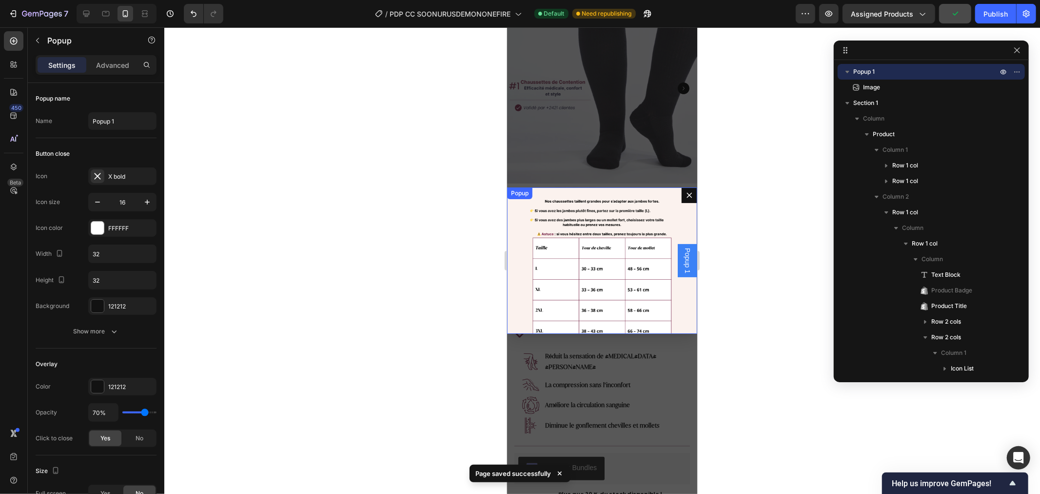
click at [685, 191] on icon "Dialog content" at bounding box center [689, 195] width 8 height 8
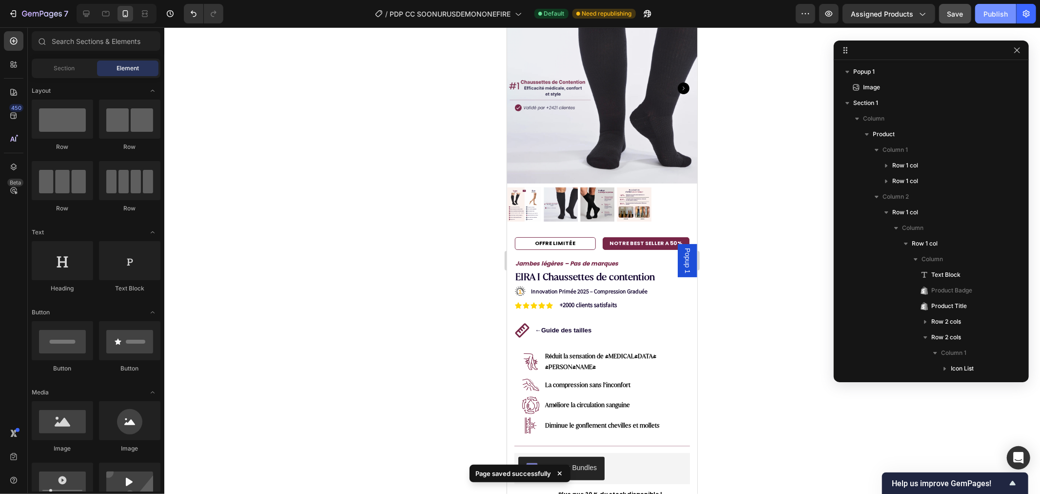
click at [991, 6] on button "Publish" at bounding box center [996, 14] width 41 height 20
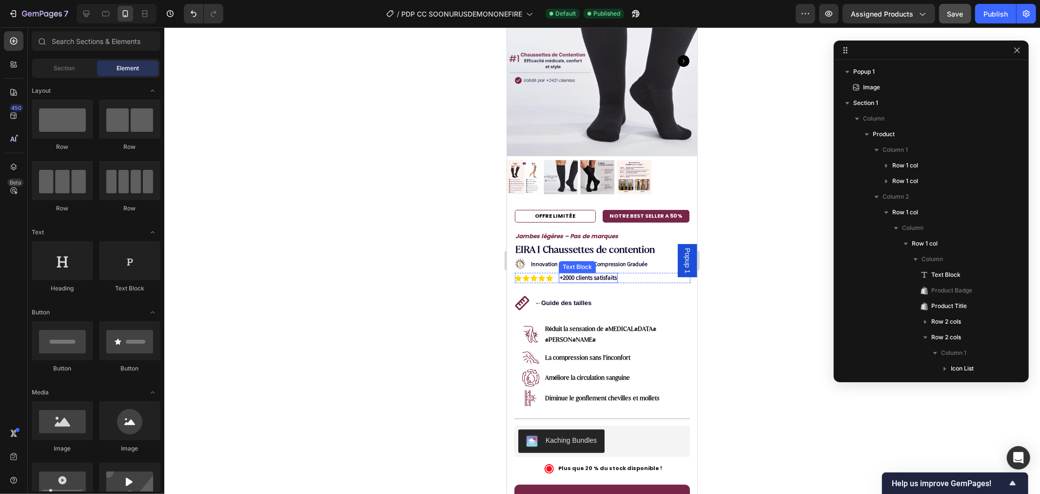
scroll to position [162, 0]
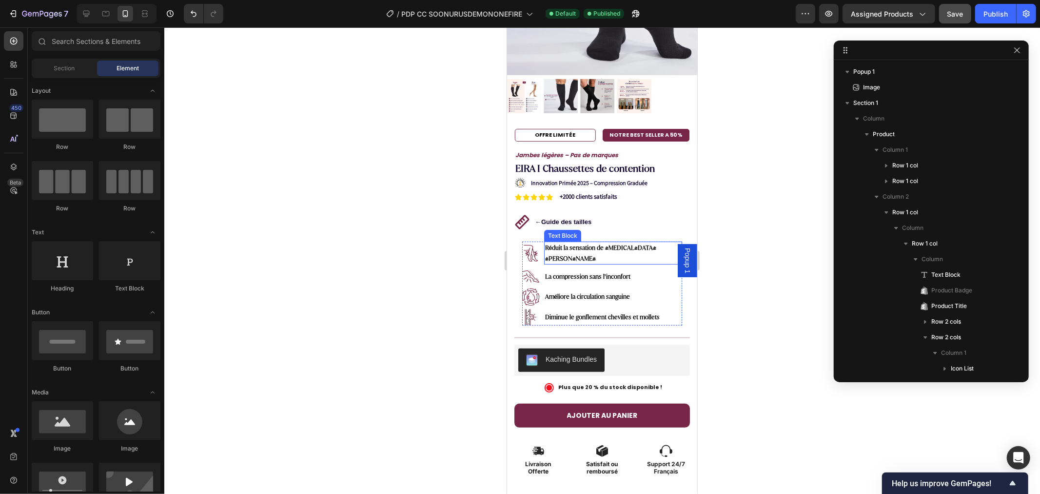
click at [575, 242] on p "Réduit la sensation de [MEDICAL_DATA][PERSON_NAME]" at bounding box center [613, 252] width 136 height 21
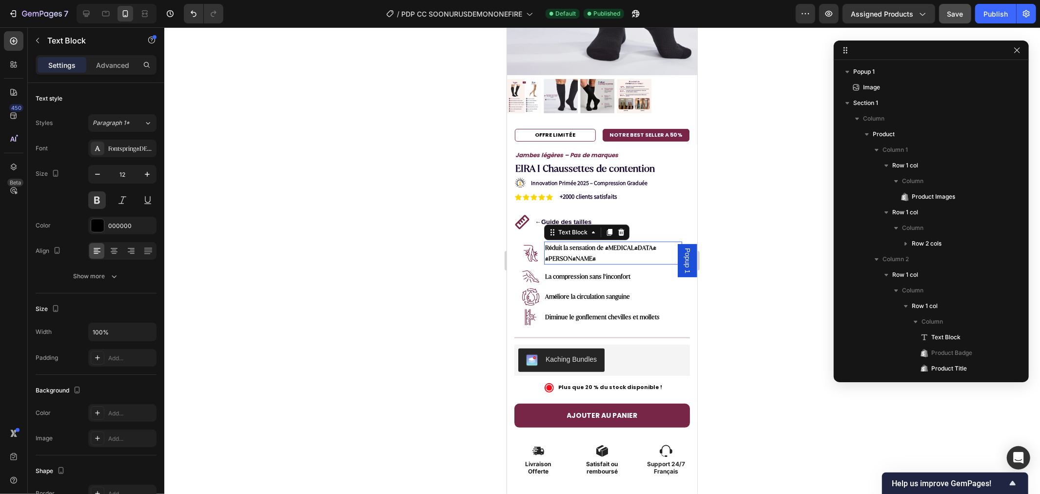
scroll to position [713, 0]
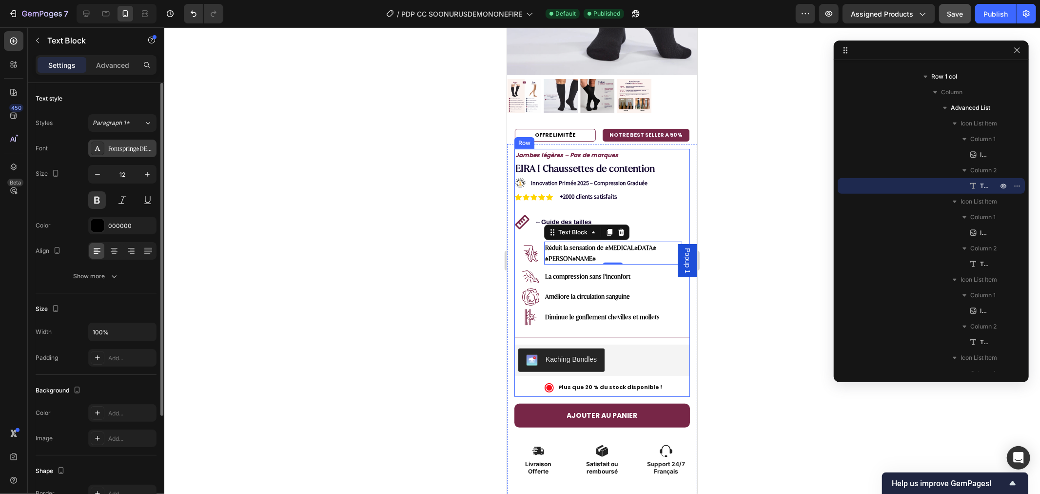
click at [94, 147] on icon at bounding box center [98, 148] width 8 height 8
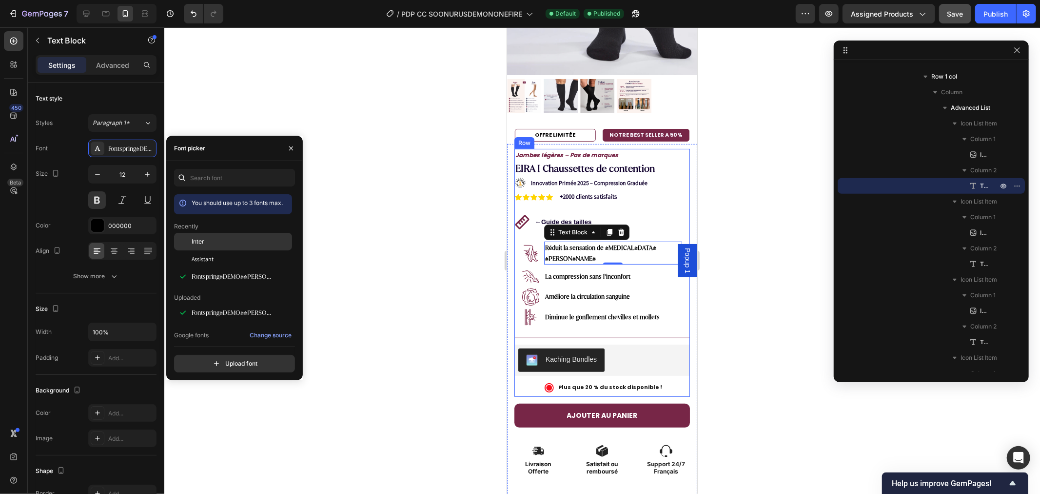
click at [210, 243] on div "Inter" at bounding box center [241, 241] width 99 height 9
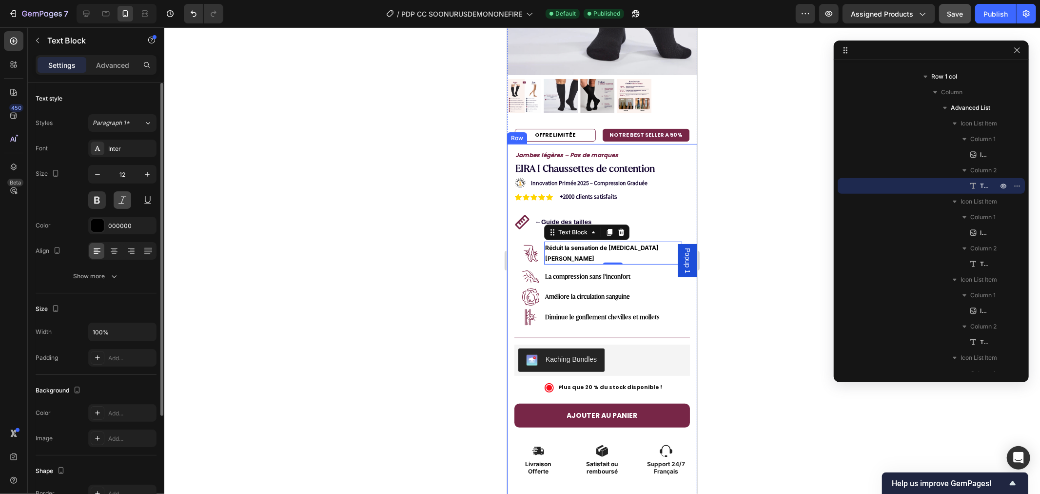
click at [119, 197] on button at bounding box center [123, 200] width 18 height 18
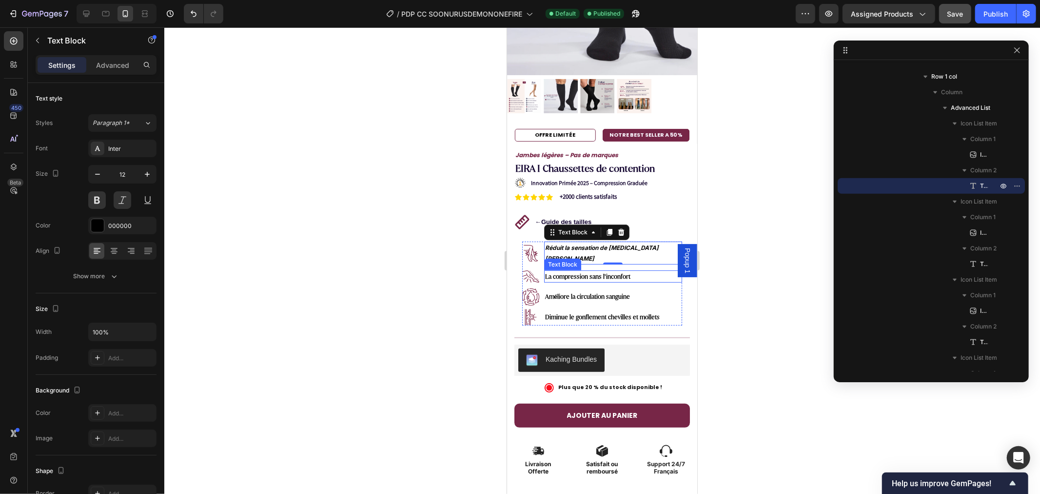
click at [564, 271] on p "La compression sans l’inconfort" at bounding box center [613, 276] width 136 height 11
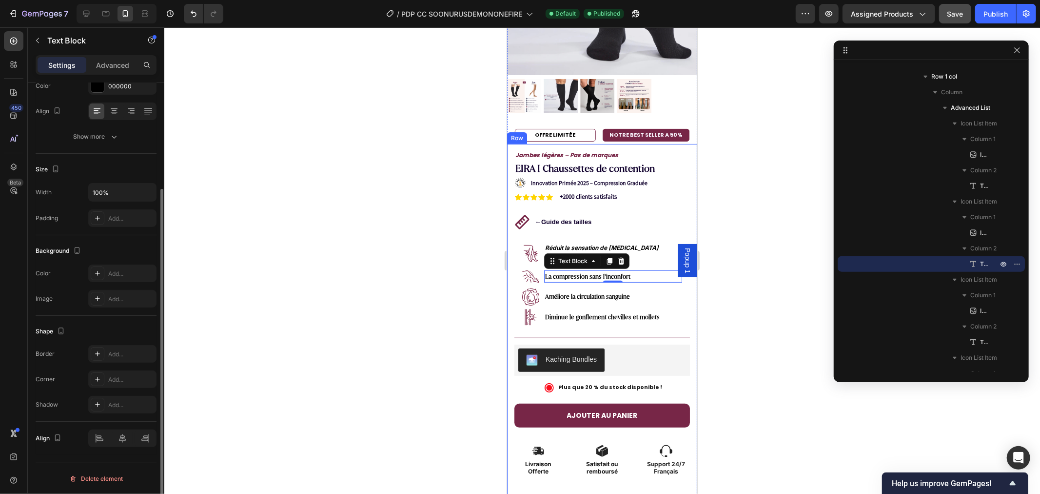
scroll to position [0, 0]
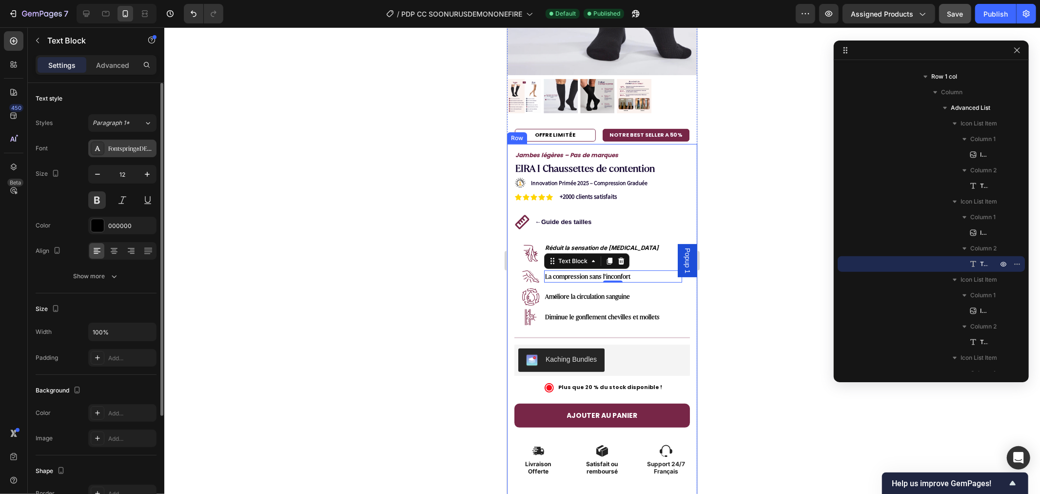
click at [99, 148] on icon at bounding box center [97, 148] width 5 height 5
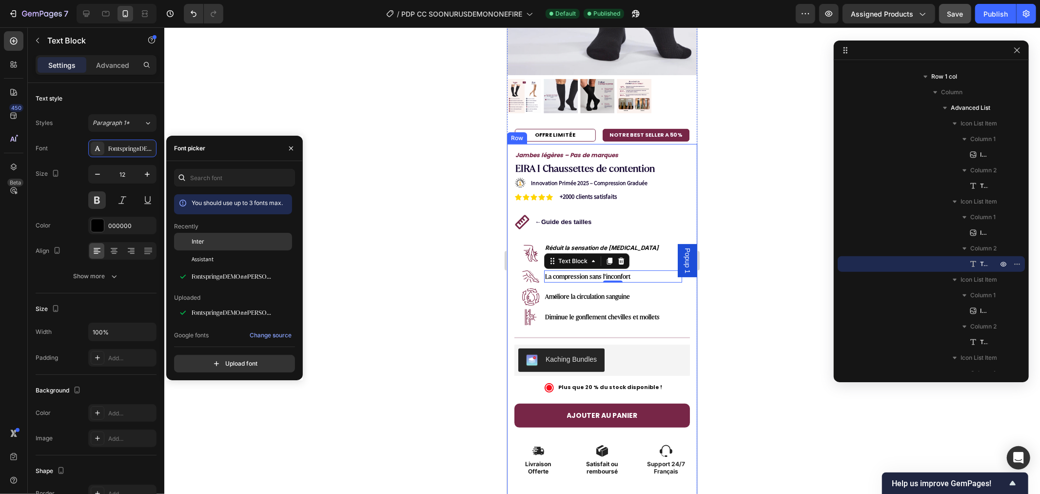
click at [220, 240] on div "Inter" at bounding box center [241, 241] width 99 height 9
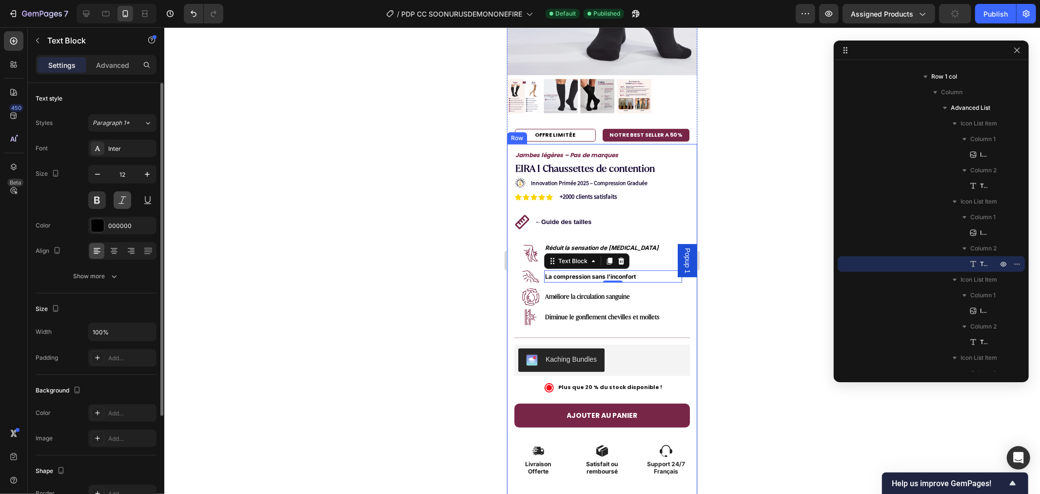
click at [120, 197] on button at bounding box center [123, 200] width 18 height 18
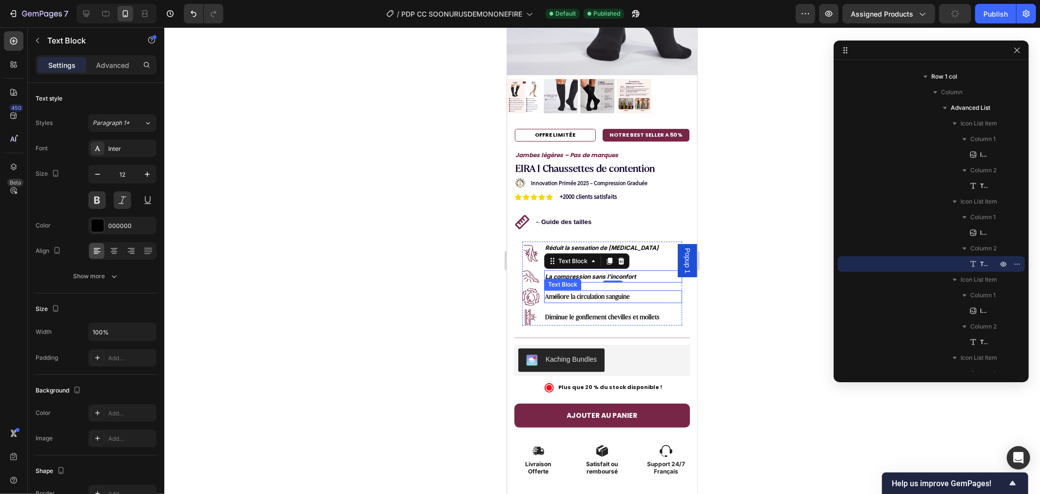
click at [568, 292] on strong "Améliore la circulation sanguine" at bounding box center [587, 296] width 85 height 8
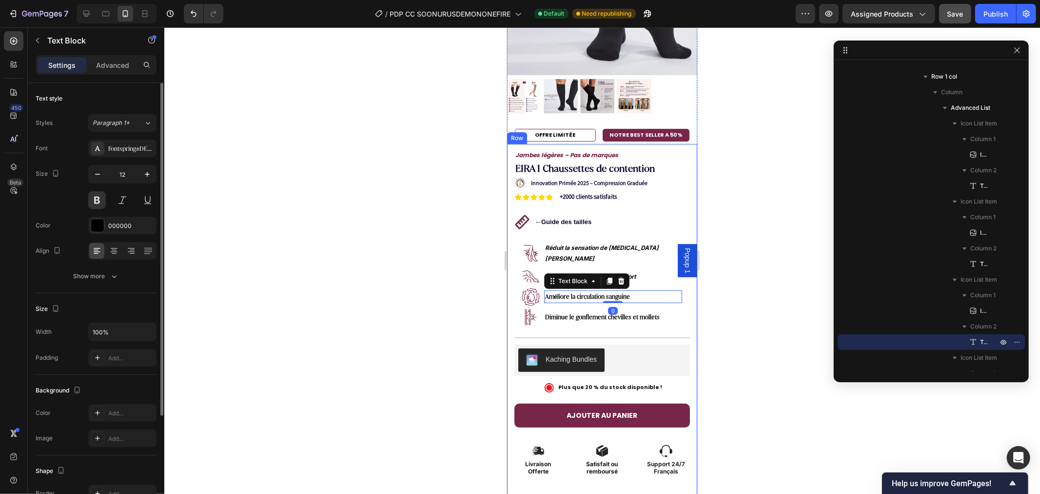
click at [105, 136] on div "Styles Paragraph 1* Font Fontspring-DEMO-juana-regular Size 12 Color 000000 Ali…" at bounding box center [96, 199] width 121 height 171
click at [109, 125] on span "Paragraph 1*" at bounding box center [111, 123] width 37 height 9
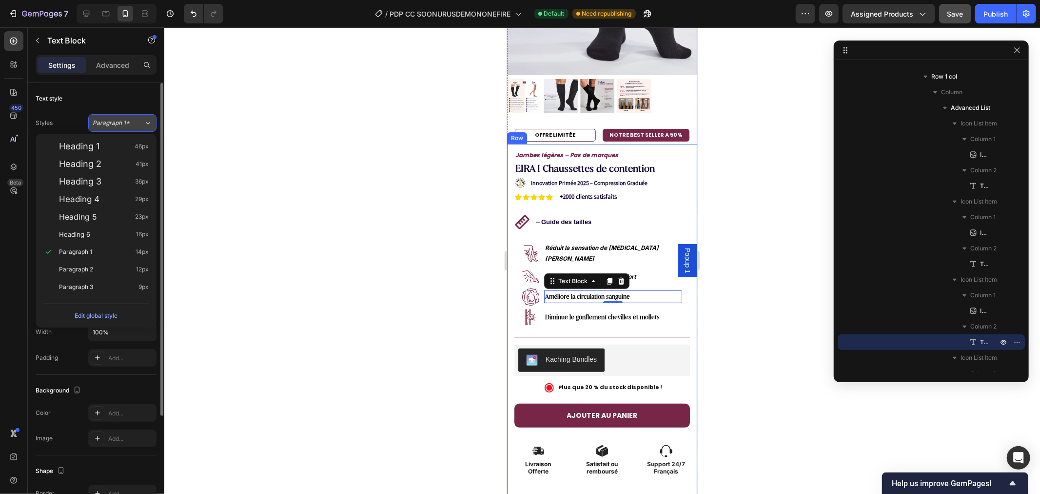
click at [122, 124] on span "Paragraph 1*" at bounding box center [111, 123] width 37 height 9
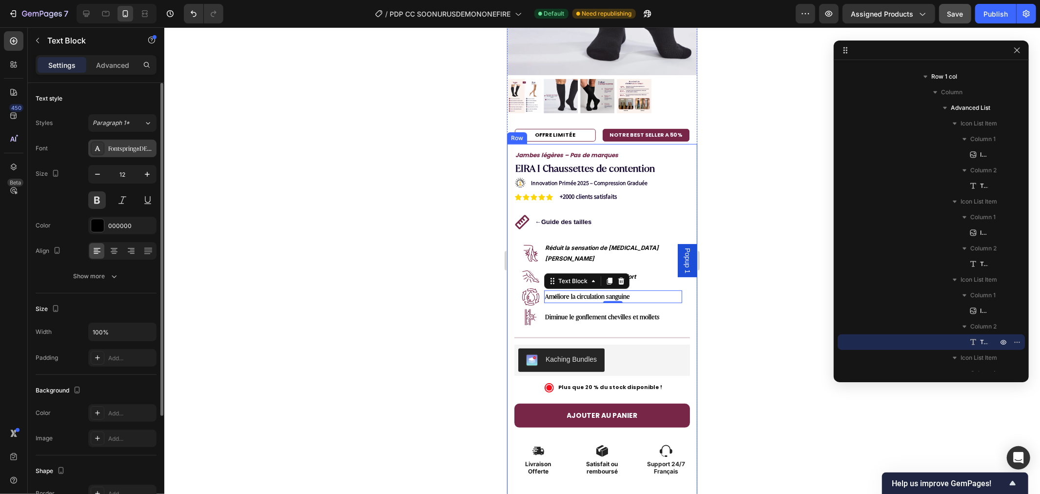
click at [123, 145] on div "Fontspring-DEMO-juana-regular" at bounding box center [131, 148] width 46 height 9
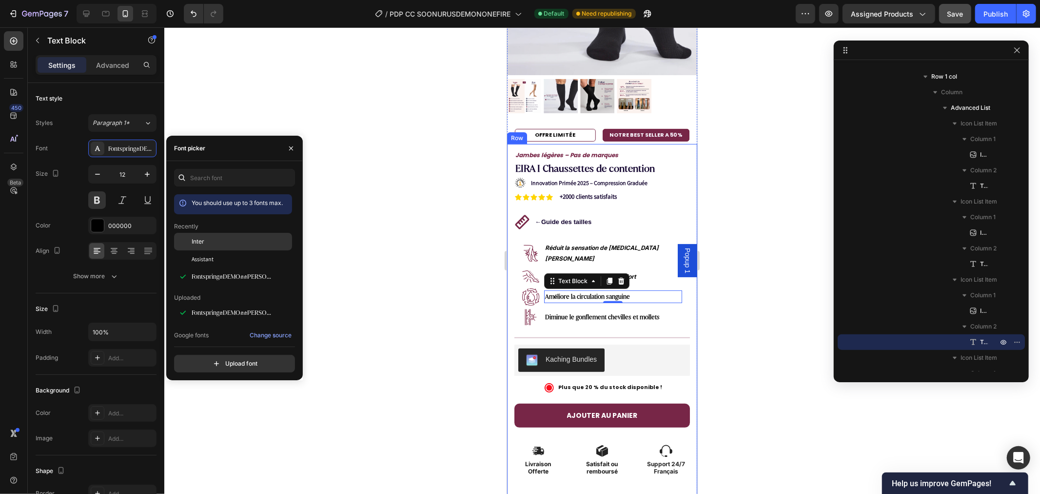
click at [199, 235] on div "Inter" at bounding box center [233, 242] width 118 height 18
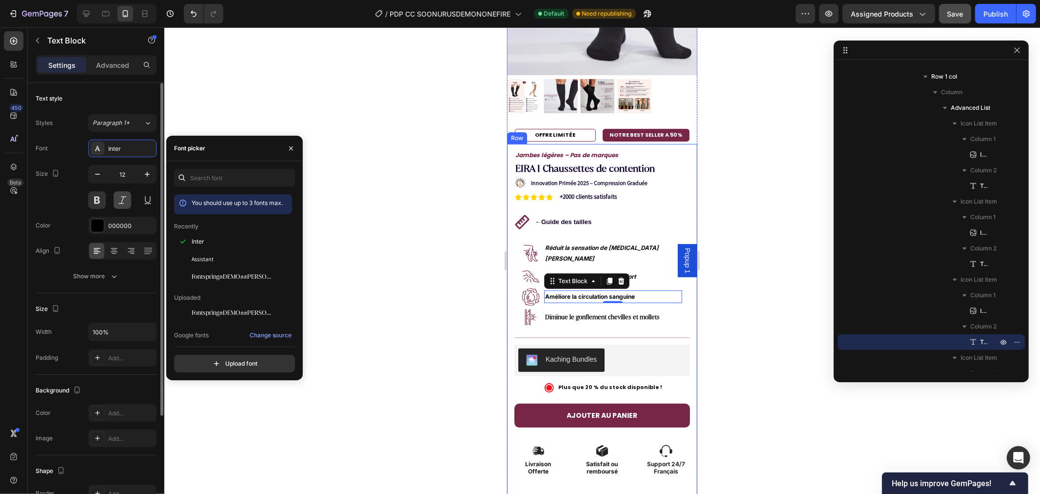
click at [120, 199] on button at bounding box center [123, 200] width 18 height 18
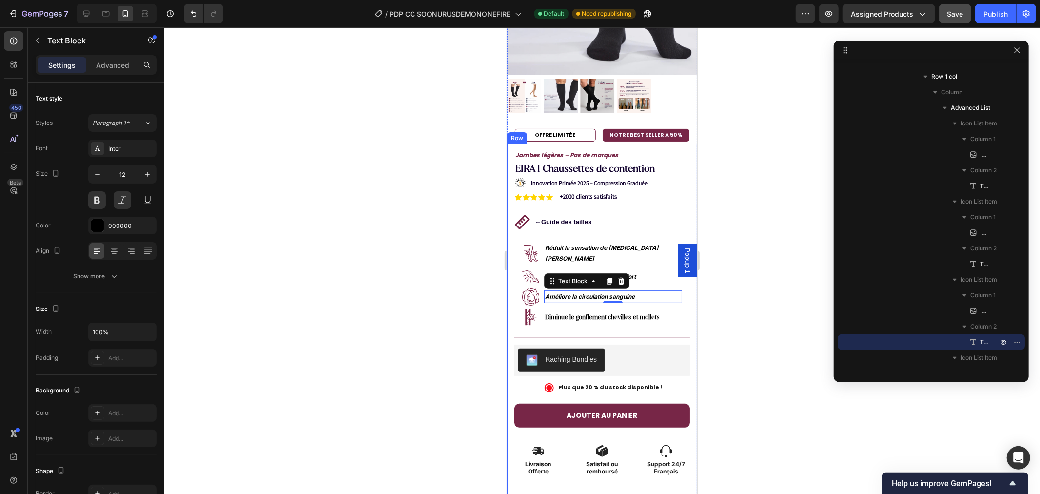
click at [395, 215] on div at bounding box center [602, 260] width 876 height 466
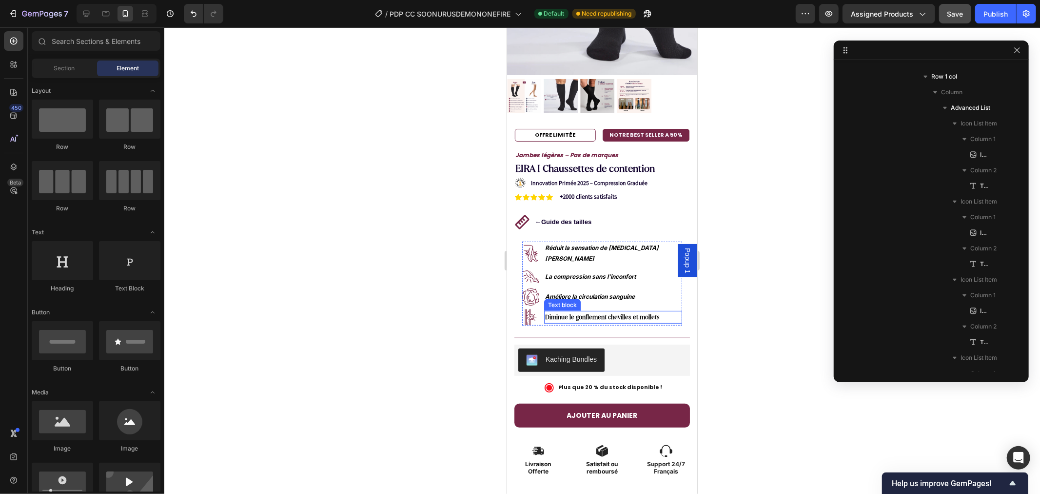
click at [579, 312] on strong "Diminue le gonflement chevilles et mollets" at bounding box center [602, 316] width 115 height 8
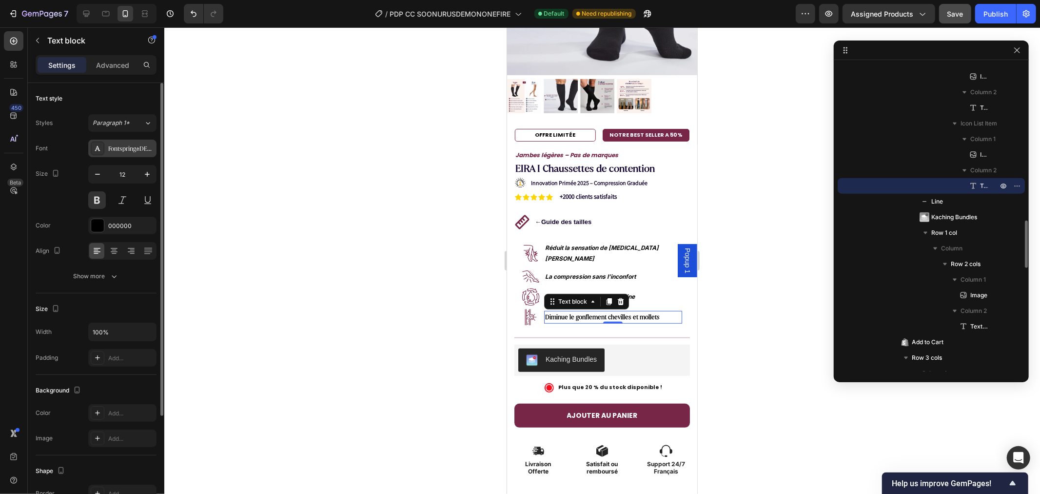
click at [99, 149] on icon at bounding box center [98, 148] width 8 height 8
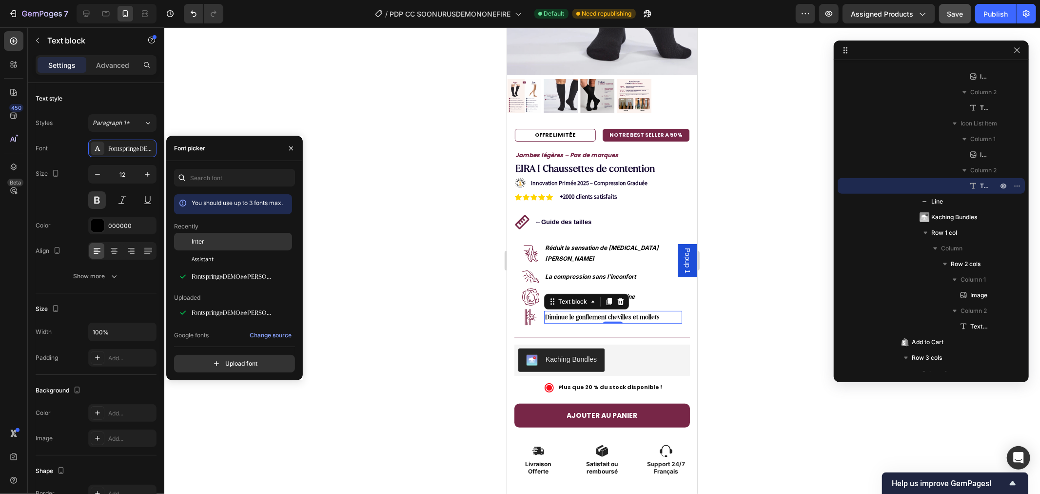
click at [219, 244] on div "Inter" at bounding box center [241, 241] width 99 height 9
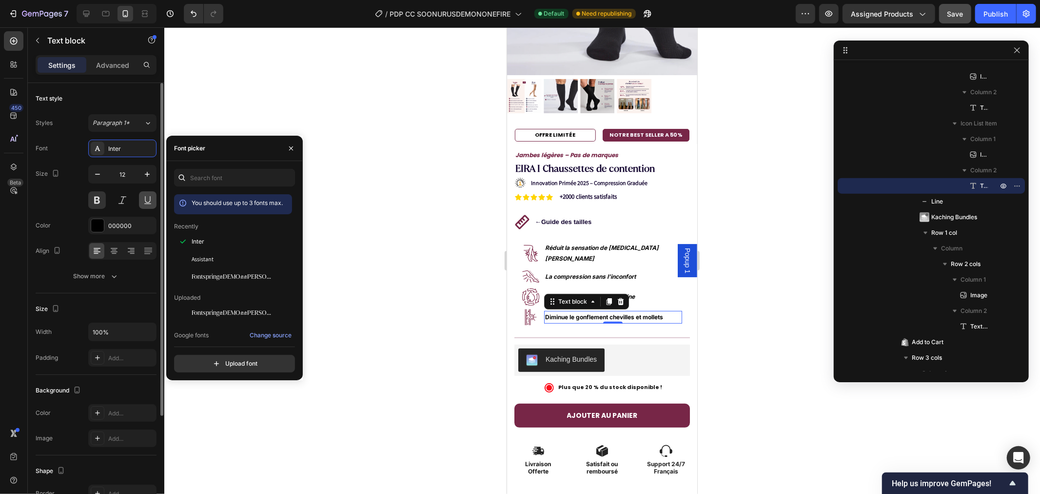
click at [119, 198] on button at bounding box center [123, 200] width 18 height 18
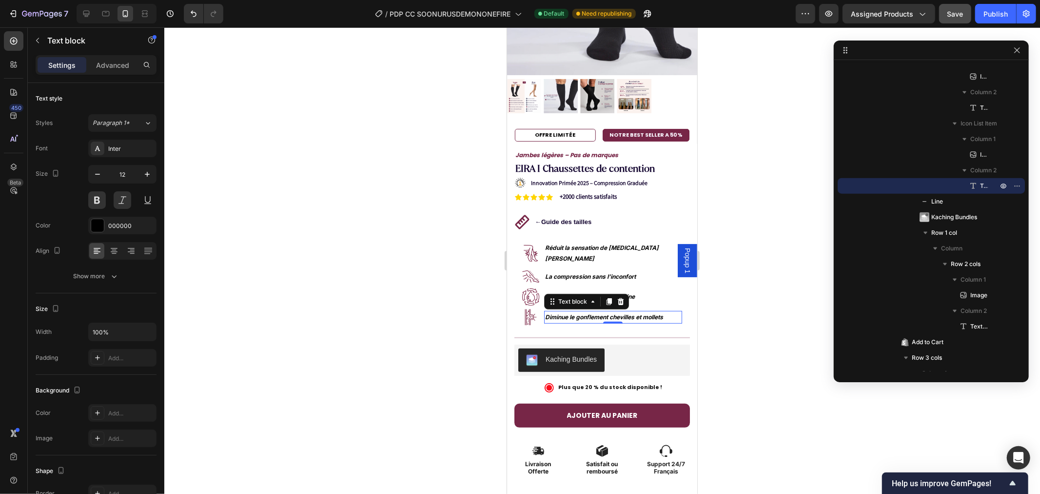
click at [436, 193] on div at bounding box center [602, 260] width 876 height 466
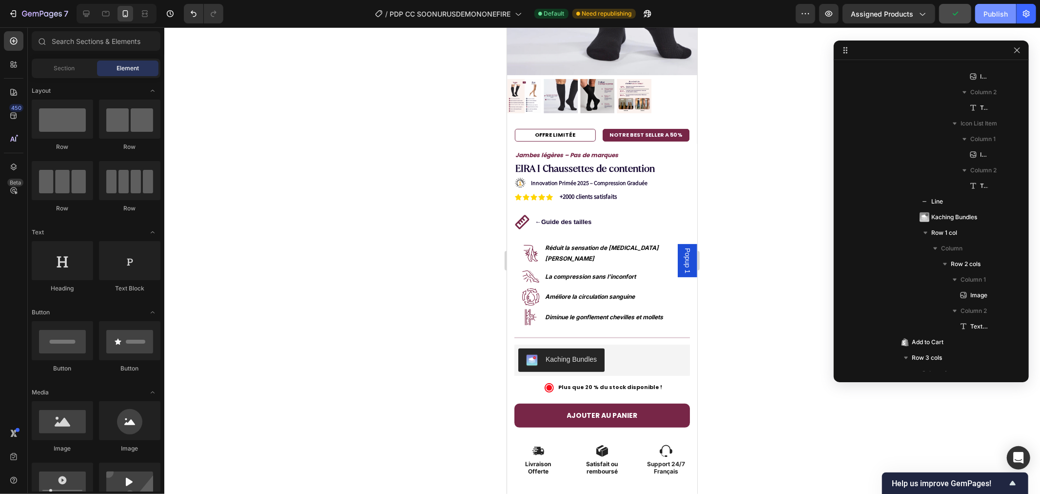
click at [997, 13] on div "Publish" at bounding box center [996, 14] width 24 height 10
click at [25, 12] on icon "button" at bounding box center [42, 14] width 40 height 8
